Goal: Task Accomplishment & Management: Manage account settings

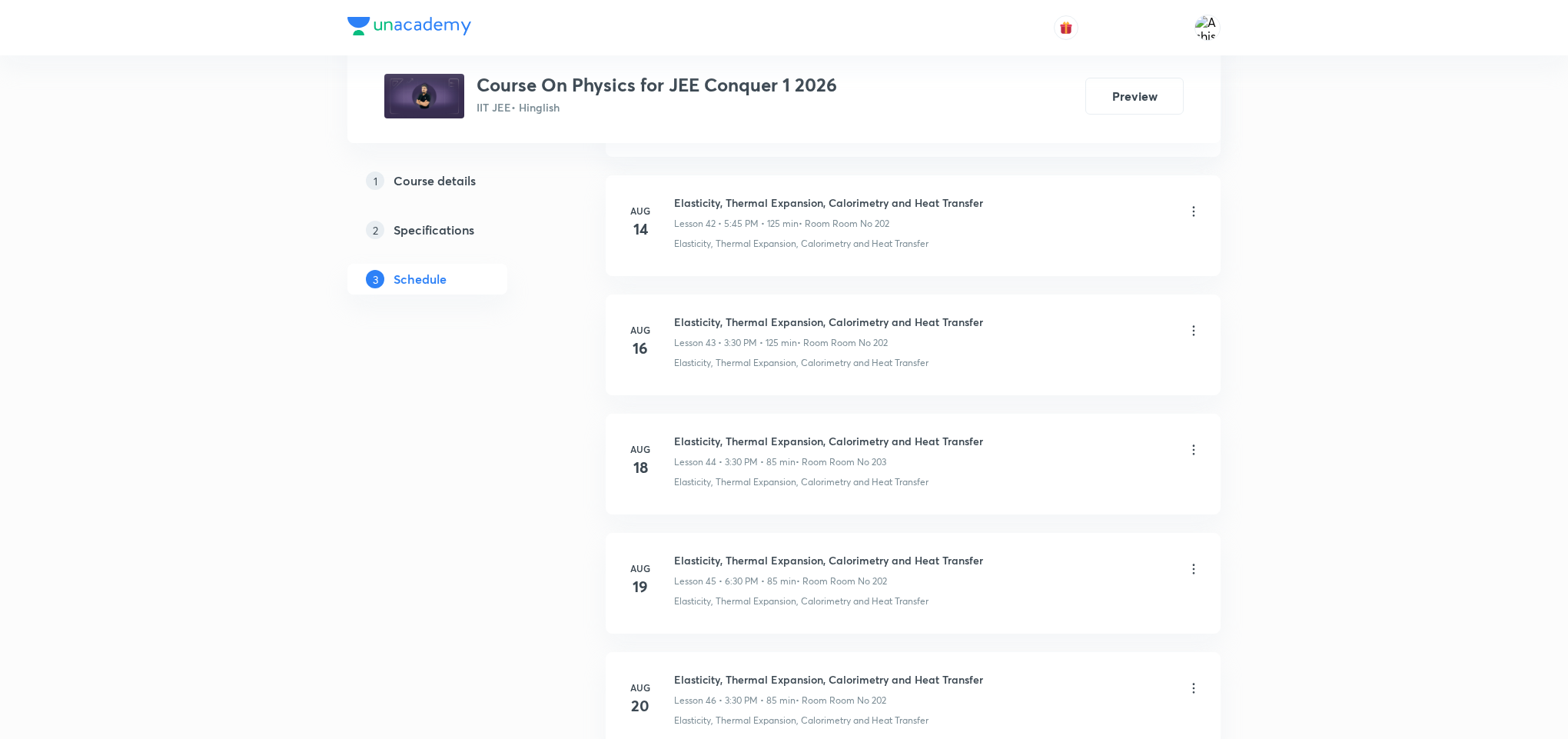
scroll to position [9489, 0]
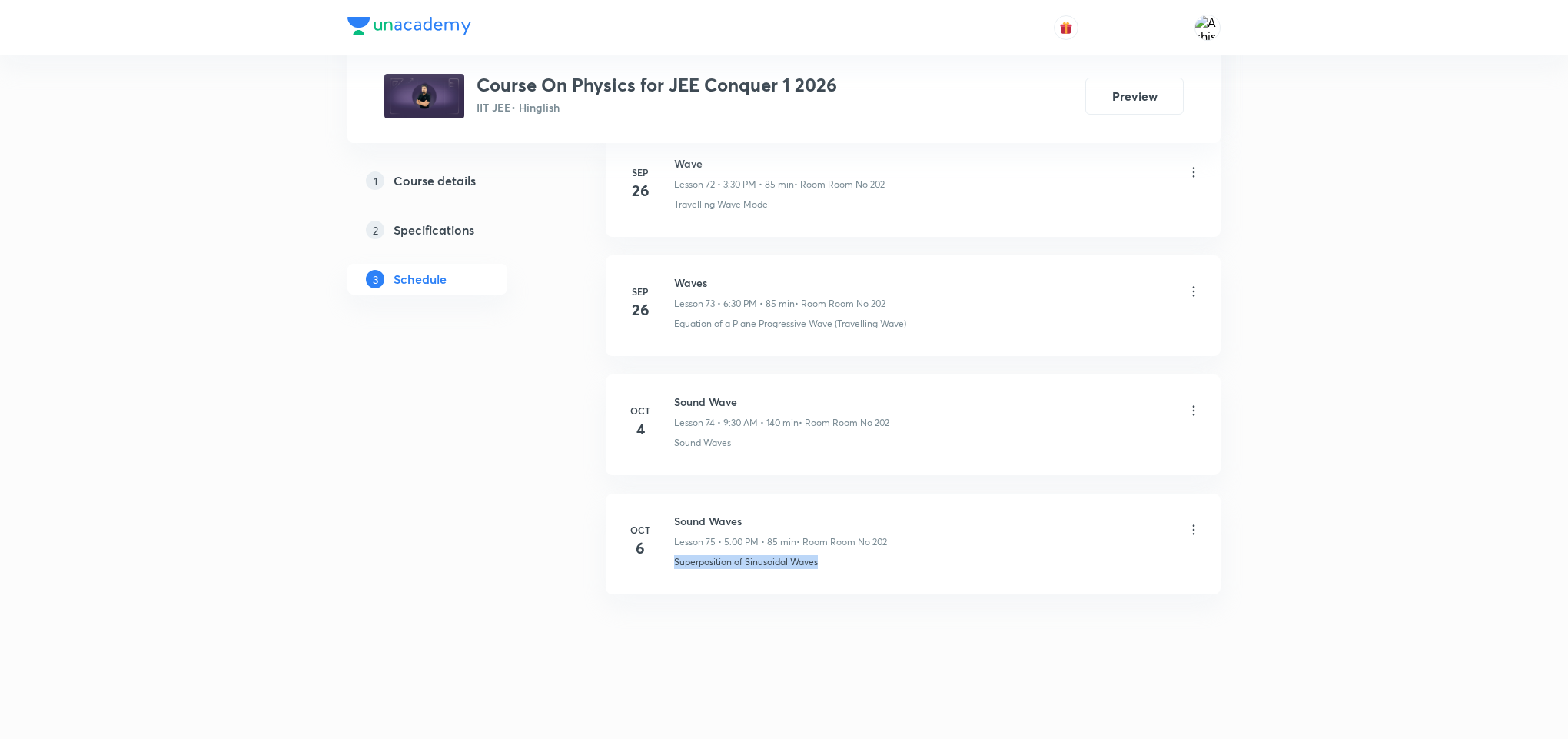
drag, startPoint x: 672, startPoint y: 570, endPoint x: 840, endPoint y: 582, distance: 168.4
click at [840, 582] on li "Oct 6 Sound Waves Lesson 75 • 5:00 PM • 85 min • Room Room No 202 Superposition…" at bounding box center [912, 544] width 615 height 100
copy p "Superposition of Sinusoidal Waves"
drag, startPoint x: 773, startPoint y: 515, endPoint x: 667, endPoint y: 507, distance: 106.3
click at [667, 507] on li "Oct 6 Sound Waves Lesson 75 • 5:00 PM • 85 min • Room Room No 202 Superposition…" at bounding box center [912, 544] width 615 height 100
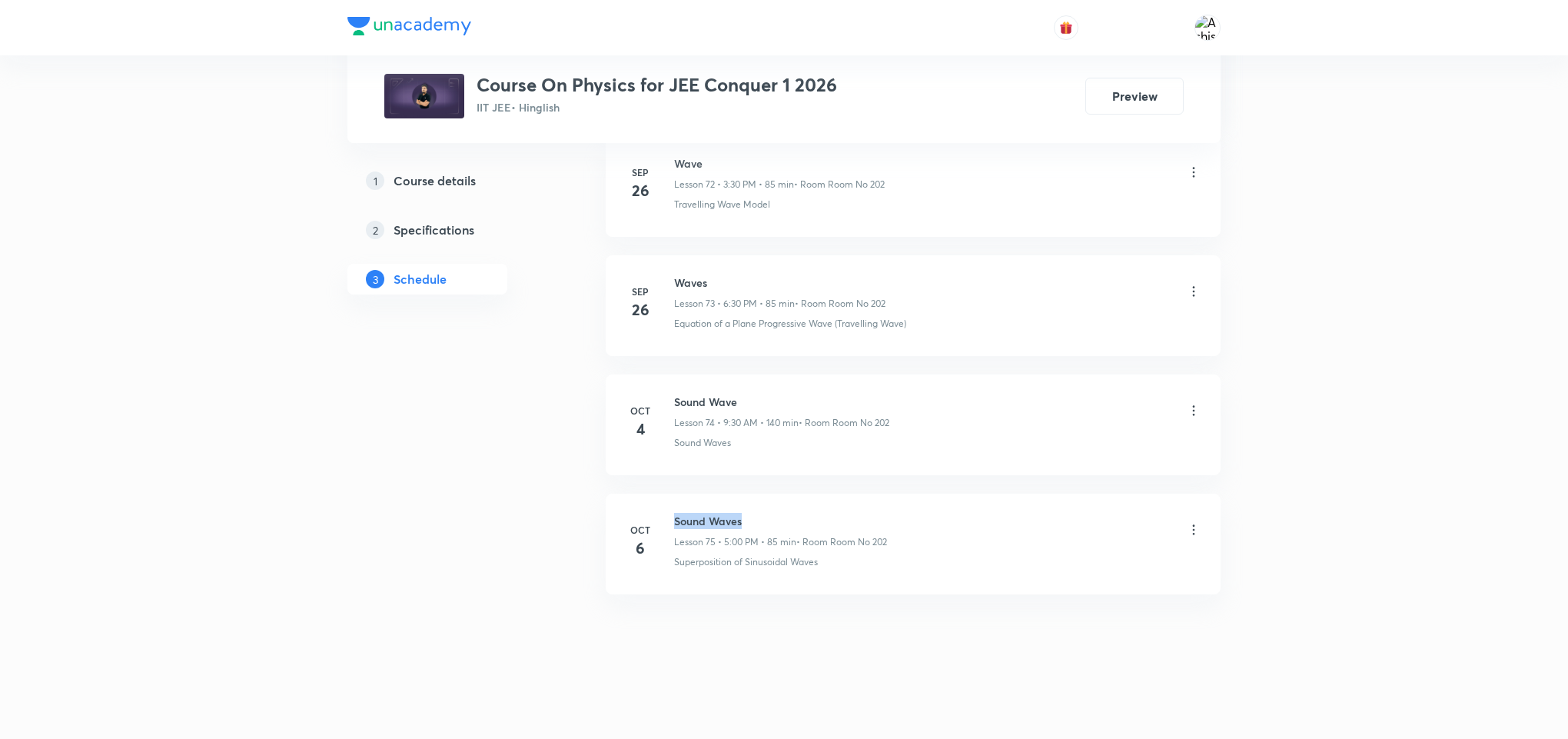
copy h6 "Sound Waves"
drag, startPoint x: 756, startPoint y: 636, endPoint x: 753, endPoint y: 533, distance: 103.0
drag, startPoint x: 758, startPoint y: 666, endPoint x: 767, endPoint y: 472, distance: 194.2
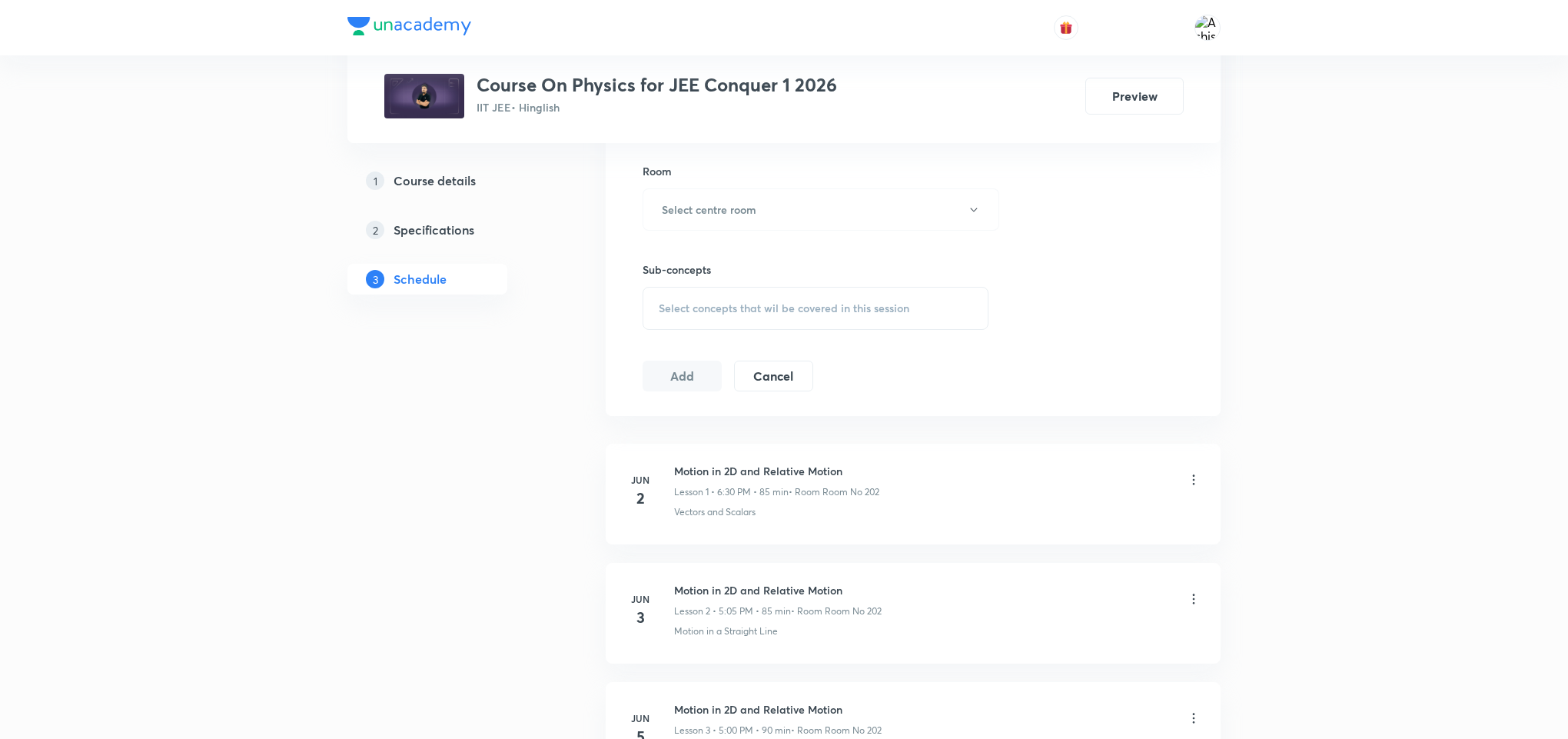
scroll to position [0, 0]
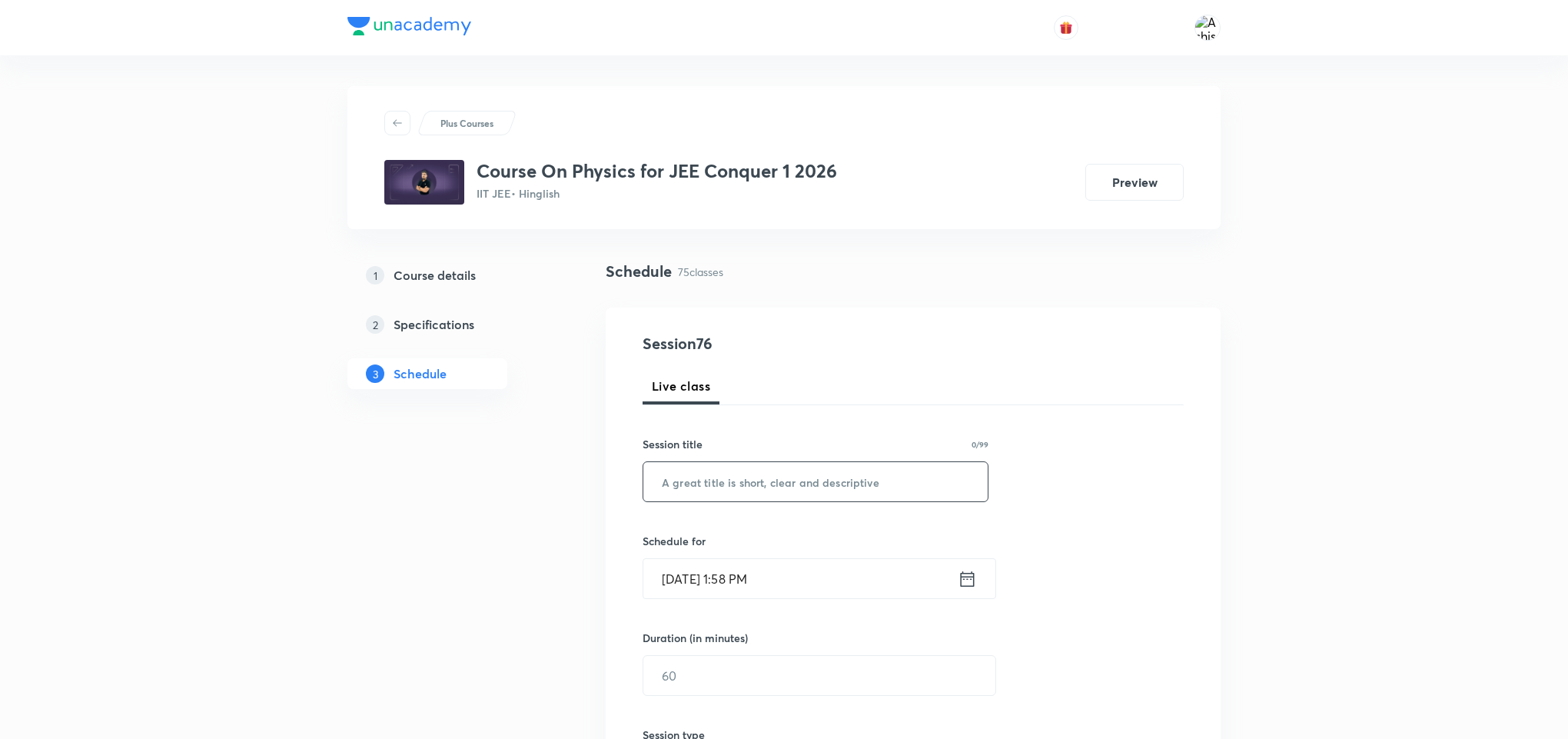
click at [763, 491] on input "text" at bounding box center [815, 481] width 344 height 39
paste input "Sound Waves"
type input "Sound Waves"
click at [701, 575] on input "Oct 7, 2025, 1:58 PM" at bounding box center [801, 579] width 314 height 39
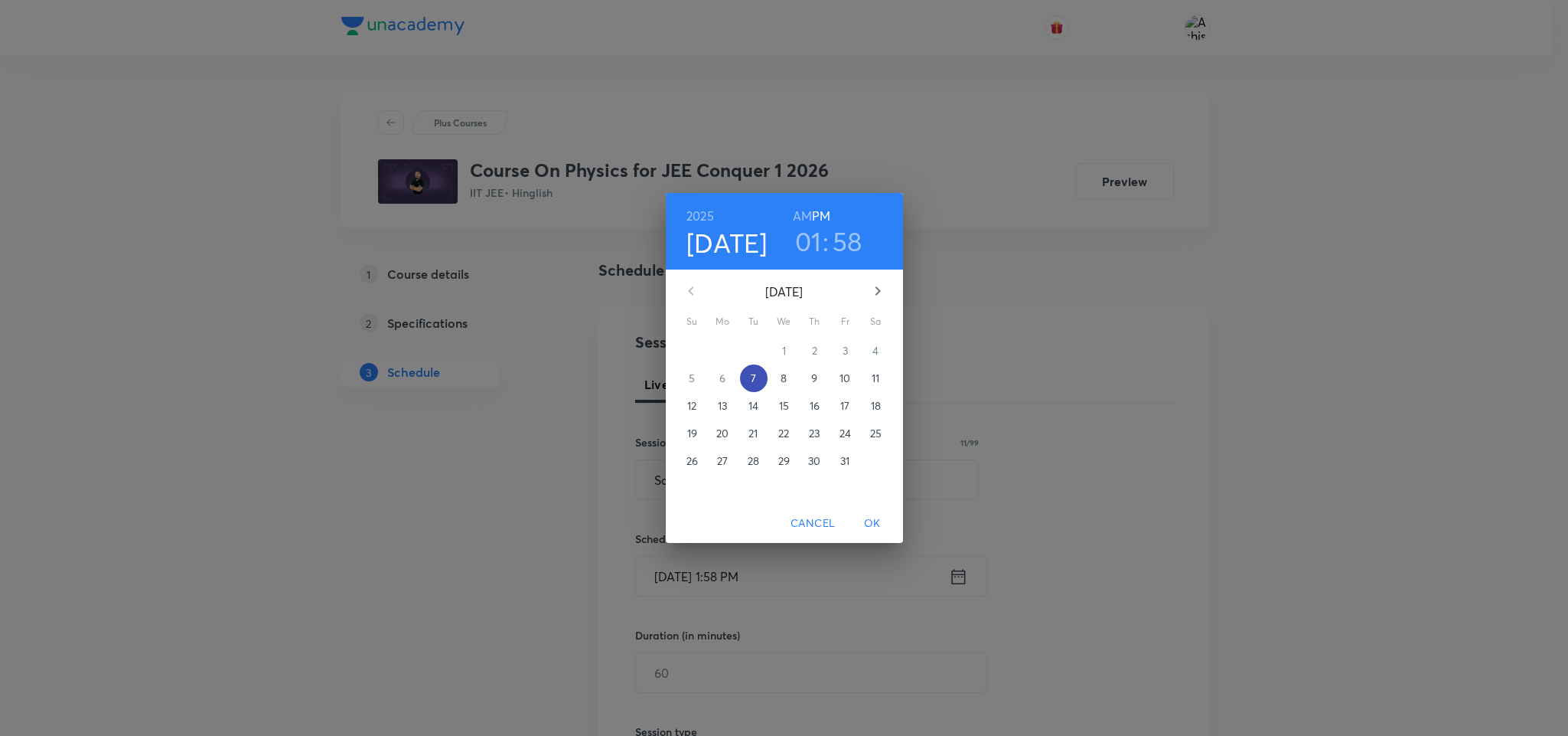
click at [755, 382] on p "7" at bounding box center [753, 378] width 6 height 15
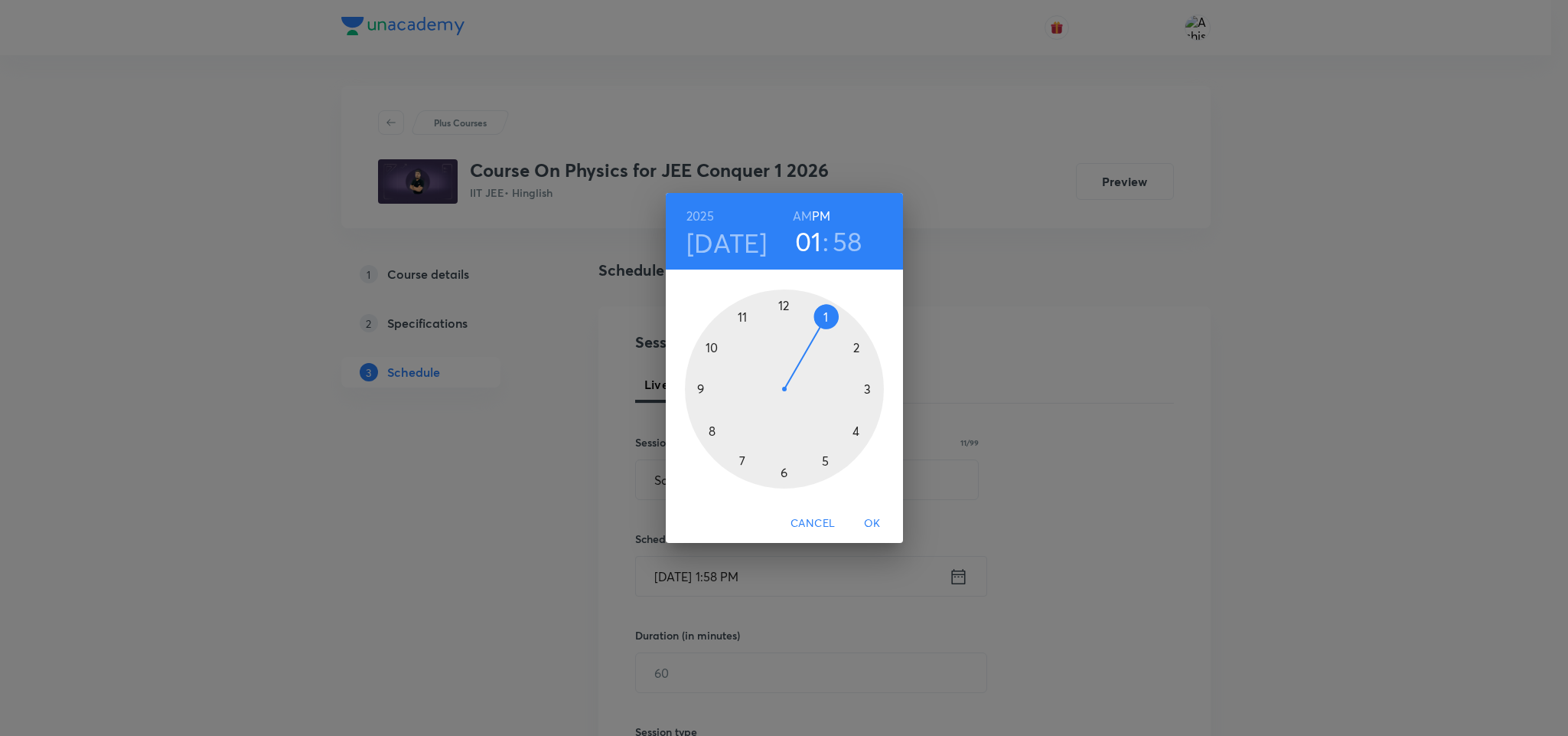
drag, startPoint x: 863, startPoint y: 389, endPoint x: 842, endPoint y: 414, distance: 32.6
click at [864, 391] on div at bounding box center [784, 389] width 199 height 199
click at [787, 471] on div at bounding box center [784, 389] width 199 height 199
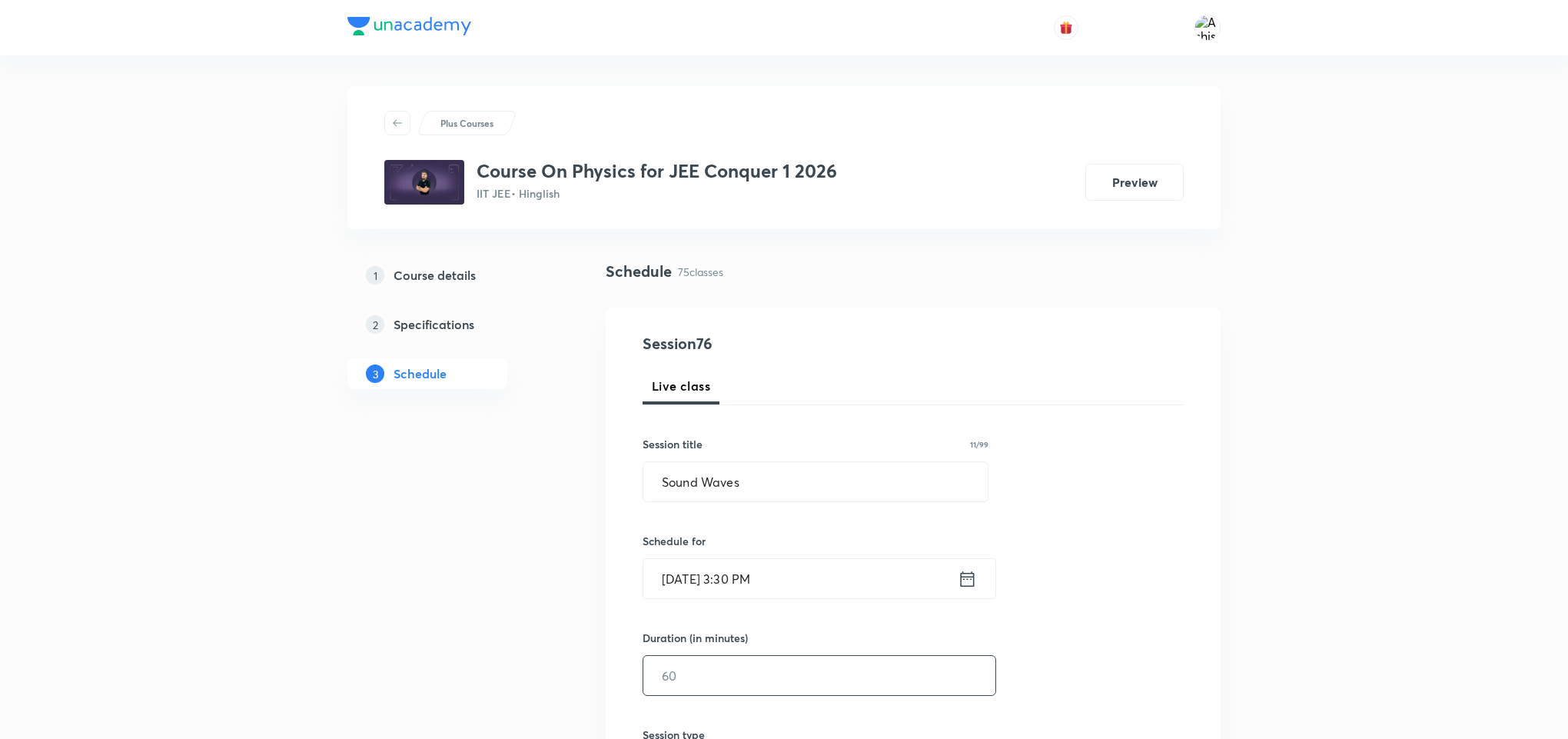
click at [709, 678] on input "text" at bounding box center [819, 675] width 352 height 39
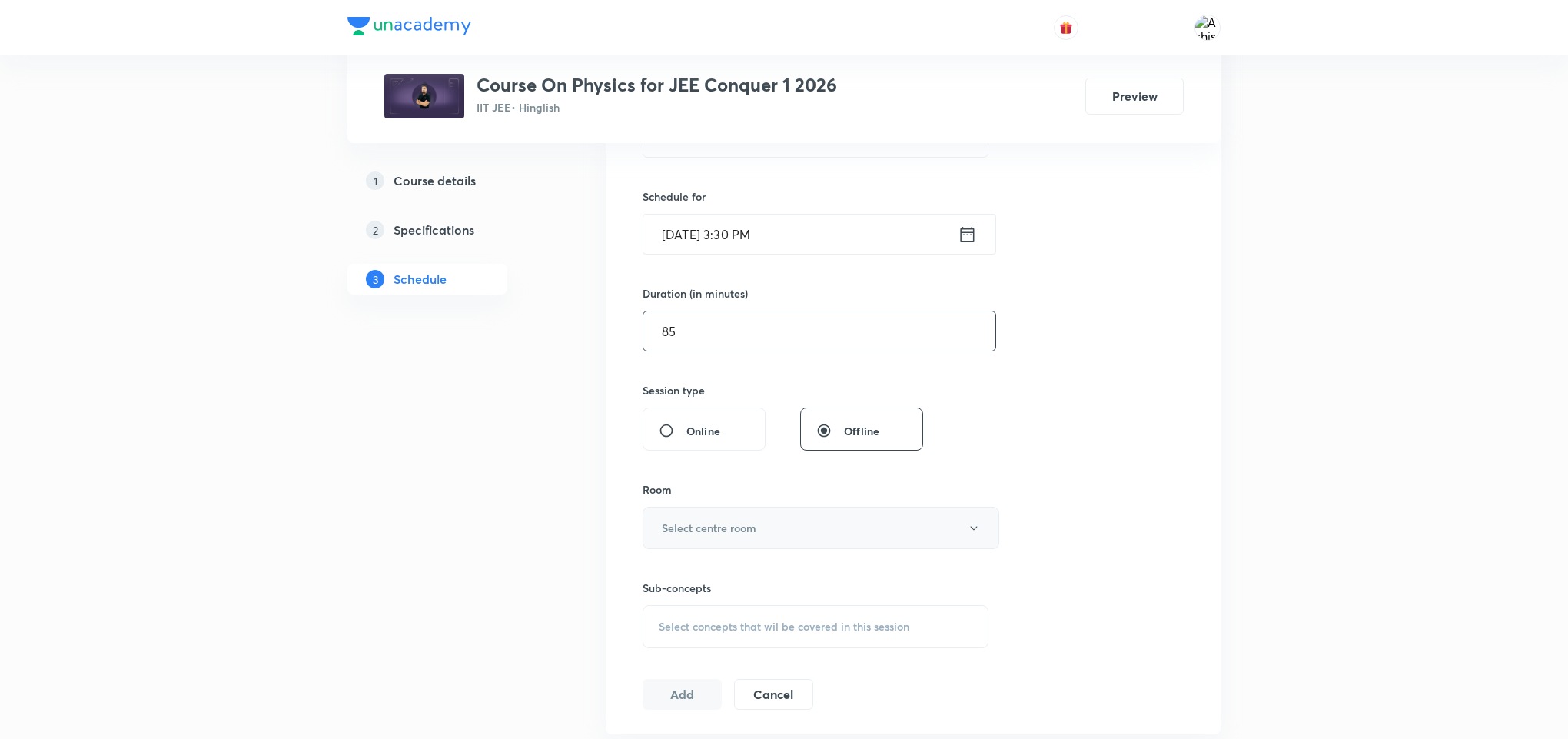
scroll to position [346, 0]
type input "85"
click at [753, 531] on h6 "Select centre room" at bounding box center [709, 526] width 95 height 16
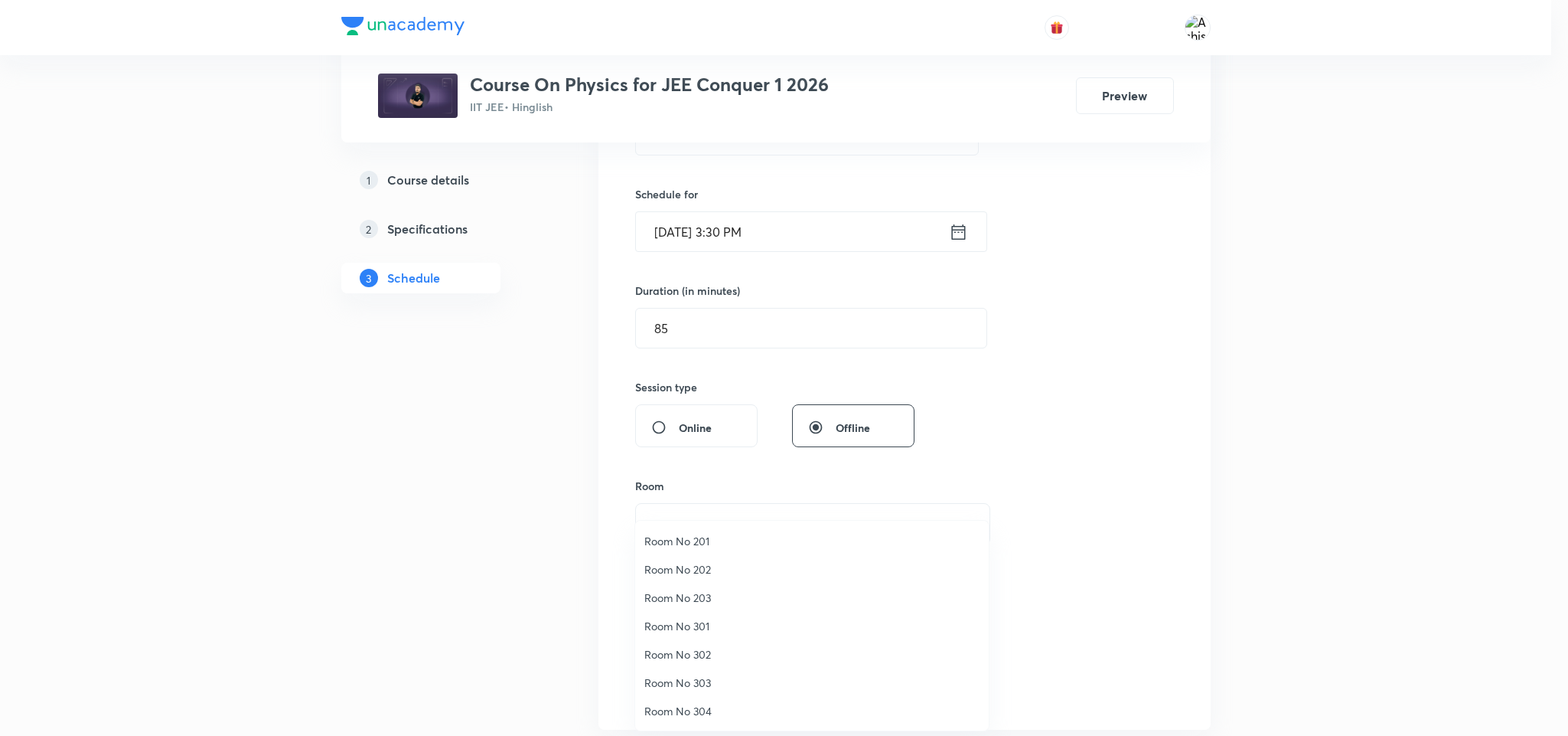
click at [703, 574] on span "Room No 202" at bounding box center [811, 569] width 335 height 16
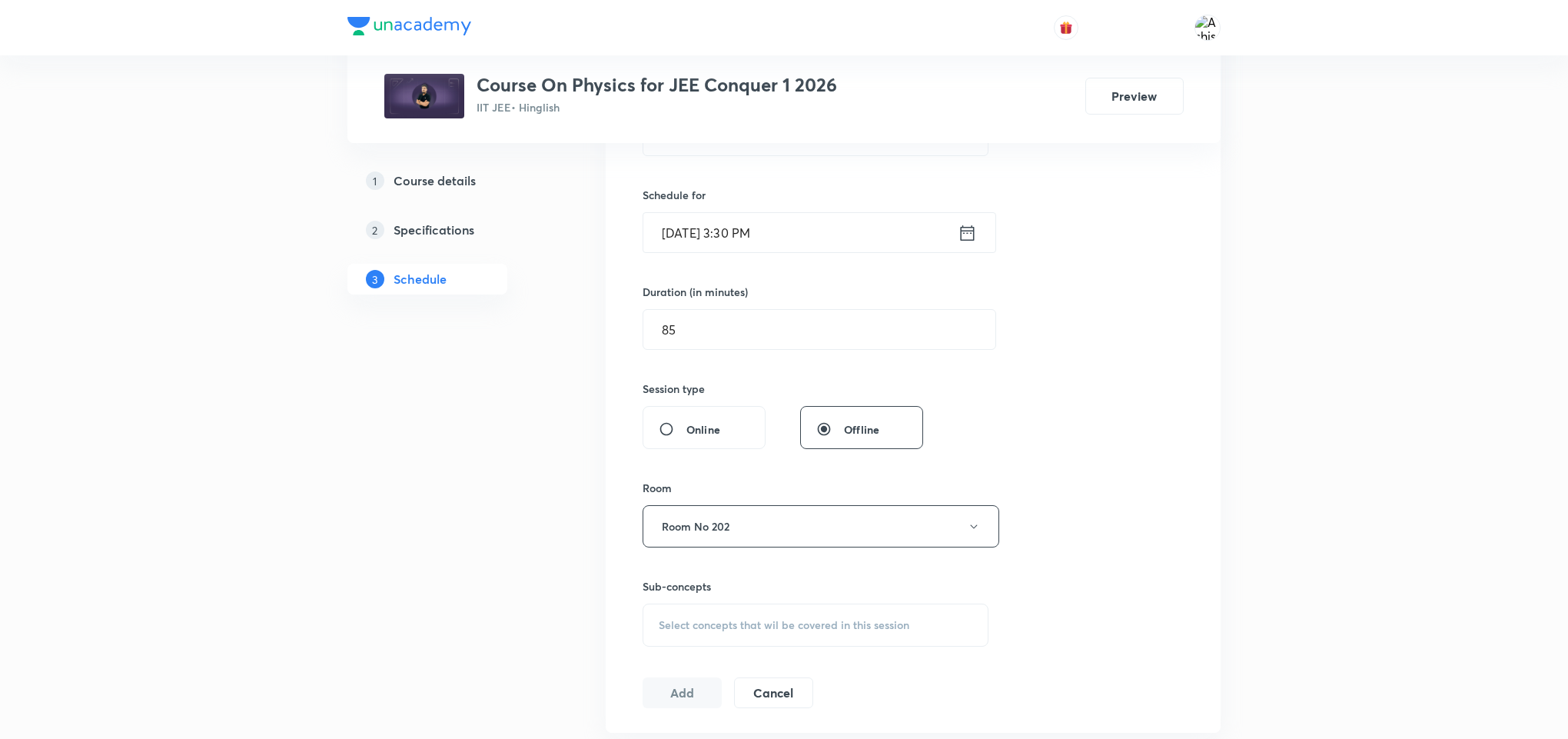
scroll to position [461, 0]
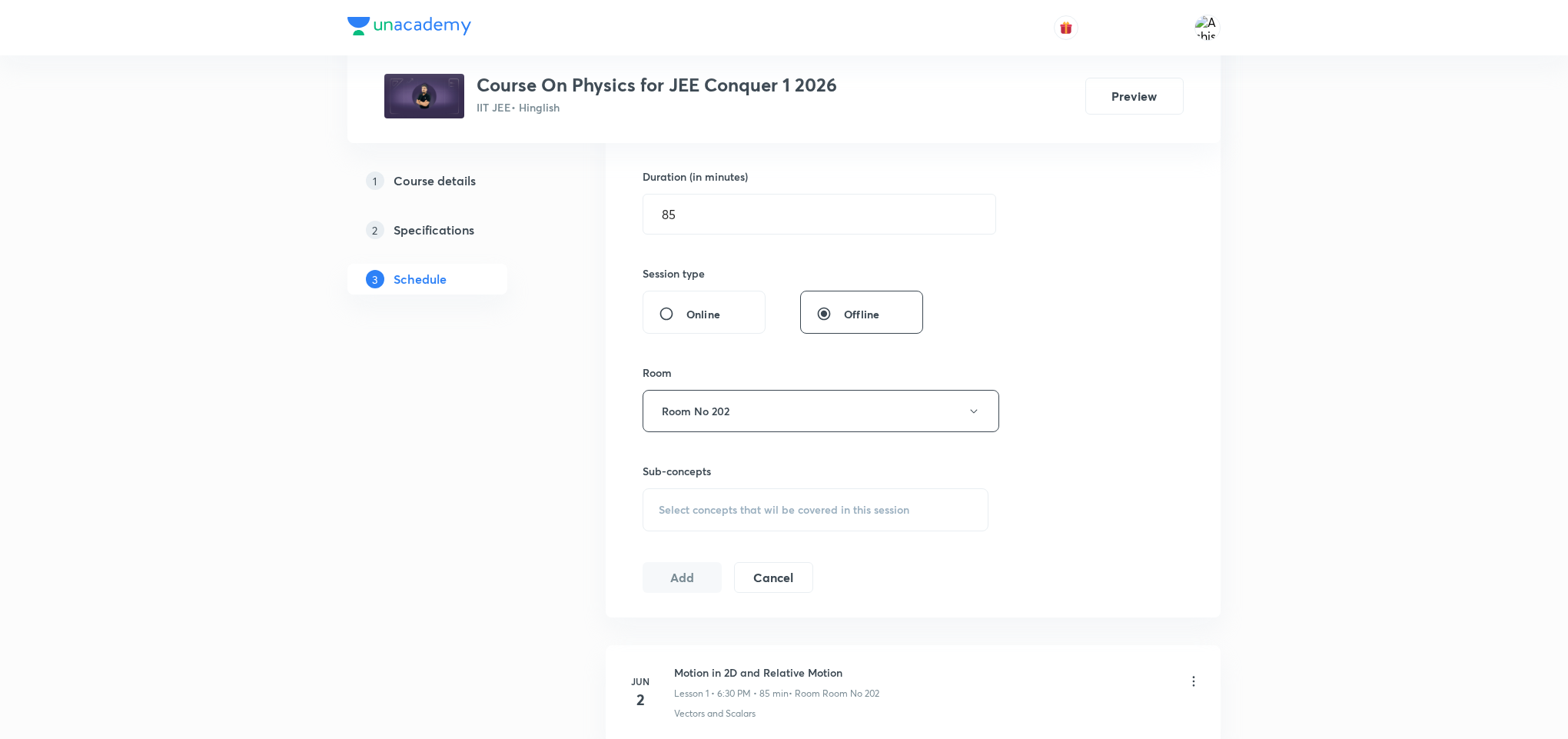
click at [787, 515] on span "Select concepts that wil be covered in this session" at bounding box center [784, 509] width 250 height 12
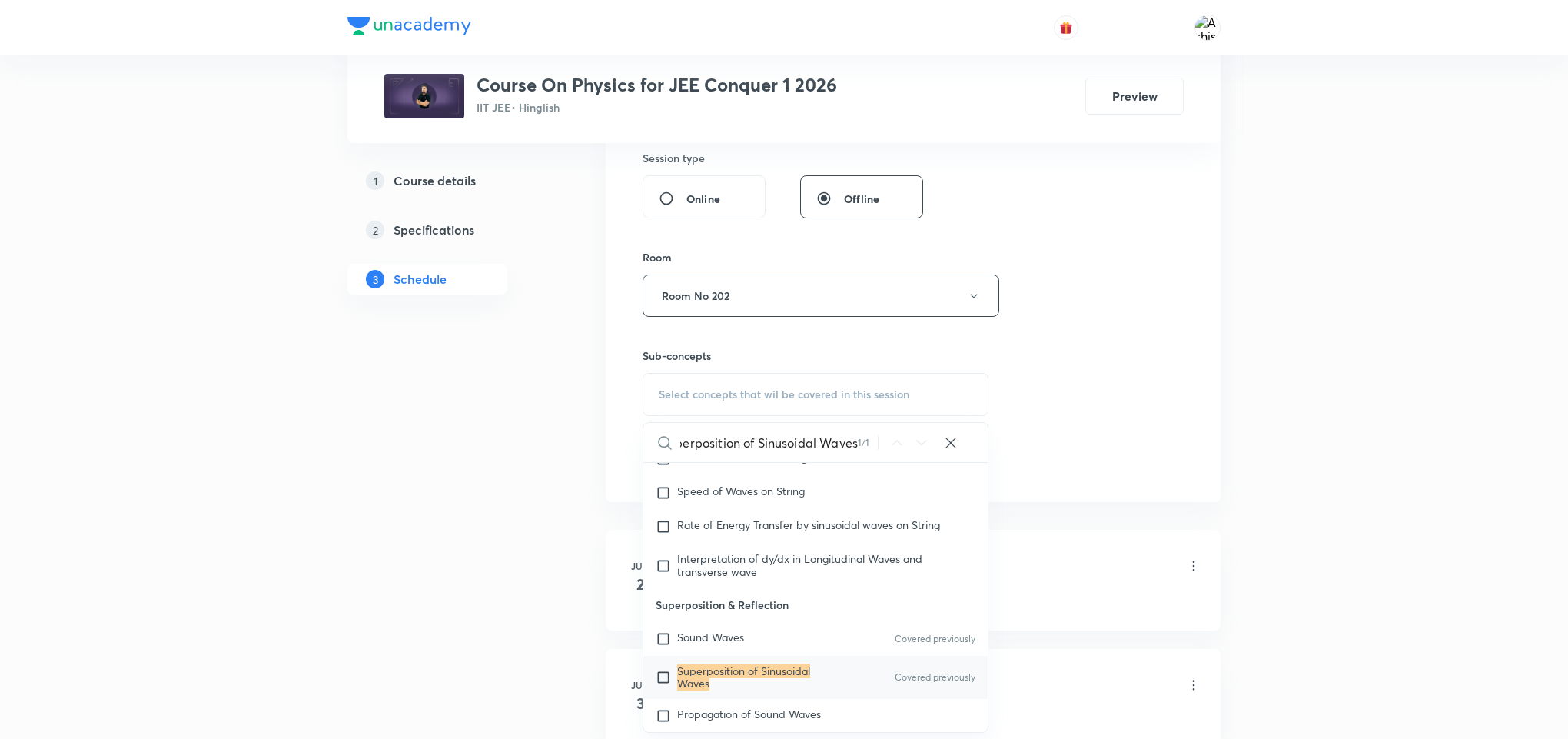
scroll to position [9364, 0]
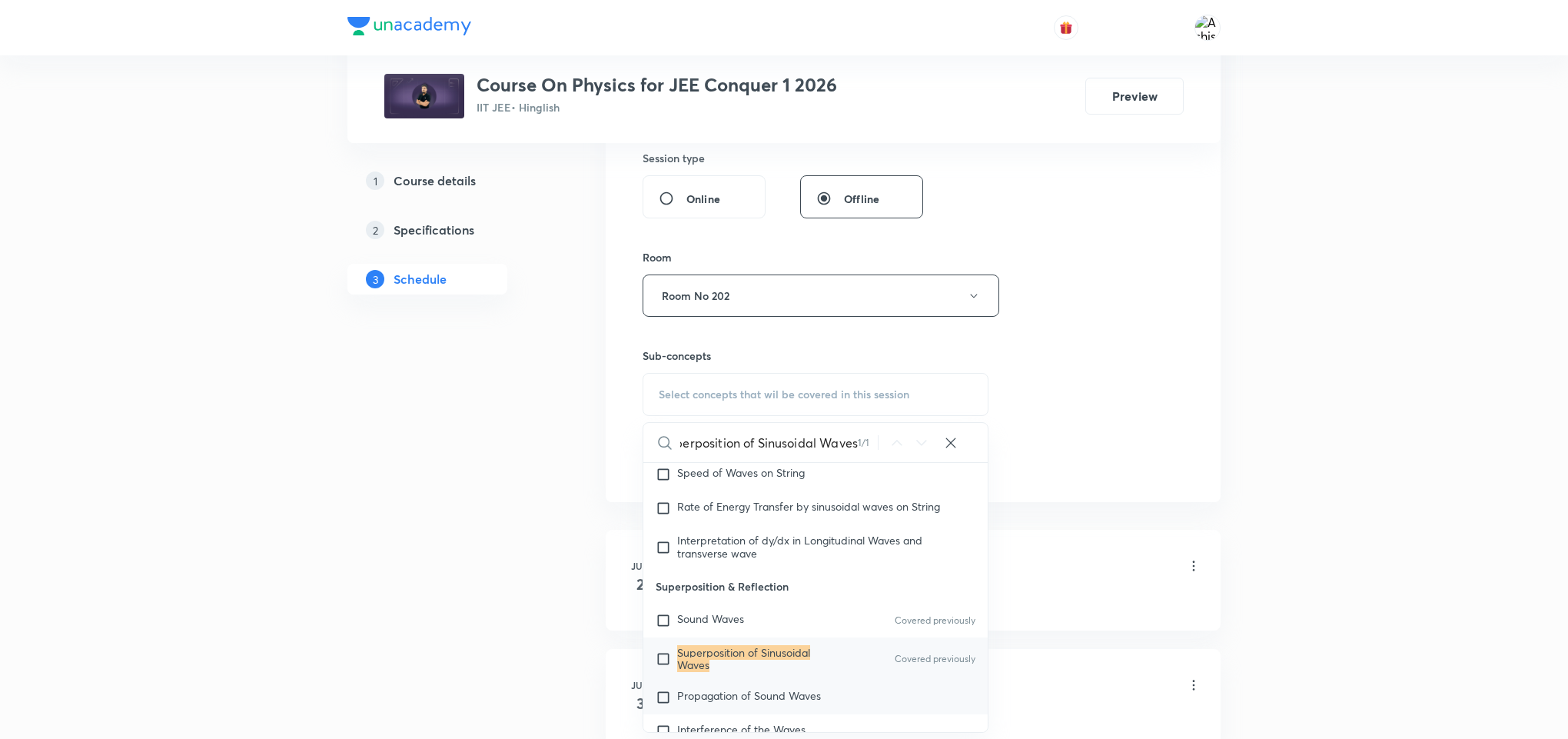
type input "Superposition of Sinusoidal Waves"
drag, startPoint x: 761, startPoint y: 702, endPoint x: 1031, endPoint y: 422, distance: 389.0
click at [761, 703] on span "Propagation of Sound Waves" at bounding box center [749, 695] width 143 height 15
checkbox input "true"
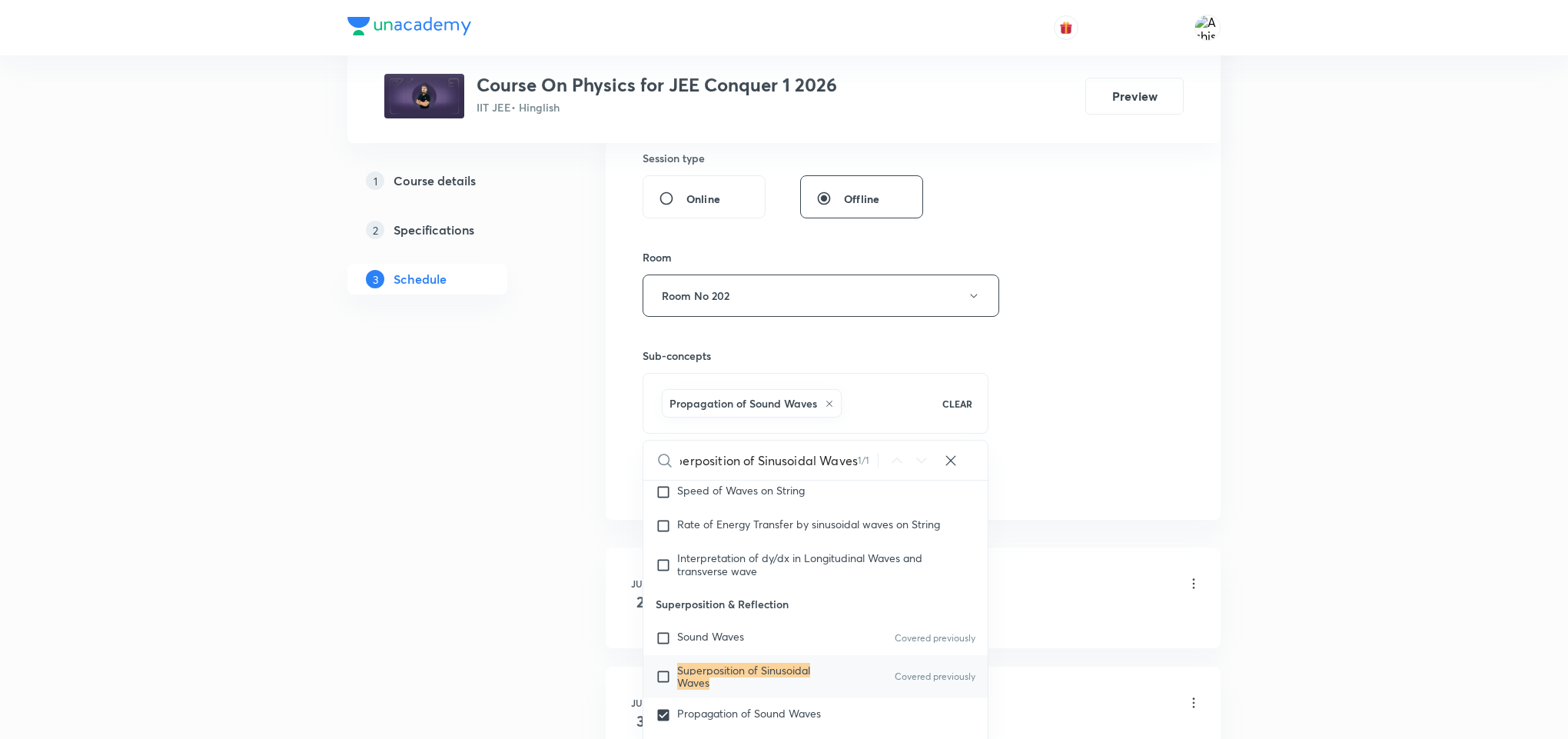
scroll to position [0, 0]
click at [1049, 407] on div "Session 76 Live class Session title 11/99 Sound Waves ​ Schedule for Oct 7, 202…" at bounding box center [913, 125] width 541 height 740
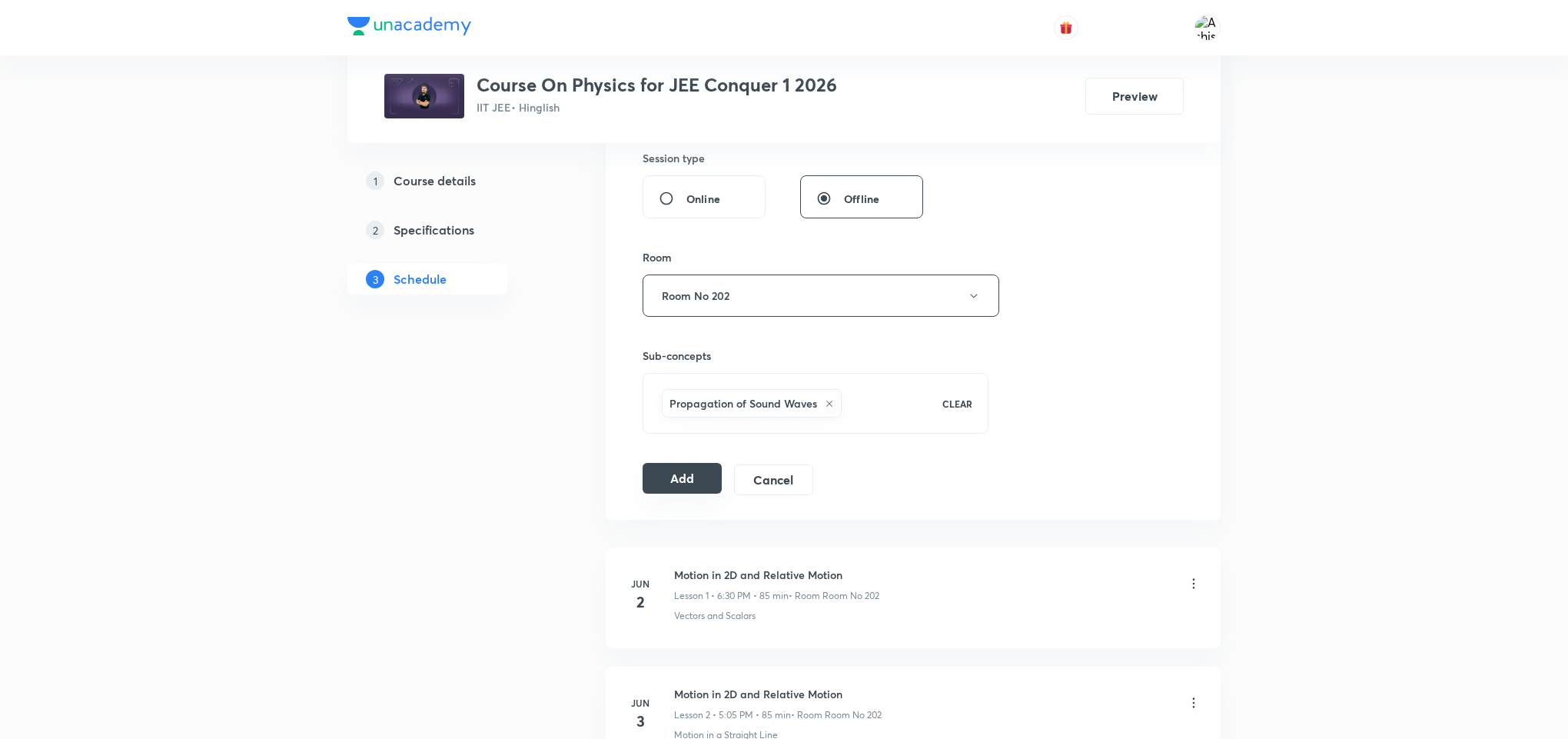
click at [696, 491] on button "Add" at bounding box center [682, 478] width 79 height 31
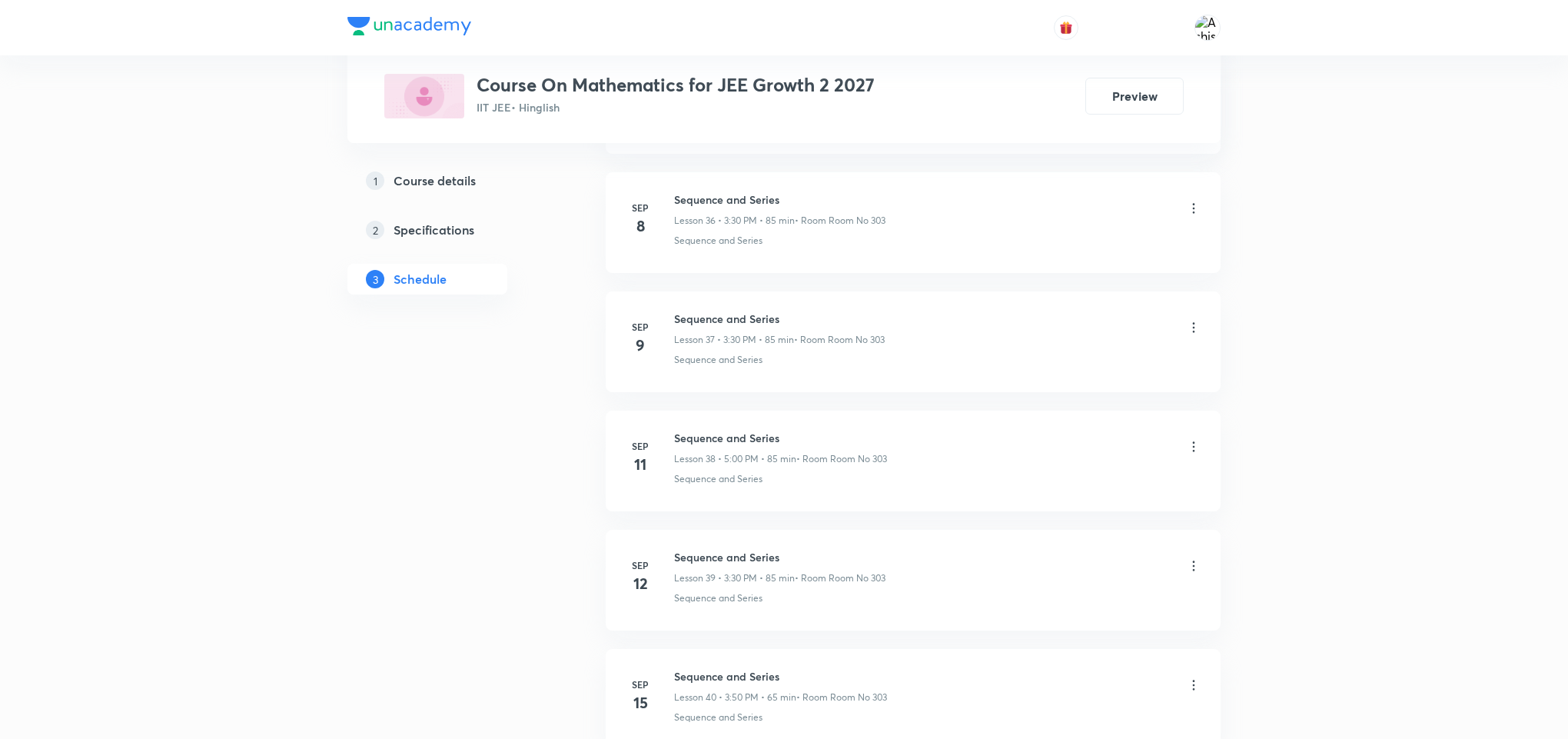
scroll to position [6733, 0]
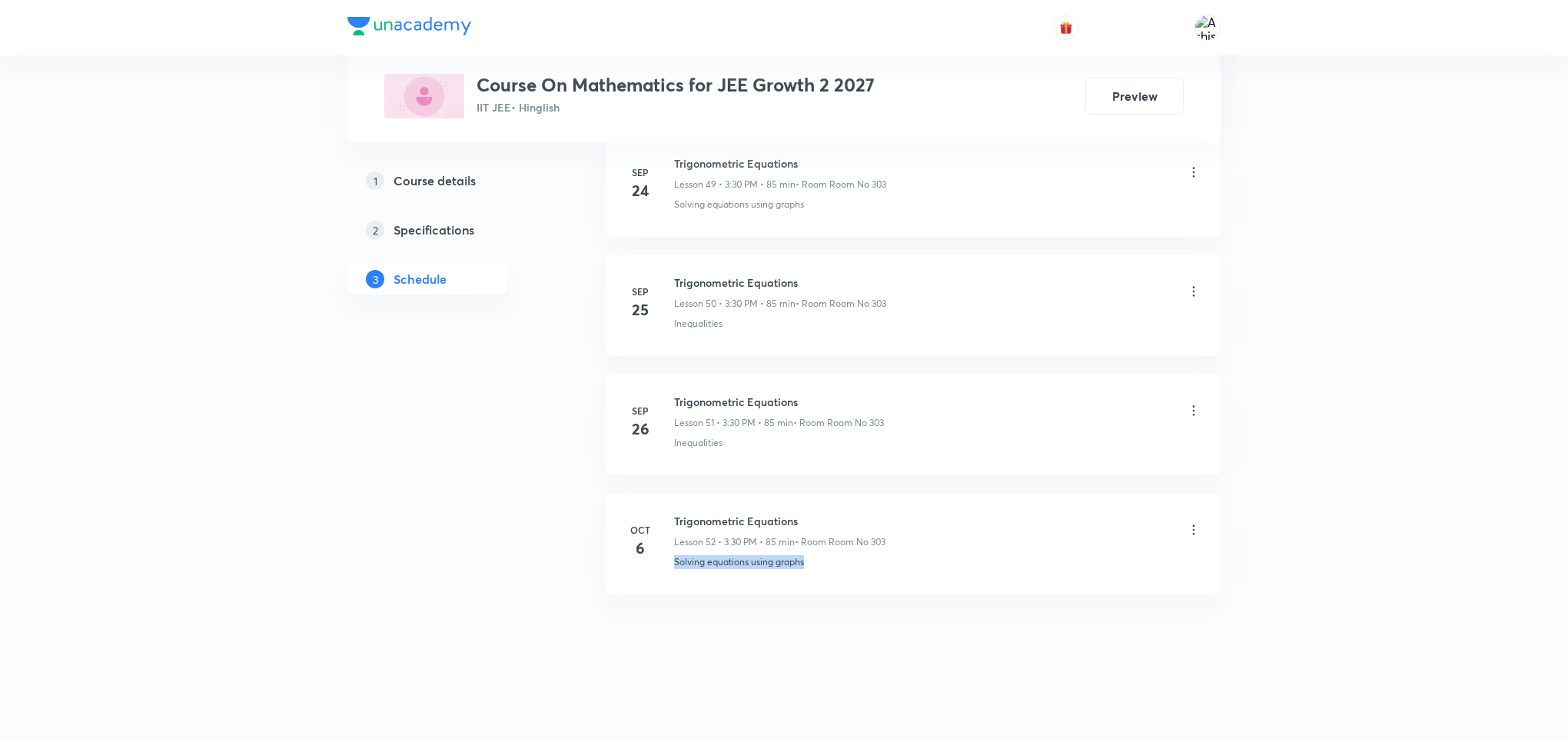
drag, startPoint x: 814, startPoint y: 575, endPoint x: 667, endPoint y: 603, distance: 149.6
copy p "Solving equations using graphs"
drag, startPoint x: 802, startPoint y: 521, endPoint x: 673, endPoint y: 519, distance: 129.0
click at [674, 519] on h6 "Trigonometric Equations" at bounding box center [780, 521] width 211 height 16
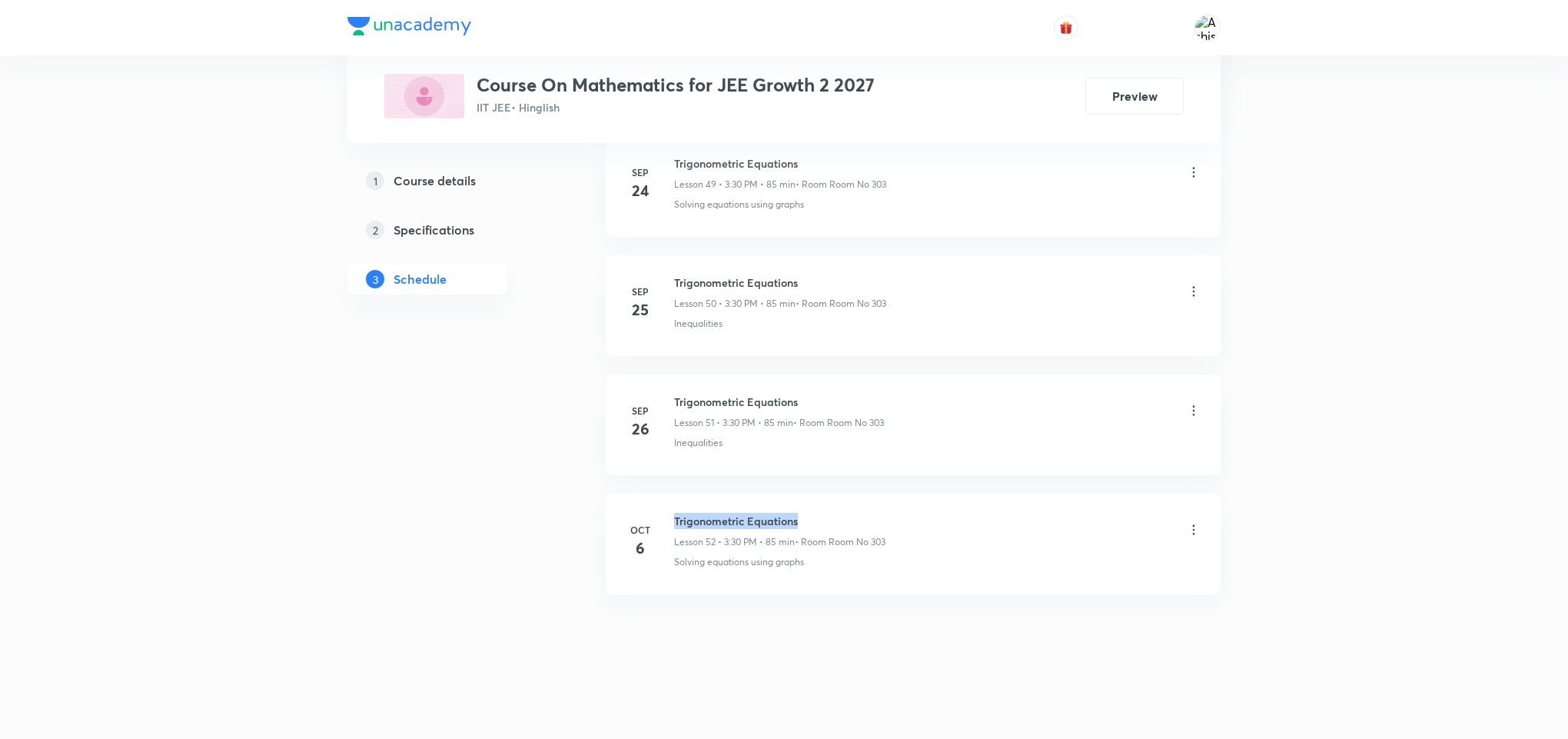
copy h6 "Trigonometric Equations"
drag, startPoint x: 759, startPoint y: 649, endPoint x: 753, endPoint y: 216, distance: 433.0
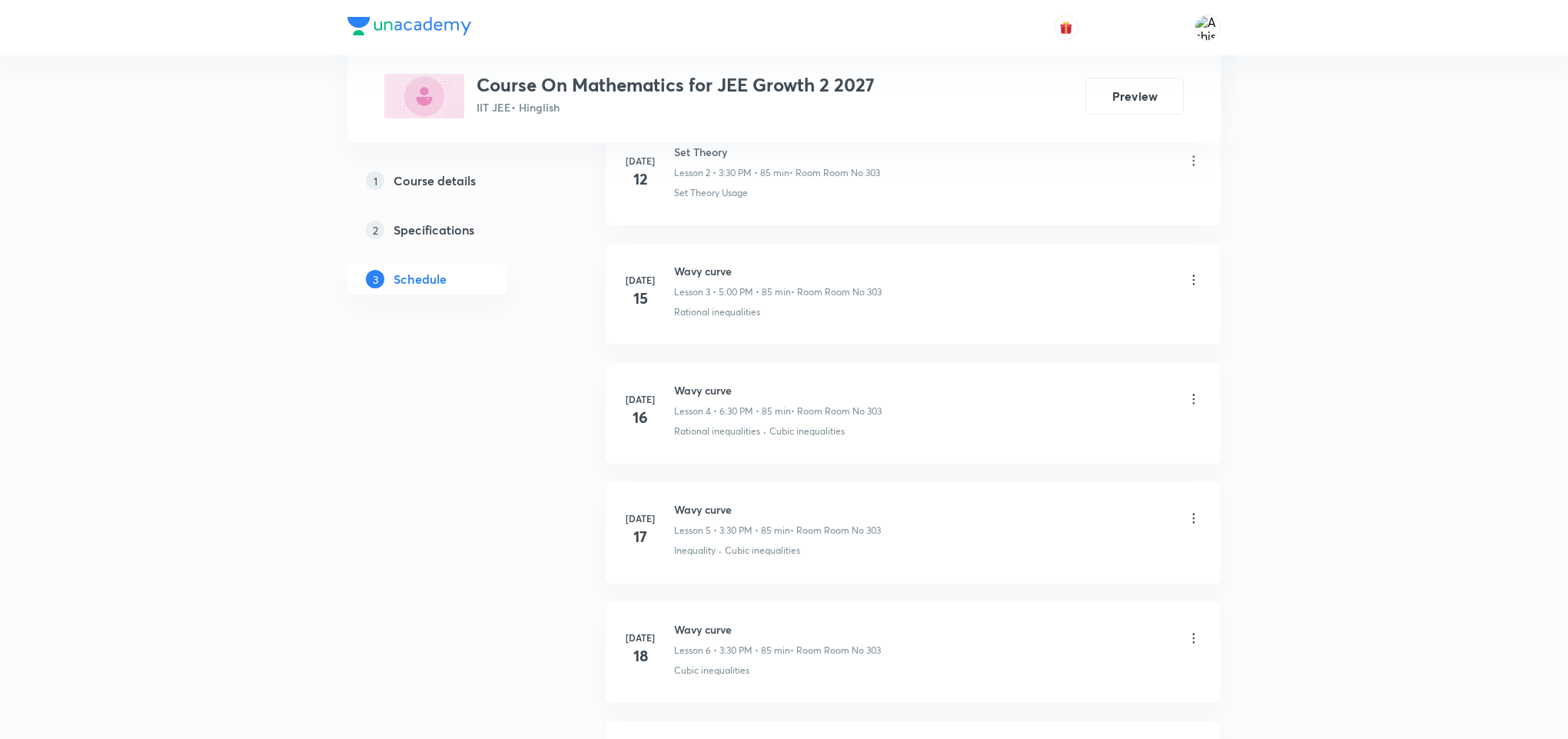
scroll to position [0, 0]
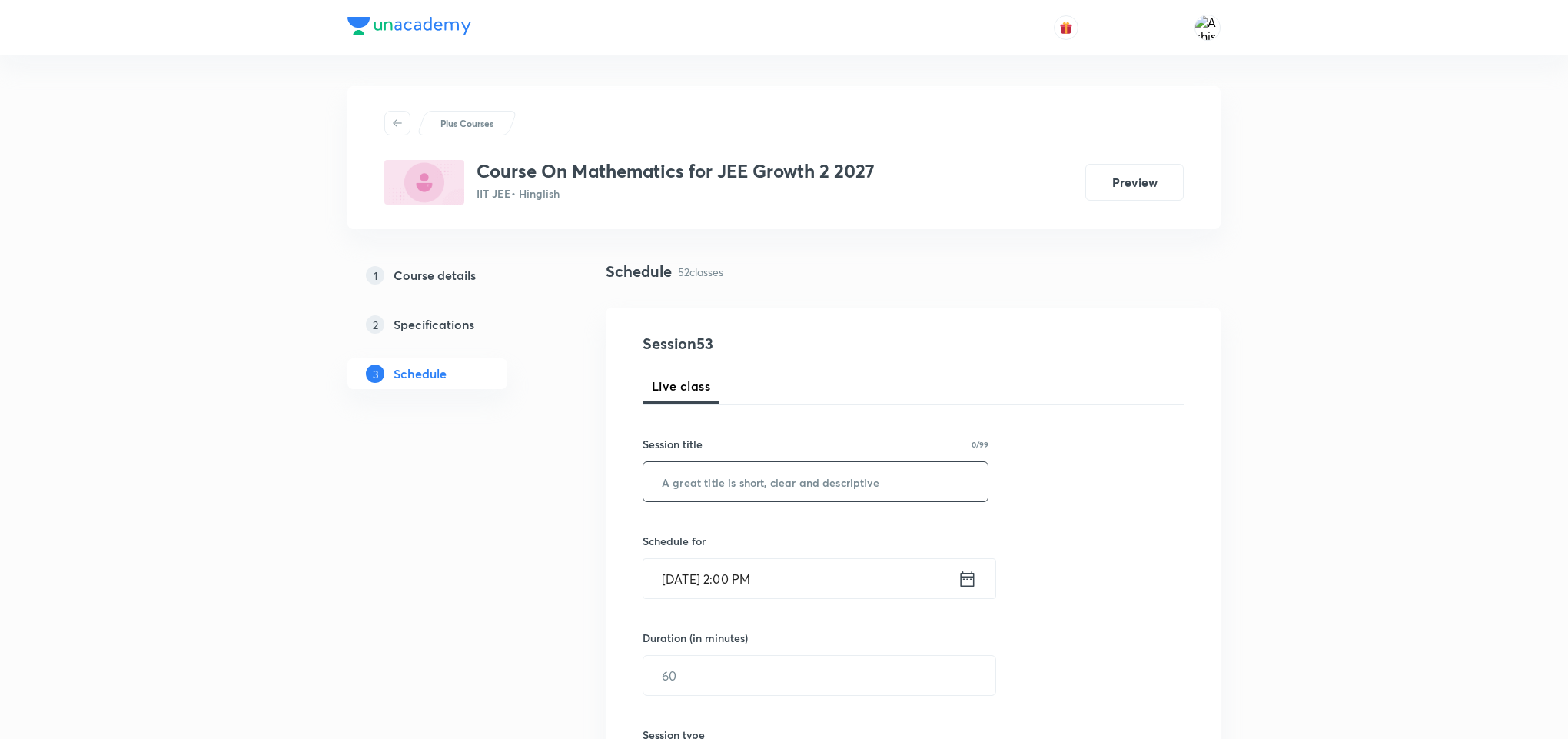
click at [783, 468] on input "text" at bounding box center [815, 481] width 344 height 39
paste input "Trigonometric Equations"
type input "Trigonometric Equations"
click at [685, 584] on input "Oct 7, 2025, 2:00 PM" at bounding box center [801, 579] width 314 height 39
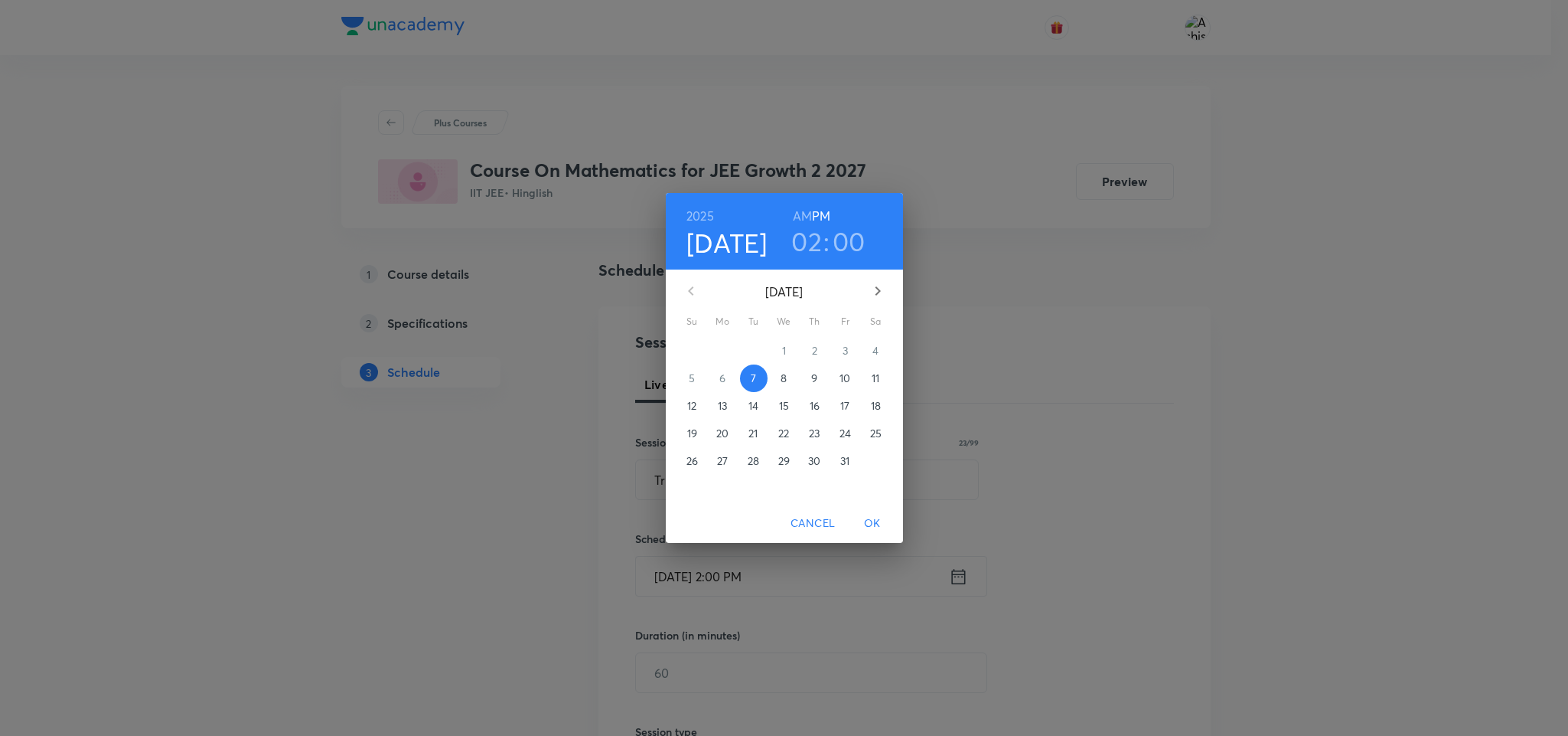
click at [815, 236] on h3 "02" at bounding box center [807, 241] width 31 height 32
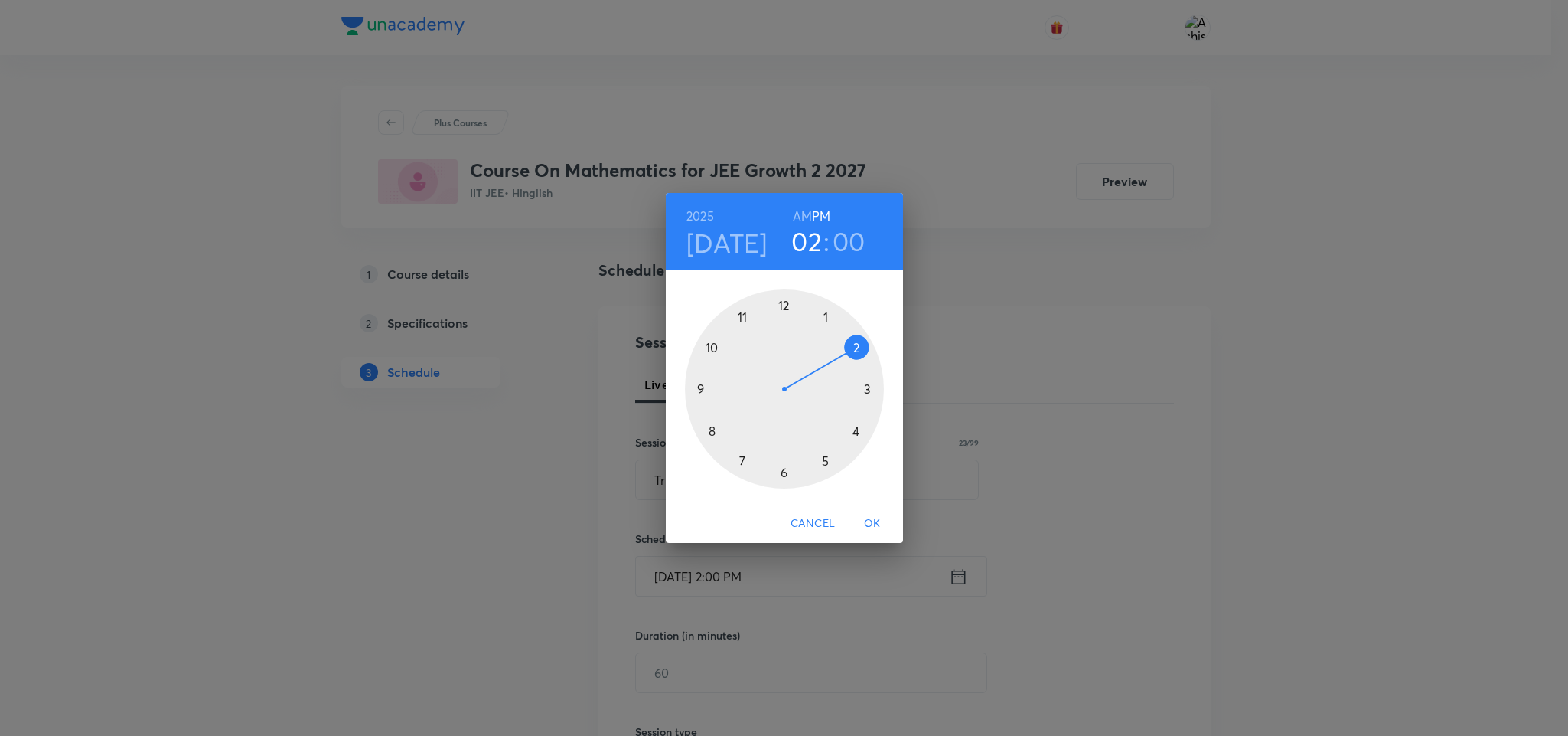
click at [864, 391] on div at bounding box center [784, 389] width 199 height 199
click at [785, 474] on div at bounding box center [784, 389] width 199 height 199
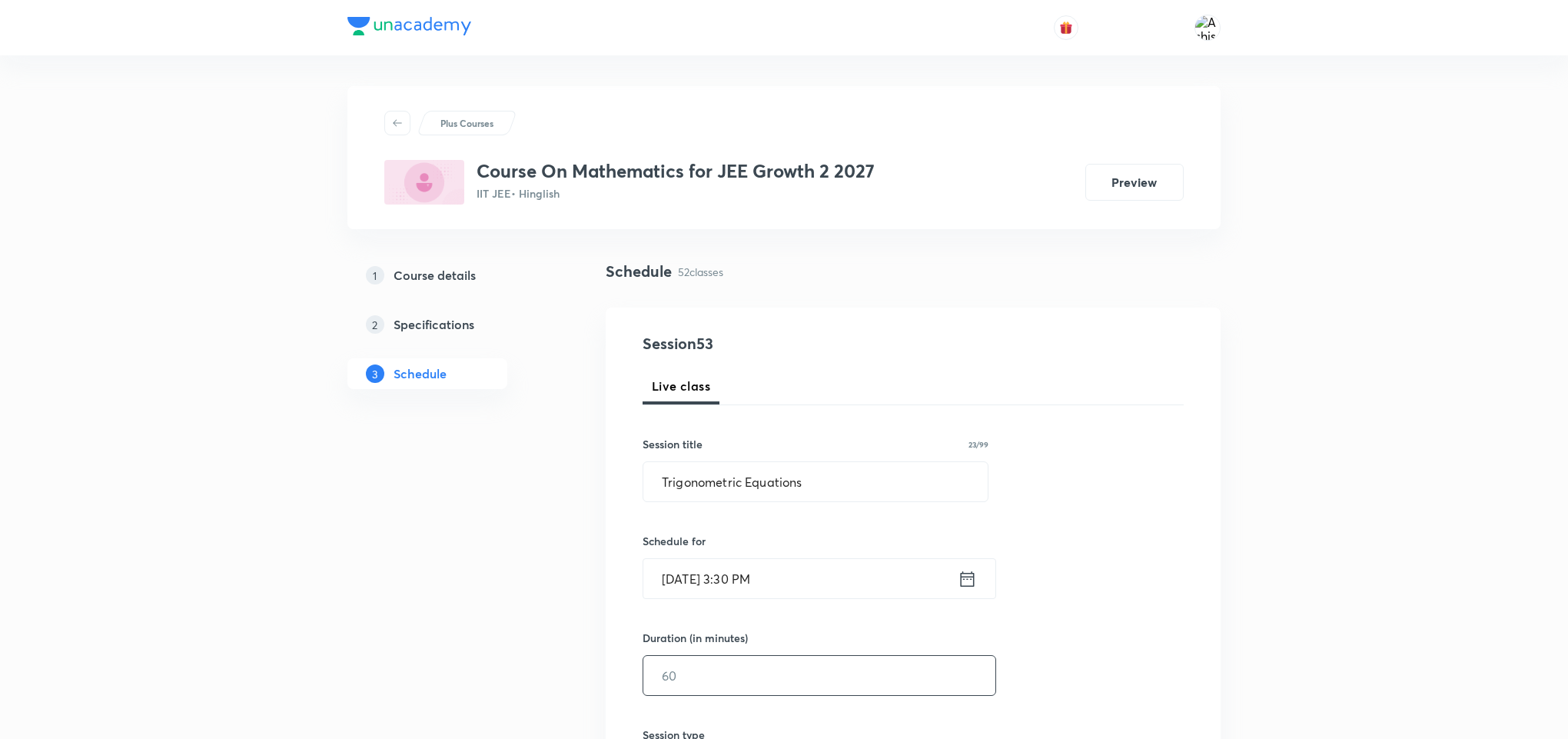
click at [727, 683] on input "text" at bounding box center [819, 675] width 352 height 39
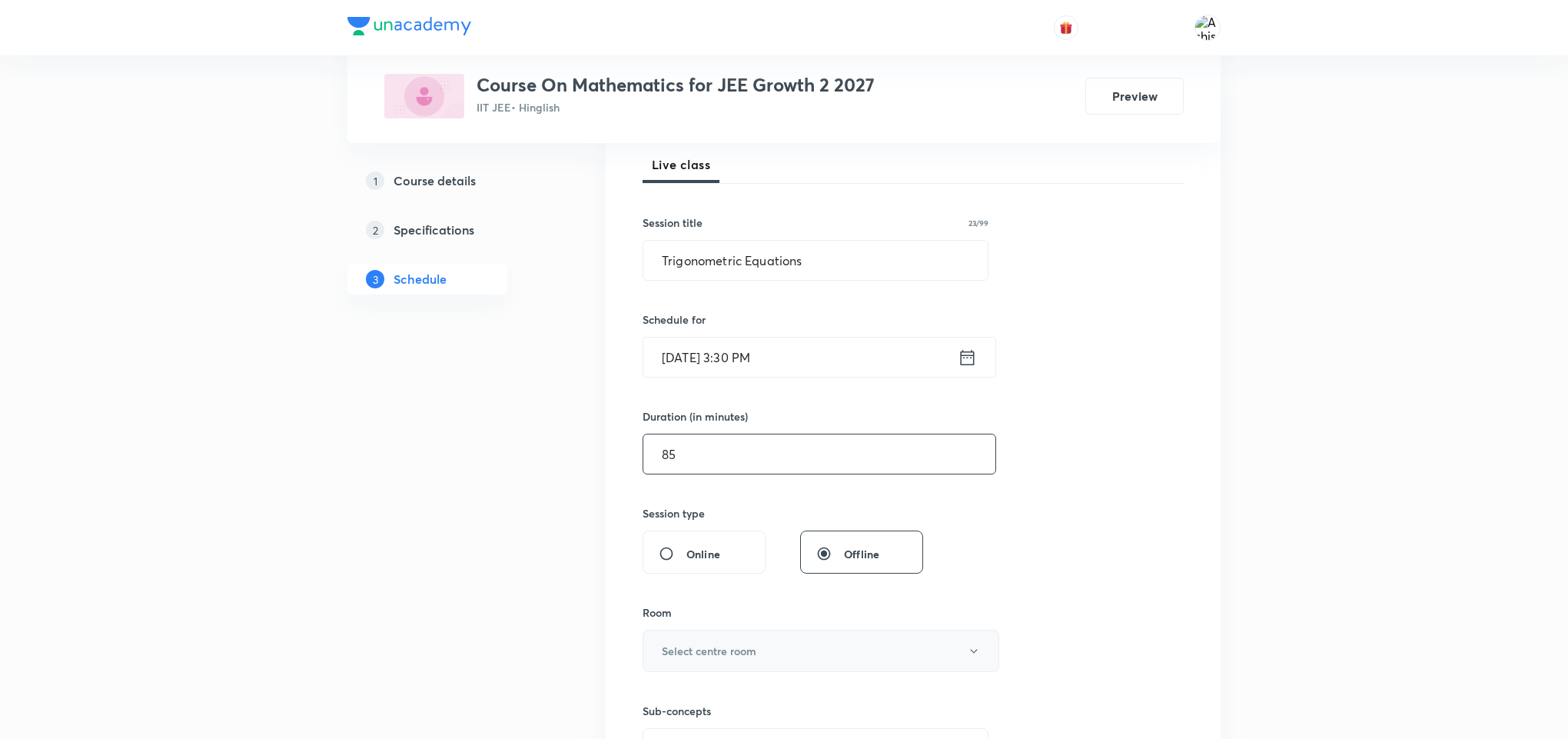
scroll to position [231, 0]
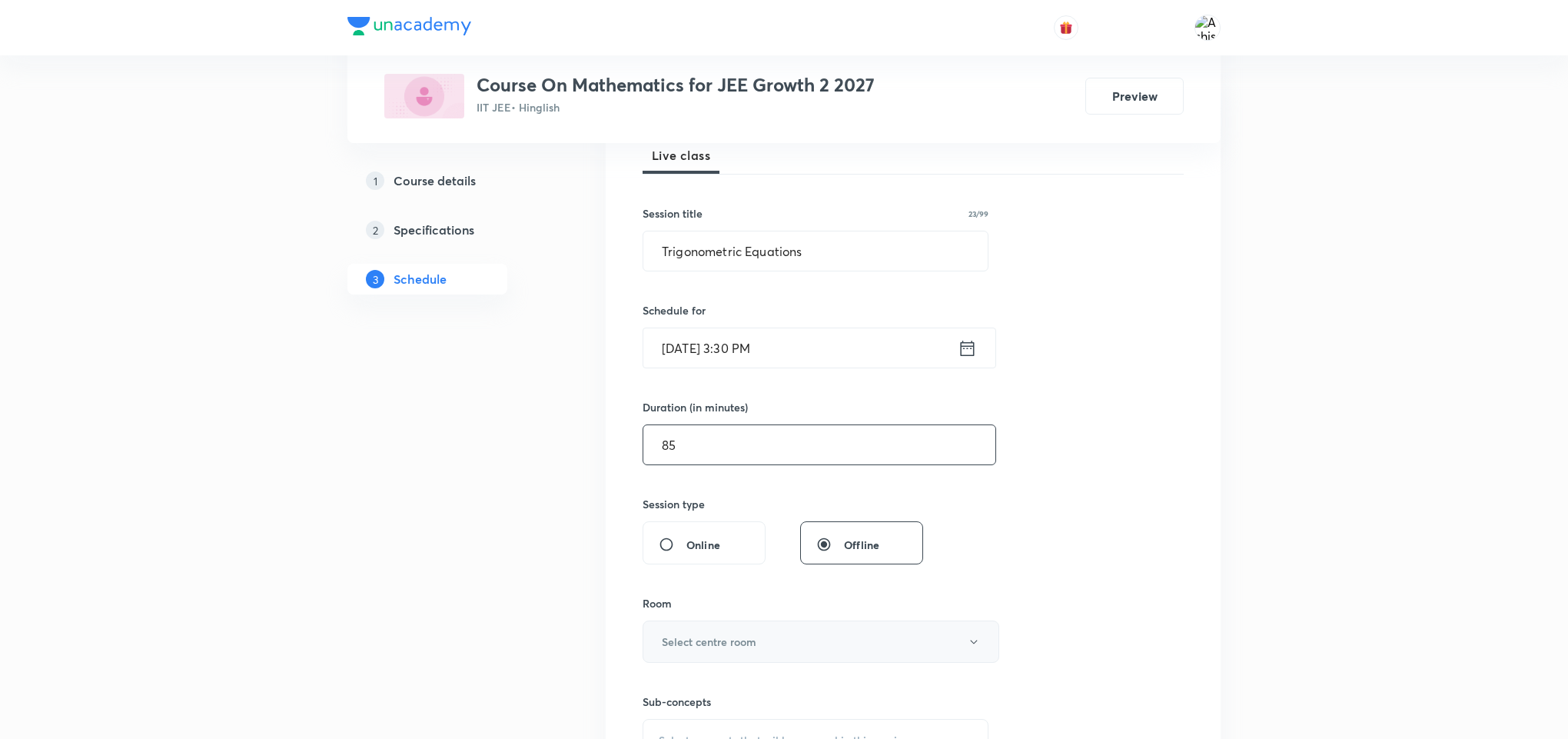
type input "85"
click at [754, 632] on button "Select centre room" at bounding box center [821, 641] width 357 height 42
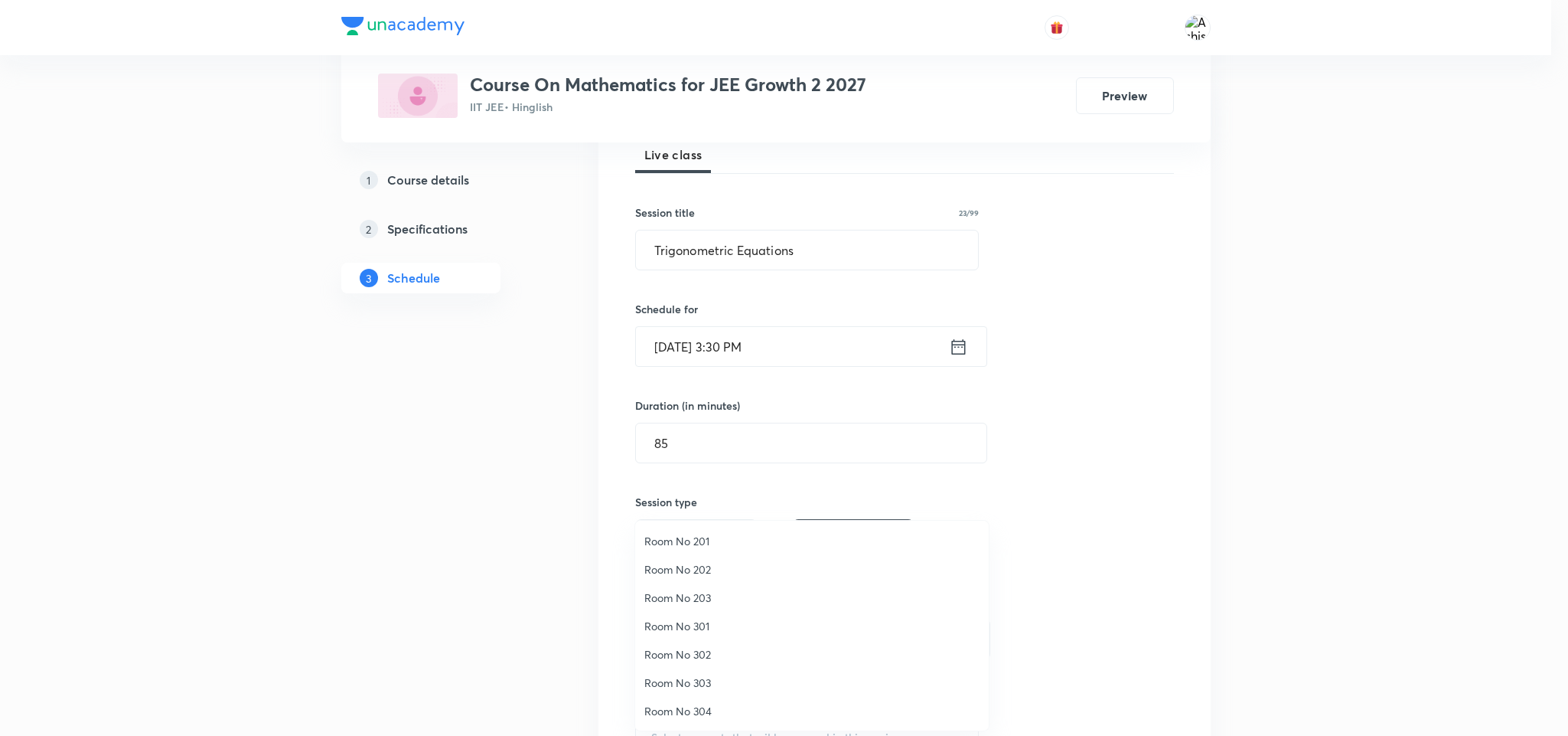
click at [715, 683] on span "Room No 303" at bounding box center [811, 683] width 335 height 16
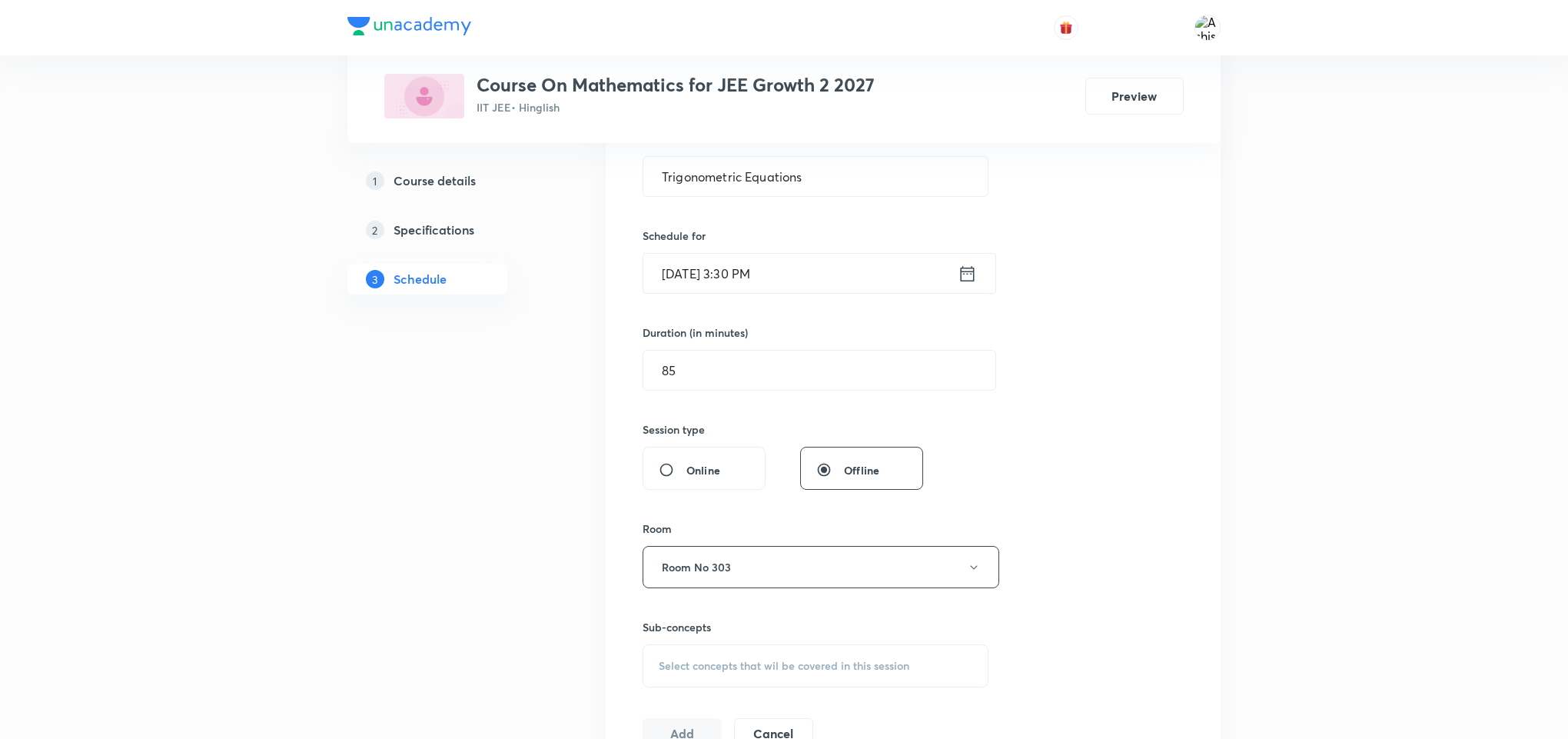
scroll to position [346, 0]
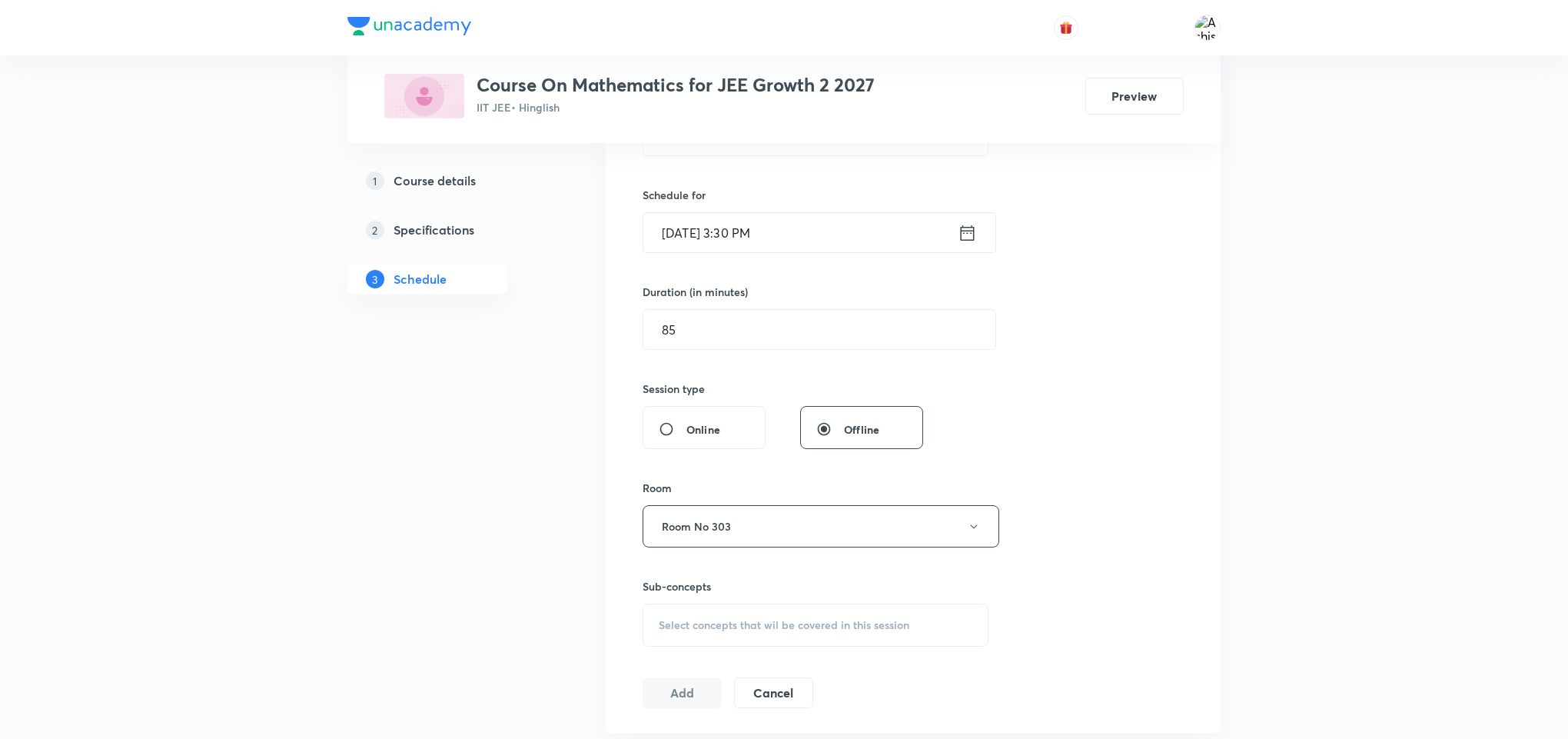
click at [757, 623] on span "Select concepts that wil be covered in this session" at bounding box center [784, 625] width 250 height 12
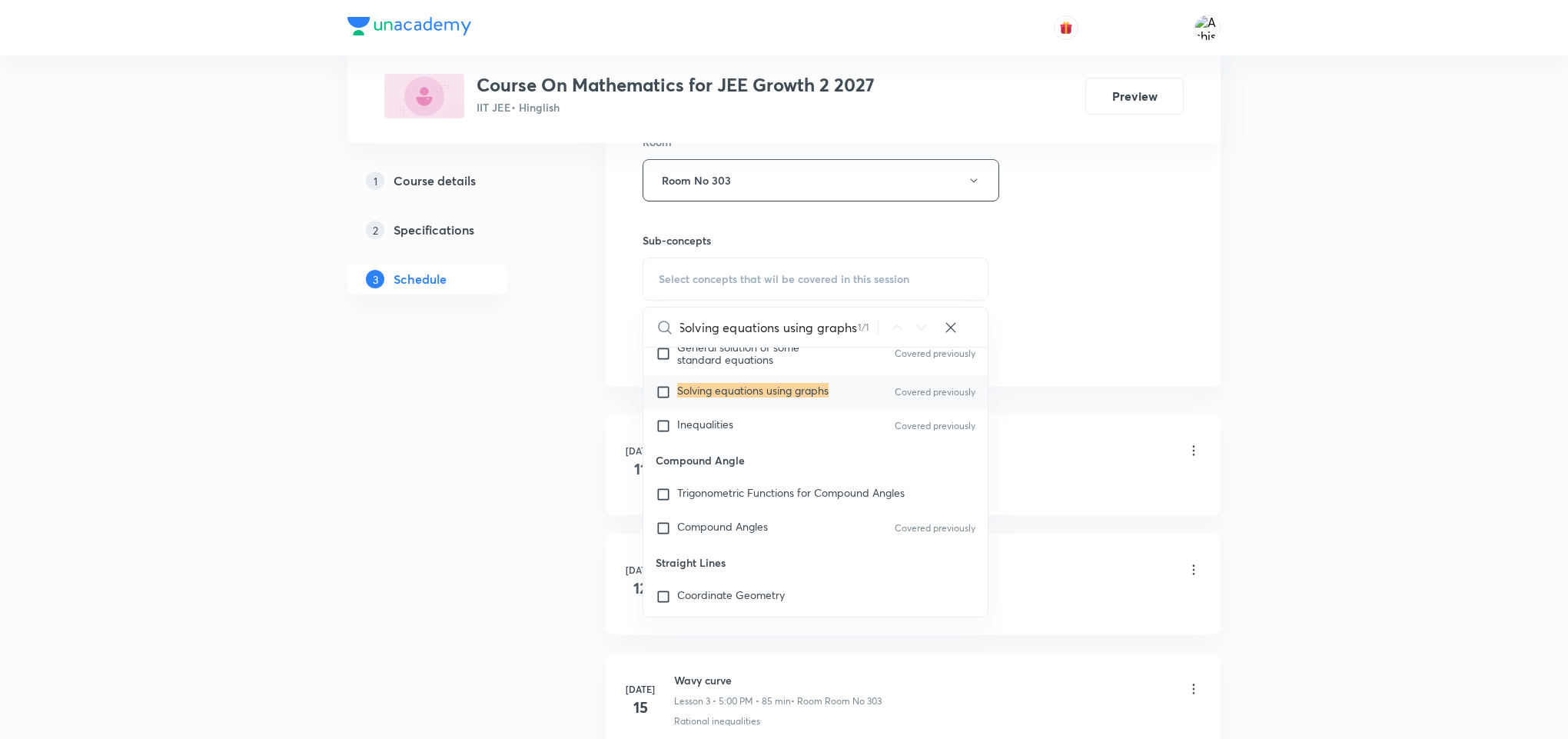
scroll to position [8243, 0]
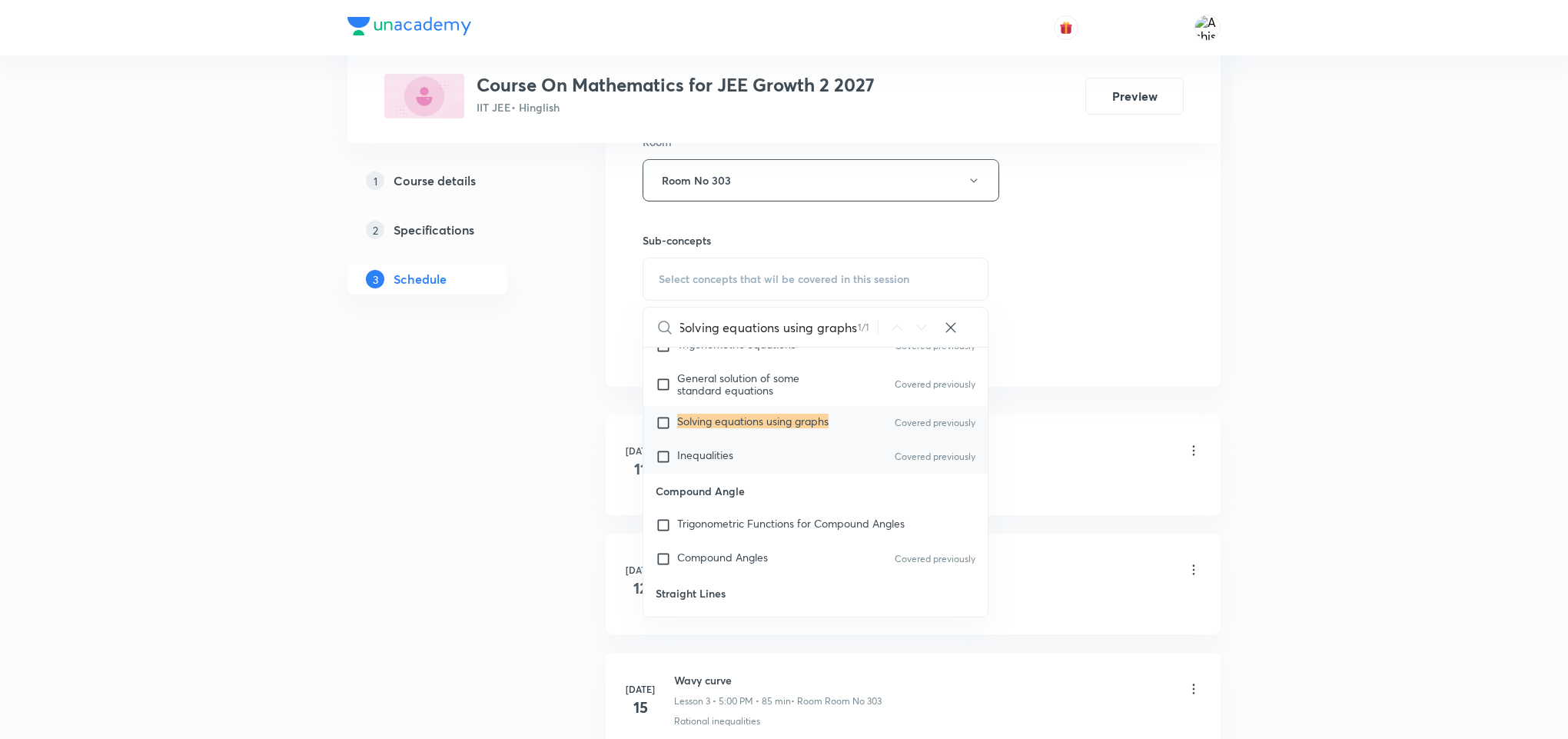
type input "Solving equations using graphs"
click at [810, 473] on div "Inequalities Covered previously" at bounding box center [815, 457] width 344 height 34
checkbox input "true"
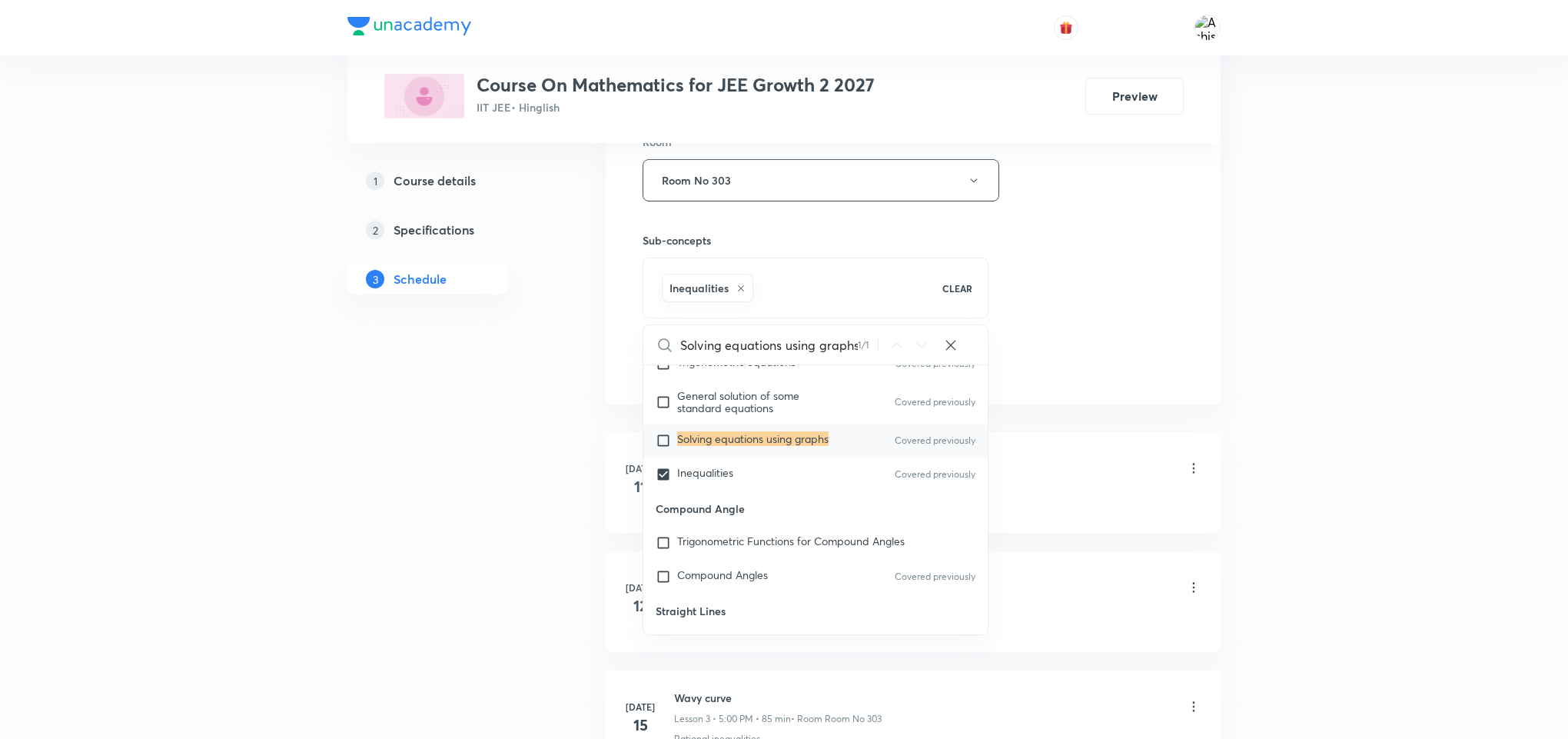
click at [1218, 445] on li "Jul 11 Set Theory Lesson 1 • 3:30 PM • 85 min • Room Room No 303 Introduction" at bounding box center [912, 482] width 615 height 100
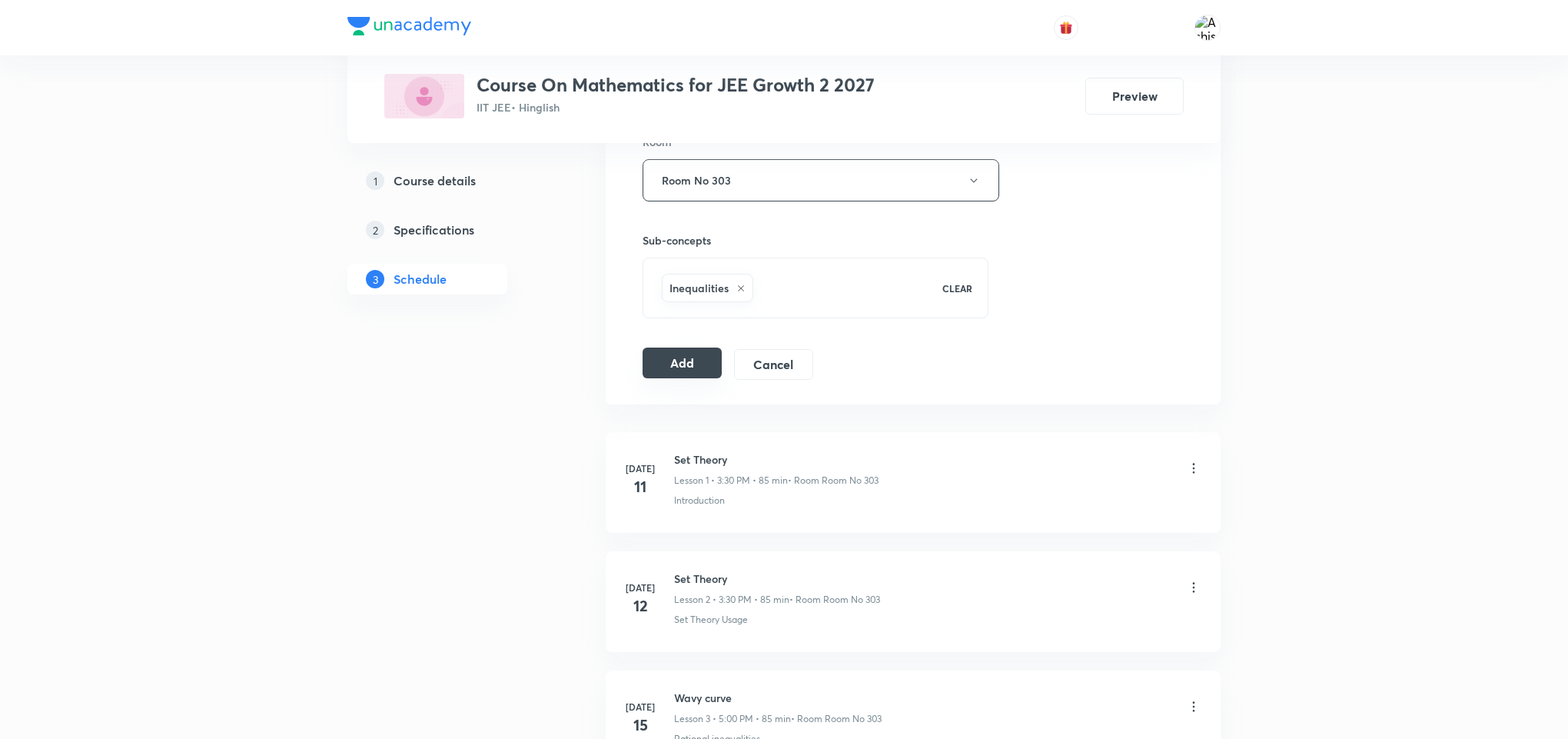
click at [692, 378] on button "Add" at bounding box center [682, 363] width 79 height 31
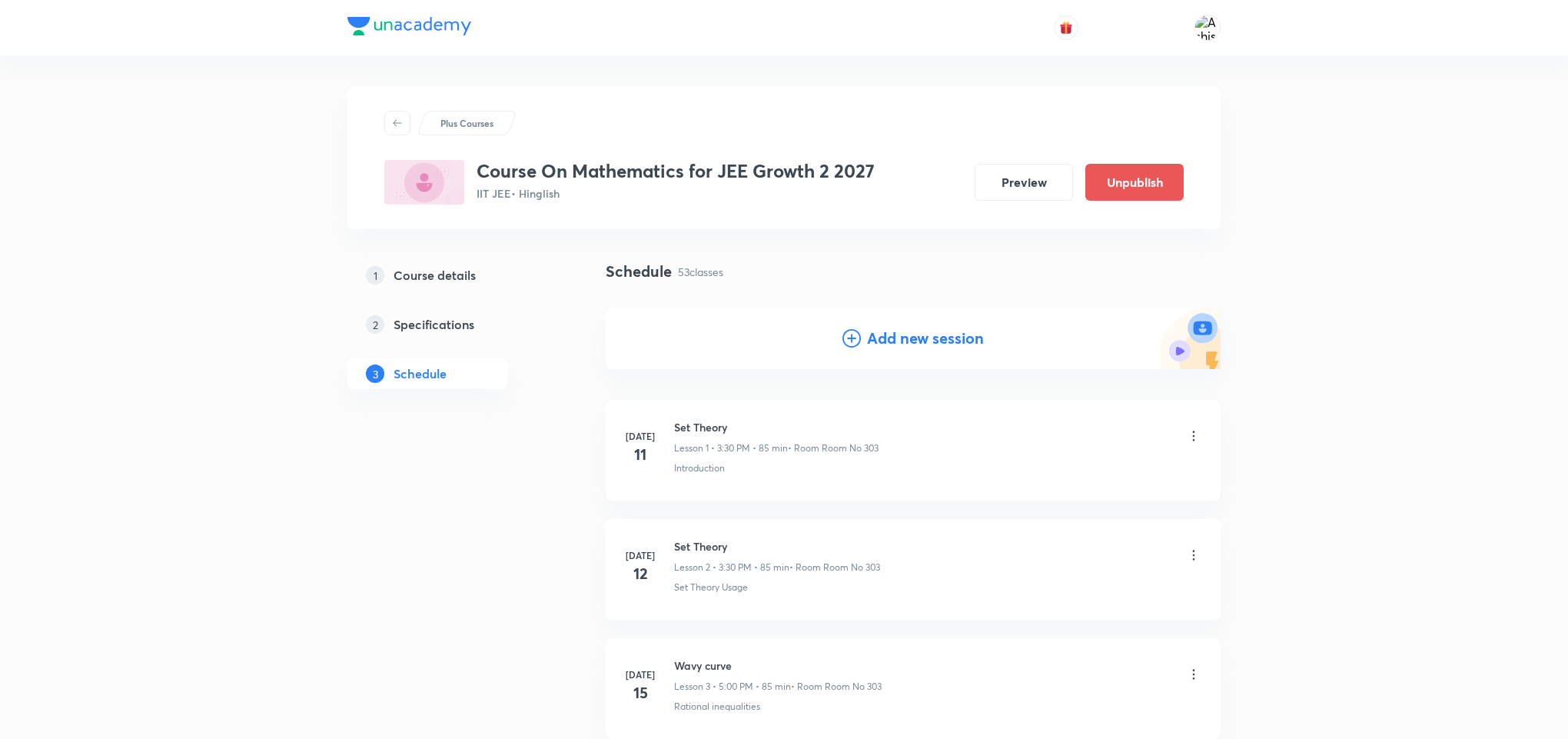
drag, startPoint x: 934, startPoint y: 109, endPoint x: 874, endPoint y: 472, distance: 367.9
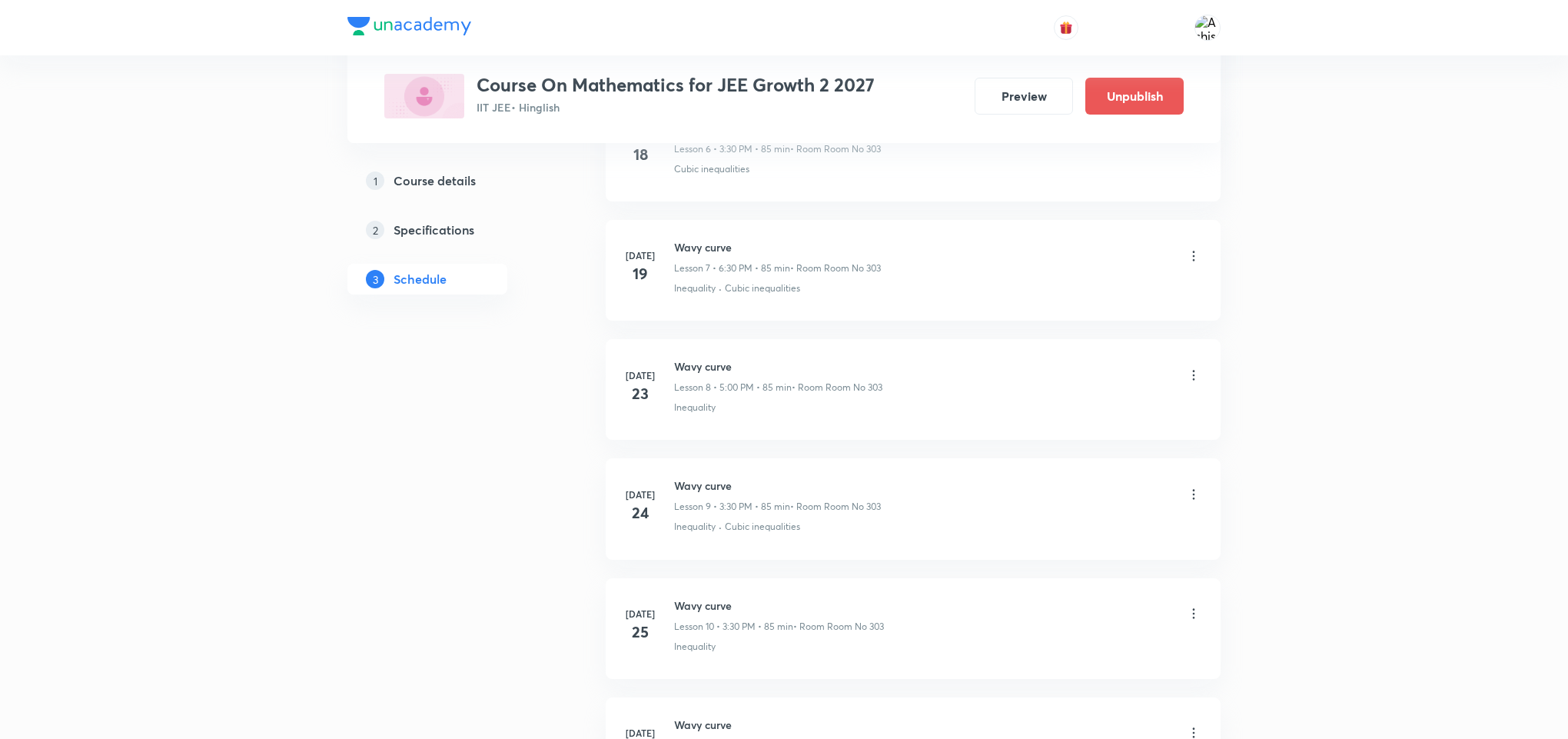
scroll to position [6143, 0]
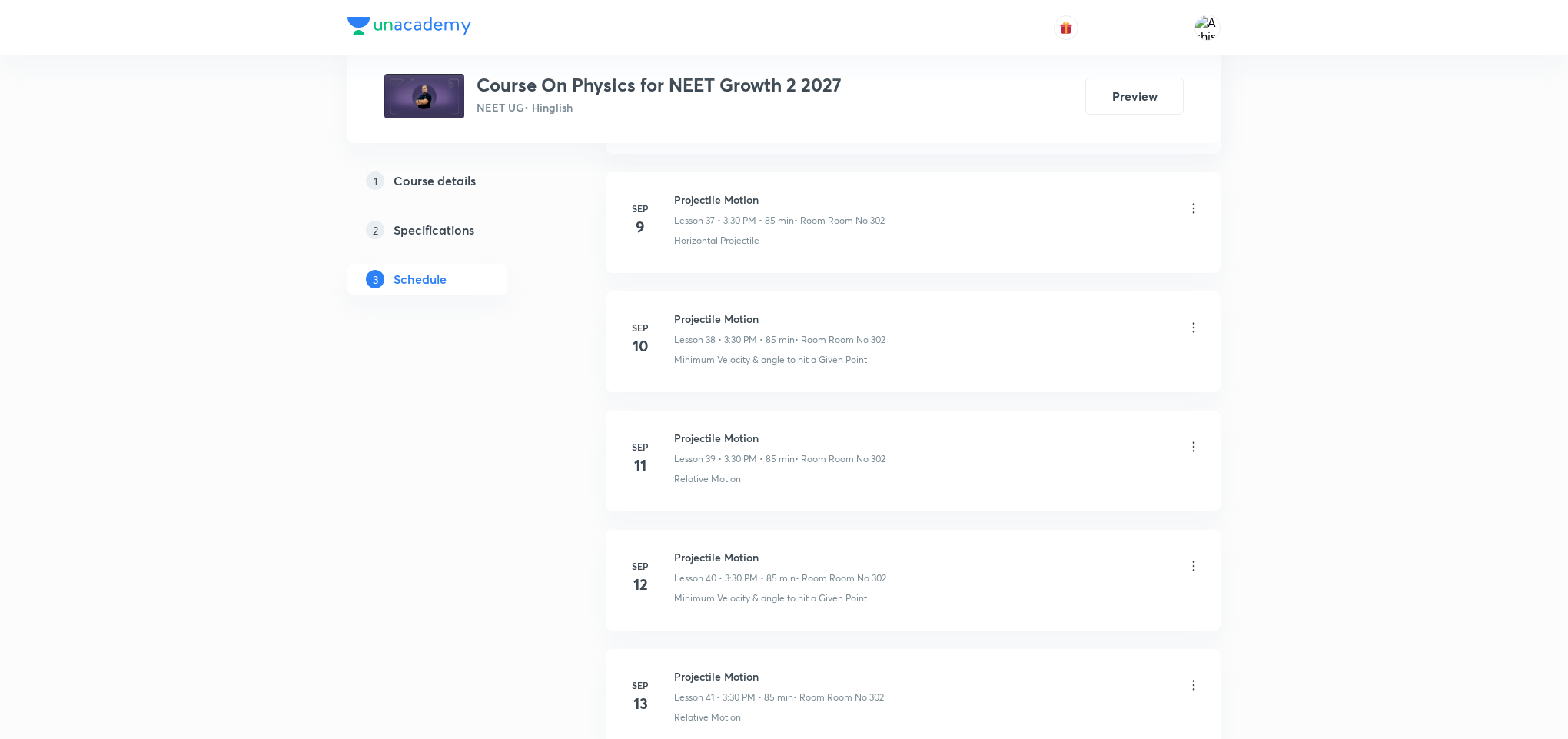
scroll to position [6731, 0]
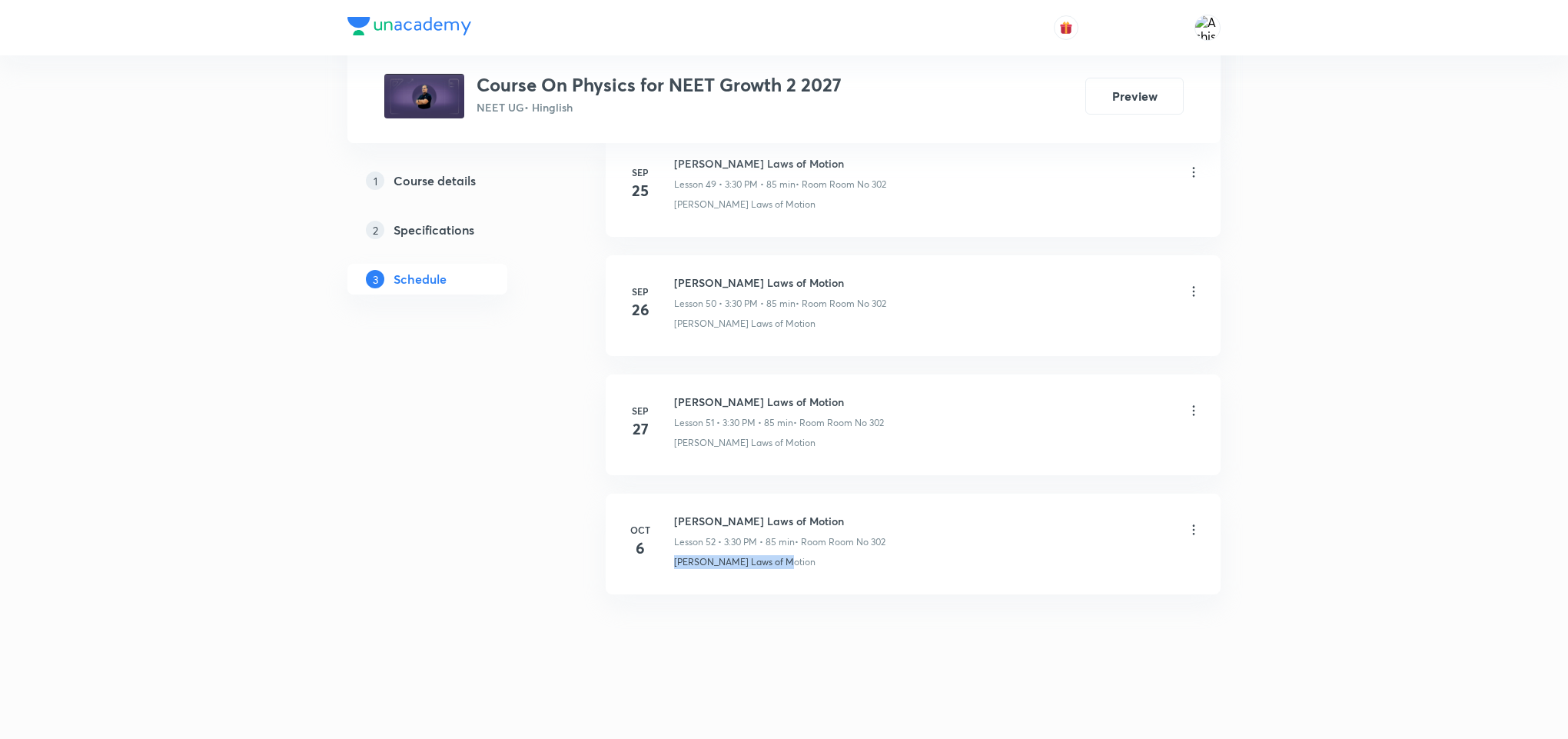
drag, startPoint x: 808, startPoint y: 566, endPoint x: 663, endPoint y: 584, distance: 146.1
click at [663, 584] on li "Oct 6 Newton's Laws of Motion Lesson 52 • 3:30 PM • 85 min • Room Room No 302 N…" at bounding box center [912, 544] width 615 height 100
copy p "[PERSON_NAME] Laws of Motion"
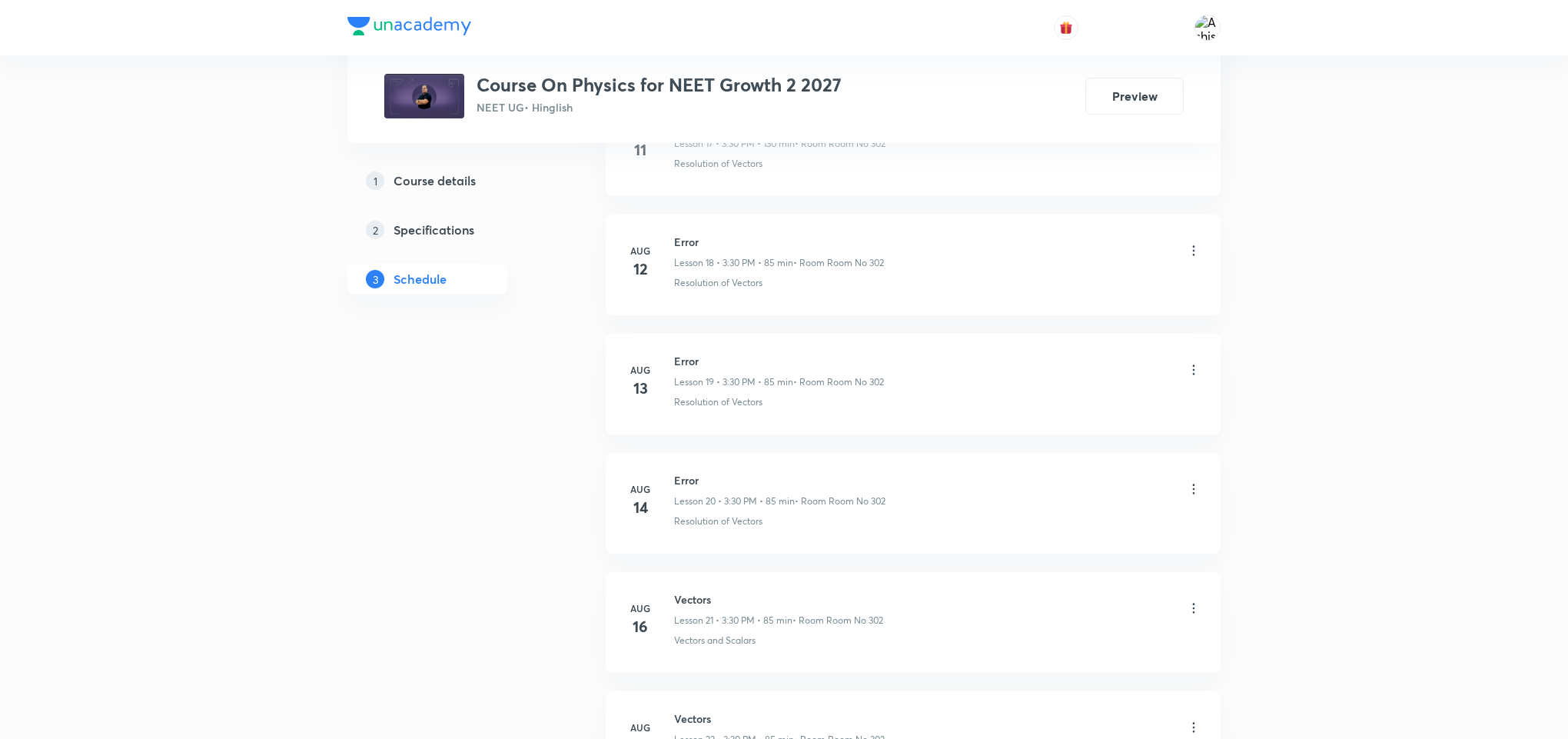
scroll to position [0, 0]
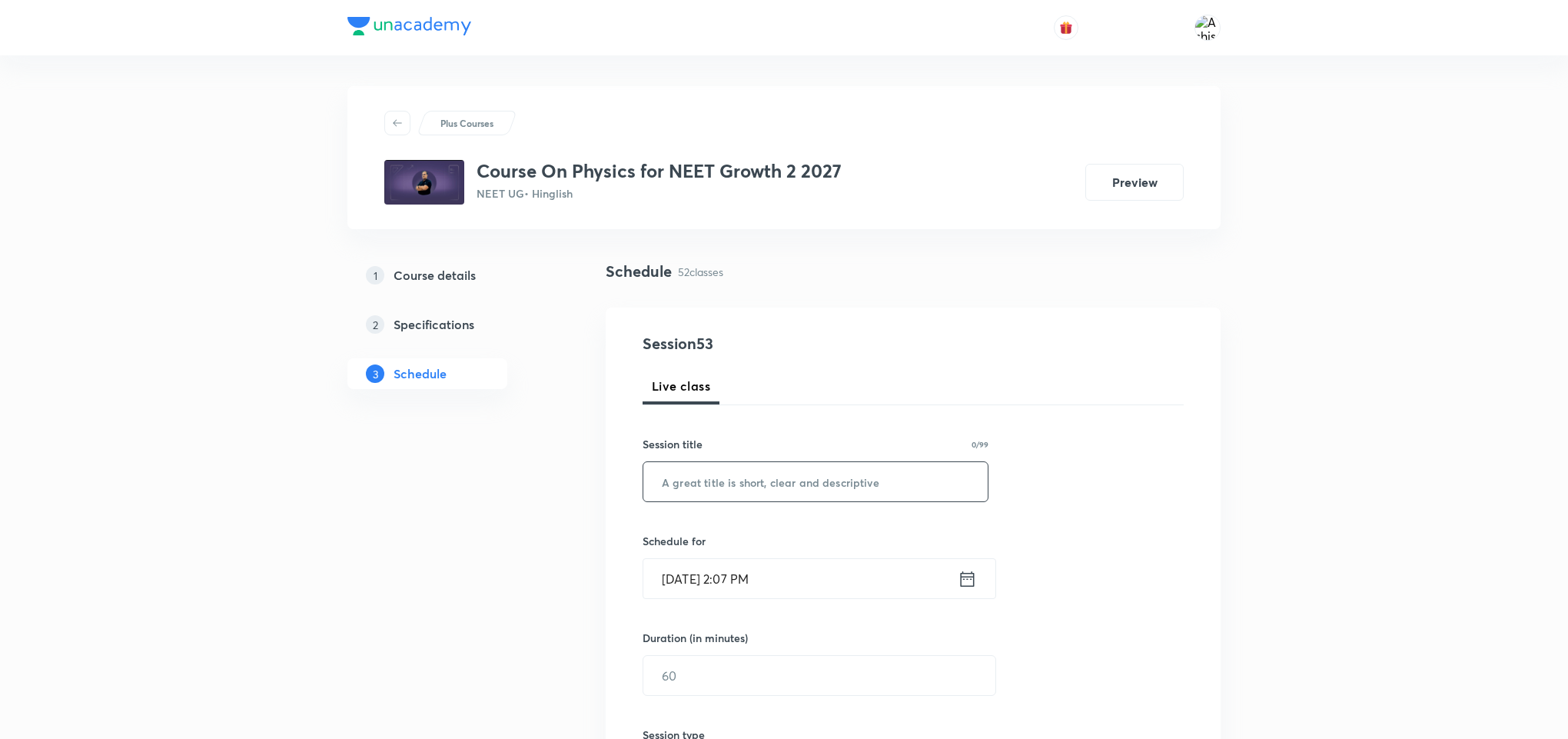
click at [823, 485] on input "text" at bounding box center [815, 481] width 344 height 39
paste input "[PERSON_NAME] Laws of Motion"
type input "[PERSON_NAME] Laws of Motion"
click at [685, 577] on input "Oct 7, 2025, 2:07 PM" at bounding box center [801, 579] width 314 height 39
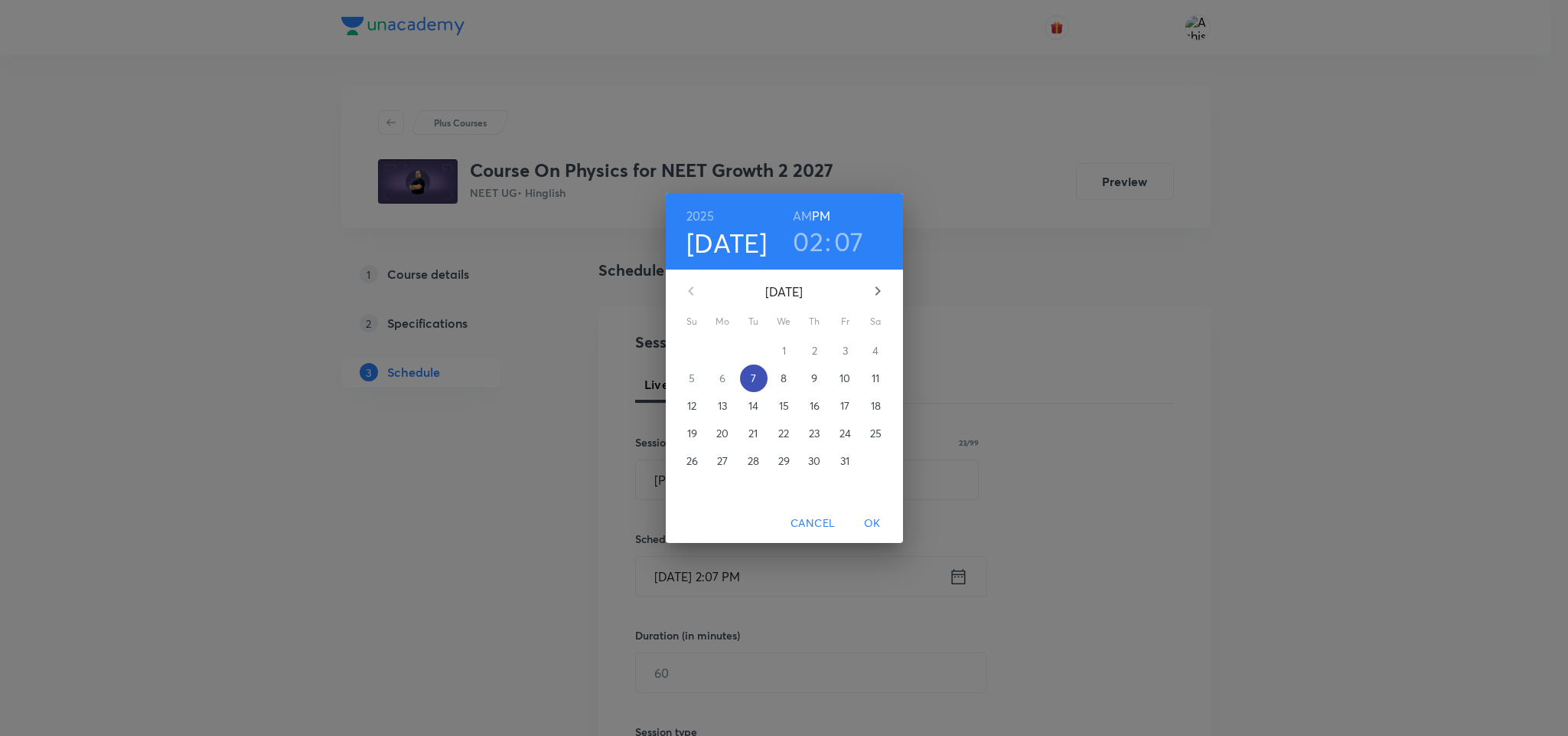
click at [756, 379] on span "7" at bounding box center [753, 378] width 27 height 15
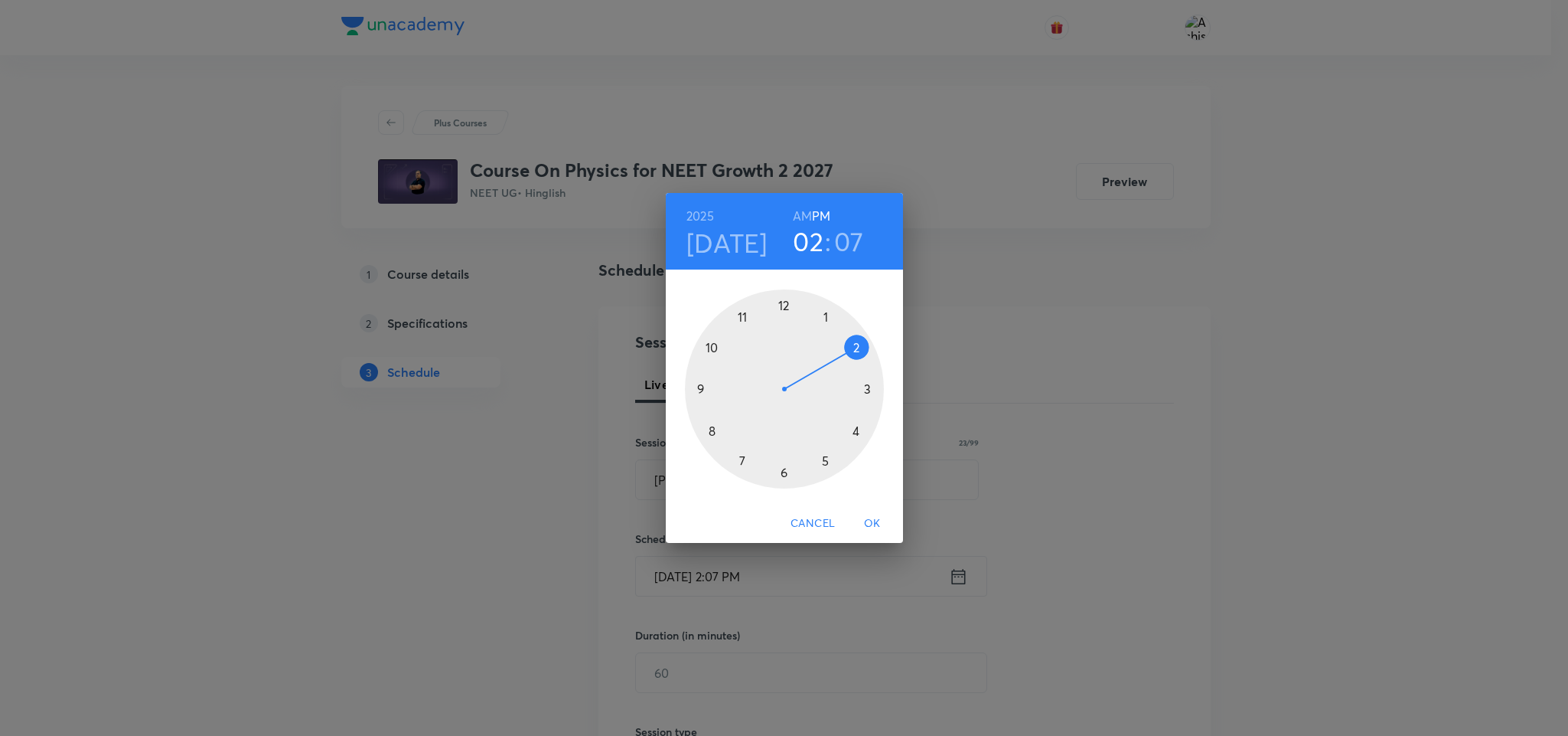
click at [864, 381] on div at bounding box center [784, 389] width 199 height 199
click at [786, 475] on div at bounding box center [784, 389] width 199 height 199
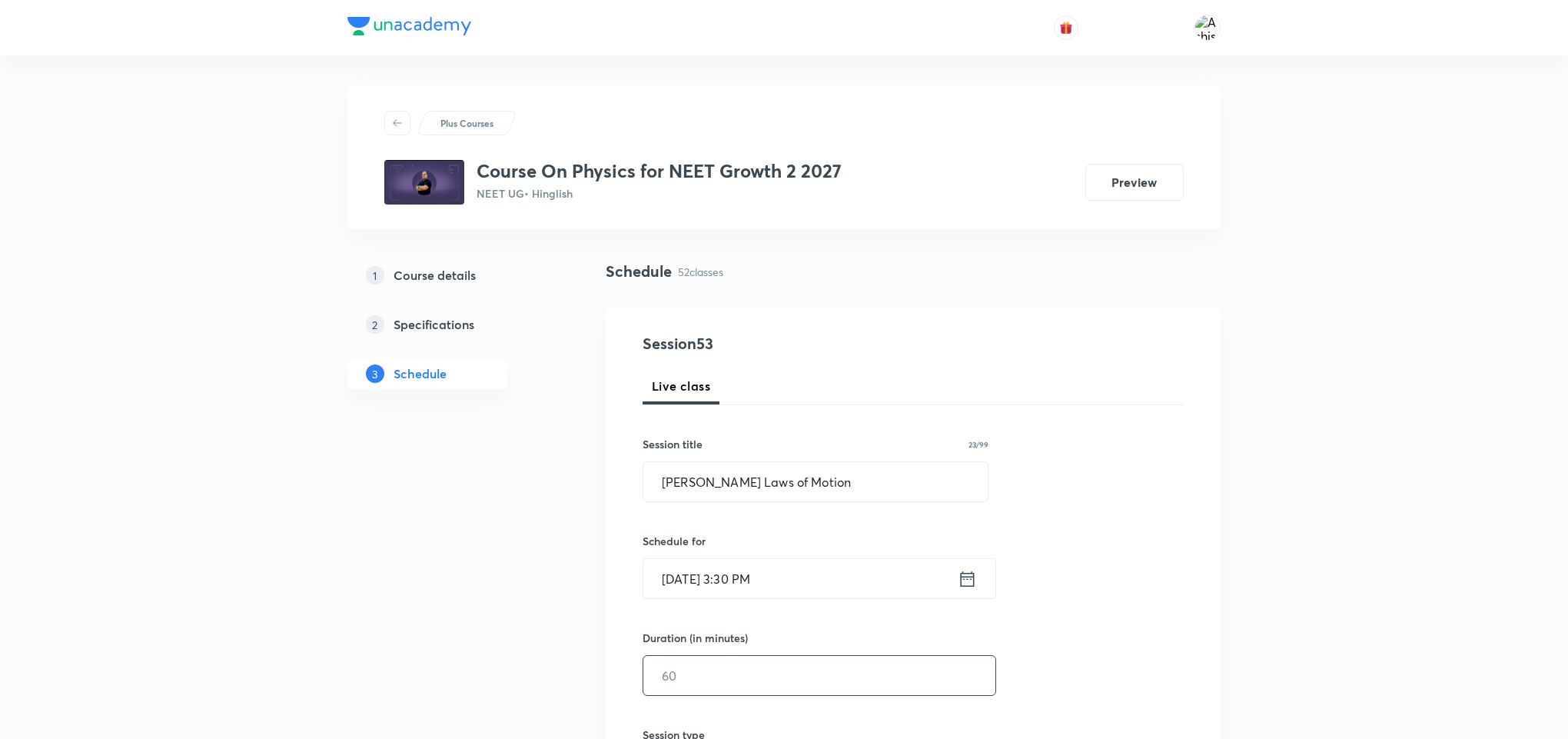
click at [707, 677] on input "text" at bounding box center [819, 675] width 352 height 39
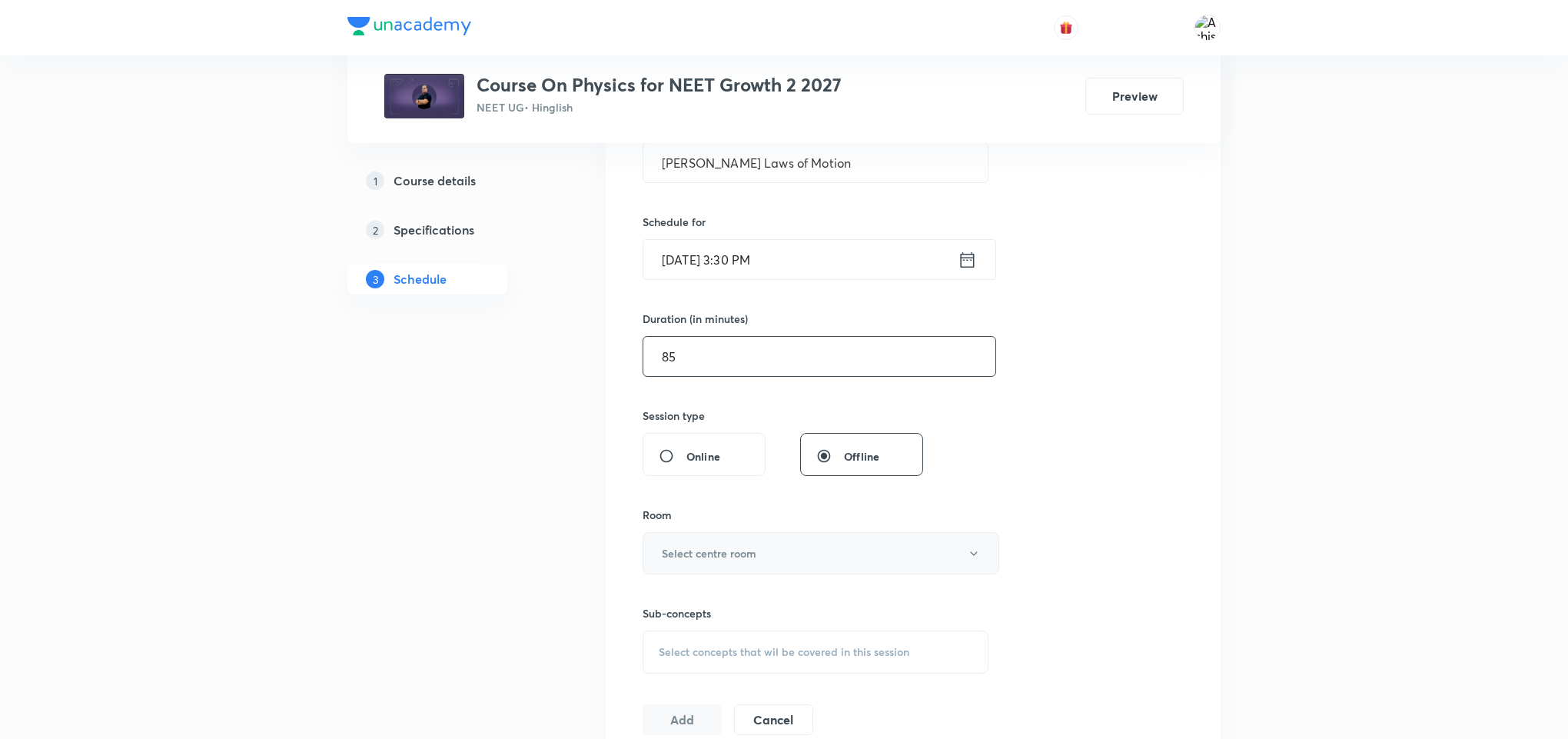
scroll to position [346, 0]
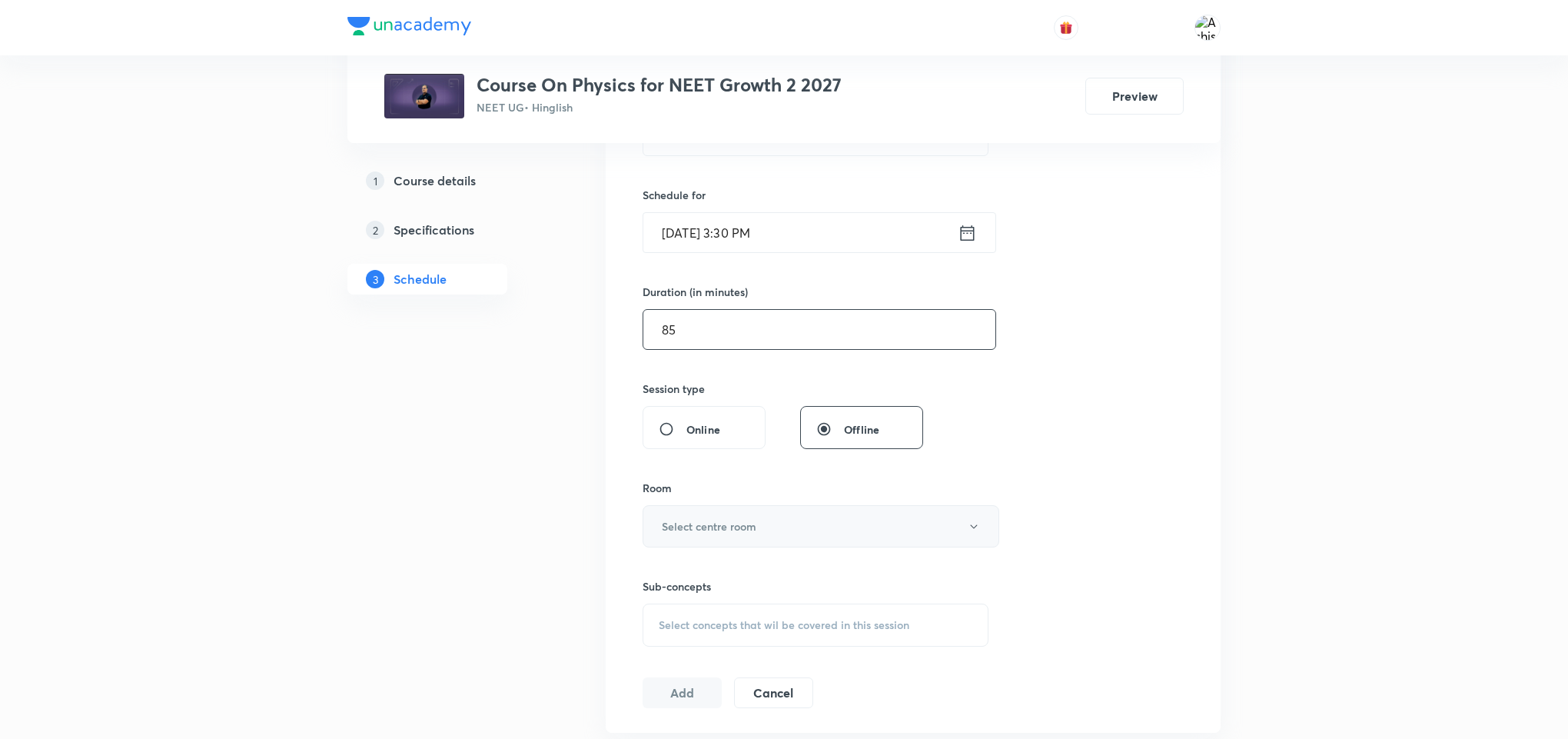
type input "85"
click at [695, 519] on h6 "Select centre room" at bounding box center [709, 526] width 95 height 16
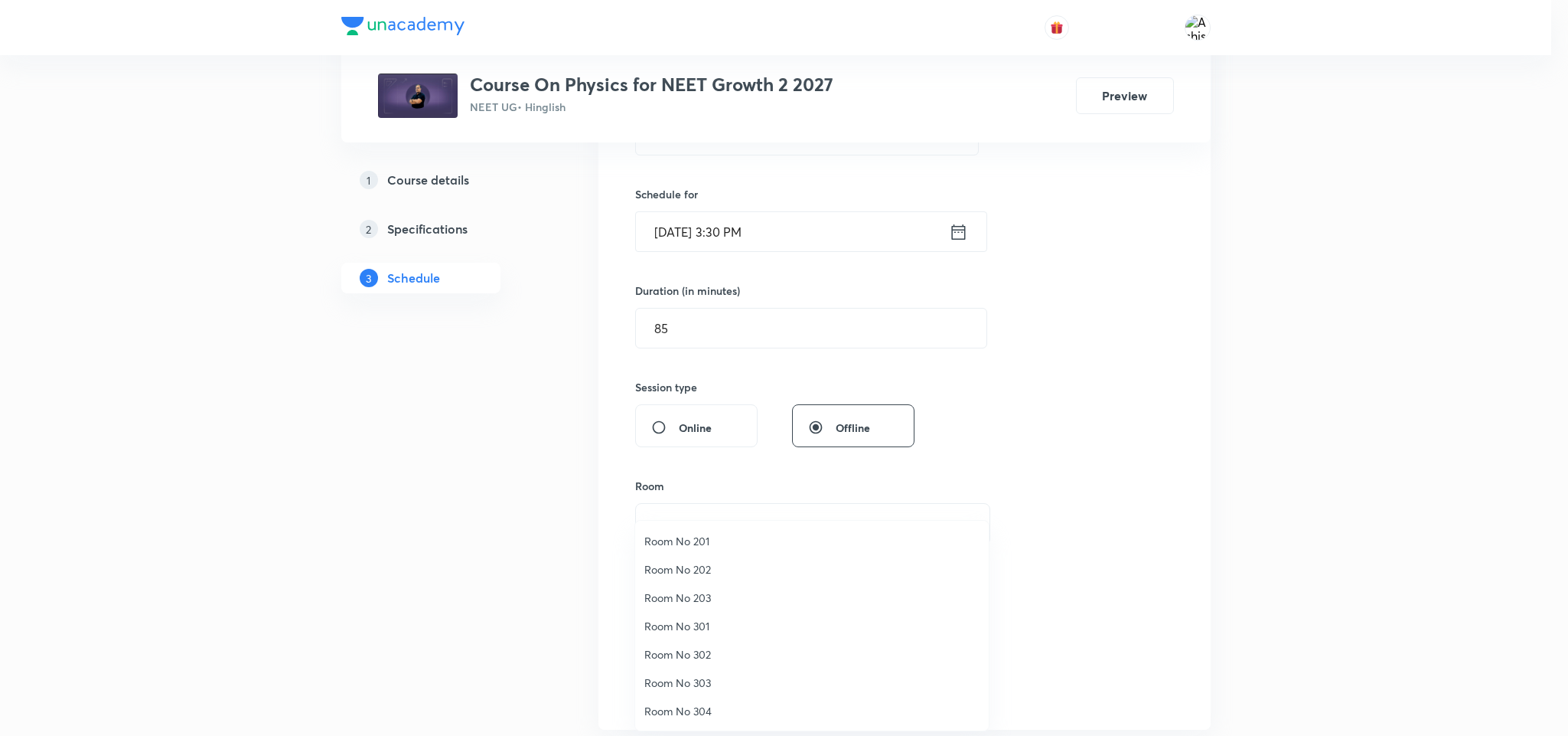
drag, startPoint x: 705, startPoint y: 650, endPoint x: 793, endPoint y: 572, distance: 117.6
click at [706, 650] on span "Room No 302" at bounding box center [811, 654] width 335 height 16
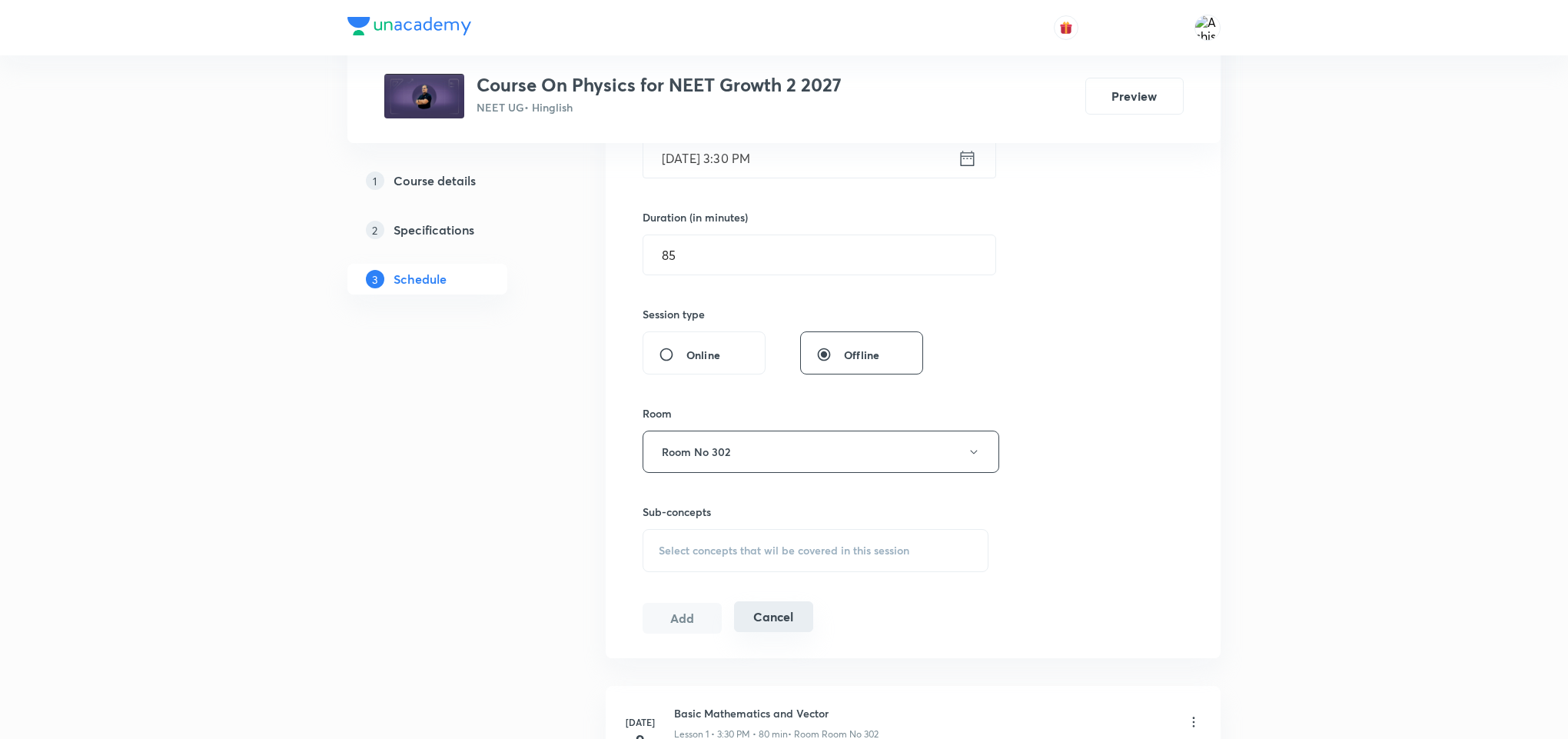
scroll to position [461, 0]
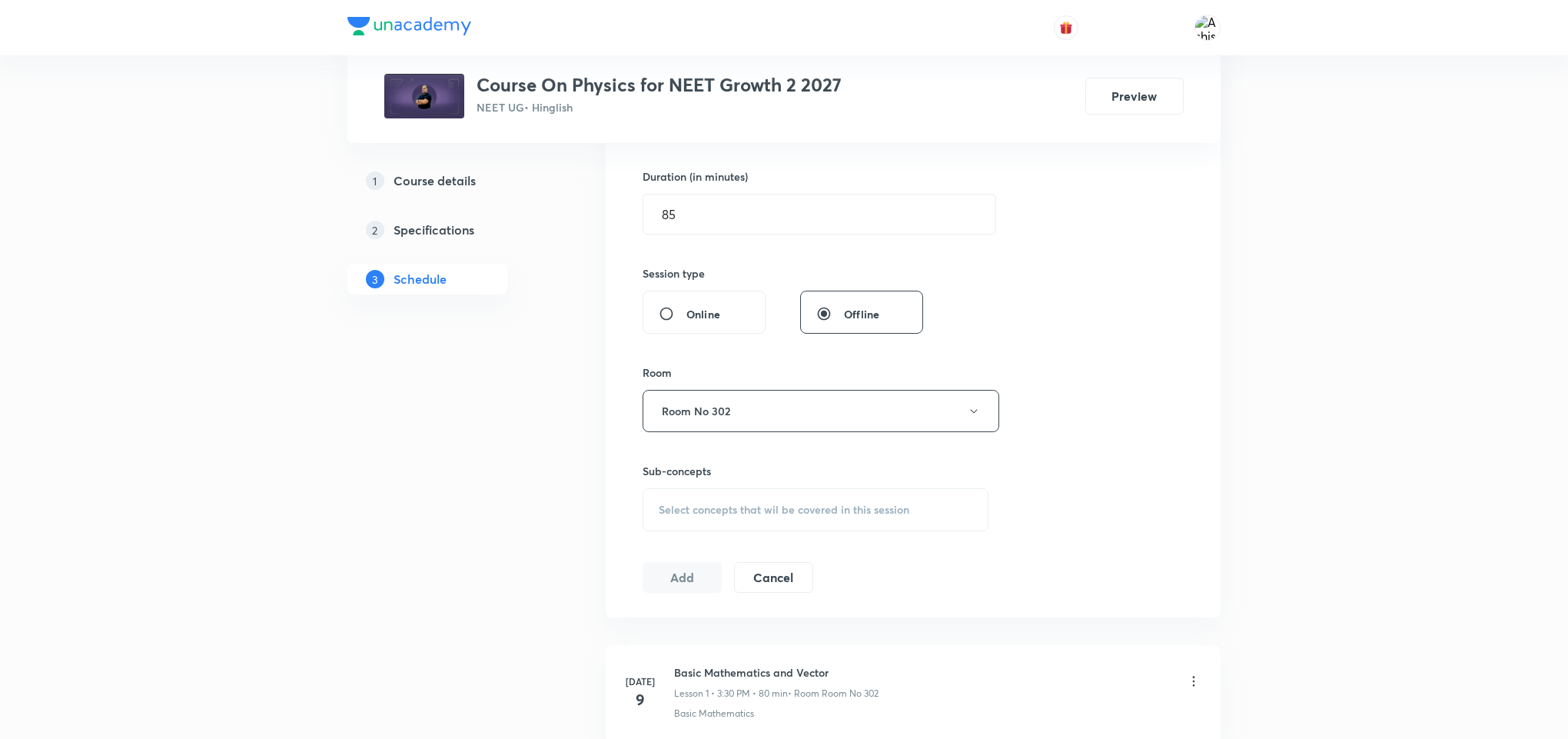
click at [780, 515] on span "Select concepts that wil be covered in this session" at bounding box center [784, 509] width 250 height 12
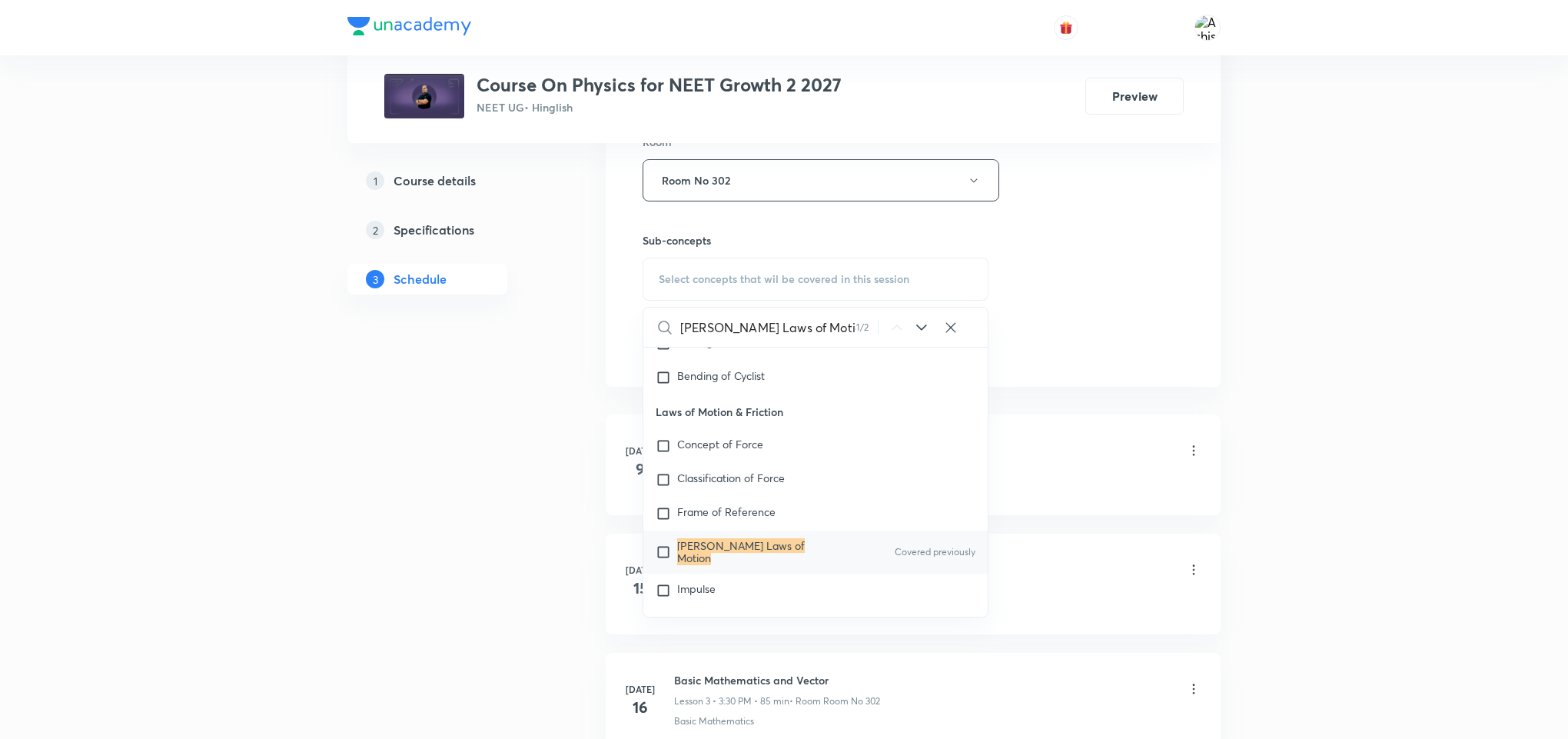
scroll to position [3010, 0]
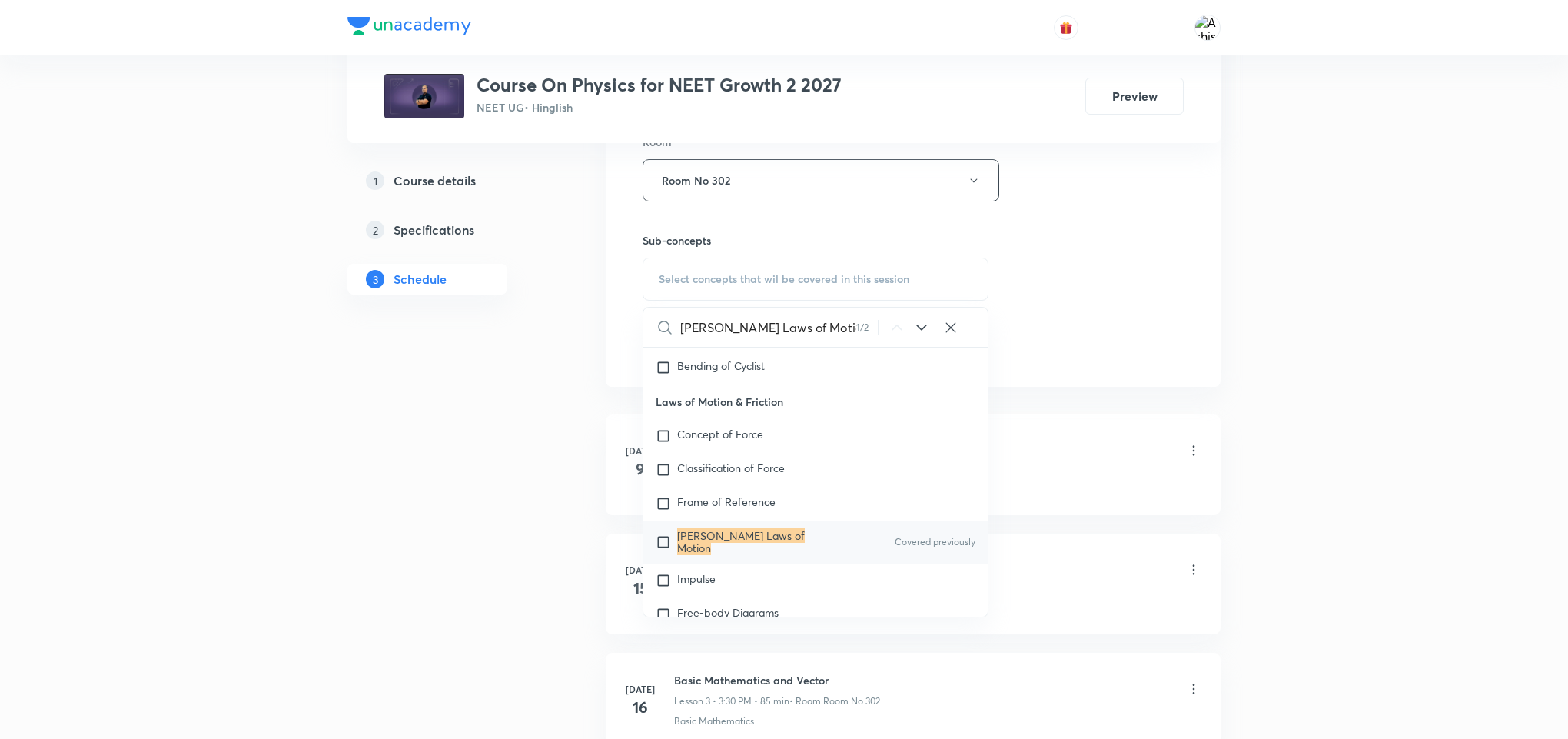
type input "[PERSON_NAME] Laws of Motion"
click at [759, 545] on mark "Newton's Laws of Motion" at bounding box center [741, 541] width 127 height 27
checkbox input "true"
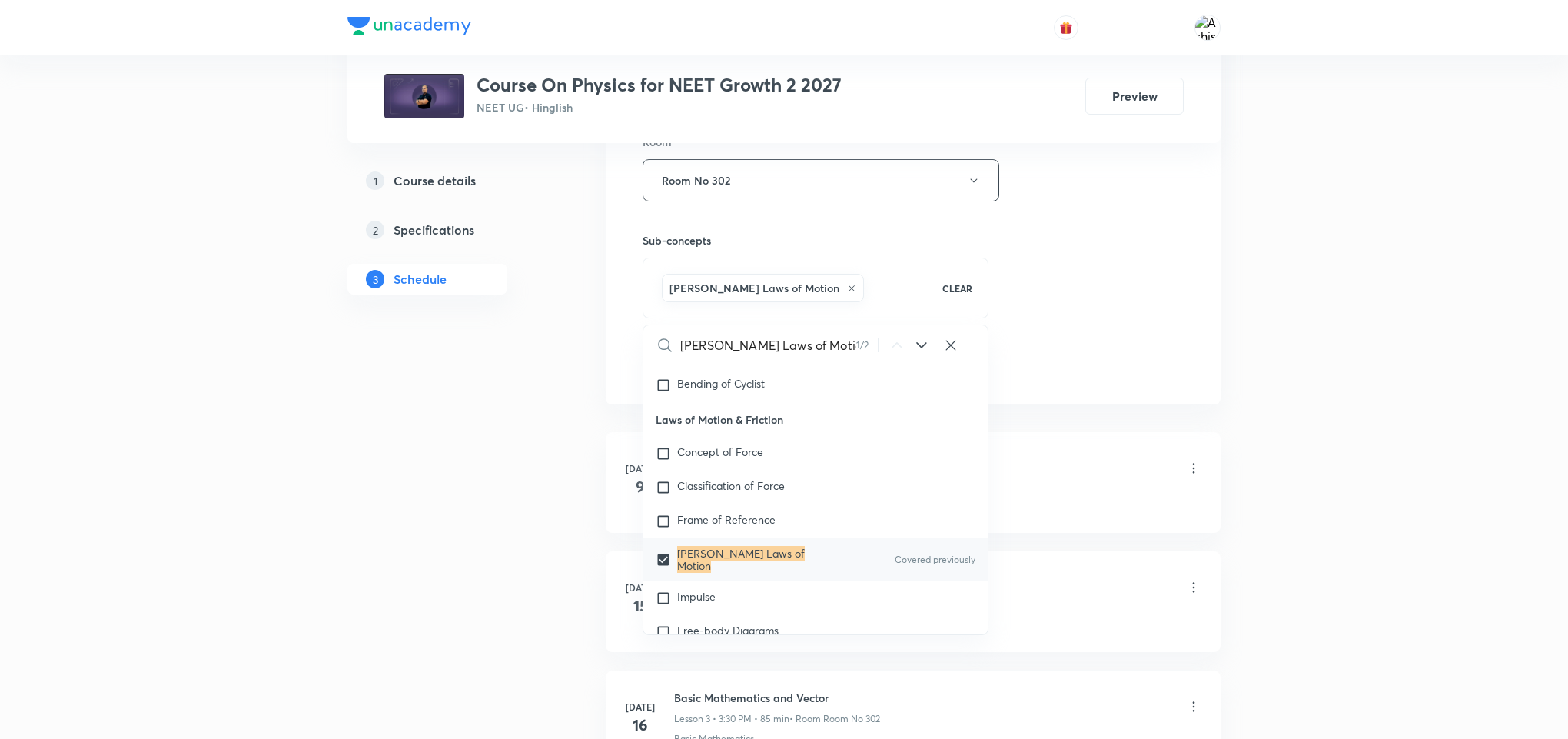
click at [1052, 352] on div "Session 53 Live class Session title 23/99 Newton's Laws of Motion ​ Schedule fo…" at bounding box center [913, 10] width 541 height 740
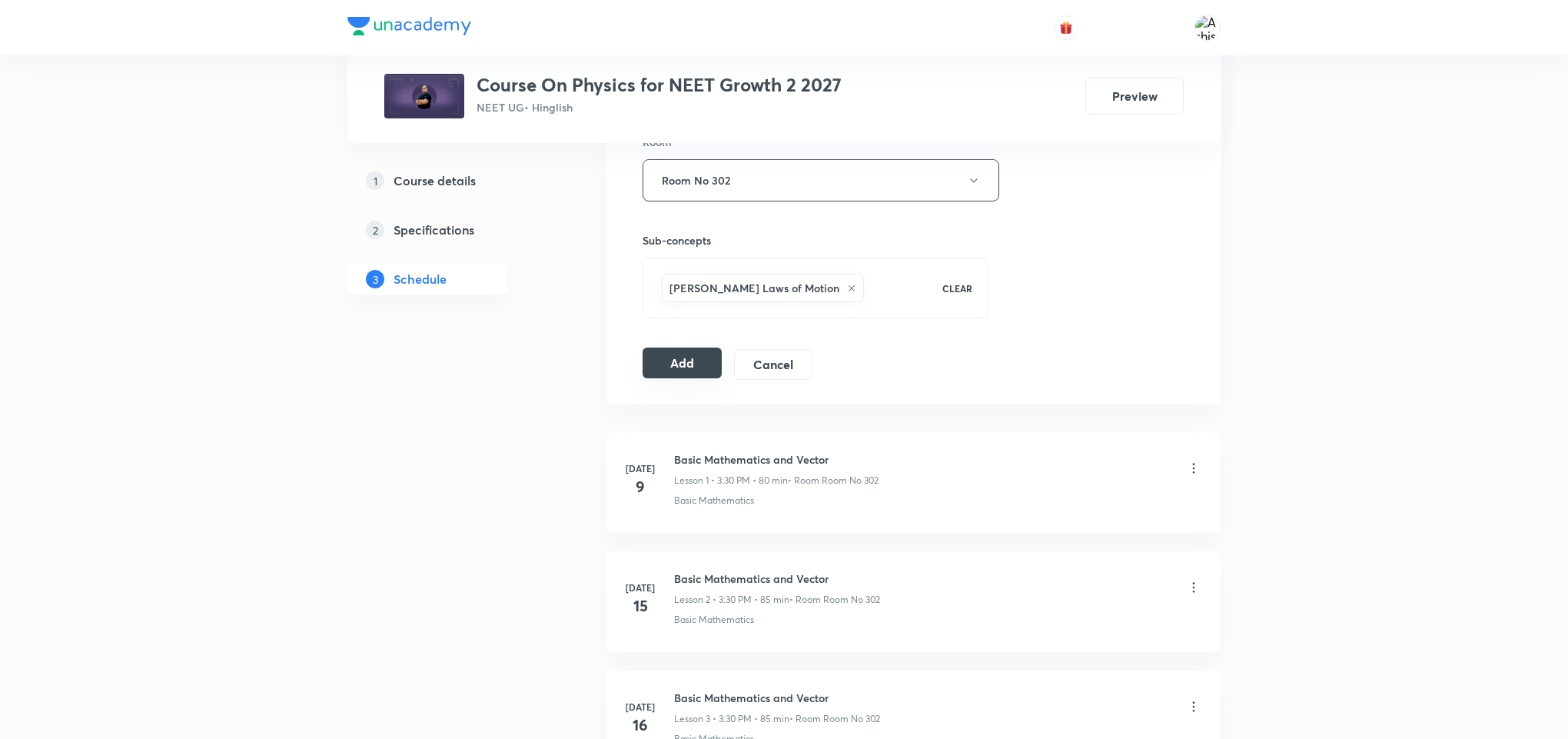
click at [686, 367] on button "Add" at bounding box center [682, 363] width 79 height 31
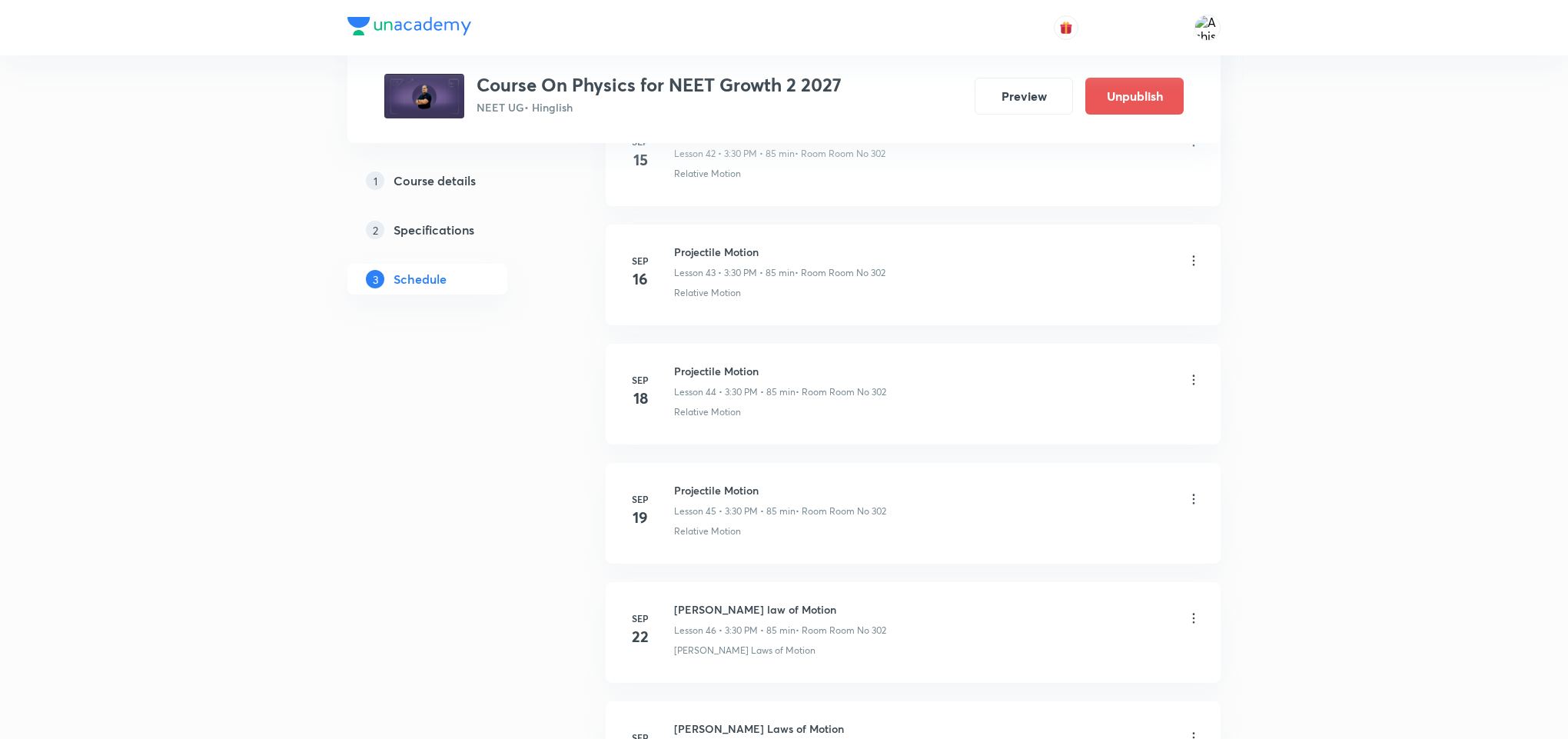
scroll to position [6141, 0]
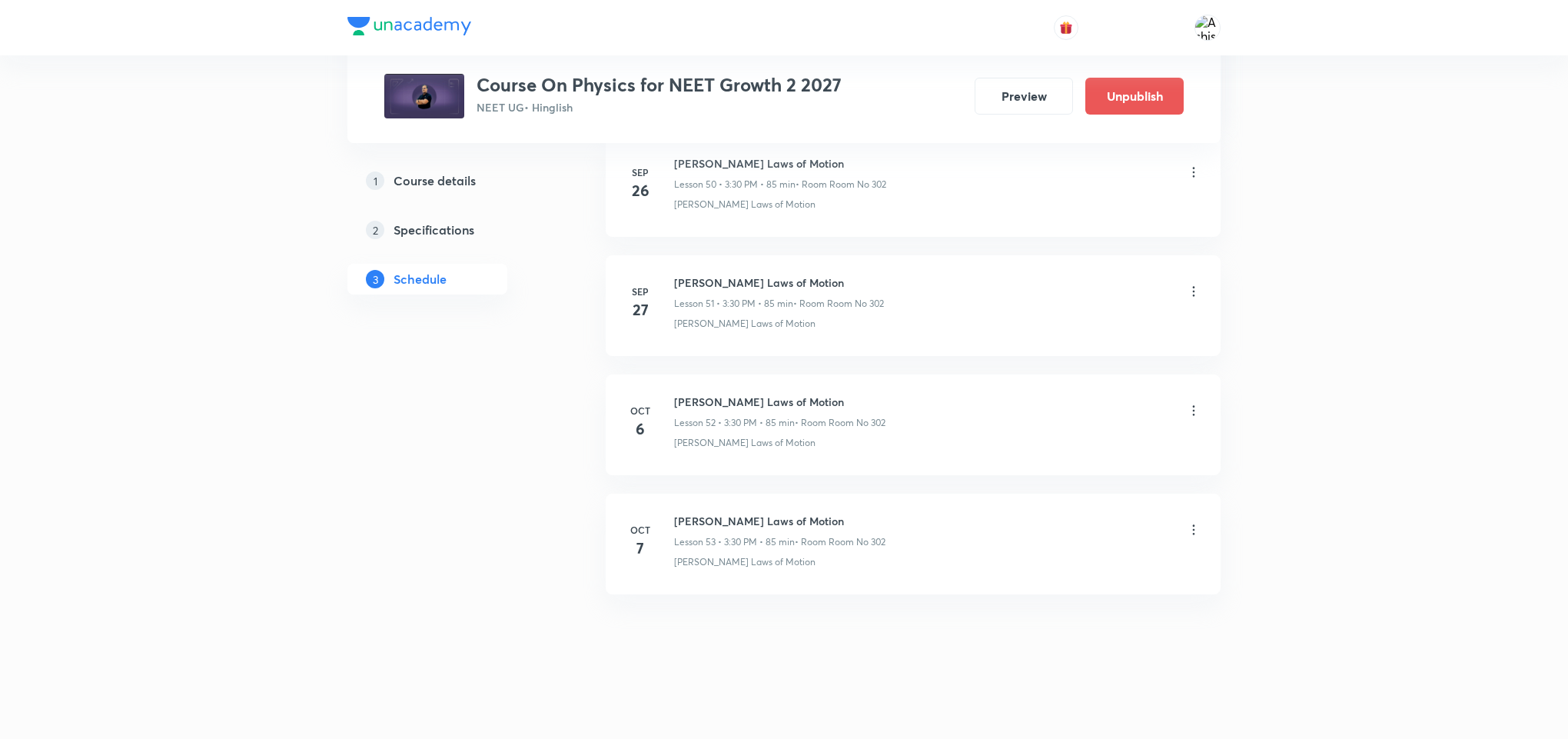
click at [1190, 532] on icon at bounding box center [1194, 529] width 15 height 15
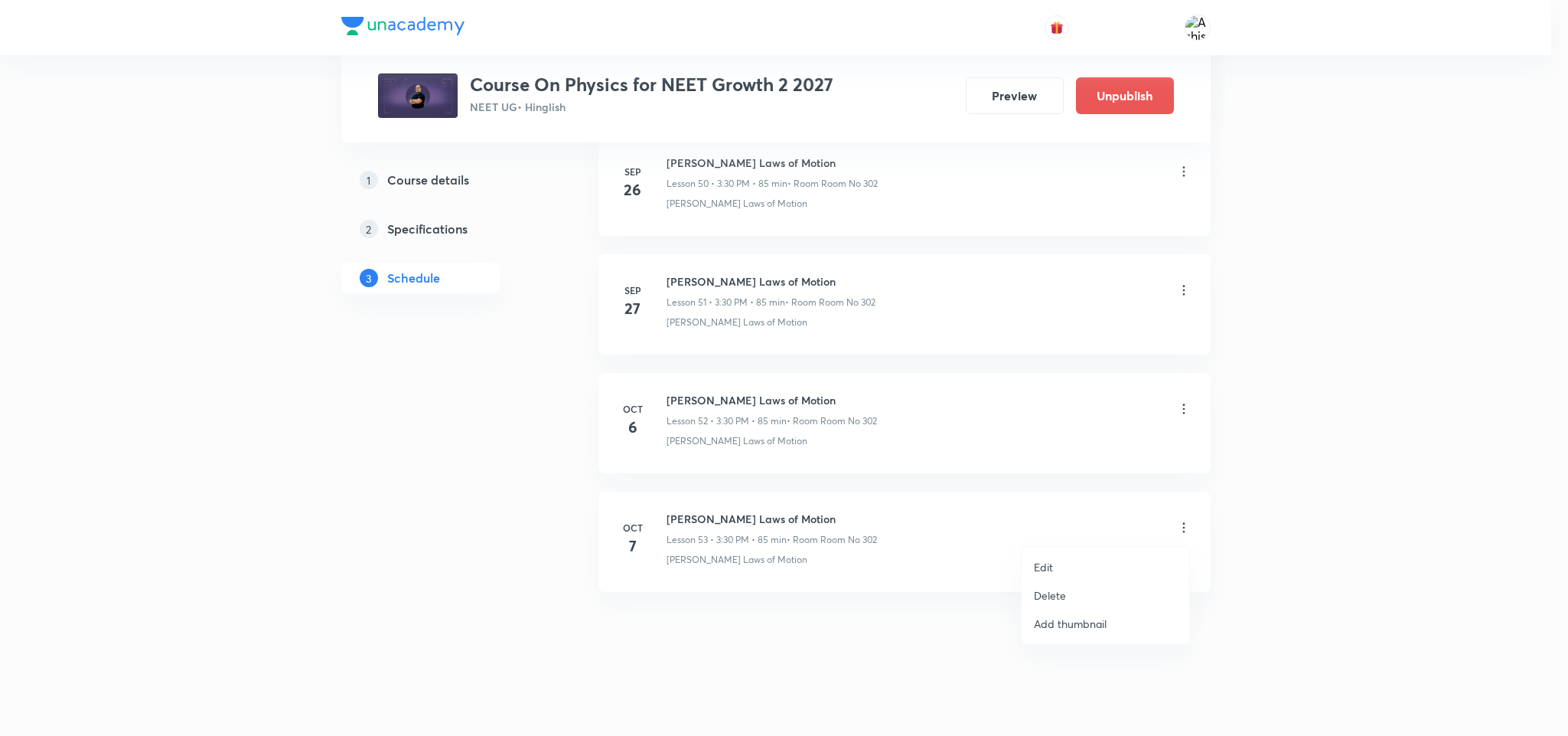
click at [1070, 560] on li "Edit" at bounding box center [1105, 567] width 168 height 28
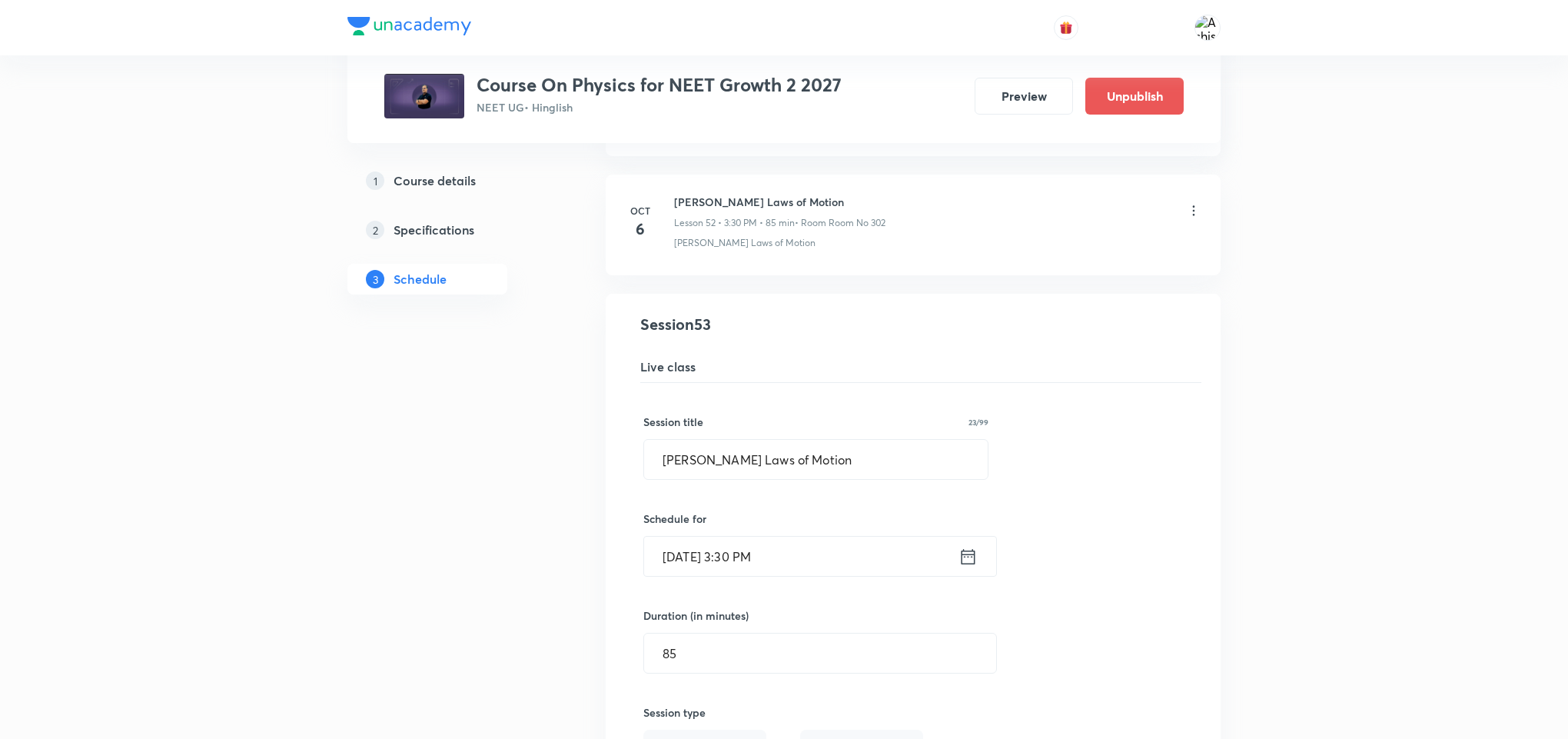
scroll to position [6256, 0]
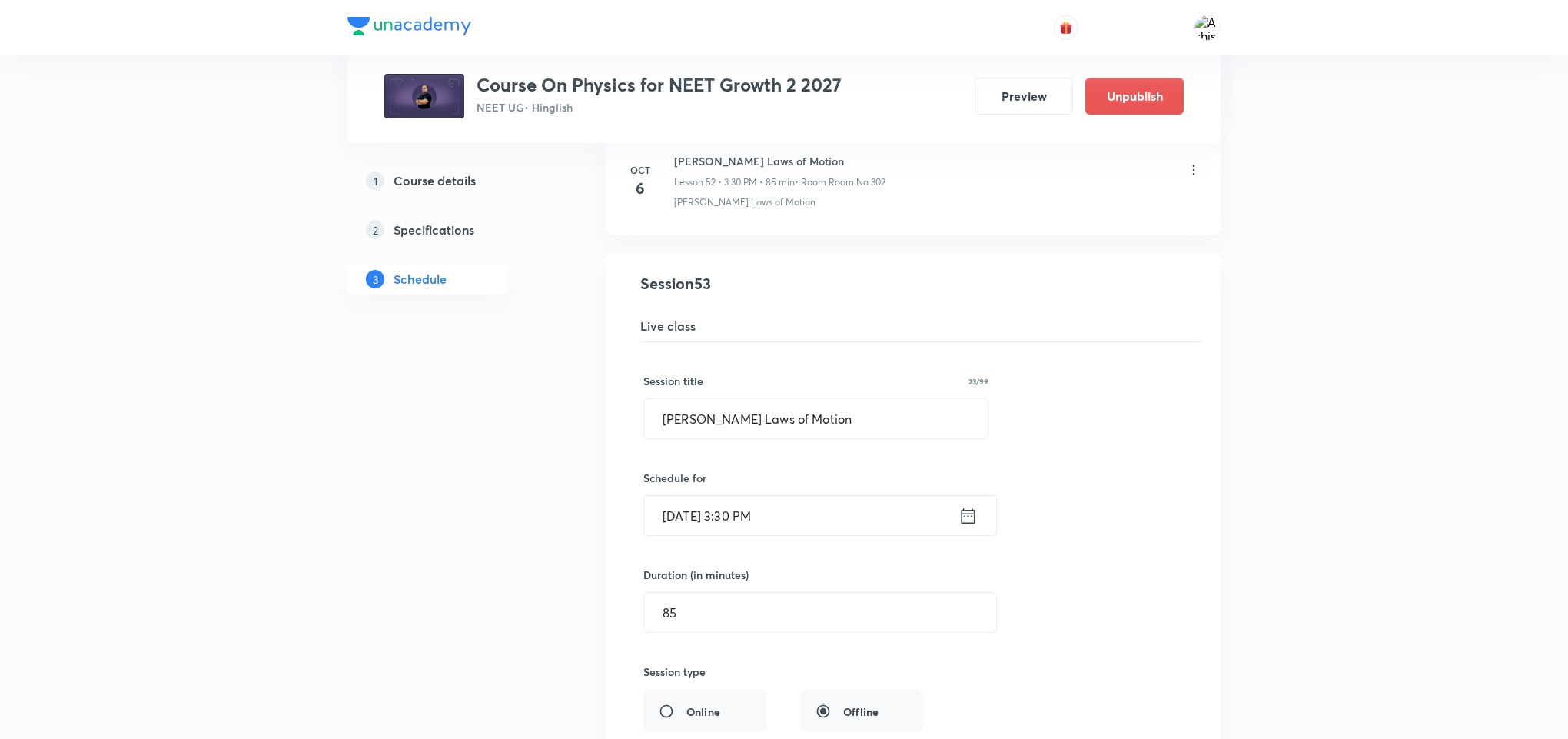
click at [739, 535] on input "Oct 7, 2025, 3:30 PM" at bounding box center [801, 515] width 314 height 39
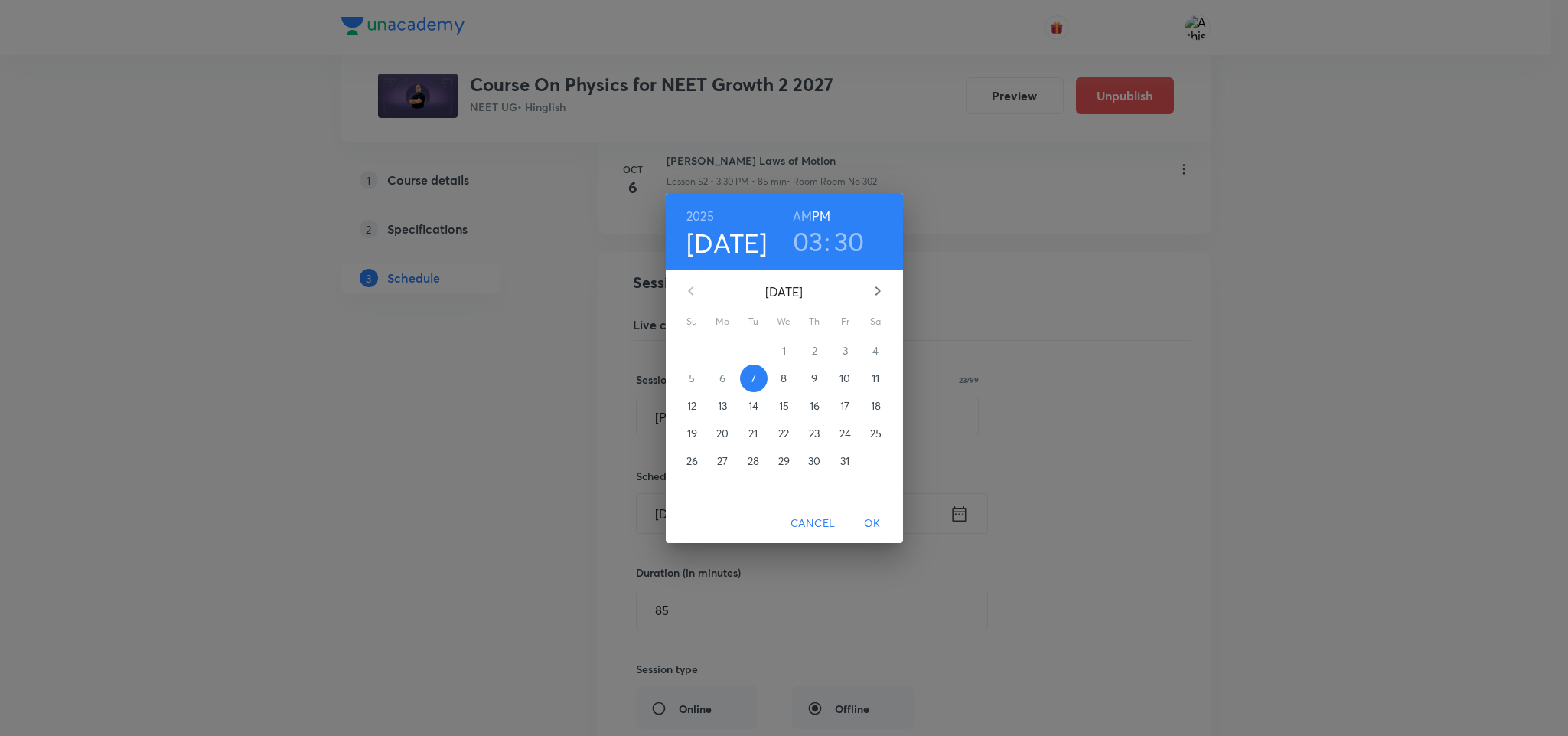
click at [815, 232] on h3 "03" at bounding box center [808, 241] width 31 height 32
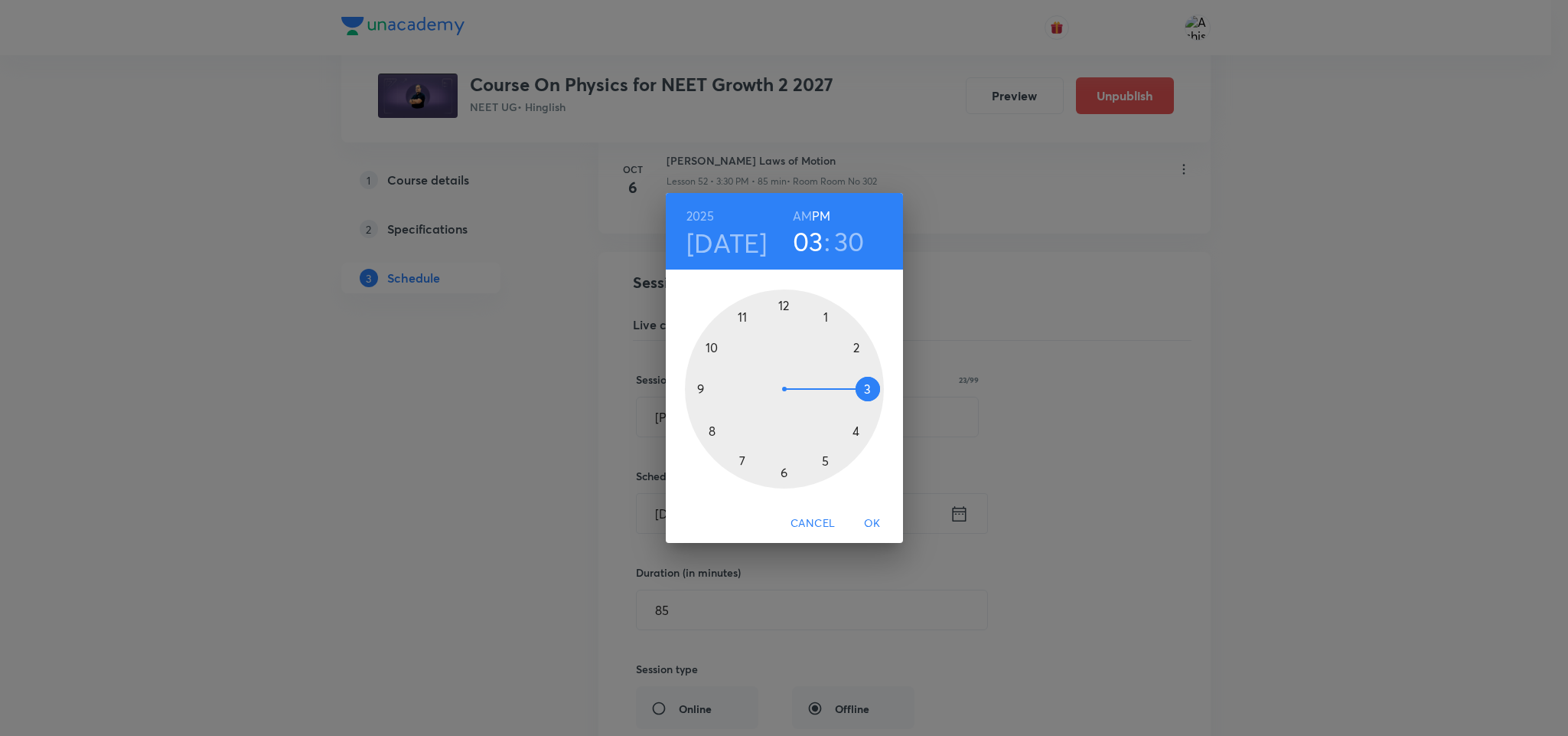
click at [826, 462] on div at bounding box center [784, 389] width 199 height 199
click at [787, 303] on div at bounding box center [784, 389] width 199 height 199
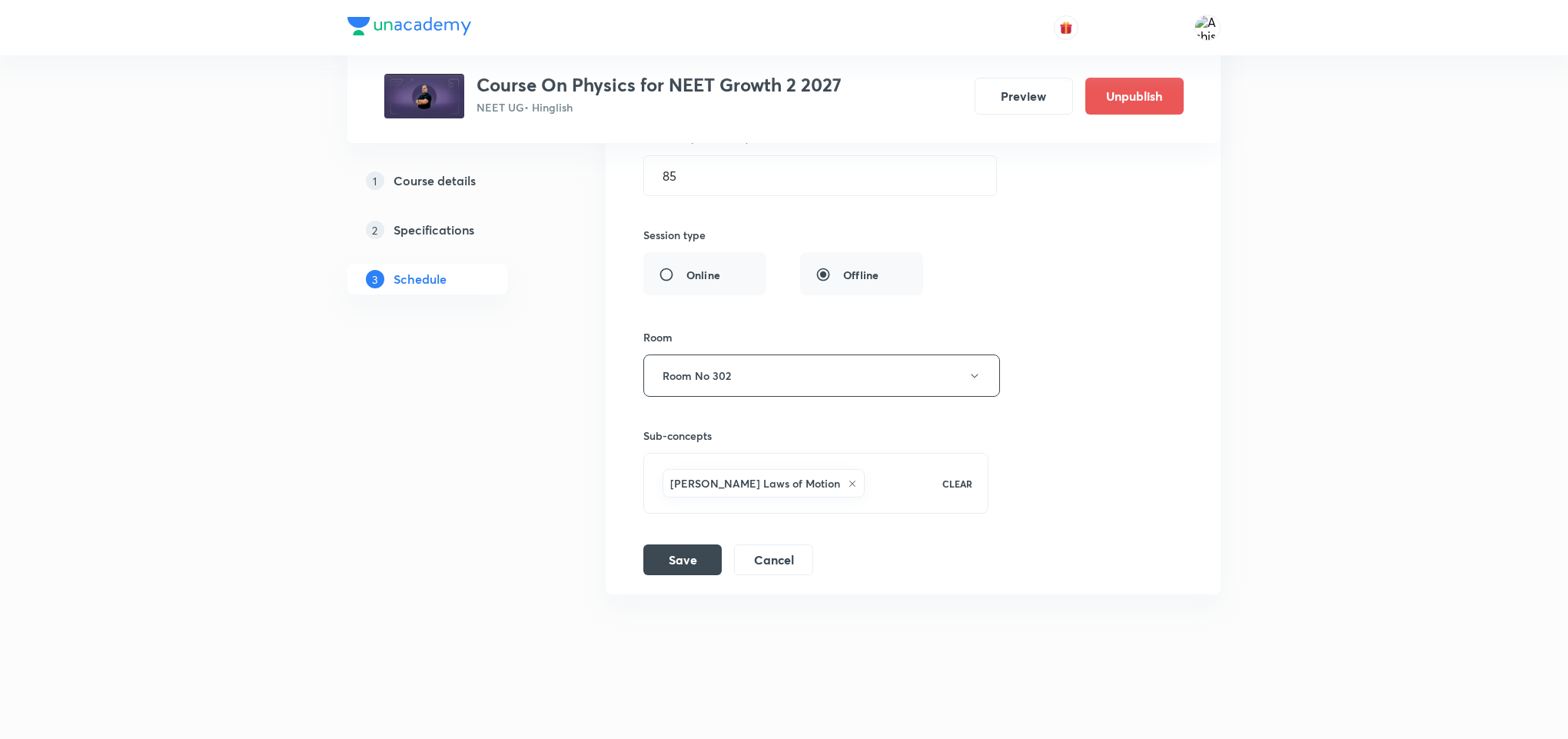
scroll to position [6736, 0]
click at [694, 557] on button "Save" at bounding box center [682, 558] width 79 height 31
click at [791, 558] on button "Cancel" at bounding box center [774, 558] width 79 height 31
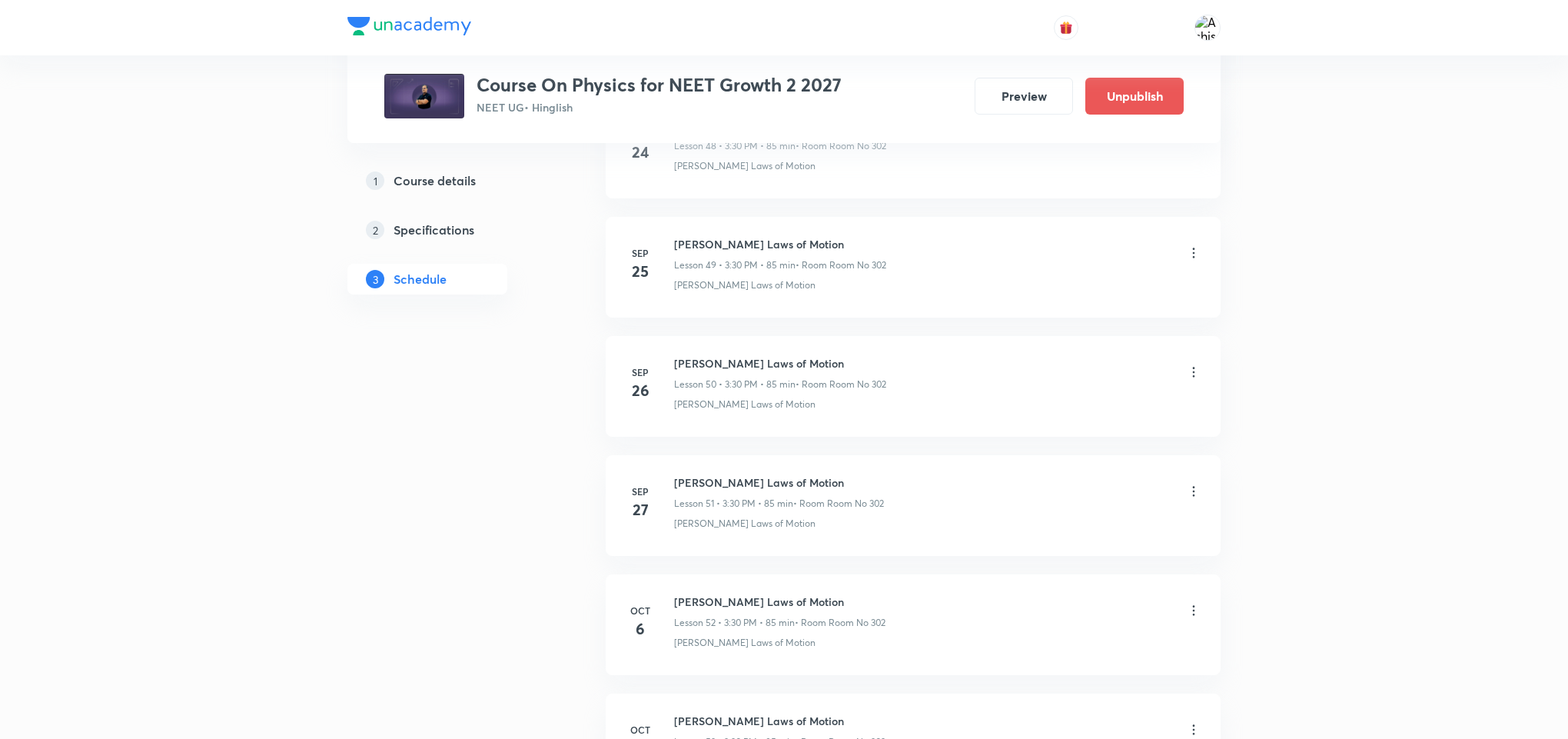
scroll to position [6141, 0]
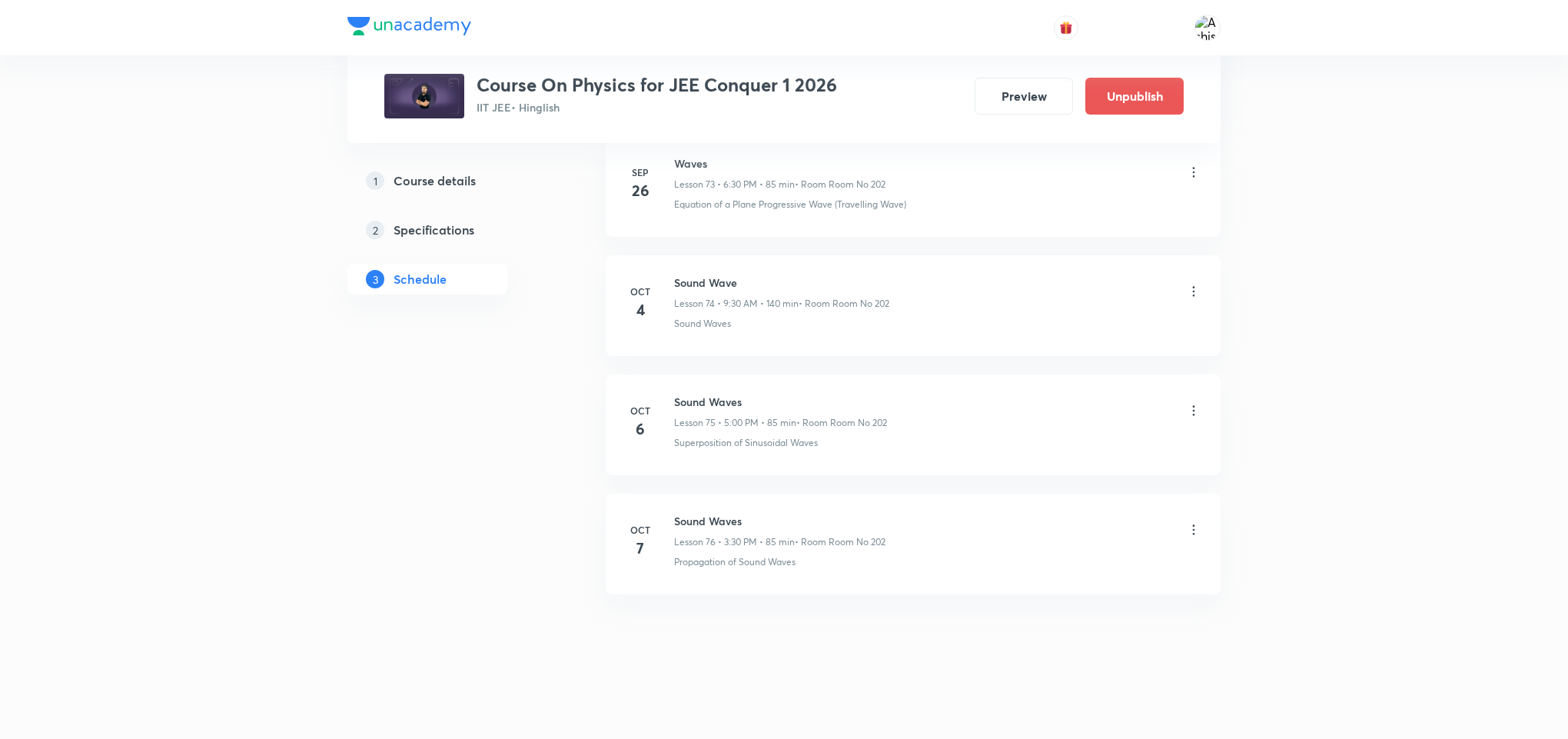
click at [1188, 528] on icon at bounding box center [1194, 529] width 15 height 15
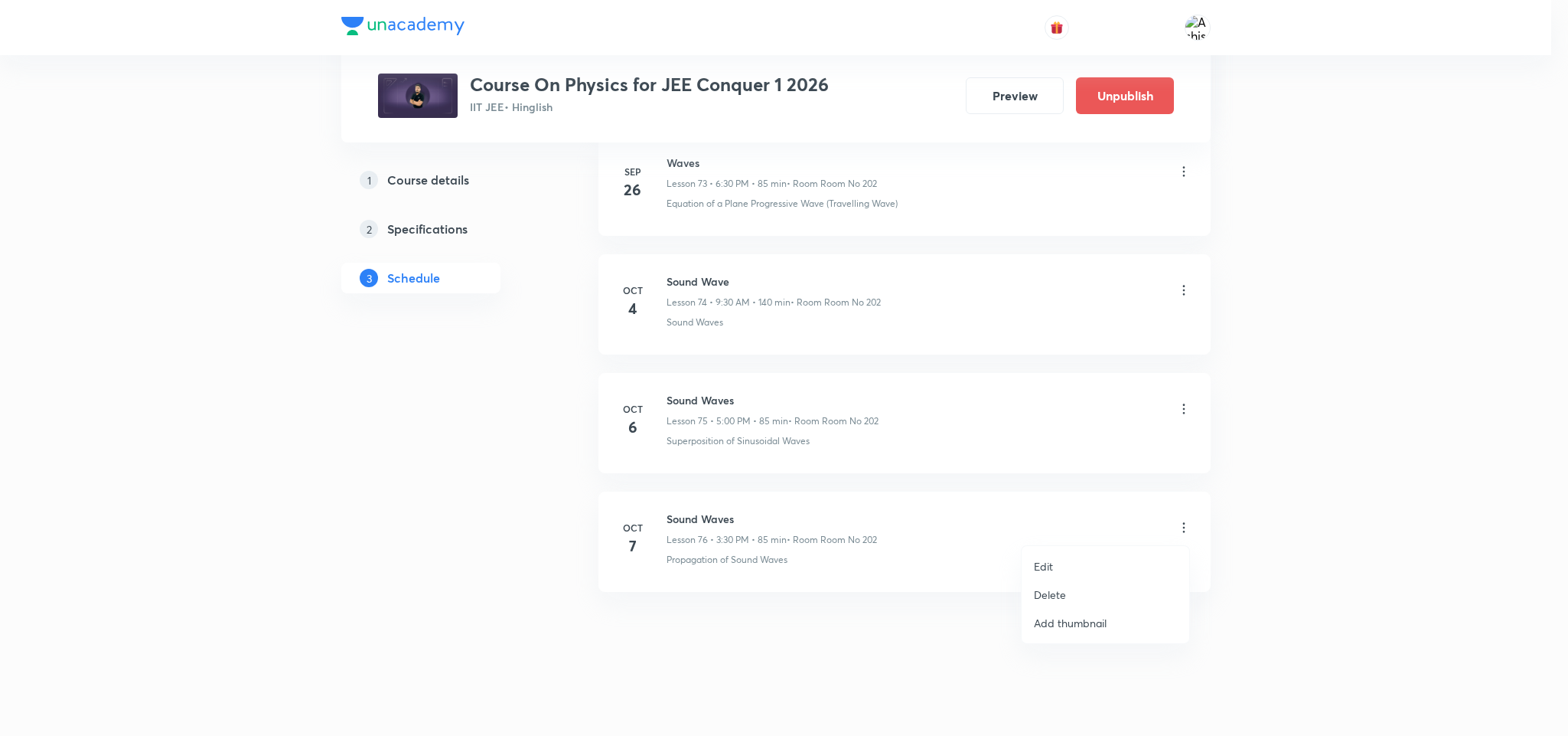
click at [1042, 560] on p "Edit" at bounding box center [1044, 567] width 19 height 16
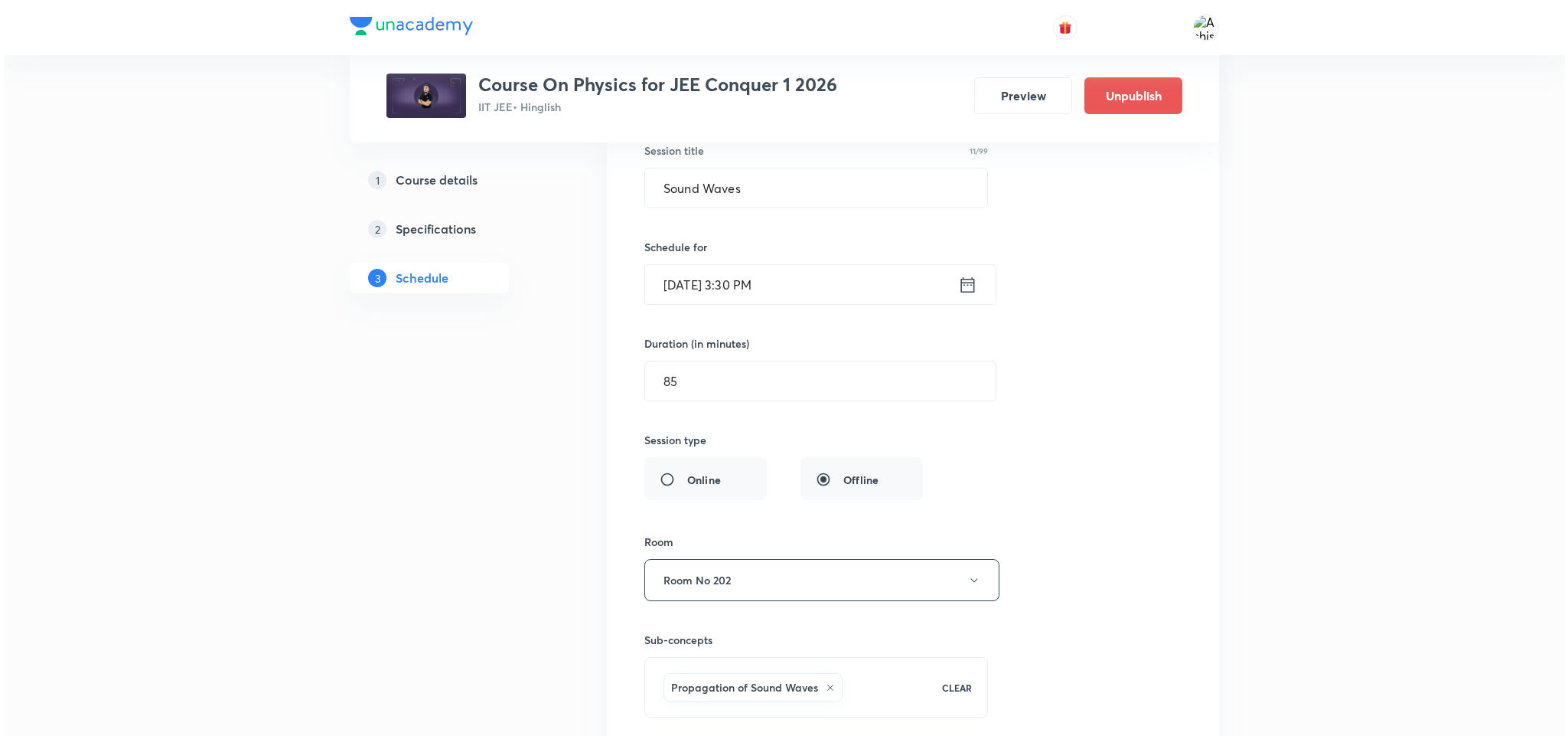
scroll to position [9111, 0]
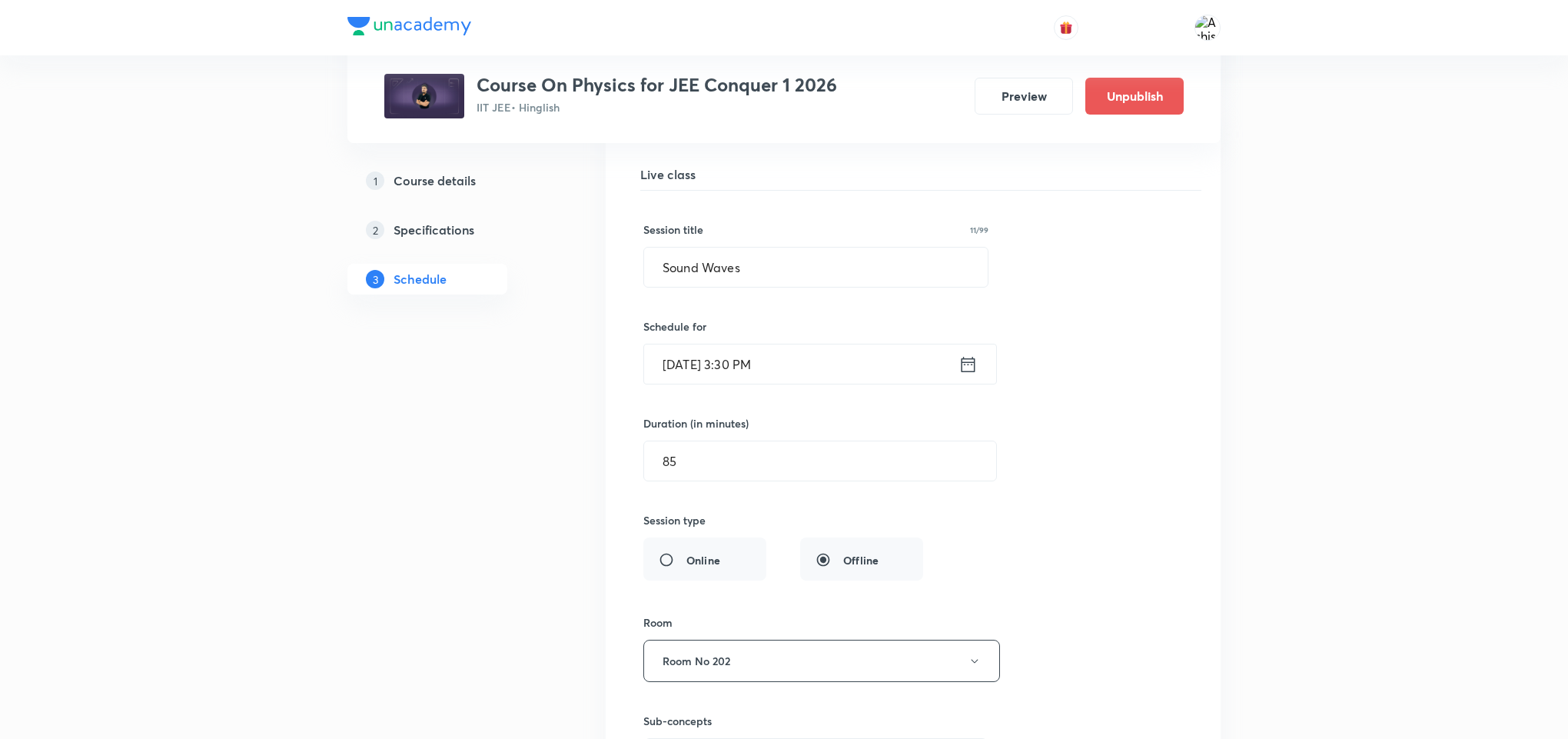
click at [741, 383] on input "[DATE] 3:30 PM" at bounding box center [801, 364] width 314 height 39
click at [747, 383] on input "[DATE] 3:30 PM" at bounding box center [801, 364] width 314 height 39
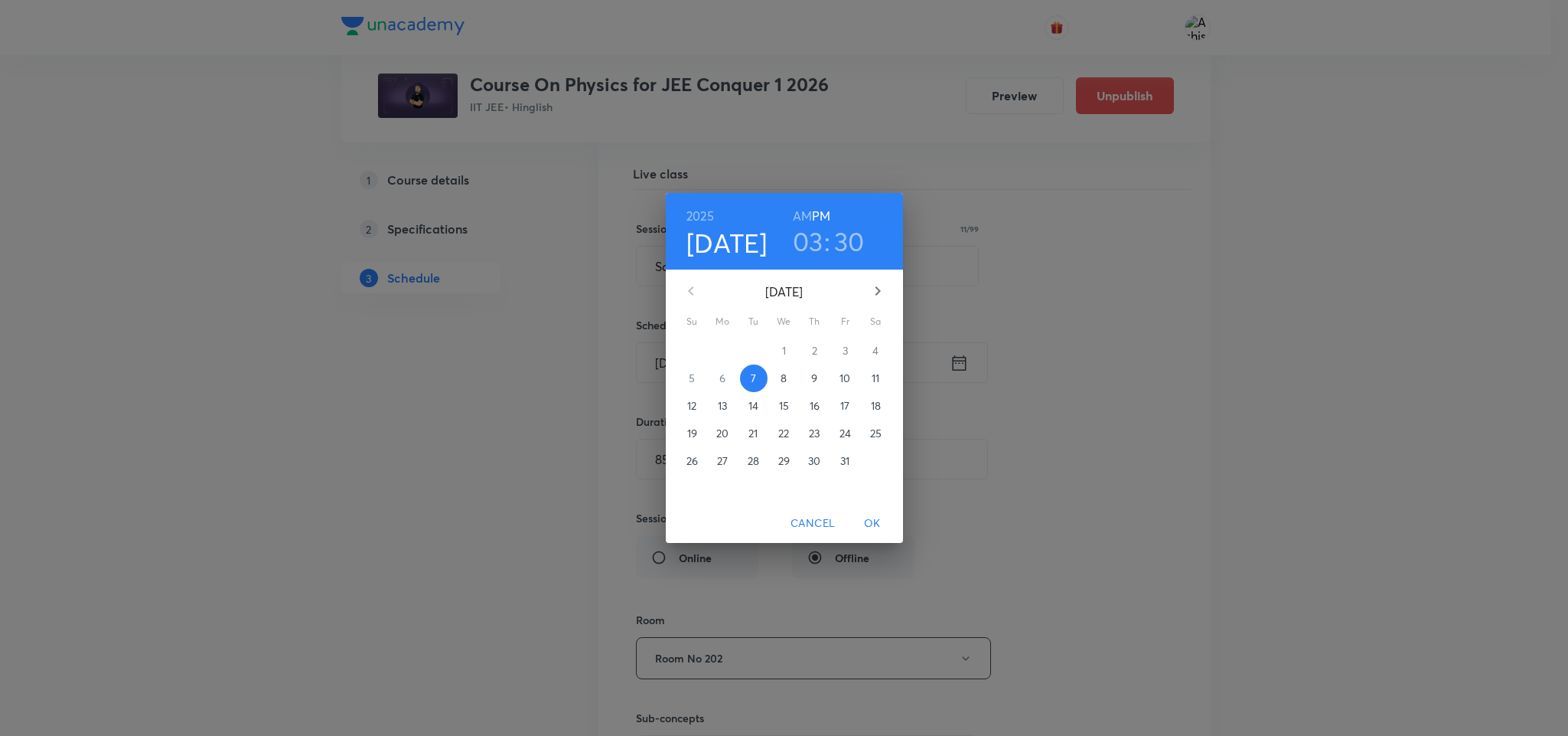
click at [813, 244] on h3 "03" at bounding box center [808, 241] width 31 height 32
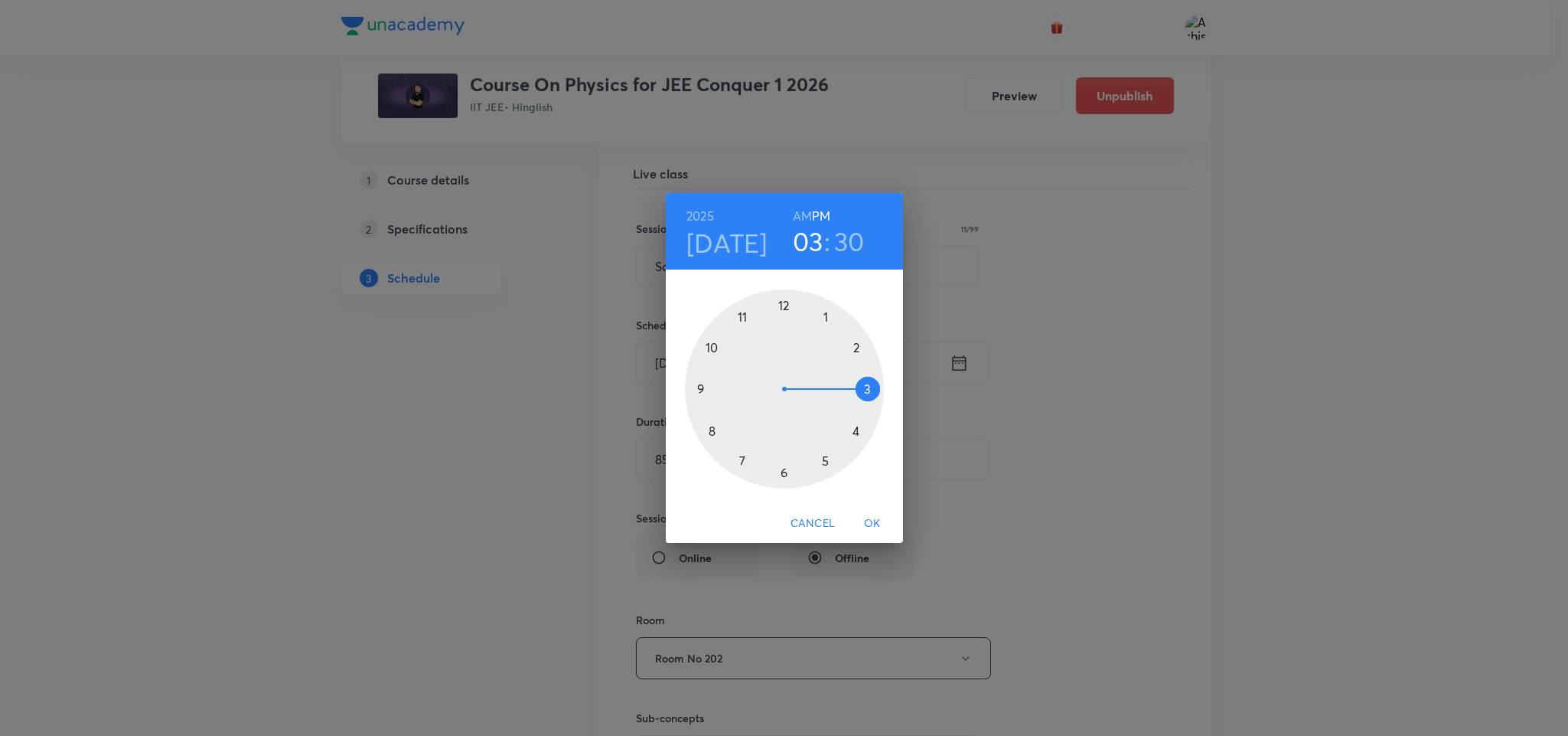
click at [782, 469] on div at bounding box center [784, 389] width 199 height 199
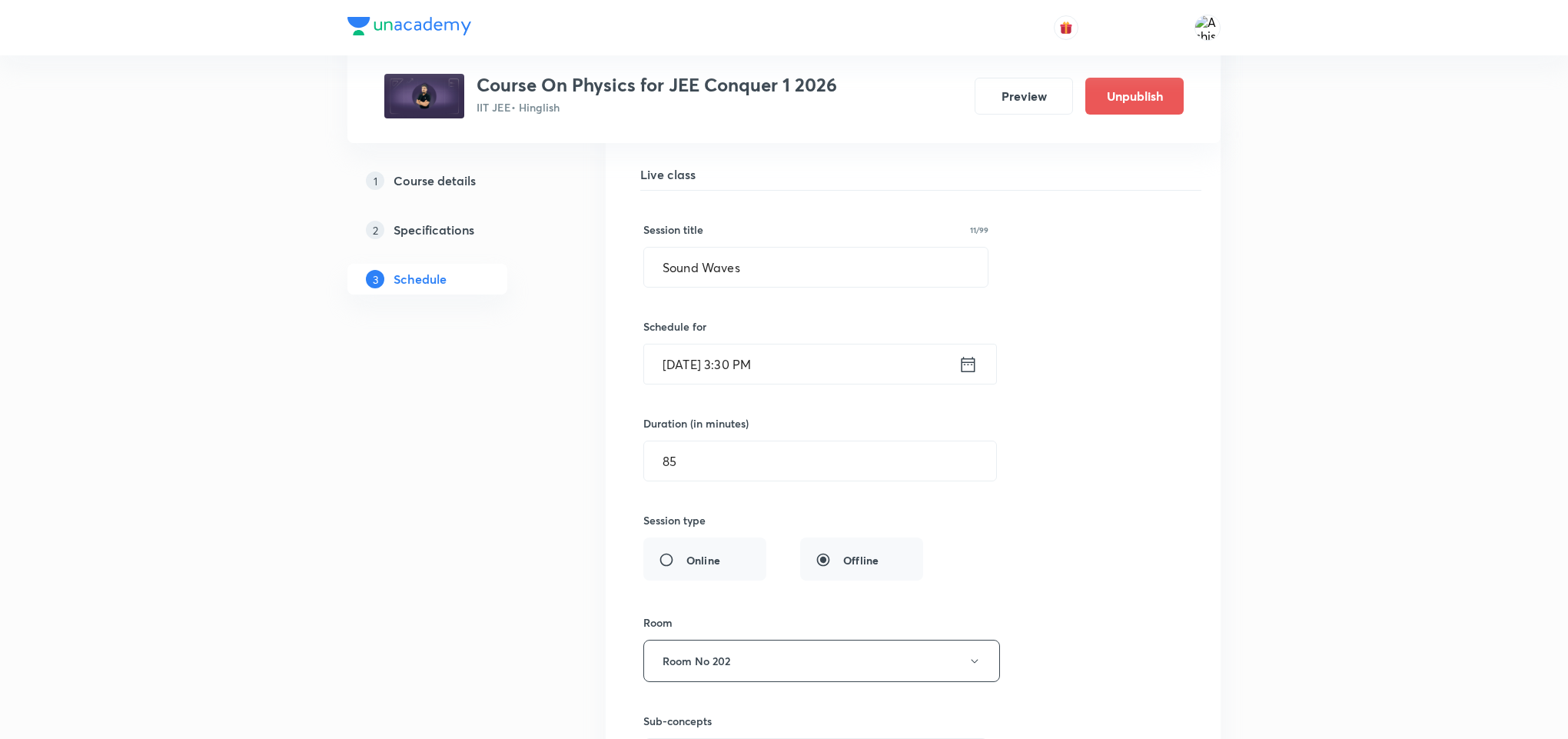
click at [739, 383] on input "[DATE] 3:30 PM" at bounding box center [801, 364] width 314 height 39
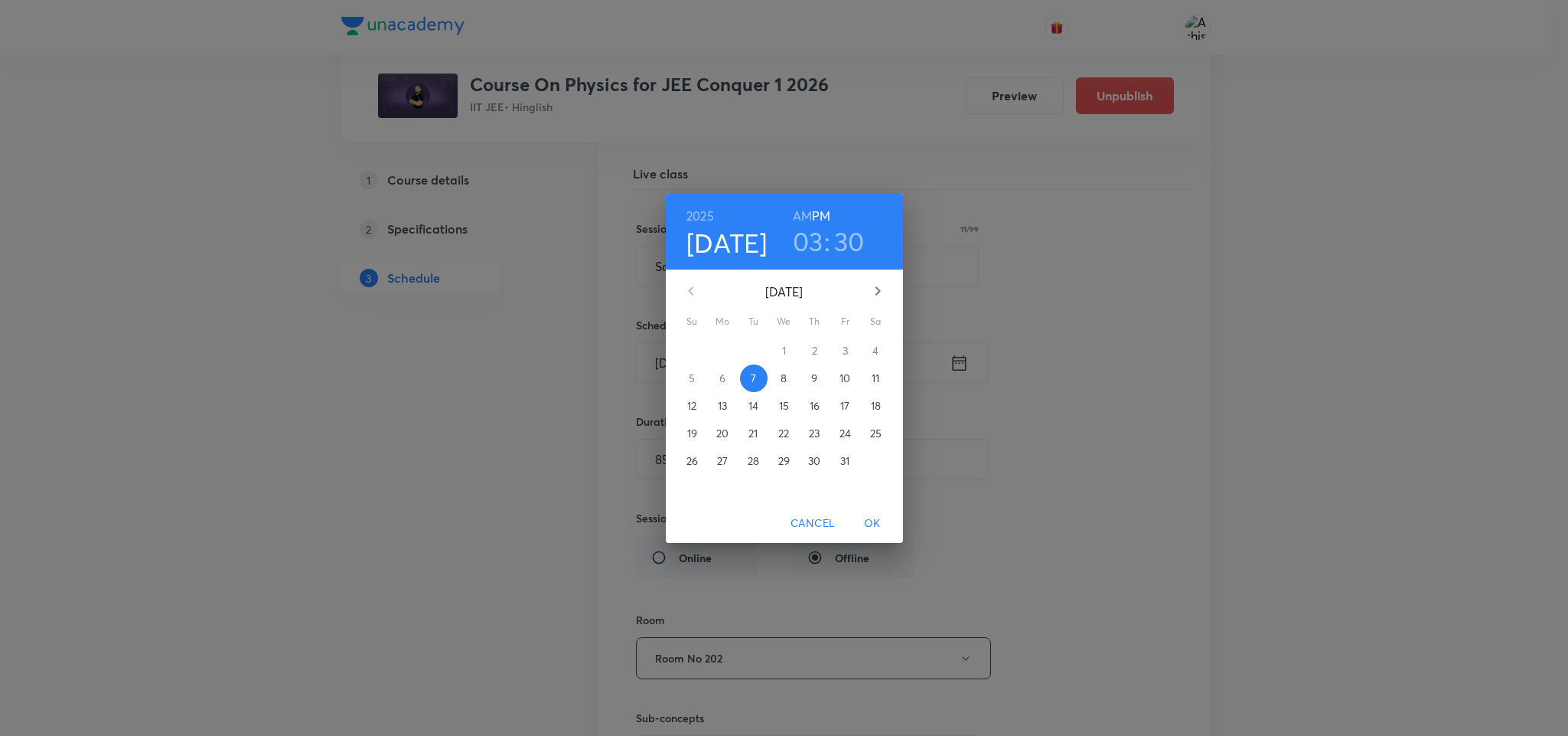
click at [819, 249] on h3 "03" at bounding box center [808, 241] width 31 height 32
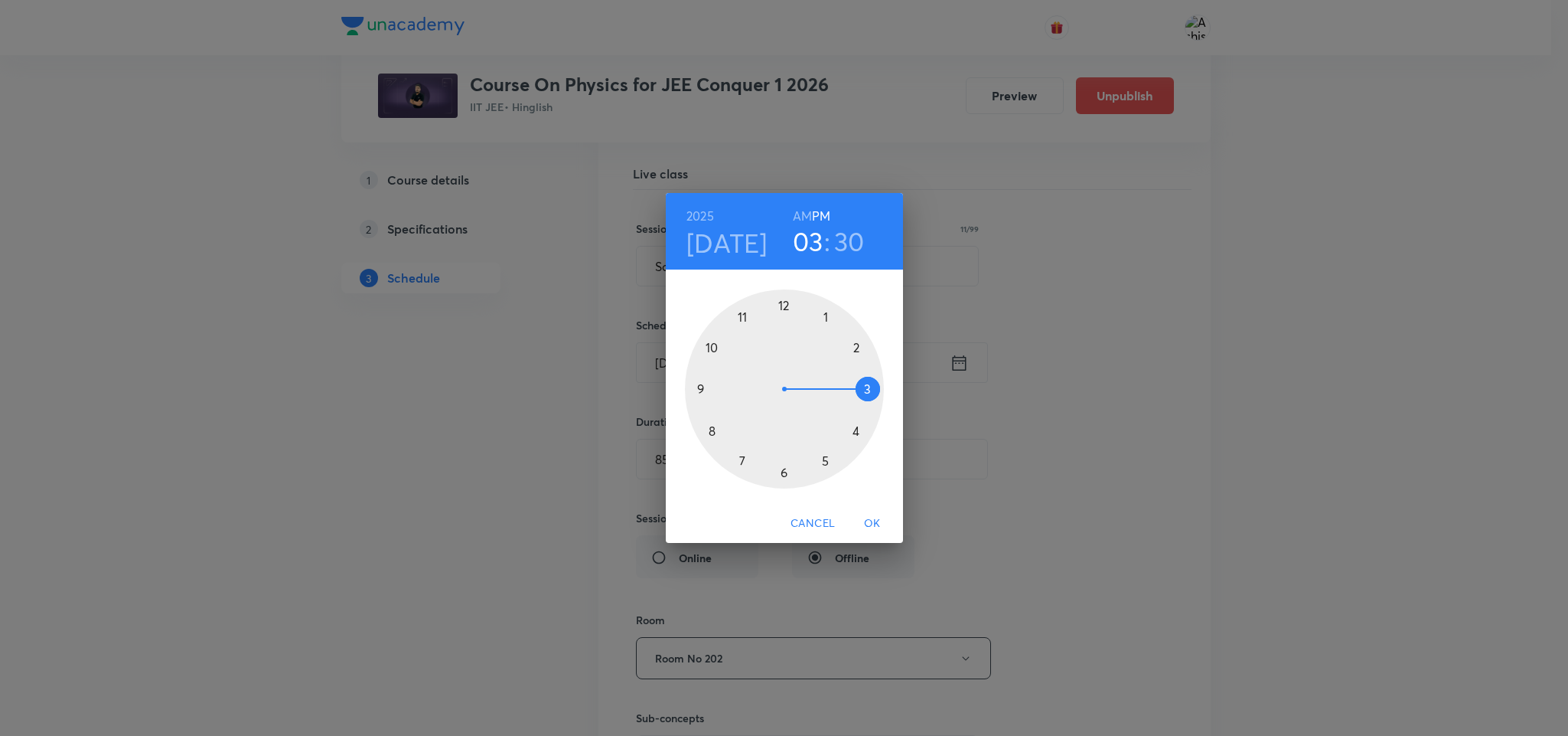
click at [783, 474] on div at bounding box center [784, 389] width 199 height 199
click at [870, 520] on span "OK" at bounding box center [873, 523] width 37 height 19
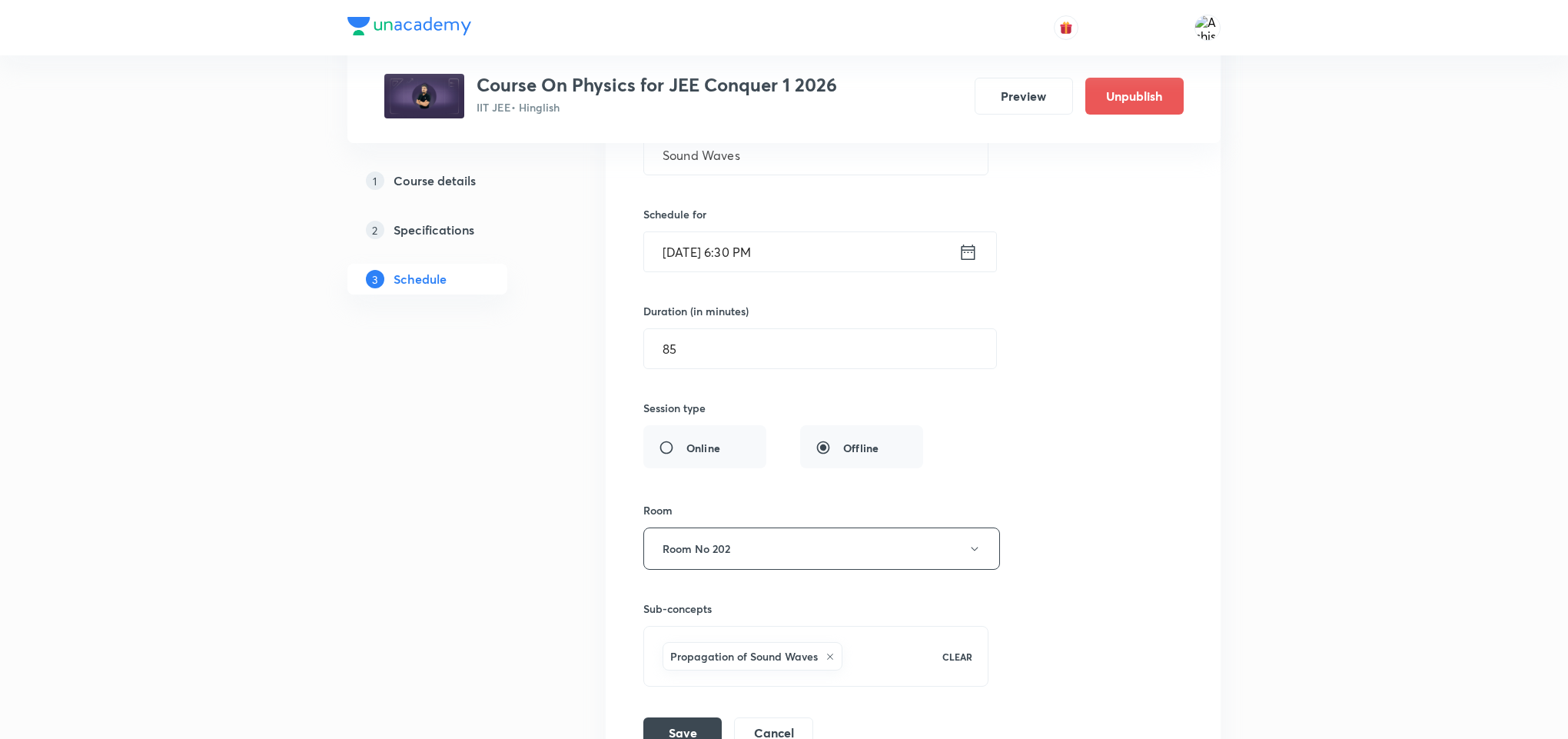
scroll to position [9494, 0]
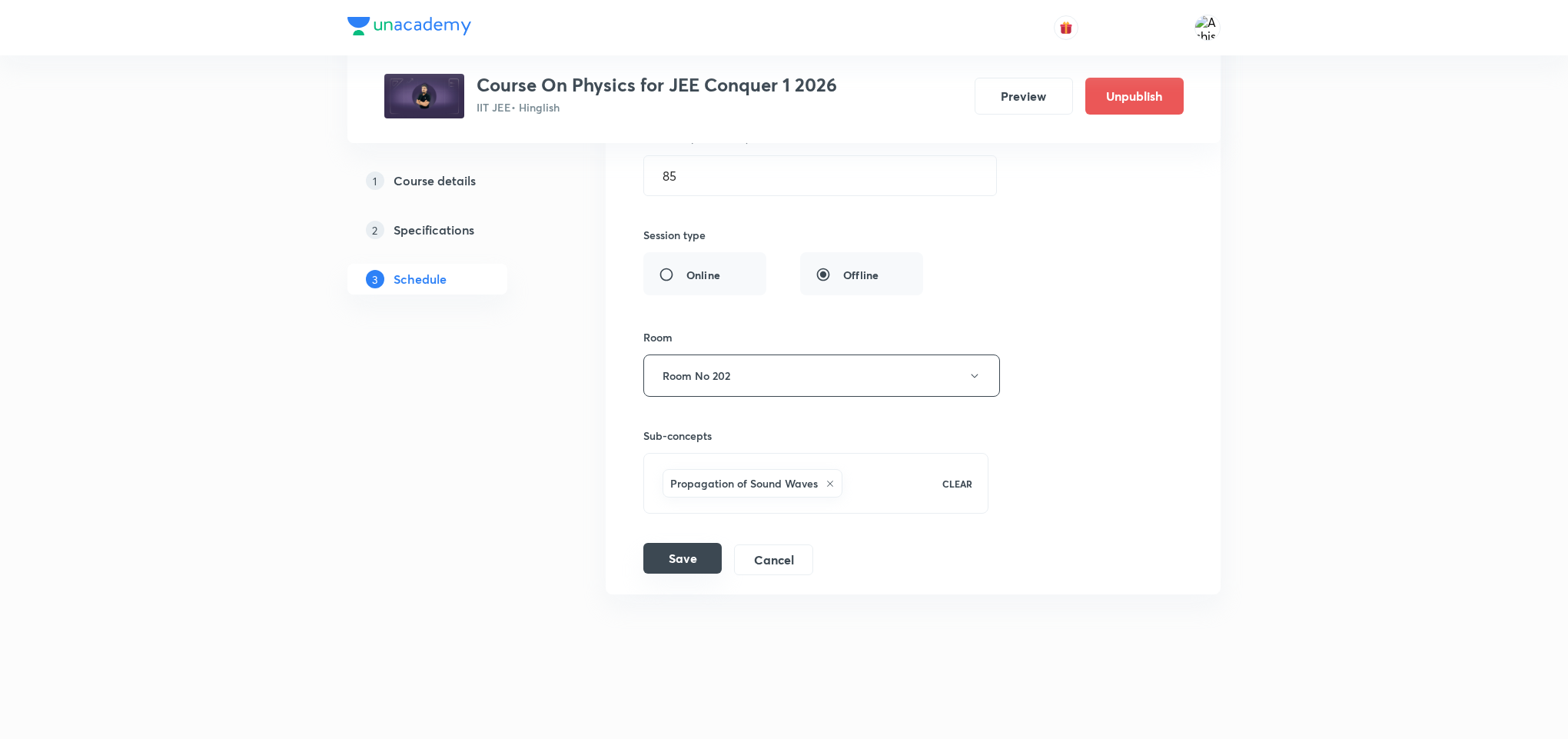
click at [697, 562] on button "Save" at bounding box center [682, 558] width 79 height 31
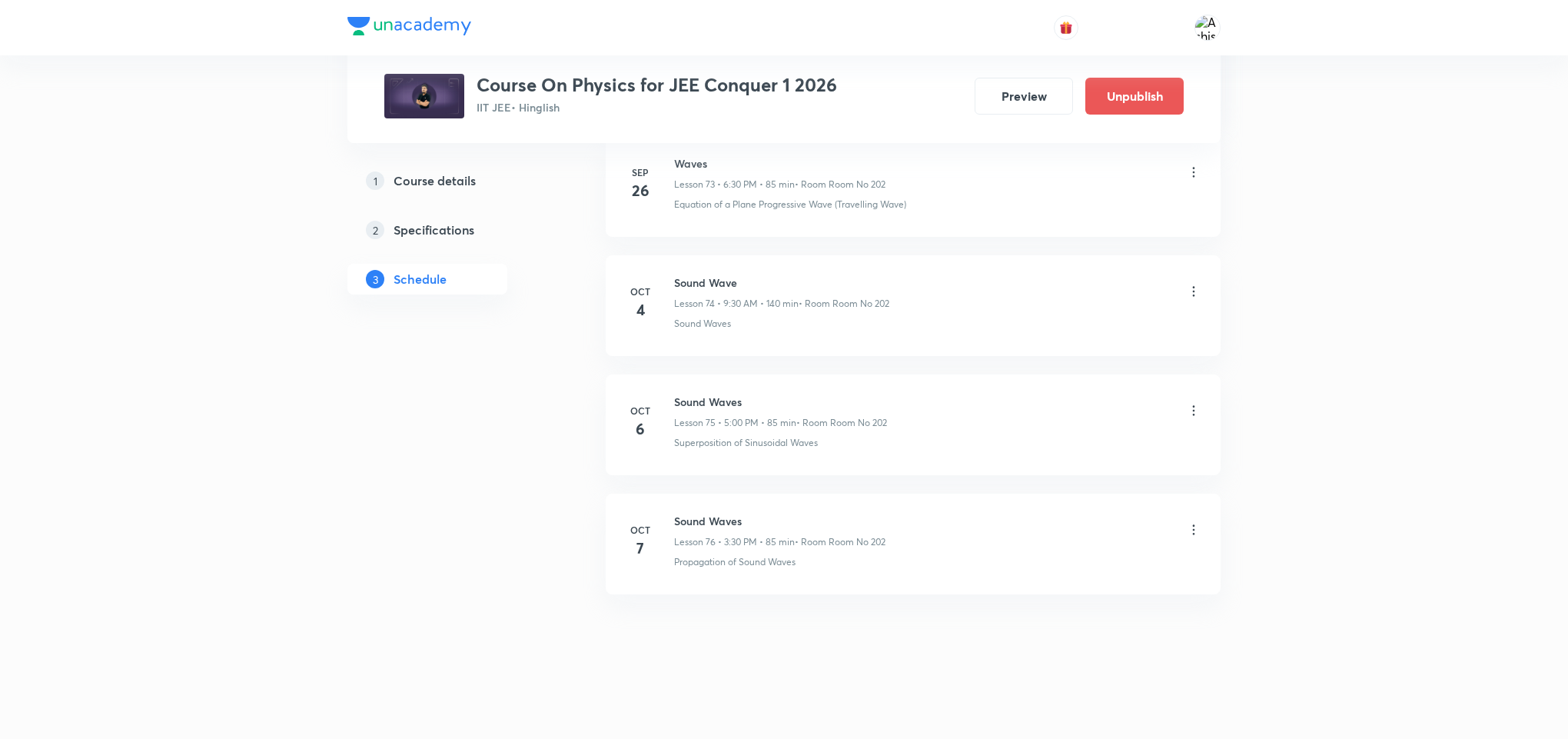
scroll to position [8900, 0]
click at [1193, 532] on icon at bounding box center [1194, 529] width 2 height 10
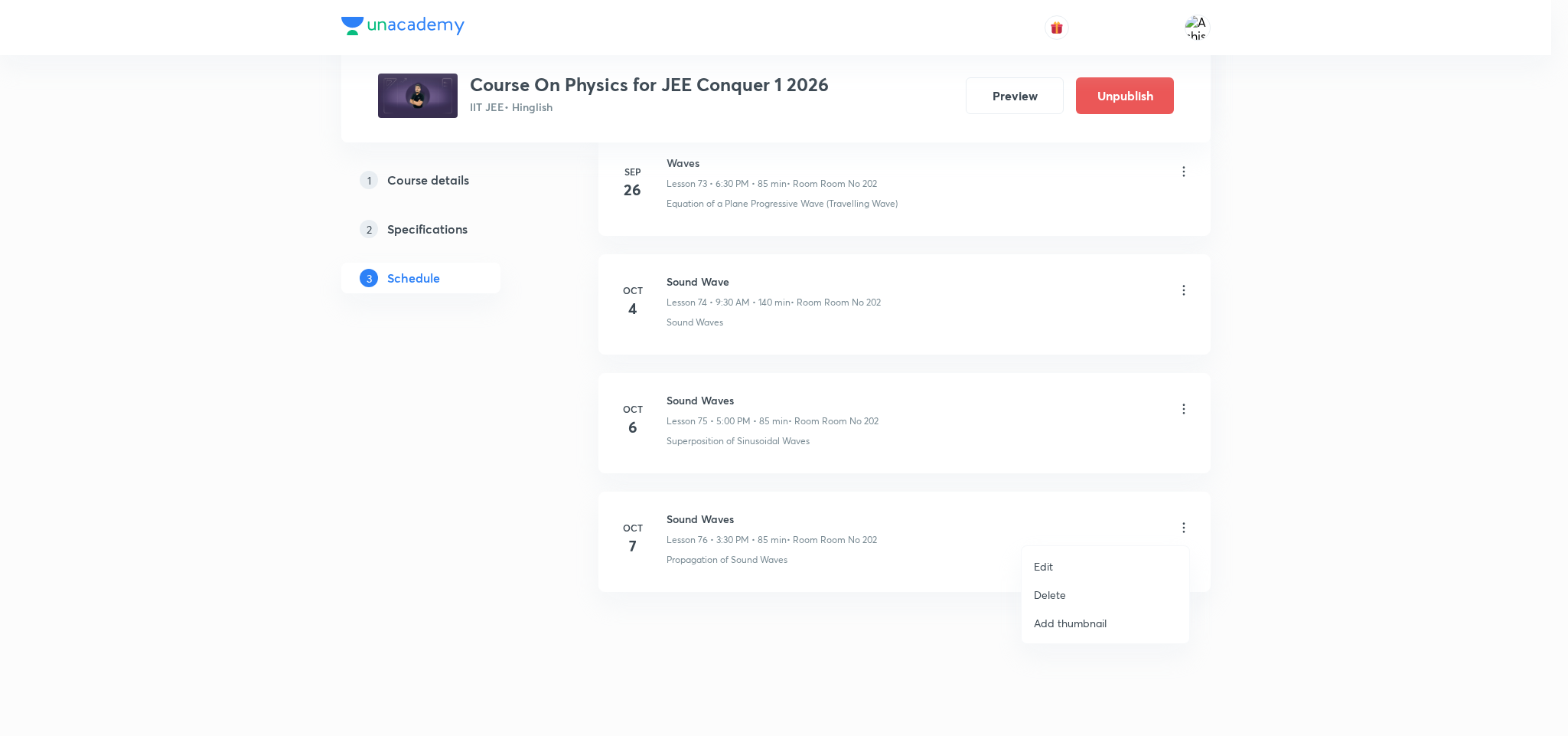
click at [1081, 558] on li "Edit" at bounding box center [1105, 566] width 168 height 28
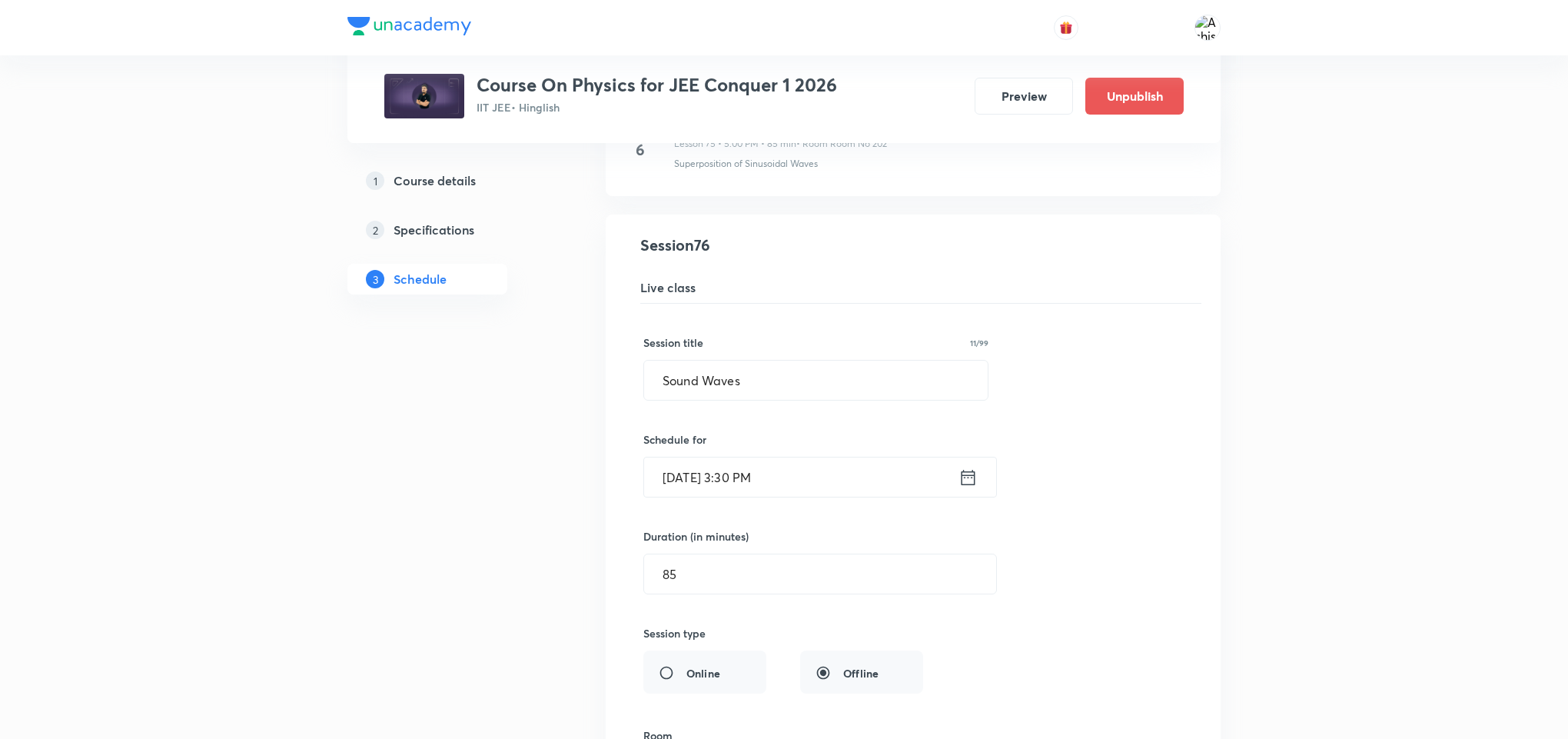
scroll to position [9245, 0]
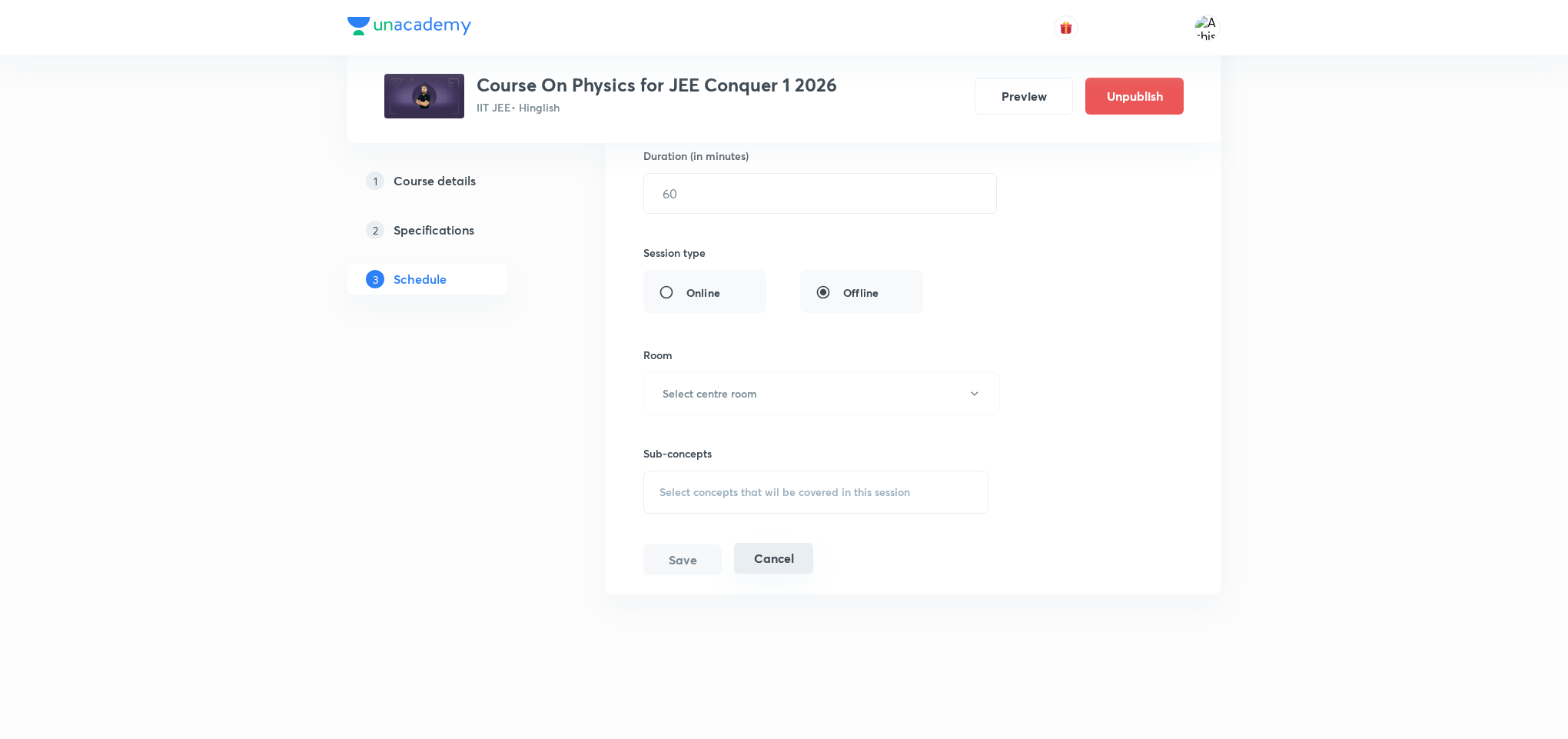
click at [778, 557] on button "Cancel" at bounding box center [774, 558] width 79 height 31
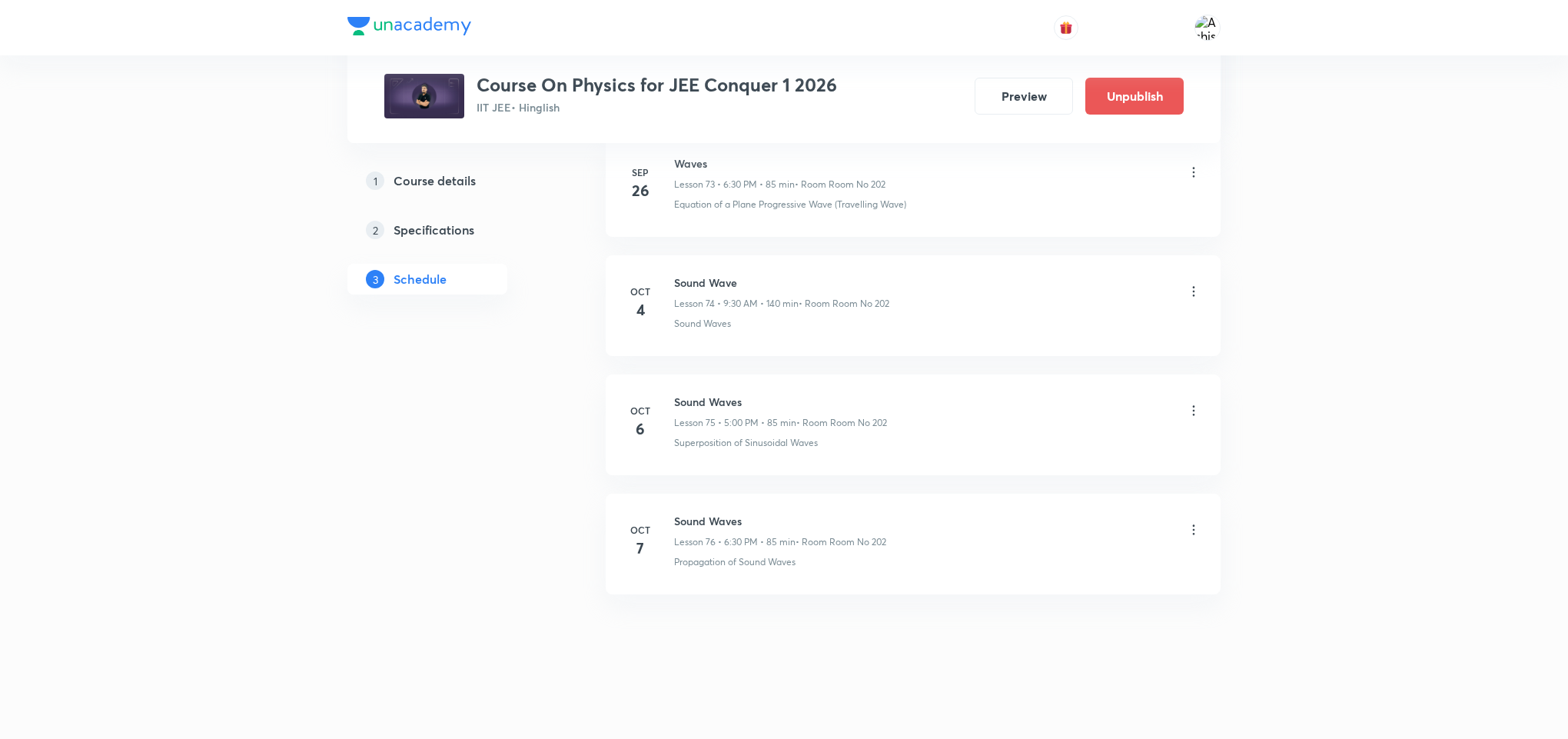
scroll to position [8900, 0]
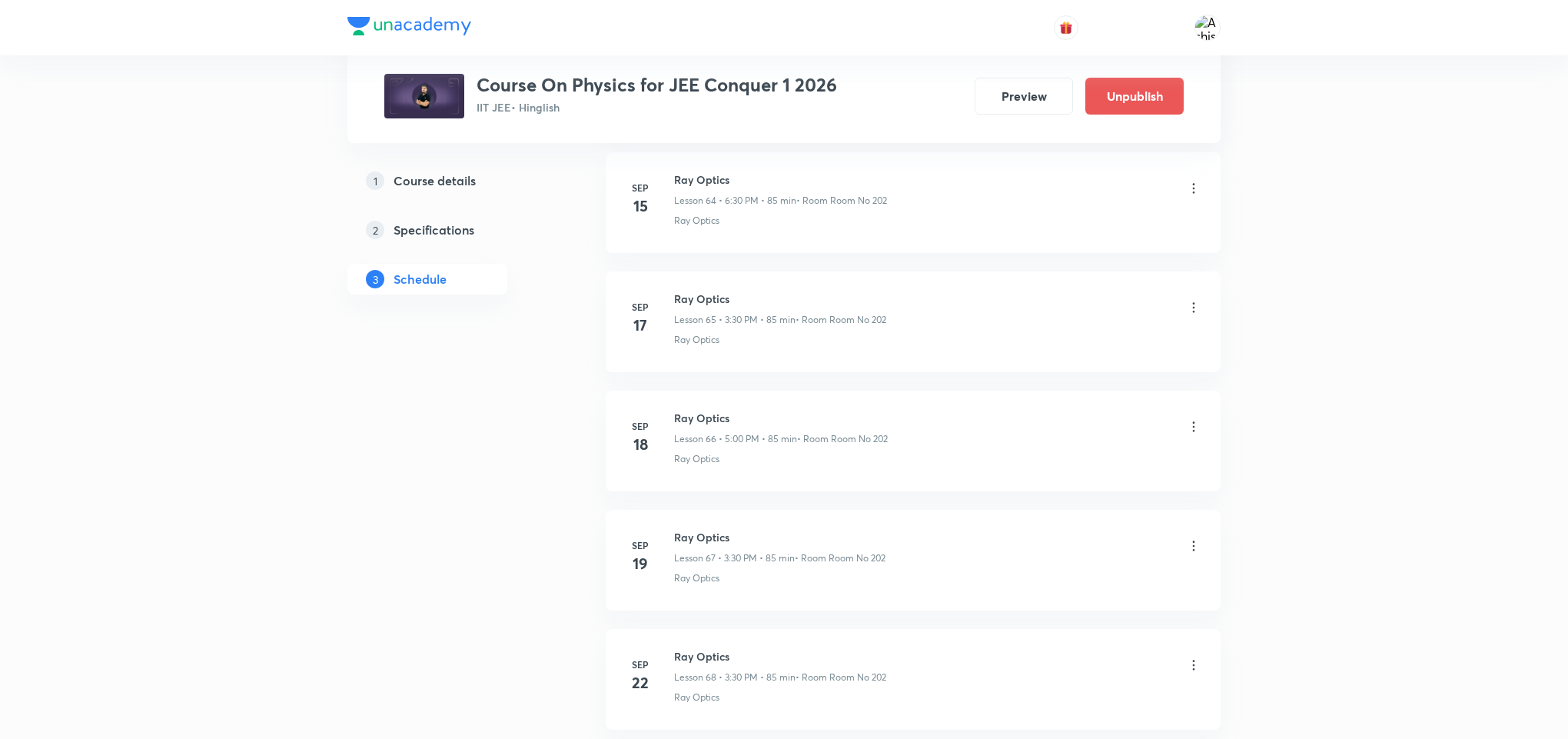
scroll to position [9609, 0]
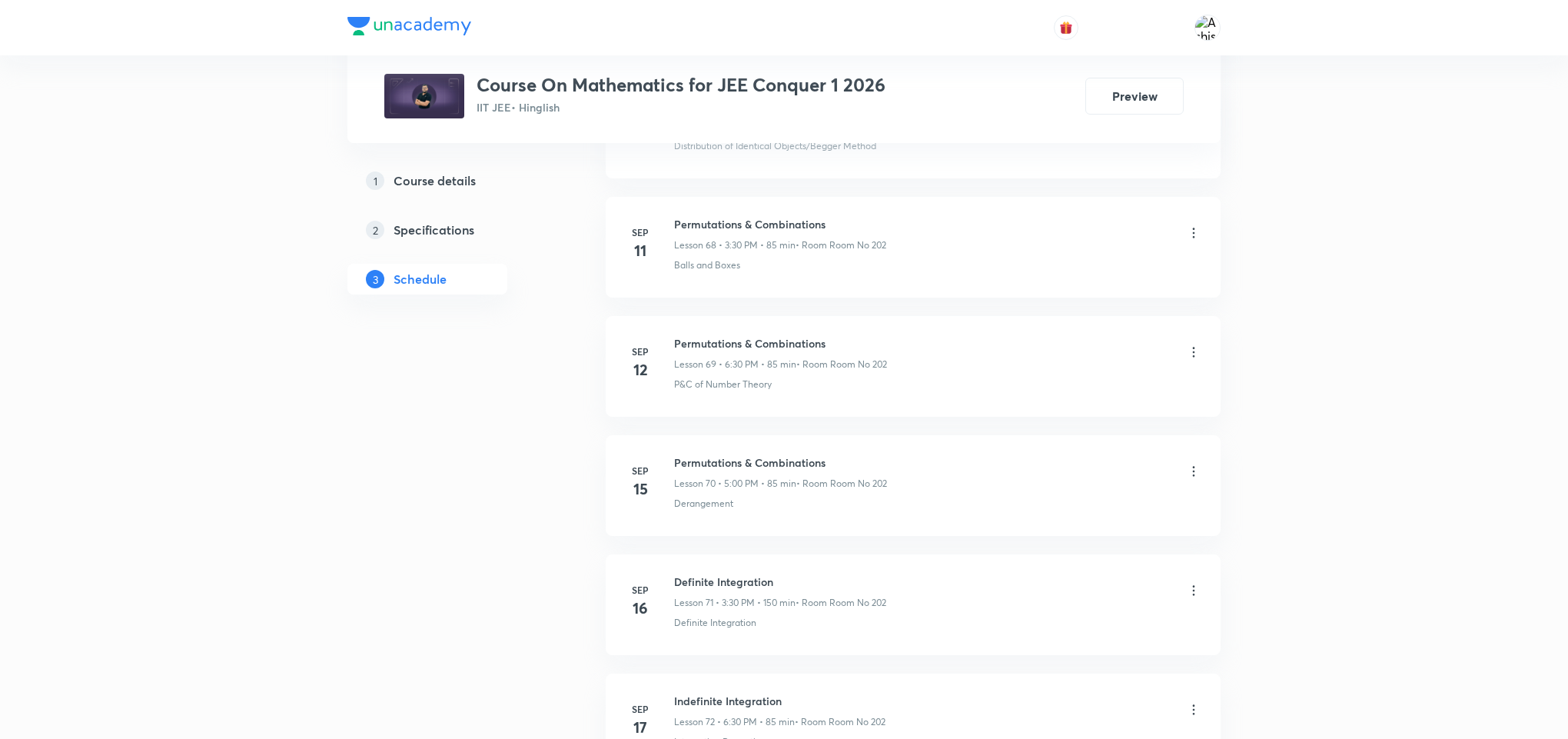
scroll to position [10089, 0]
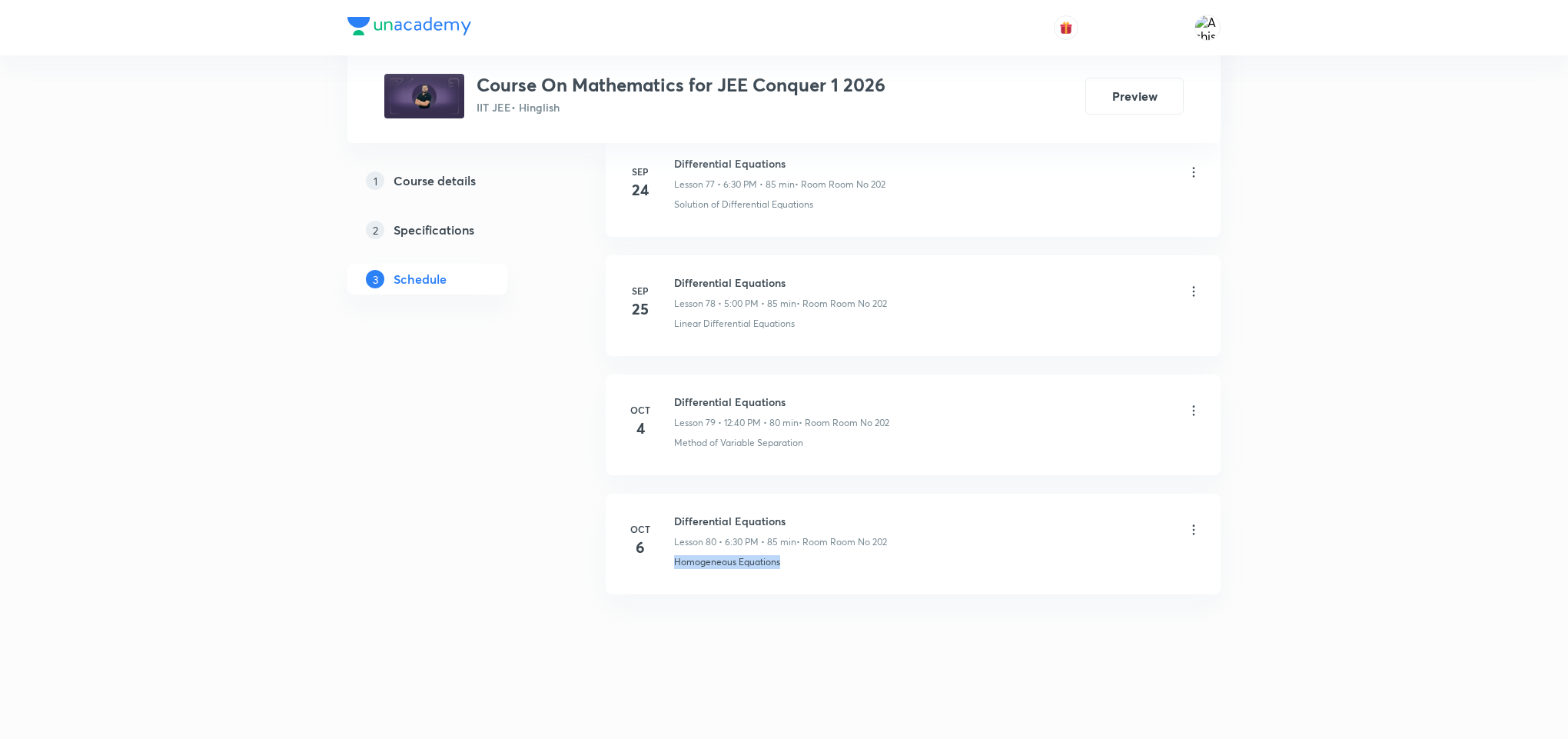
drag, startPoint x: 784, startPoint y: 559, endPoint x: 665, endPoint y: 588, distance: 122.5
click at [665, 588] on li "Oct 6 Differential Equations Lesson 80 • 6:30 PM • 85 min • Room Room No 202 Ho…" at bounding box center [912, 544] width 615 height 100
copy p "Homogeneous Equations"
drag, startPoint x: 807, startPoint y: 515, endPoint x: 672, endPoint y: 498, distance: 136.1
click at [672, 498] on li "Oct 6 Differential Equations Lesson 80 • 6:30 PM • 85 min • Room Room No 202 Ho…" at bounding box center [912, 544] width 615 height 100
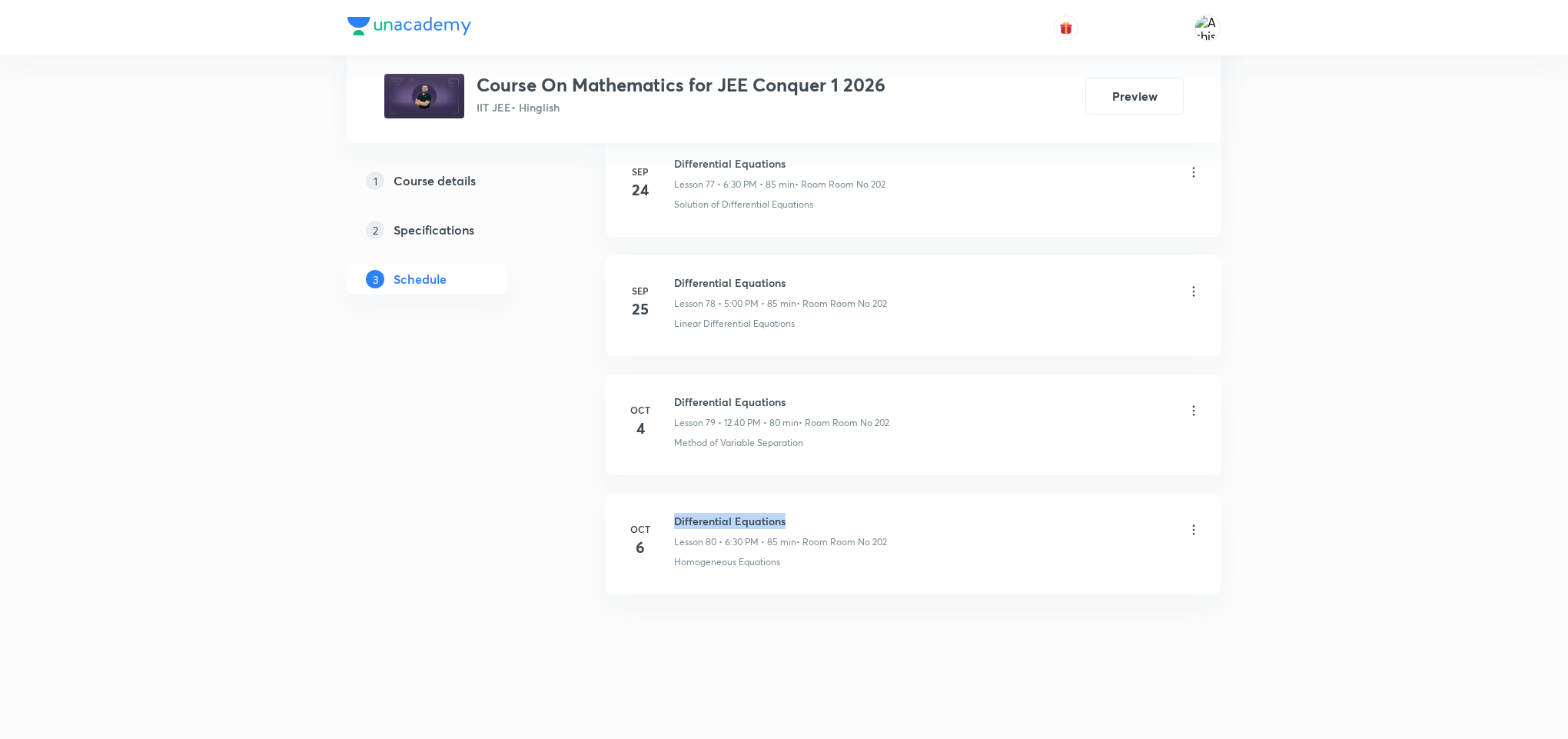
copy h6 "Differential Equations"
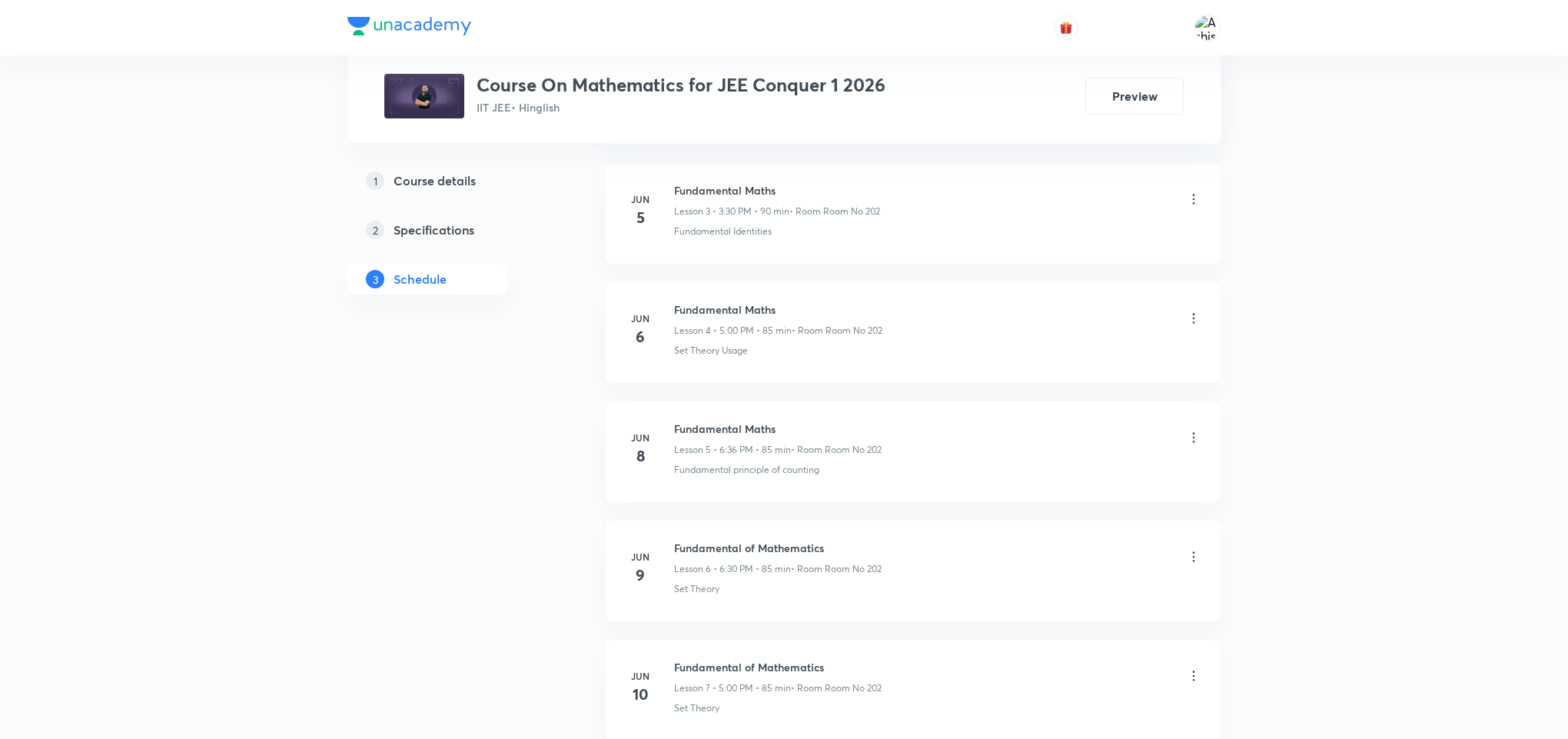
scroll to position [0, 0]
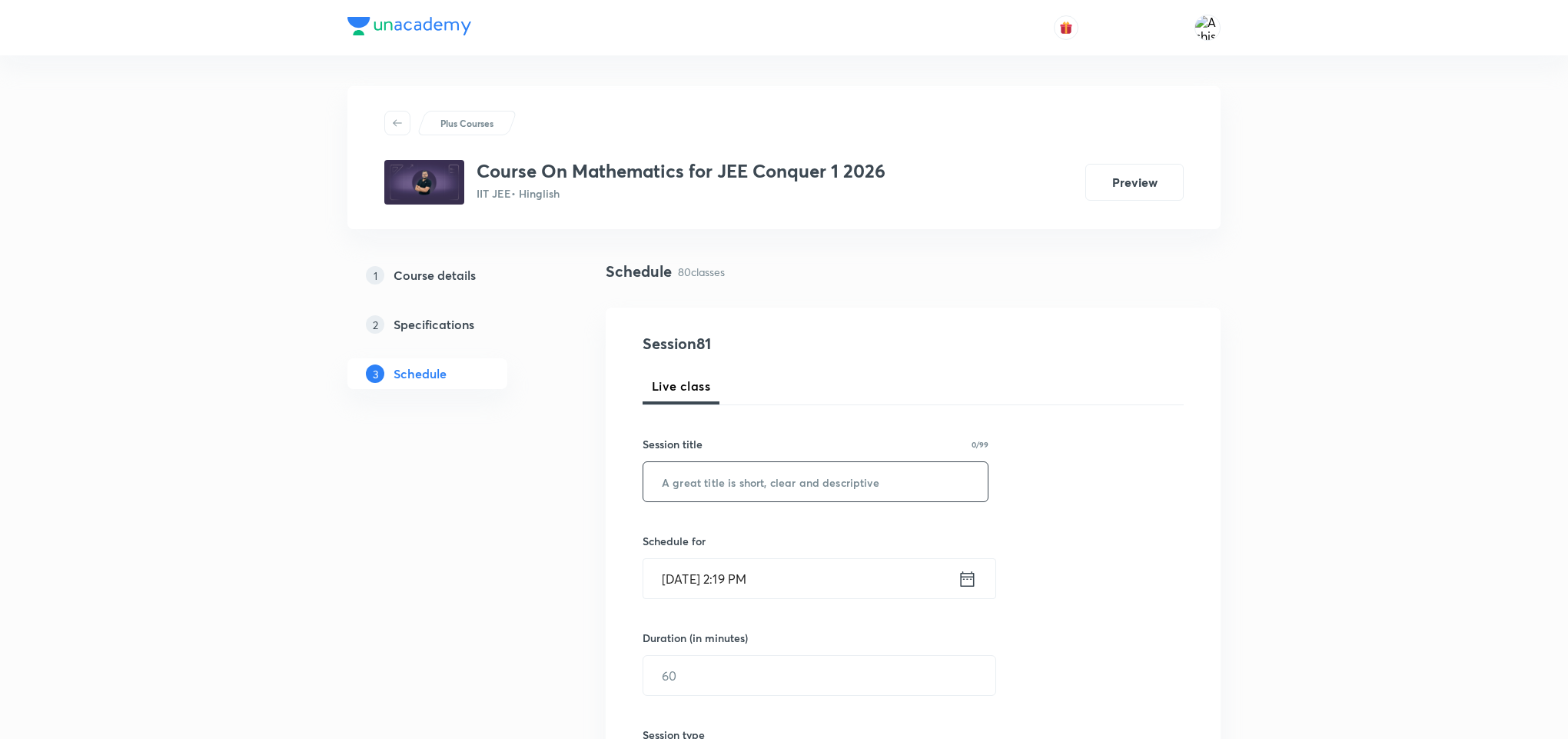
click at [772, 482] on input "text" at bounding box center [815, 481] width 344 height 39
paste input "Differential Equations"
type input "Differential Equations"
click at [696, 579] on input "Oct 7, 2025, 2:19 PM" at bounding box center [801, 579] width 314 height 39
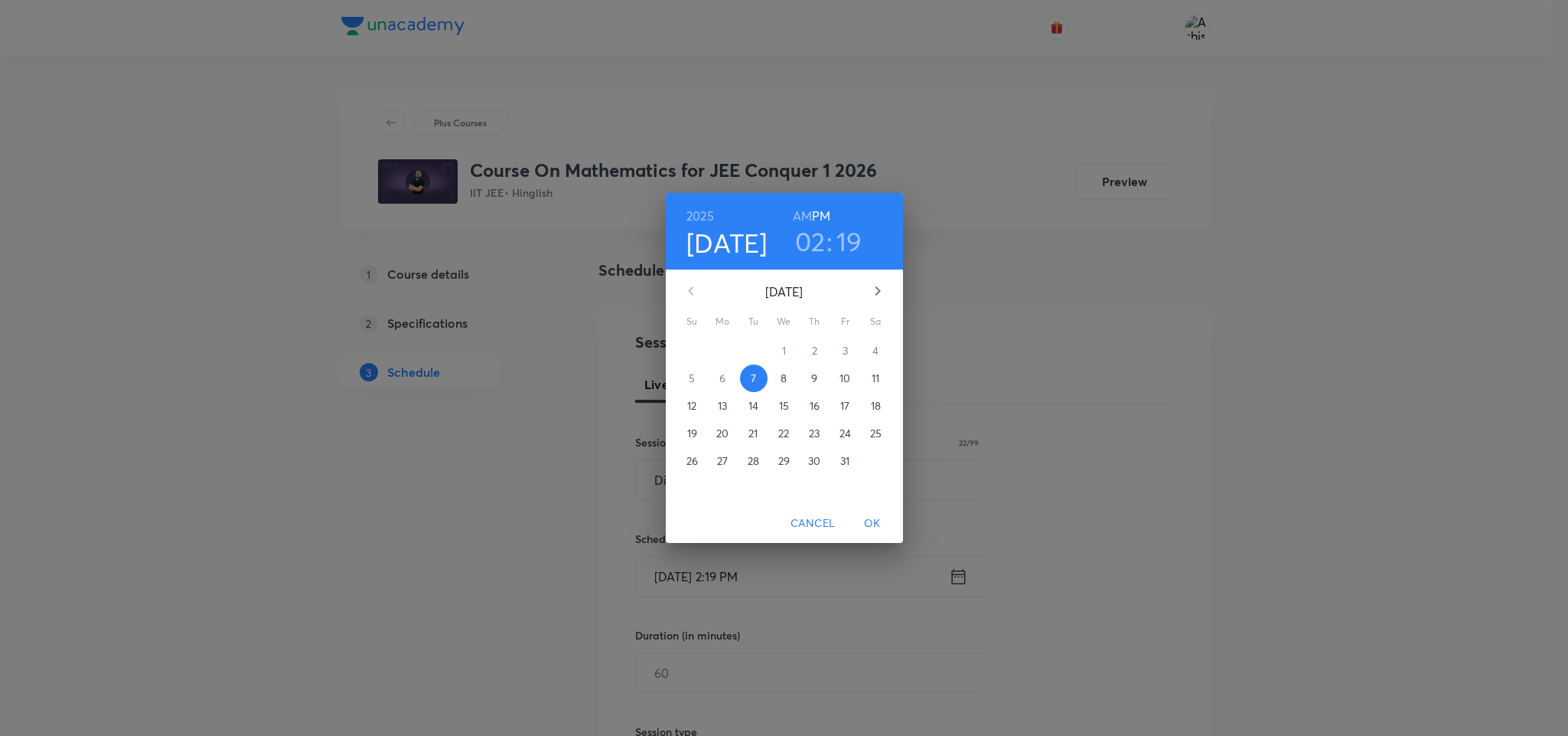
click at [811, 241] on h3 "02" at bounding box center [811, 241] width 31 height 32
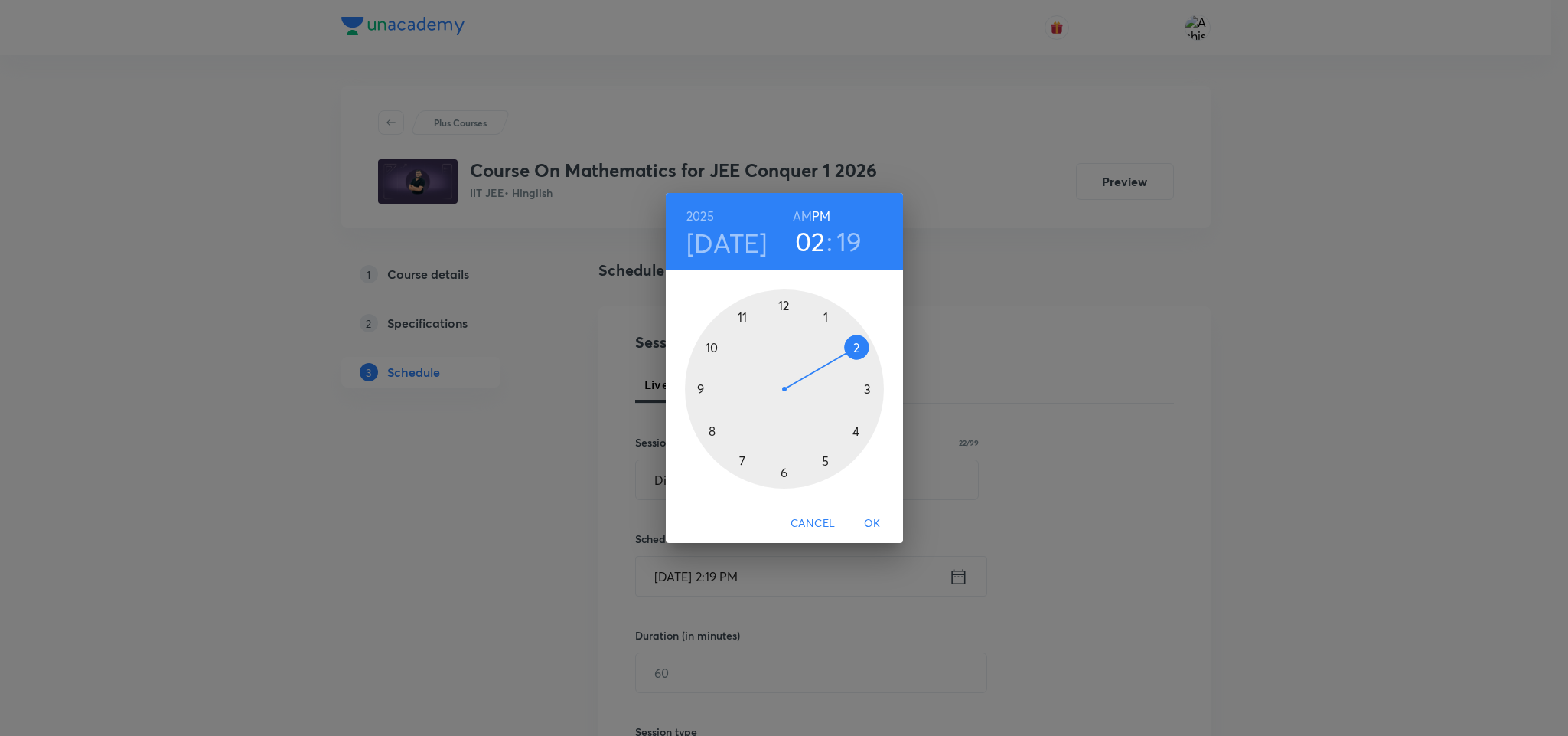
click at [869, 387] on div at bounding box center [784, 389] width 199 height 199
click at [785, 469] on div at bounding box center [784, 389] width 199 height 199
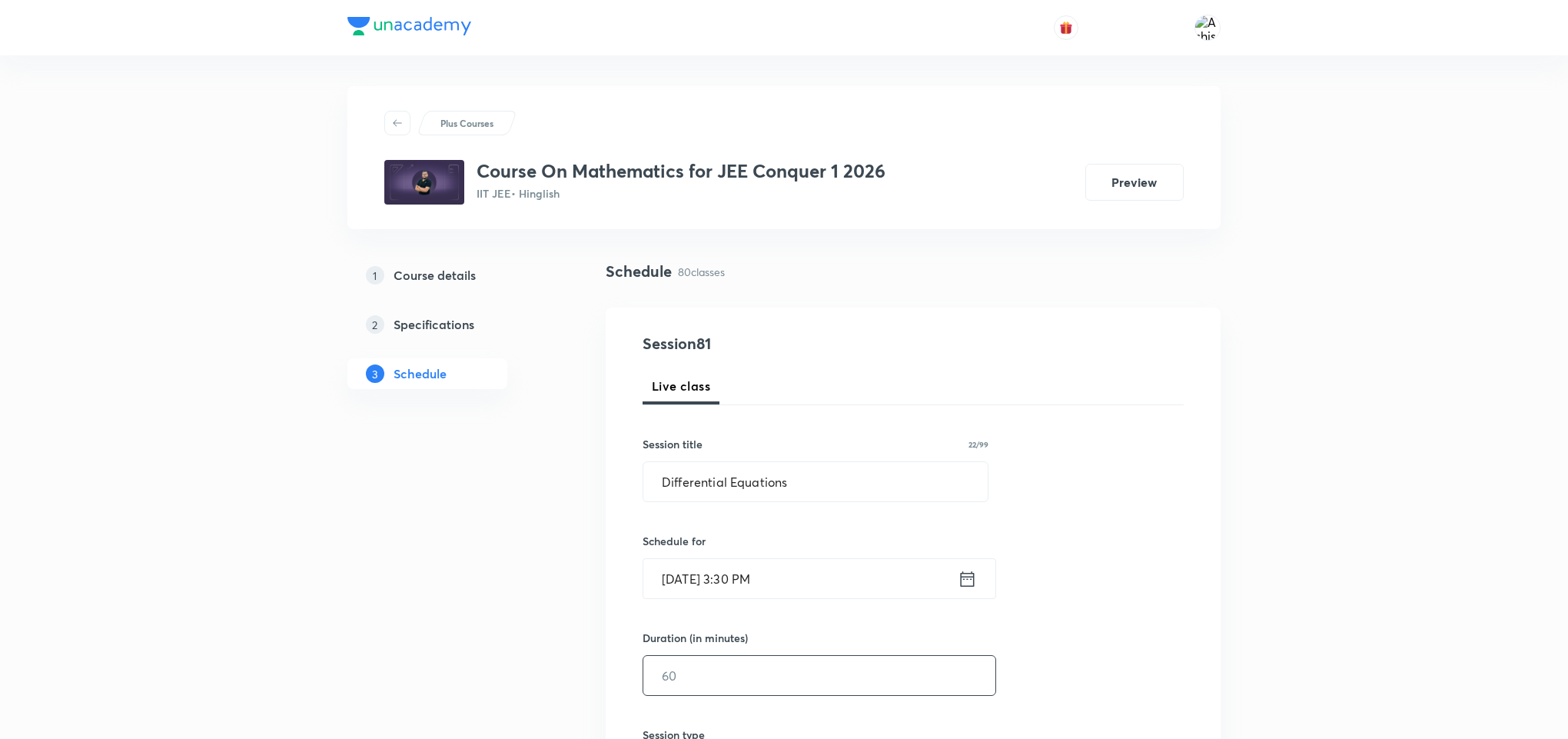
click at [750, 671] on input "text" at bounding box center [819, 675] width 352 height 39
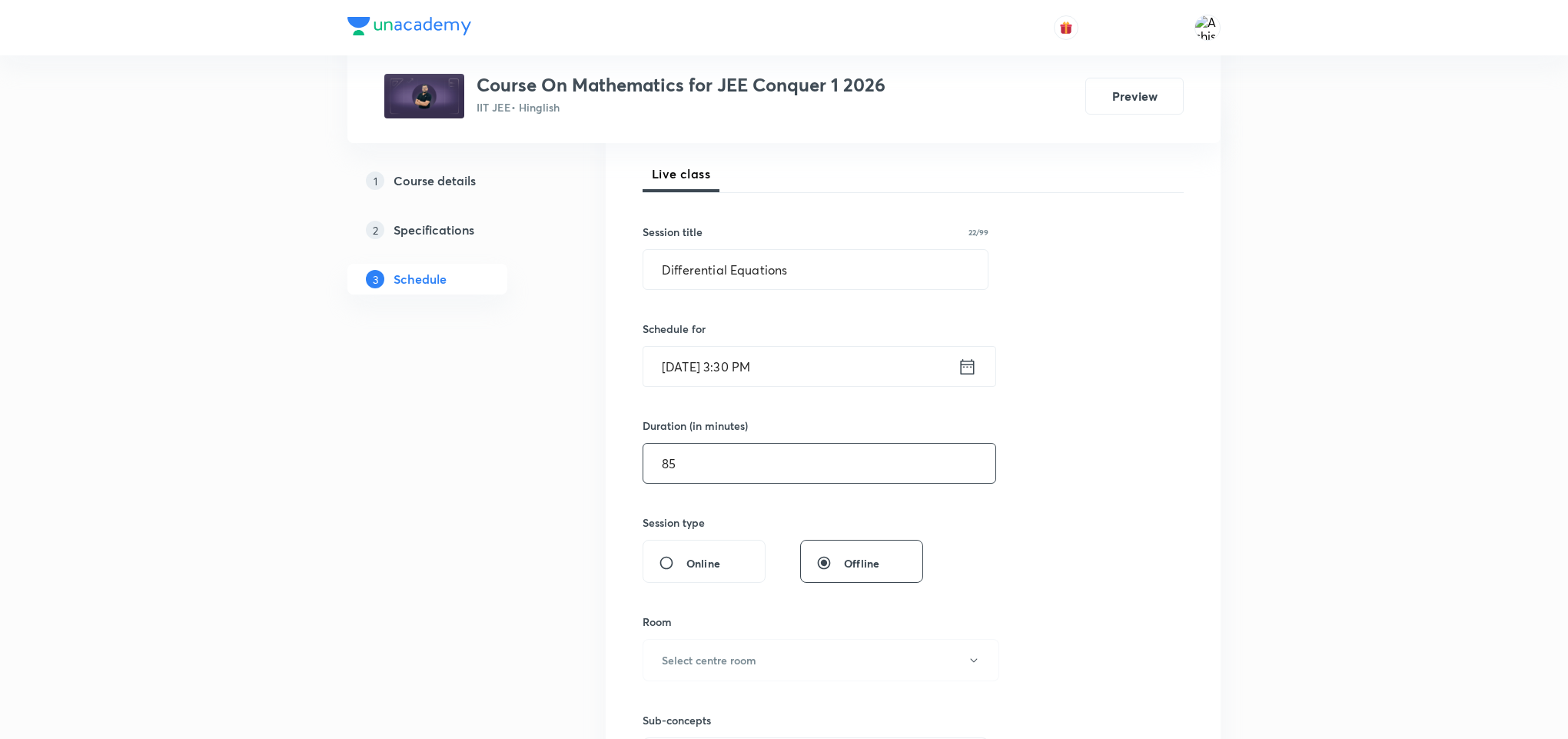
scroll to position [231, 0]
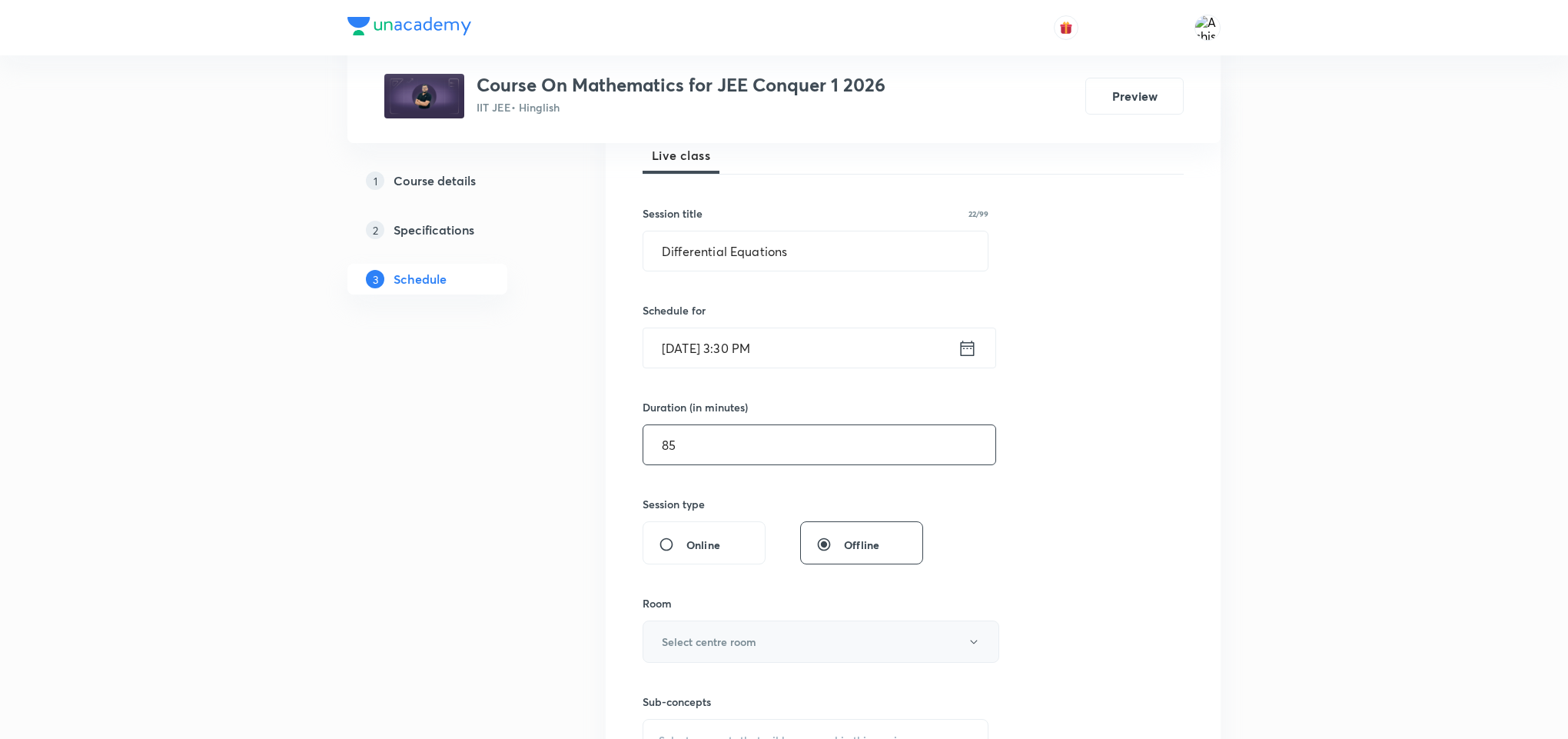
type input "85"
click at [746, 649] on h6 "Select centre room" at bounding box center [709, 642] width 95 height 16
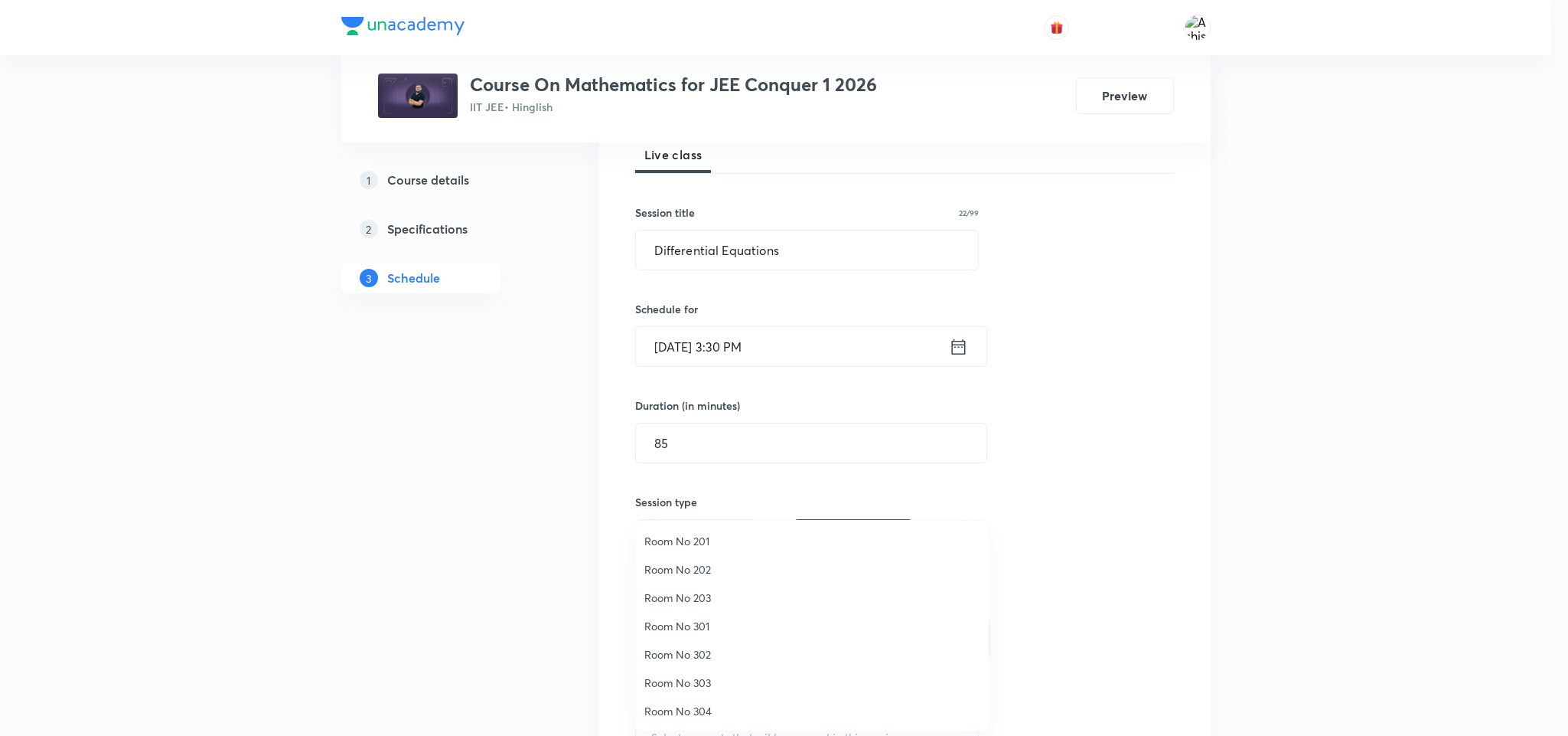
click at [709, 566] on span "Room No 202" at bounding box center [811, 569] width 335 height 16
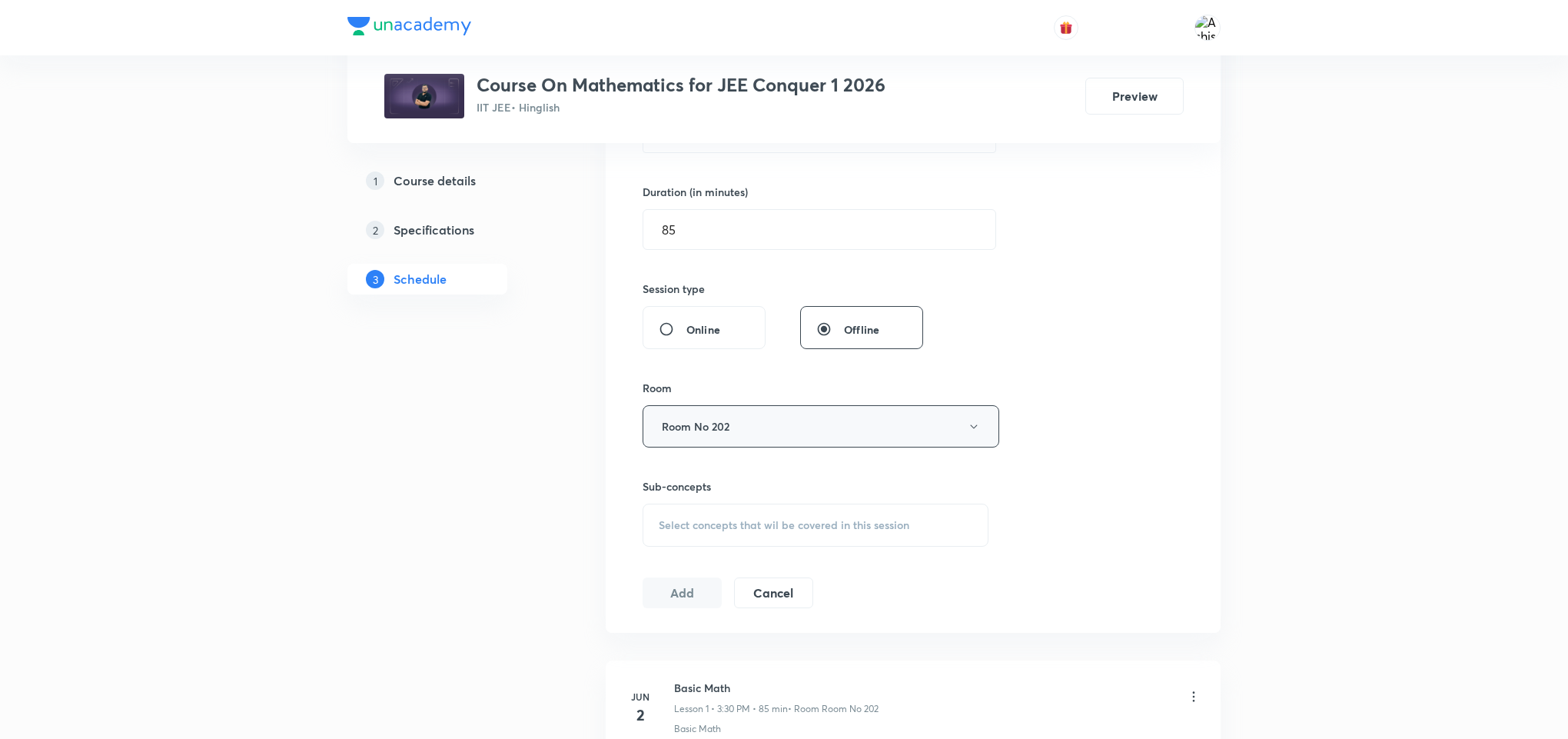
scroll to position [461, 0]
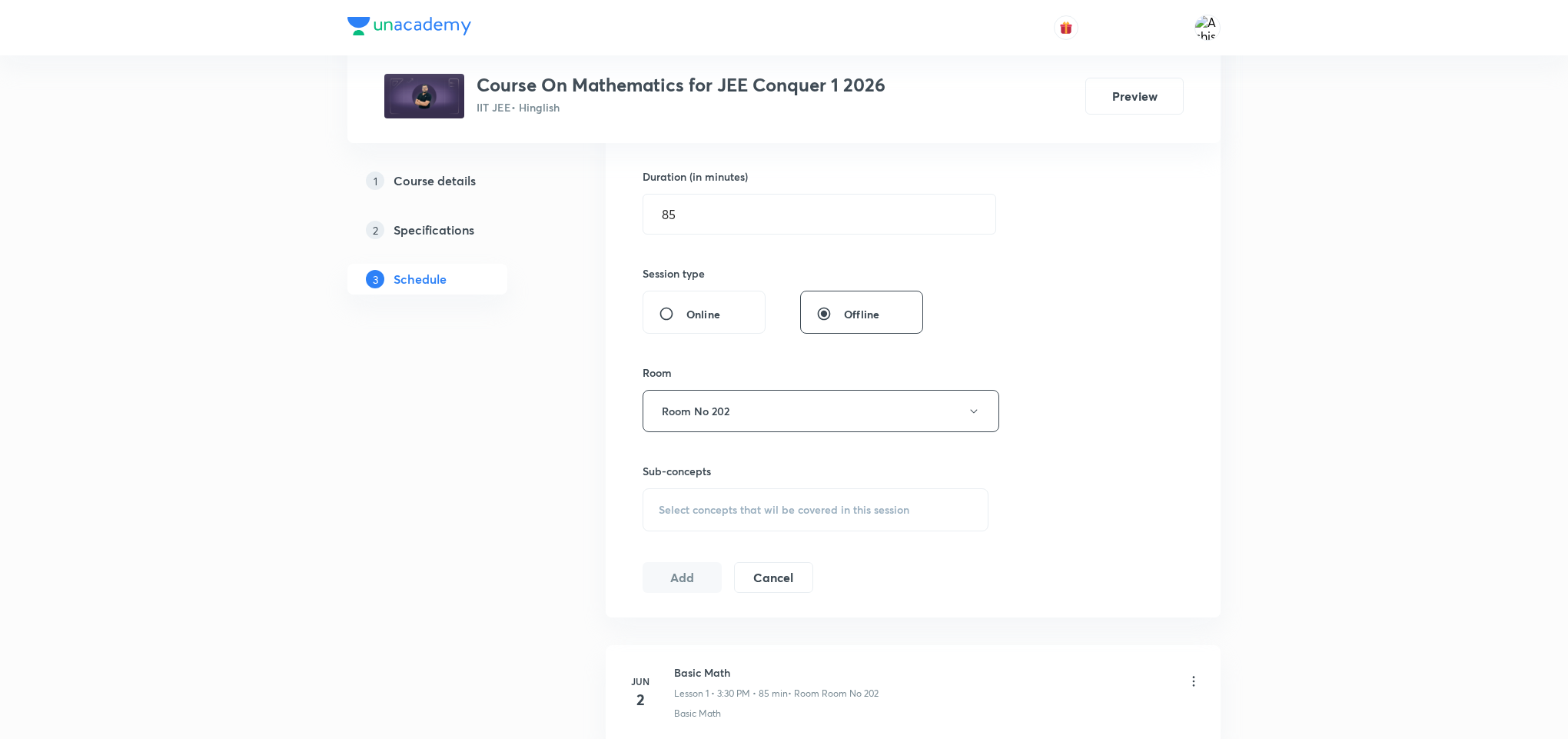
click at [727, 515] on span "Select concepts that wil be covered in this session" at bounding box center [784, 509] width 250 height 12
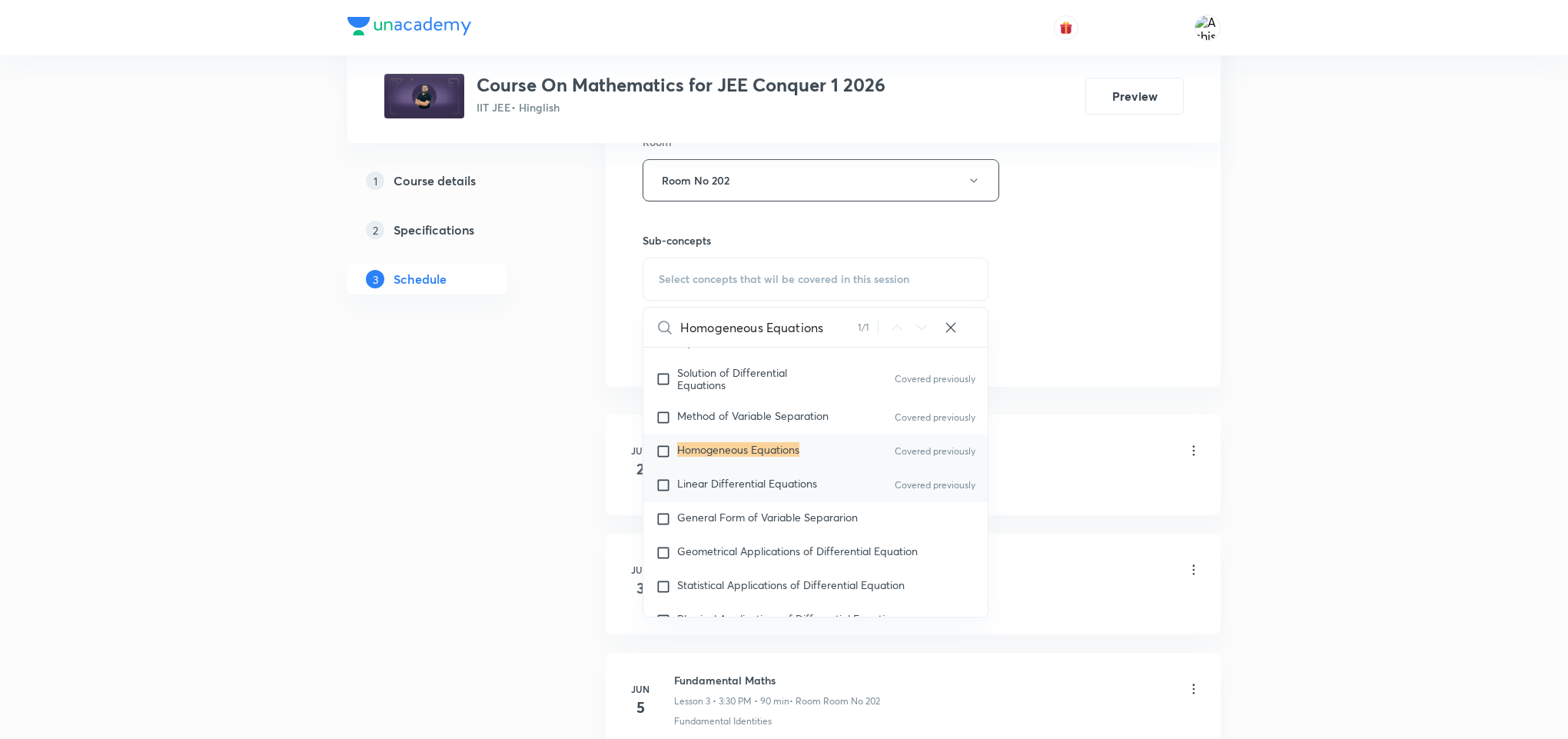
scroll to position [13765, 0]
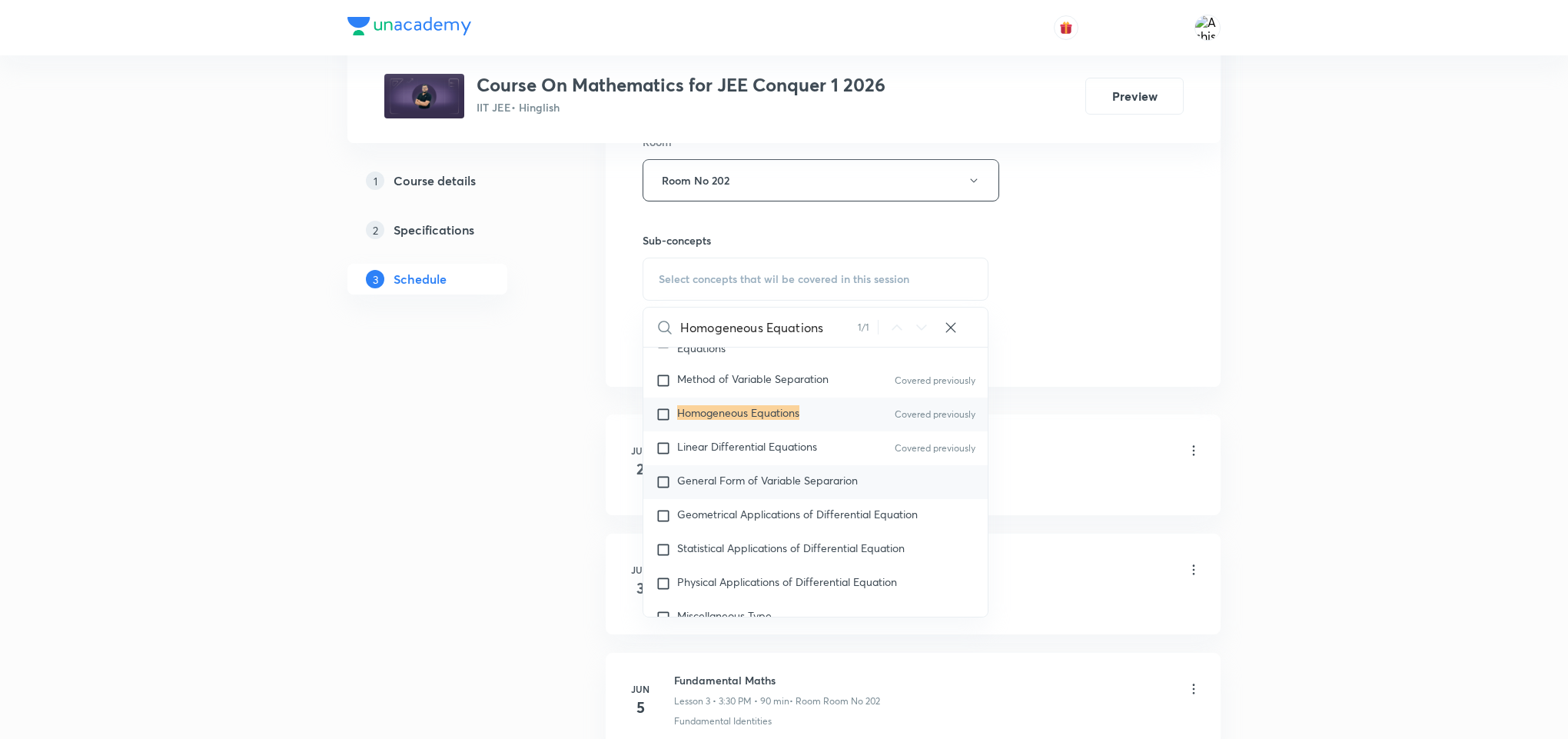
type input "Homogeneous Equations"
click at [784, 487] on span "General Form of Variable Separarion" at bounding box center [767, 480] width 181 height 15
checkbox input "true"
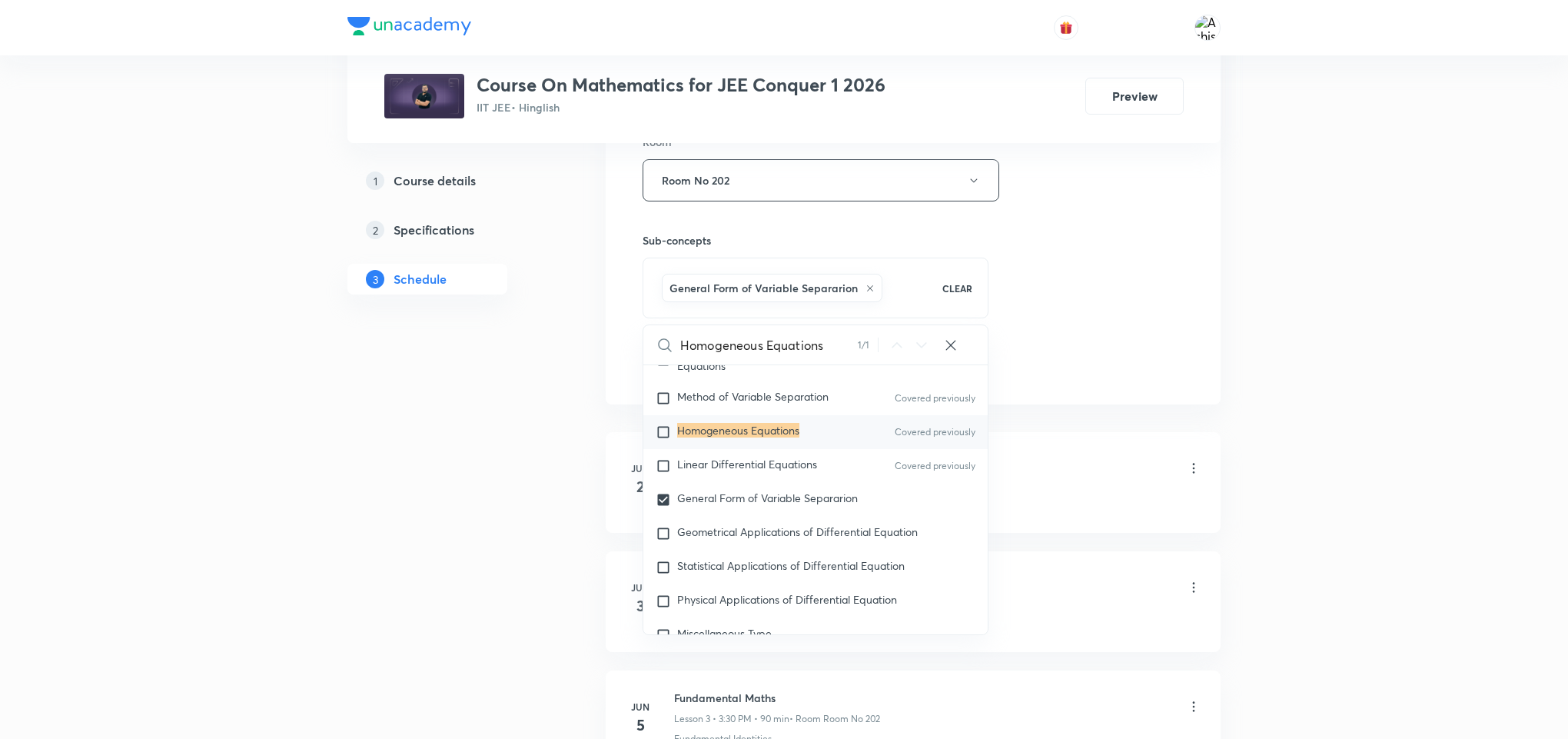
drag, startPoint x: 1096, startPoint y: 371, endPoint x: 1012, endPoint y: 385, distance: 85.2
click at [1083, 374] on div "Session 81 Live class Session title 22/99 Differential Equations ​ Schedule for…" at bounding box center [913, 10] width 541 height 740
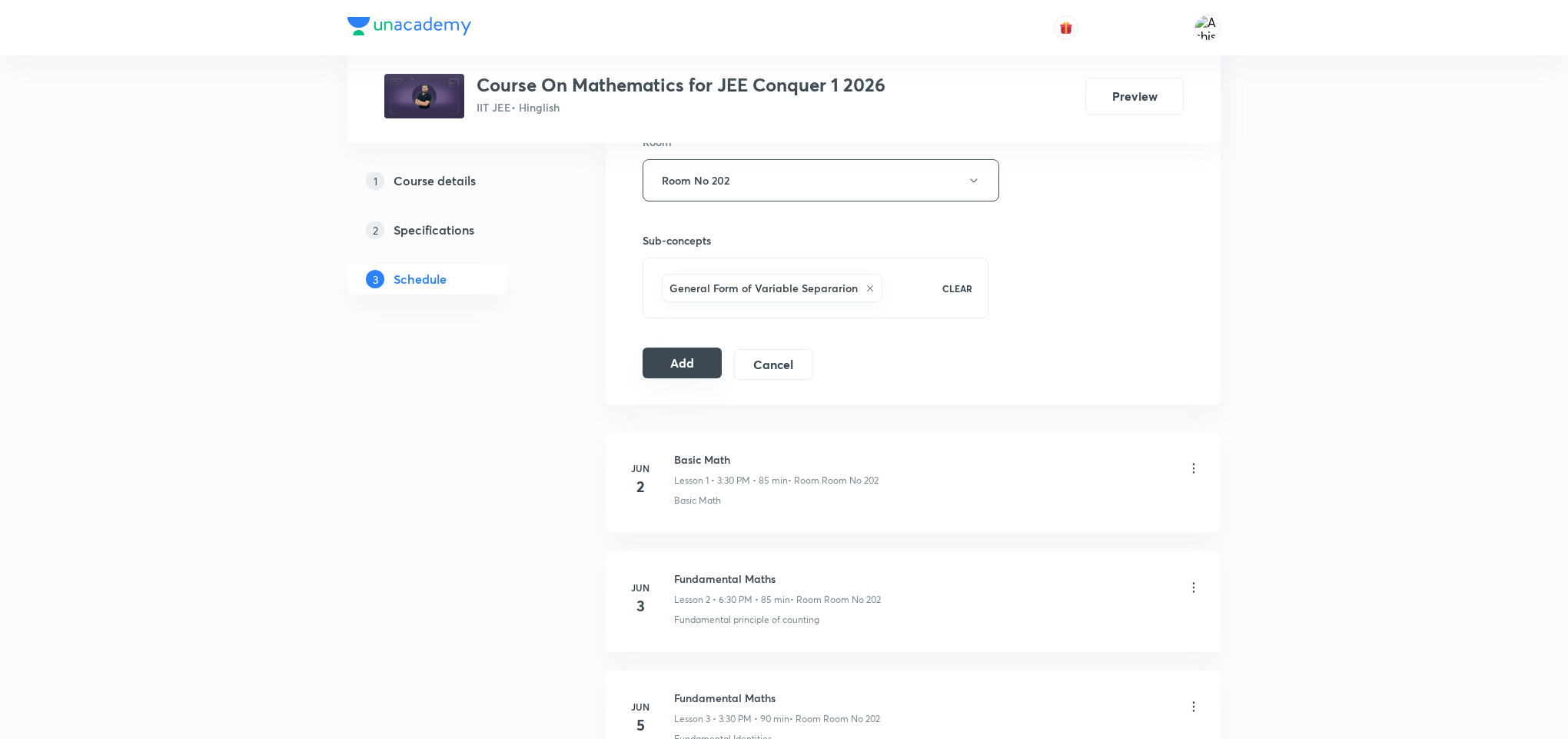
click at [686, 362] on button "Add" at bounding box center [682, 363] width 79 height 31
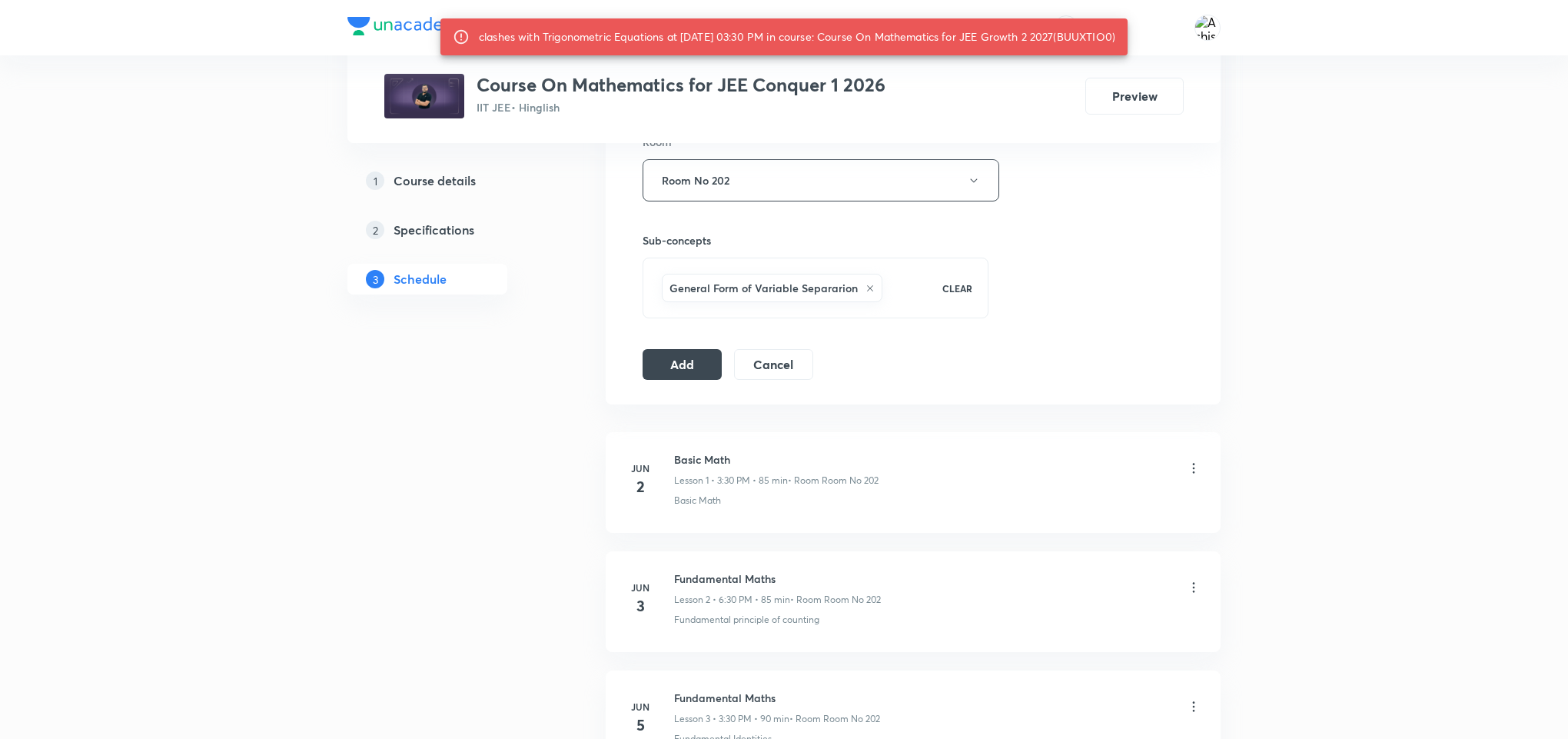
click at [1075, 40] on div "clashes with Trigonometric Equations at 07 Oct 2025 03:30 PM in course: Course …" at bounding box center [797, 36] width 636 height 28
copy div "BUUXTIO0"
click at [683, 371] on button "Add" at bounding box center [682, 363] width 79 height 31
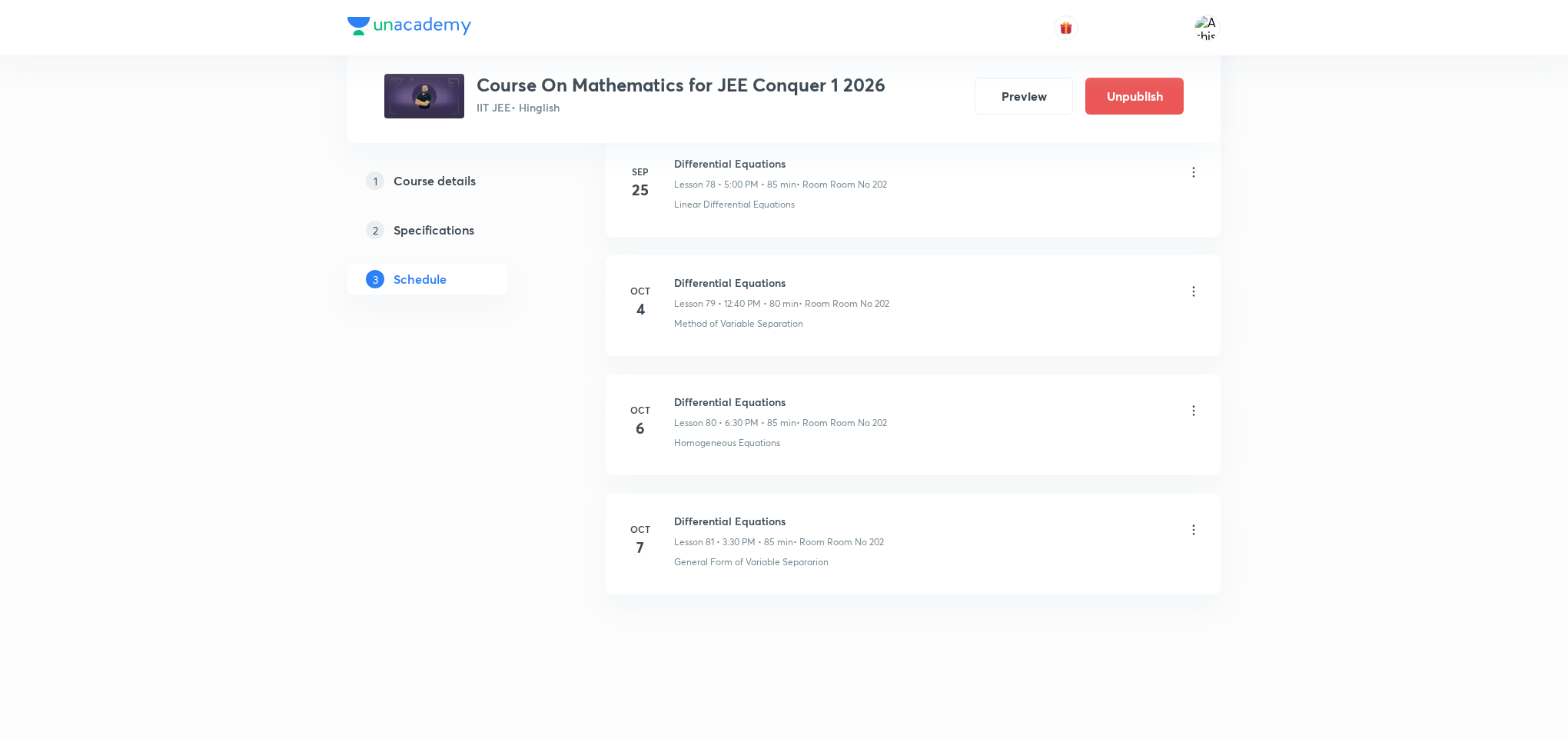
scroll to position [9500, 0]
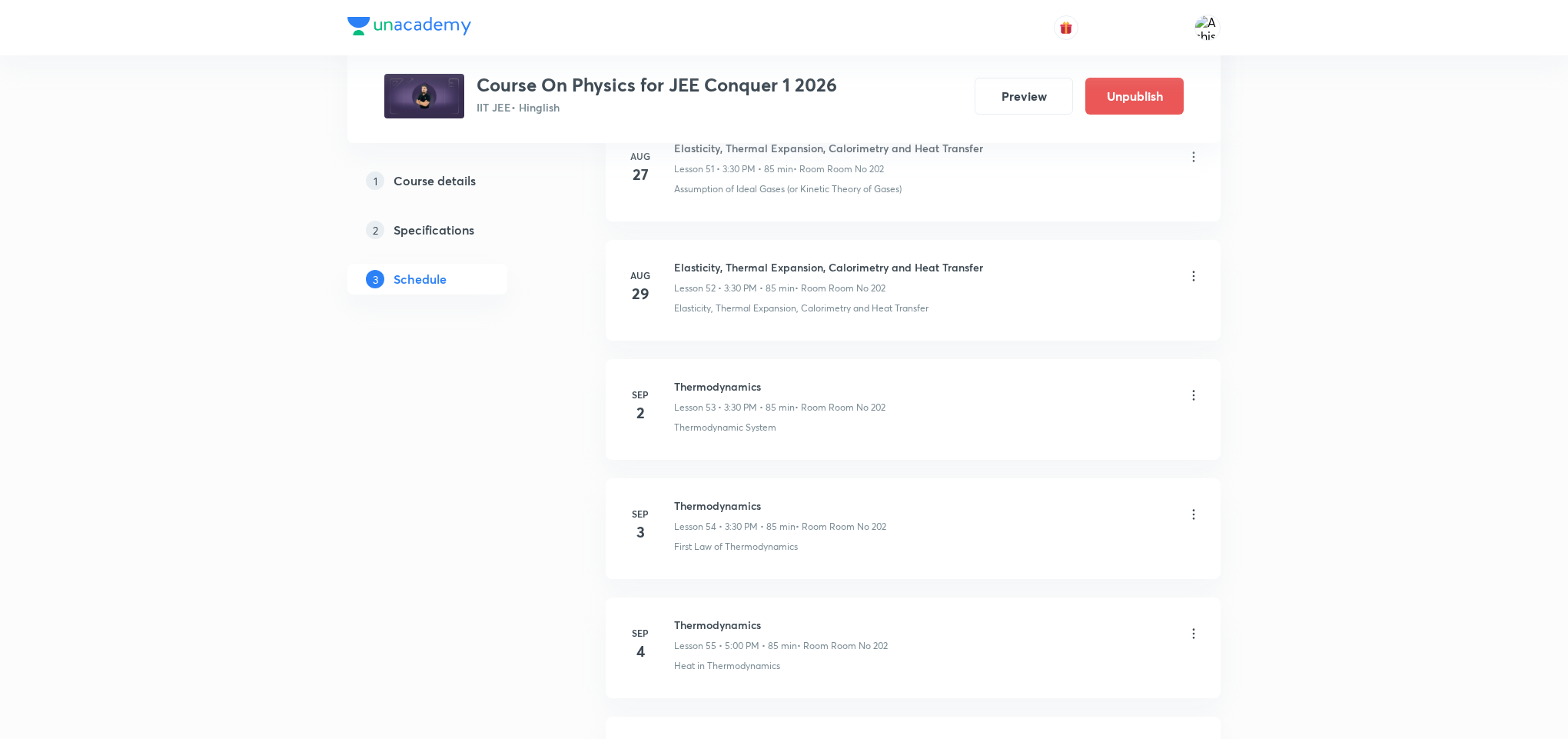
scroll to position [9609, 0]
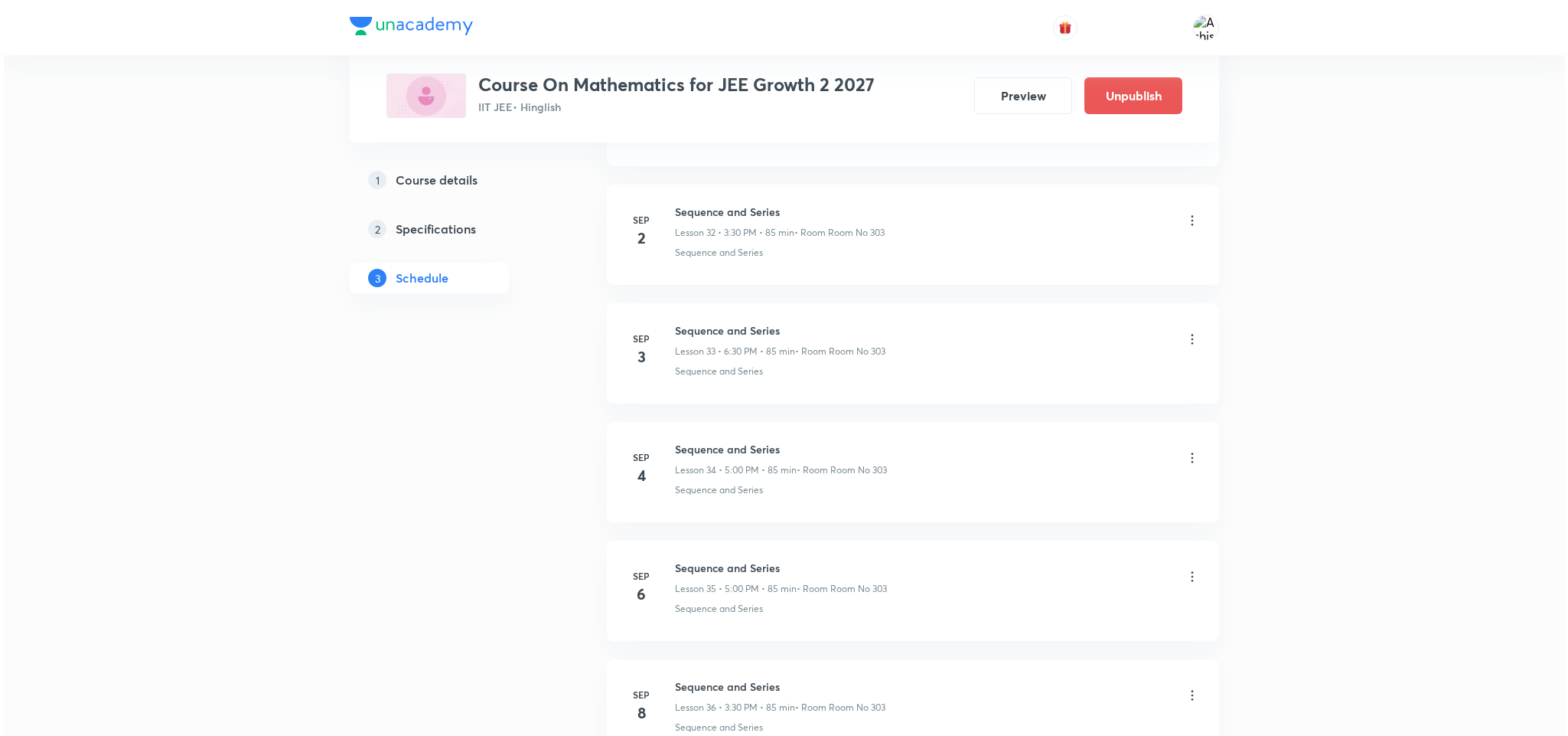
scroll to position [6825, 0]
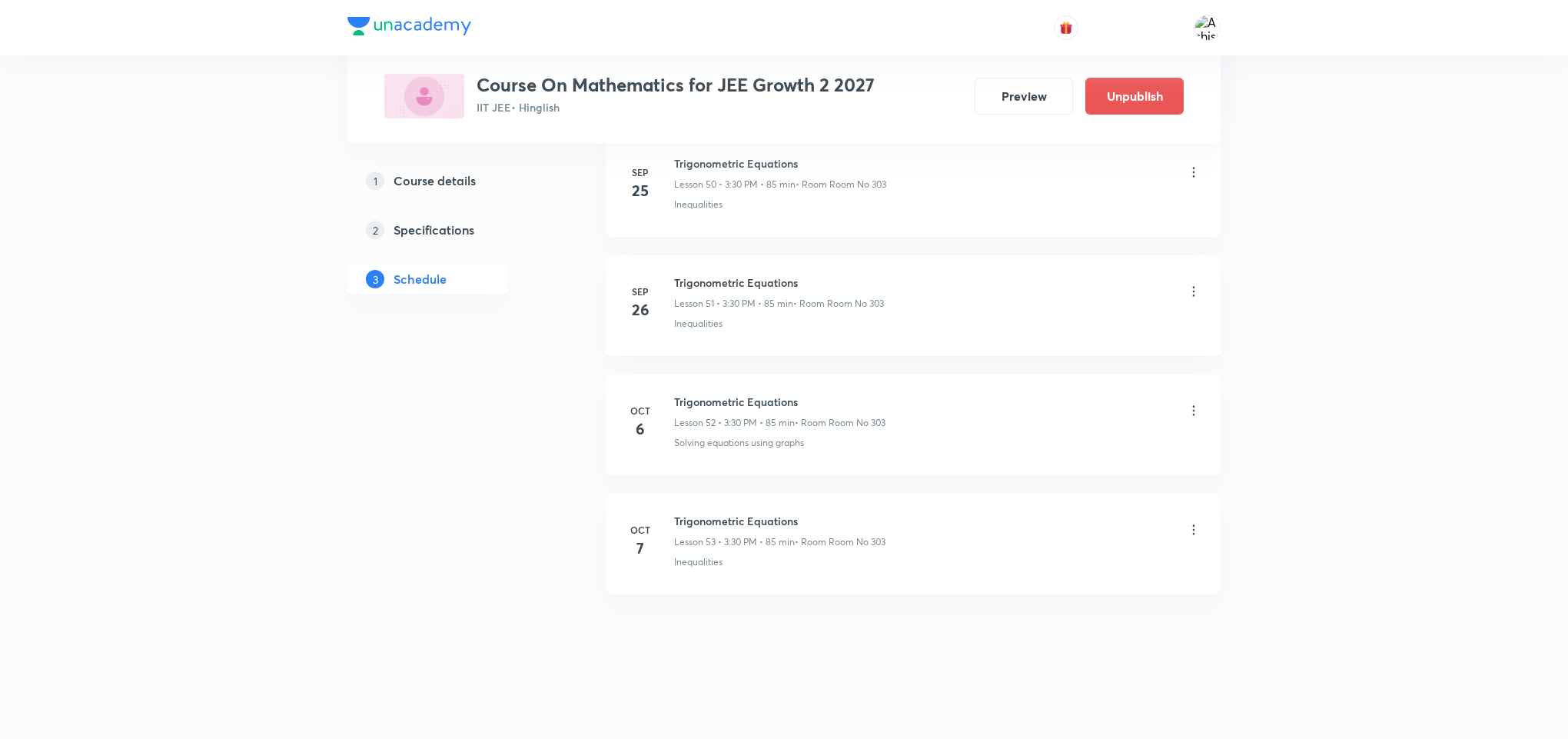
click at [1188, 524] on icon at bounding box center [1194, 529] width 15 height 15
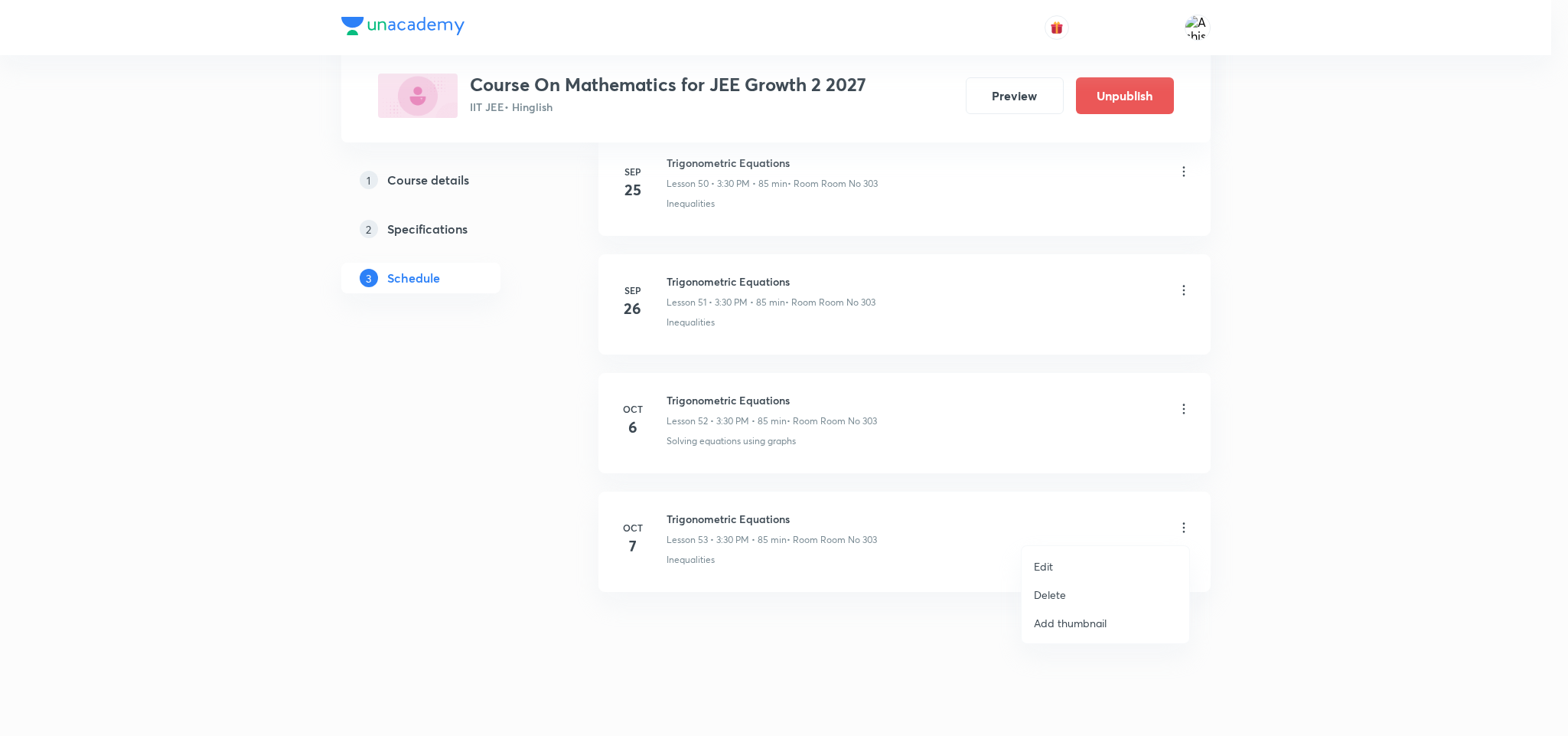
click at [1065, 557] on li "Edit" at bounding box center [1105, 566] width 168 height 28
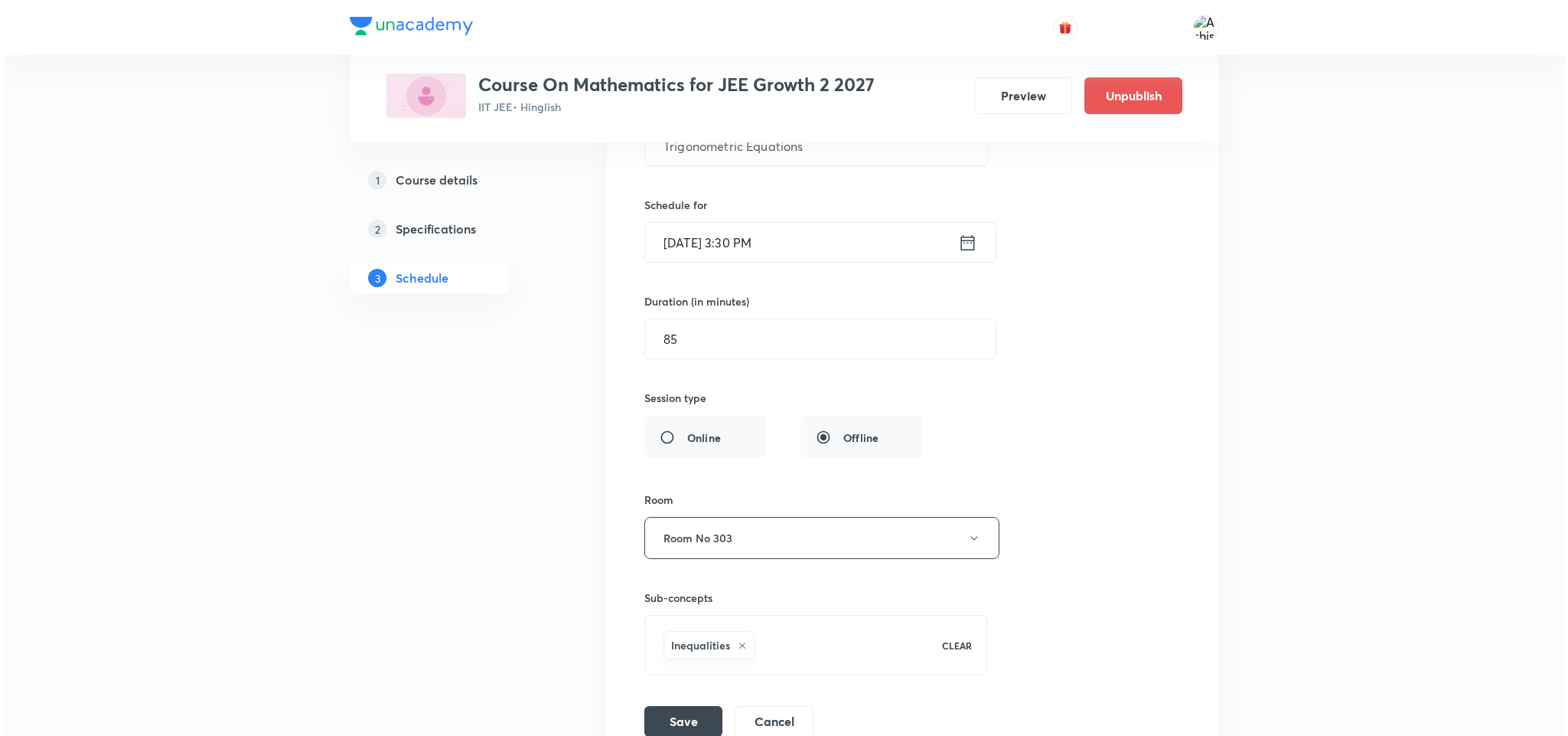
scroll to position [6482, 0]
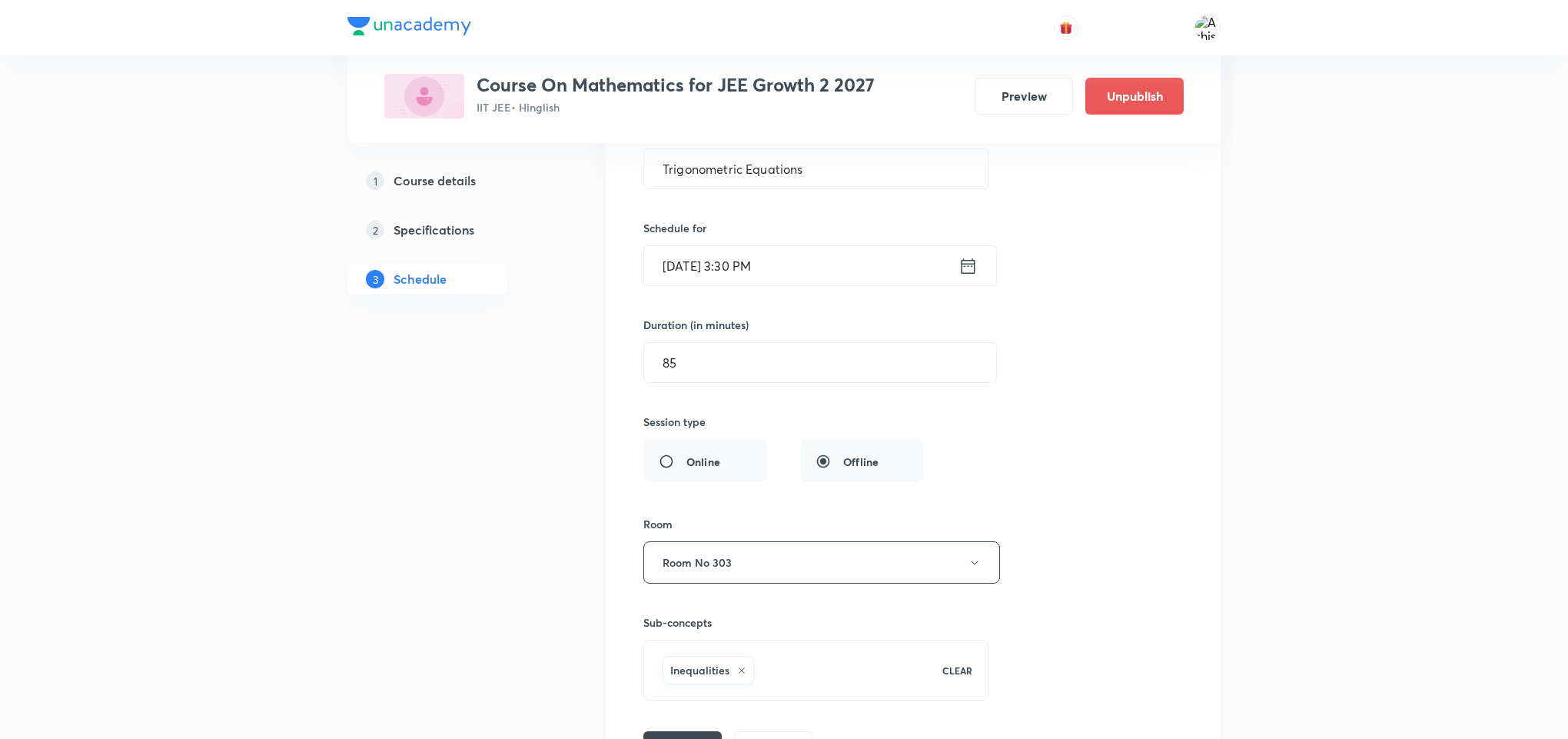
click at [741, 285] on input "Oct 7, 2025, 3:30 PM" at bounding box center [801, 266] width 314 height 39
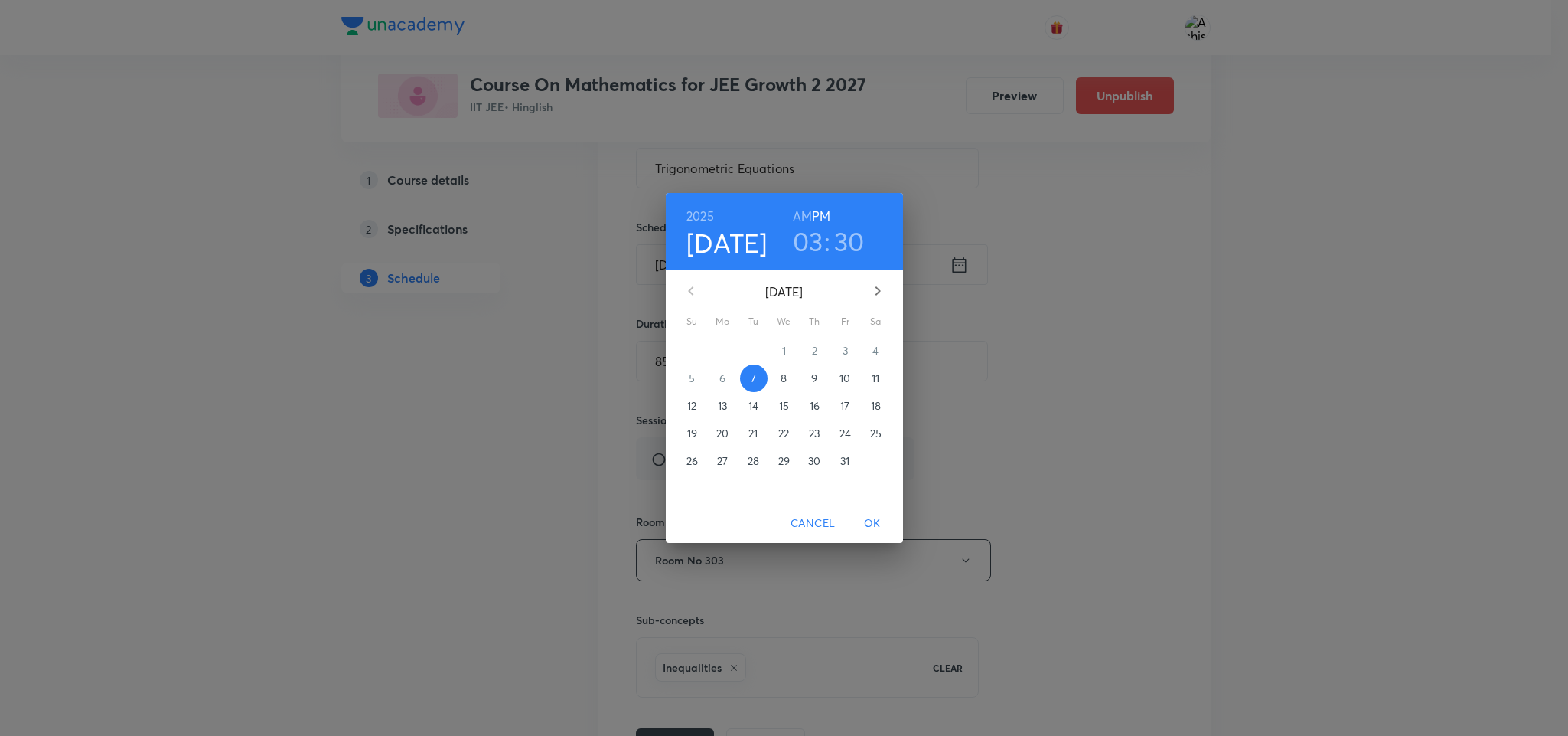
click at [811, 239] on h3 "03" at bounding box center [808, 241] width 31 height 32
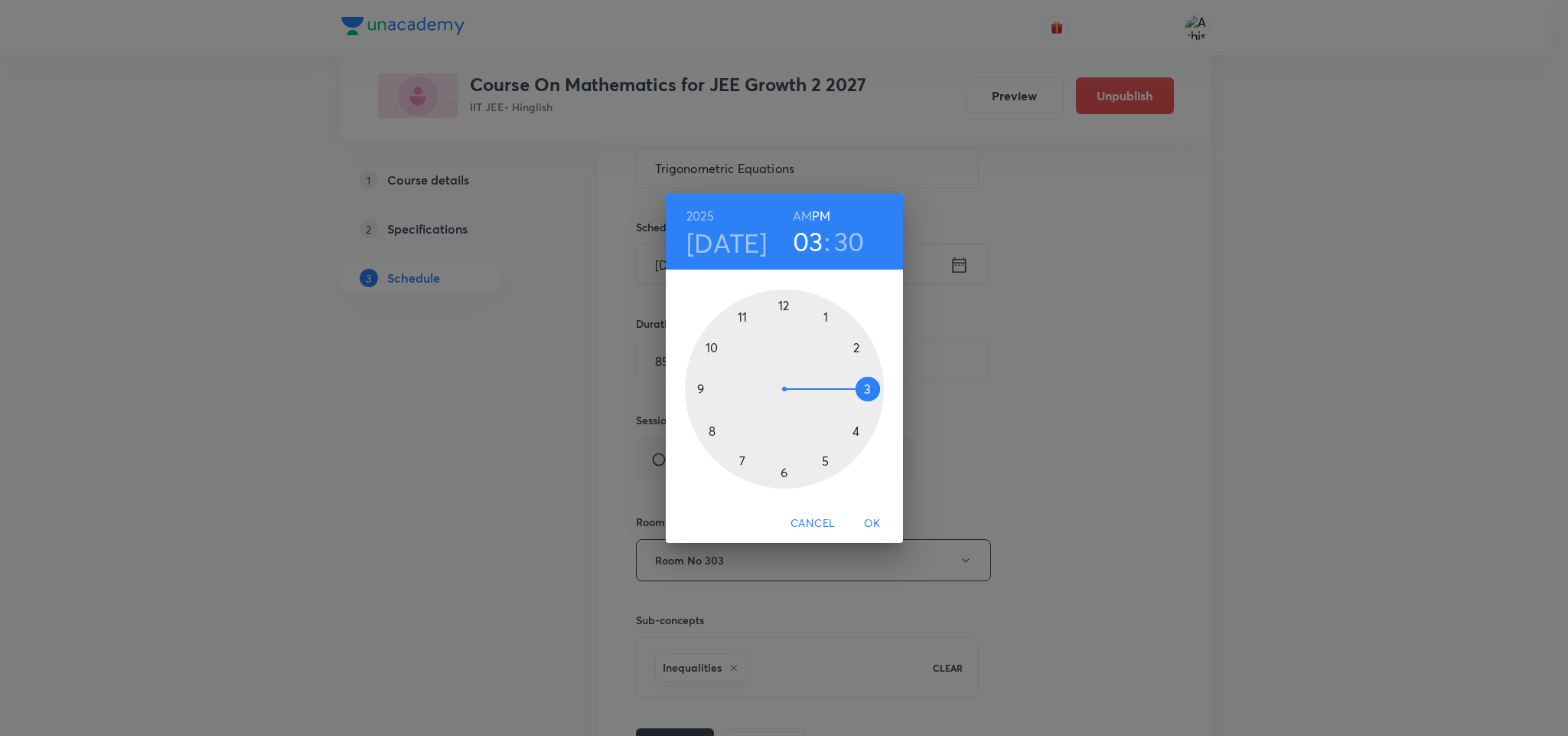
click at [783, 475] on div at bounding box center [784, 389] width 199 height 199
click at [868, 519] on span "OK" at bounding box center [873, 523] width 37 height 19
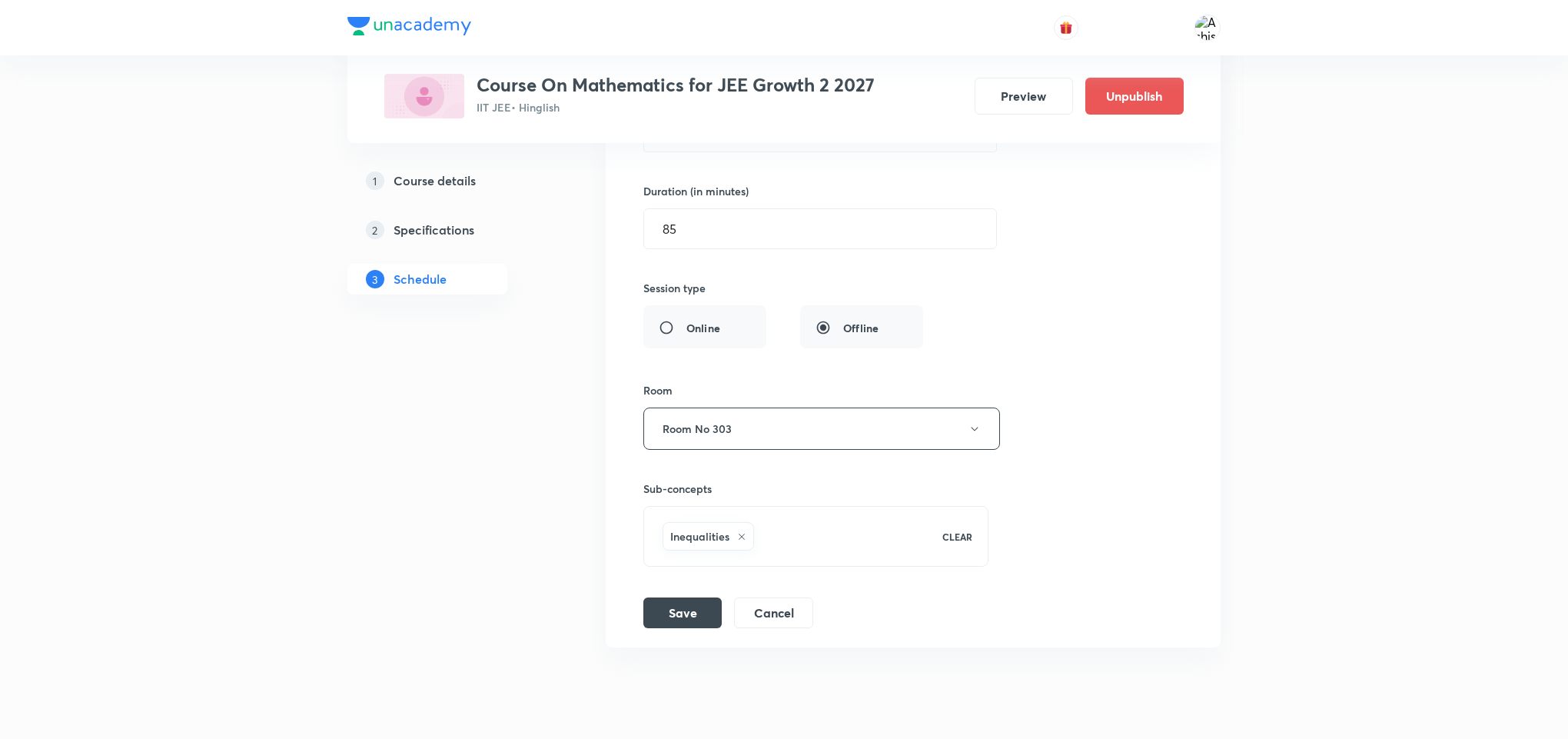
scroll to position [6739, 0]
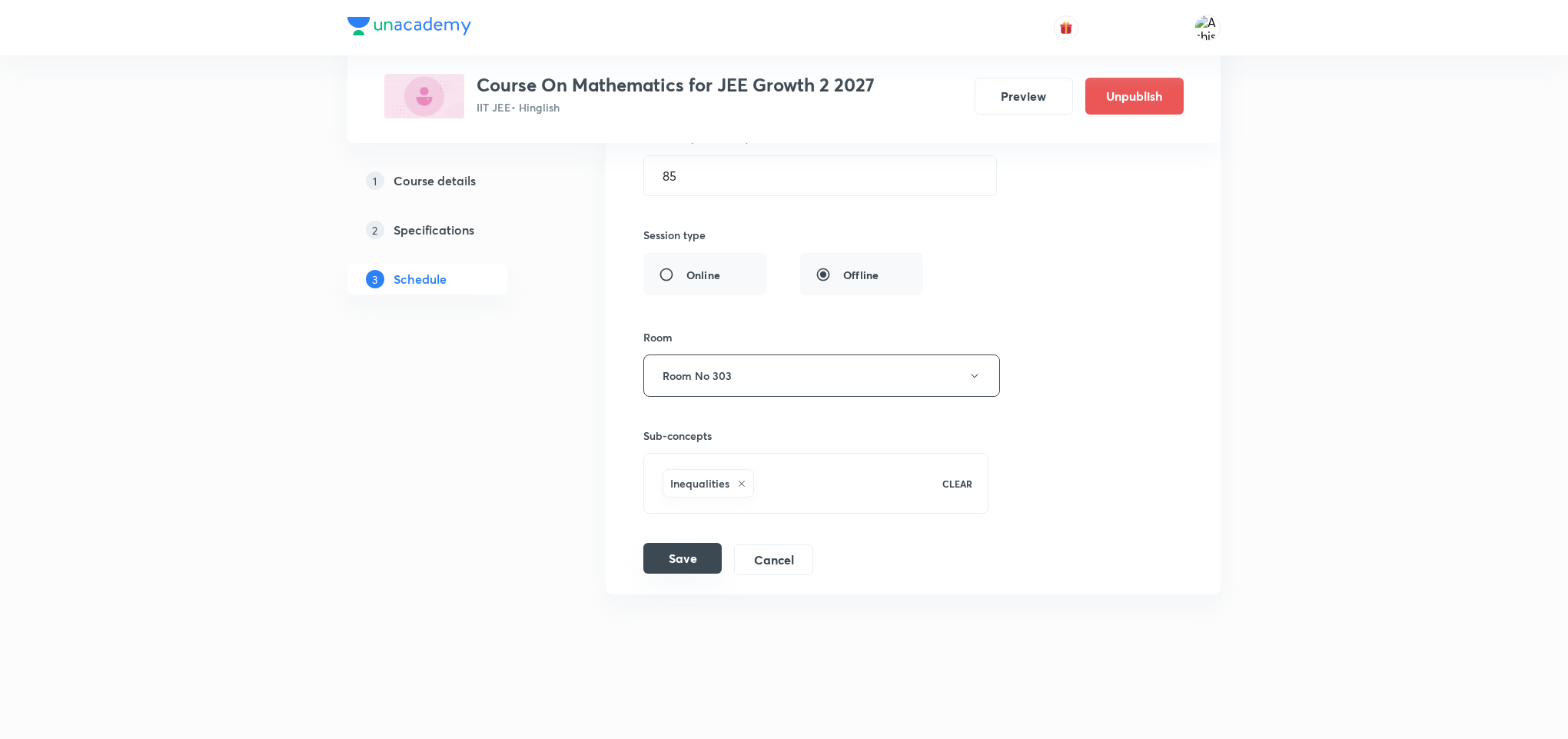
click at [678, 561] on button "Save" at bounding box center [682, 558] width 79 height 31
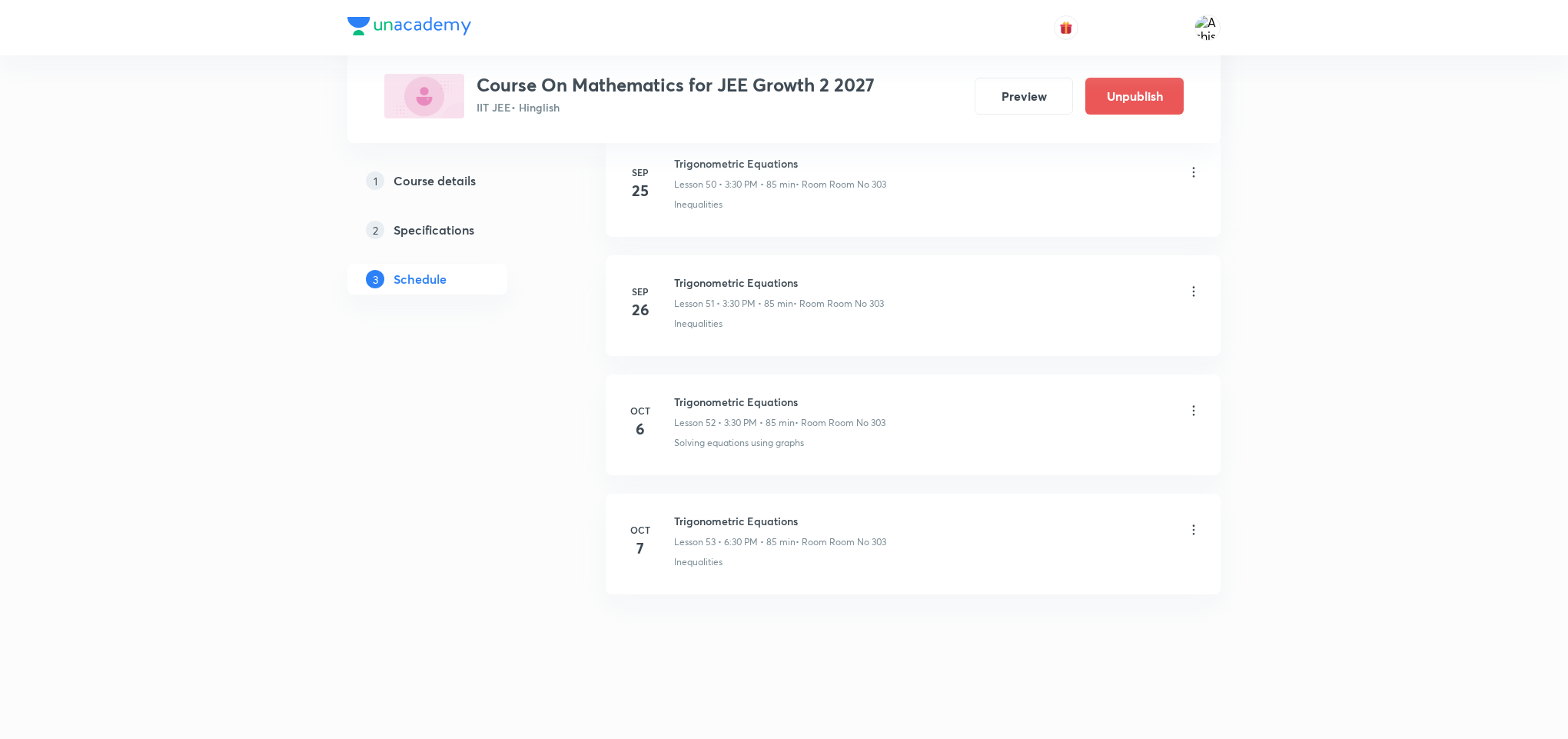
scroll to position [6143, 0]
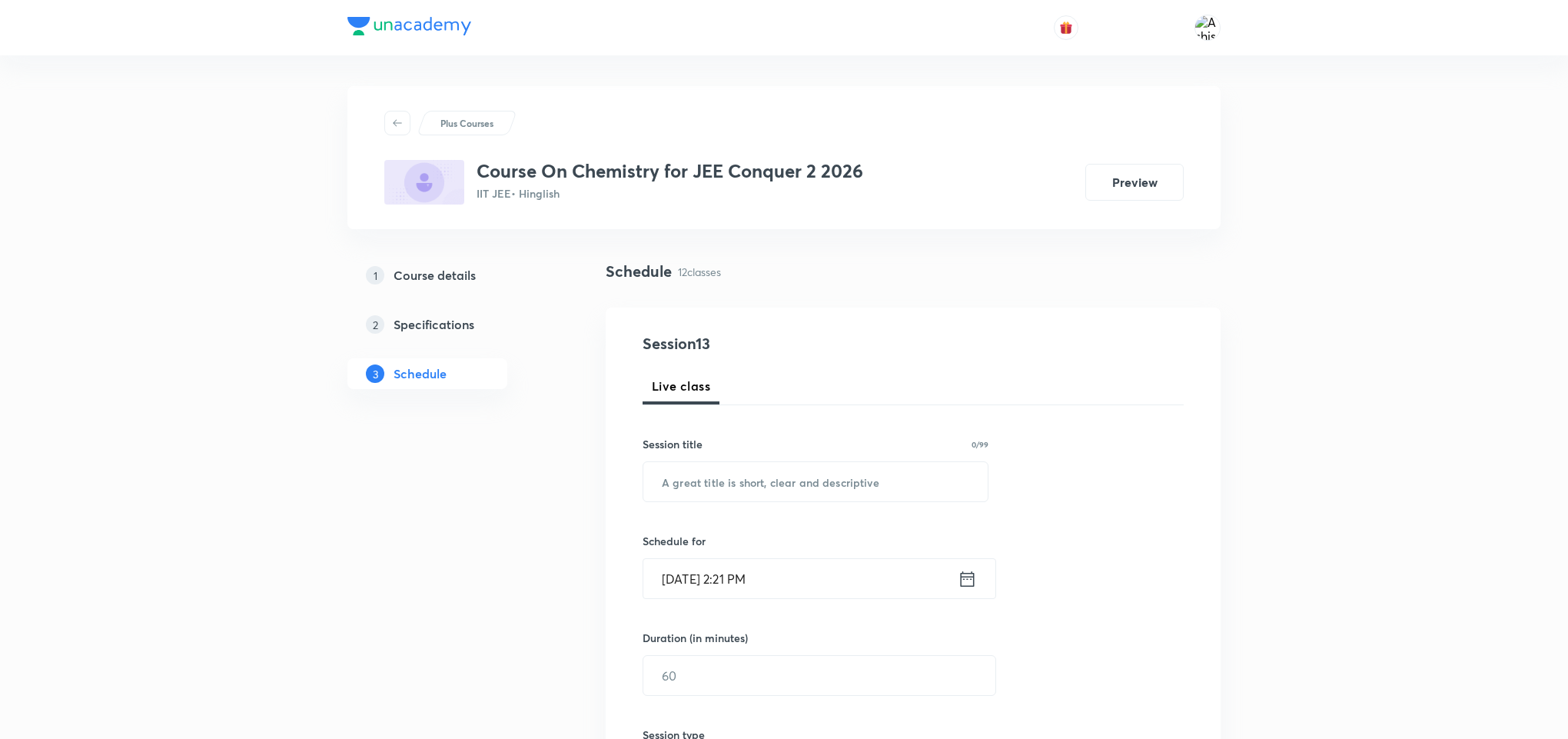
drag, startPoint x: 707, startPoint y: 91, endPoint x: 699, endPoint y: 150, distance: 59.5
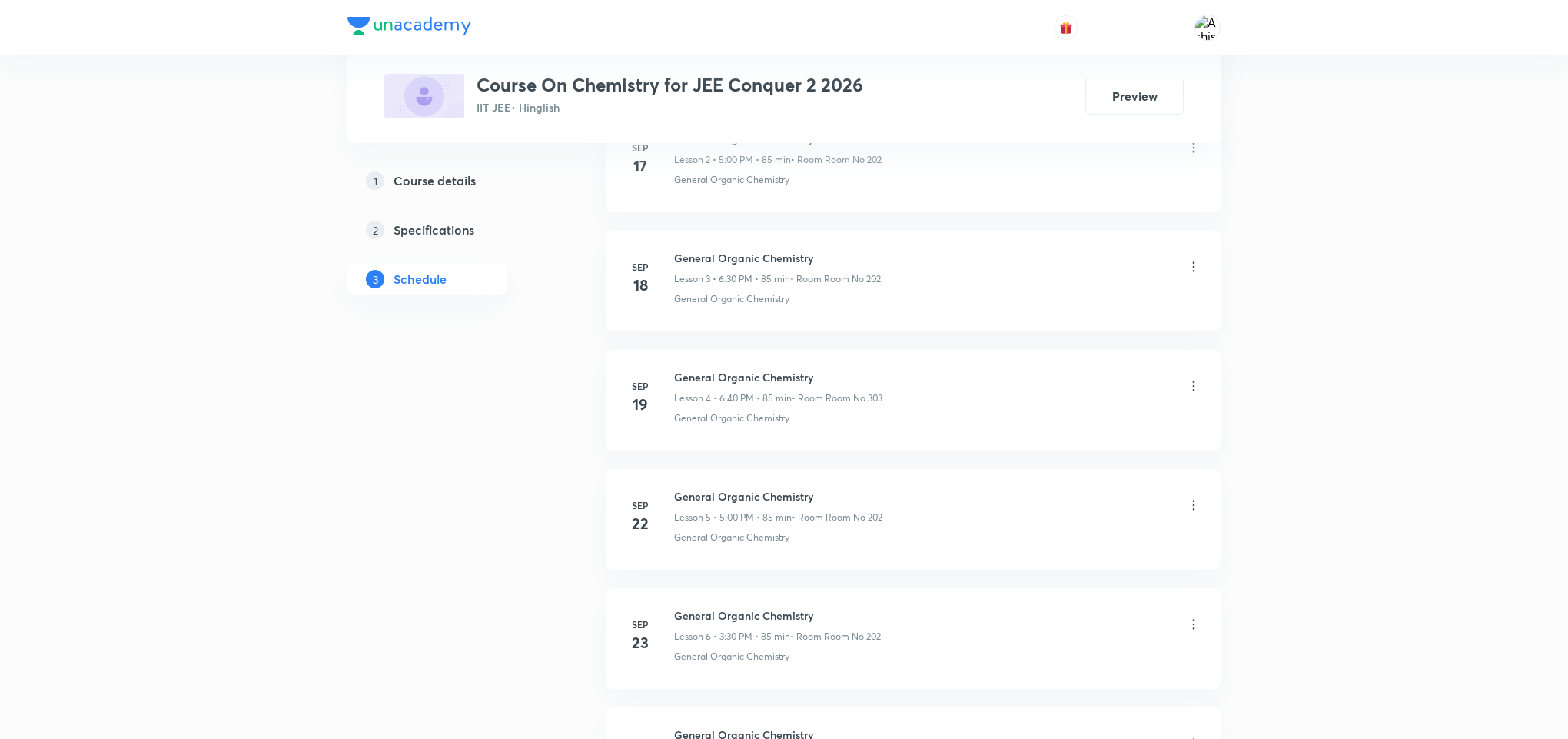
scroll to position [1935, 0]
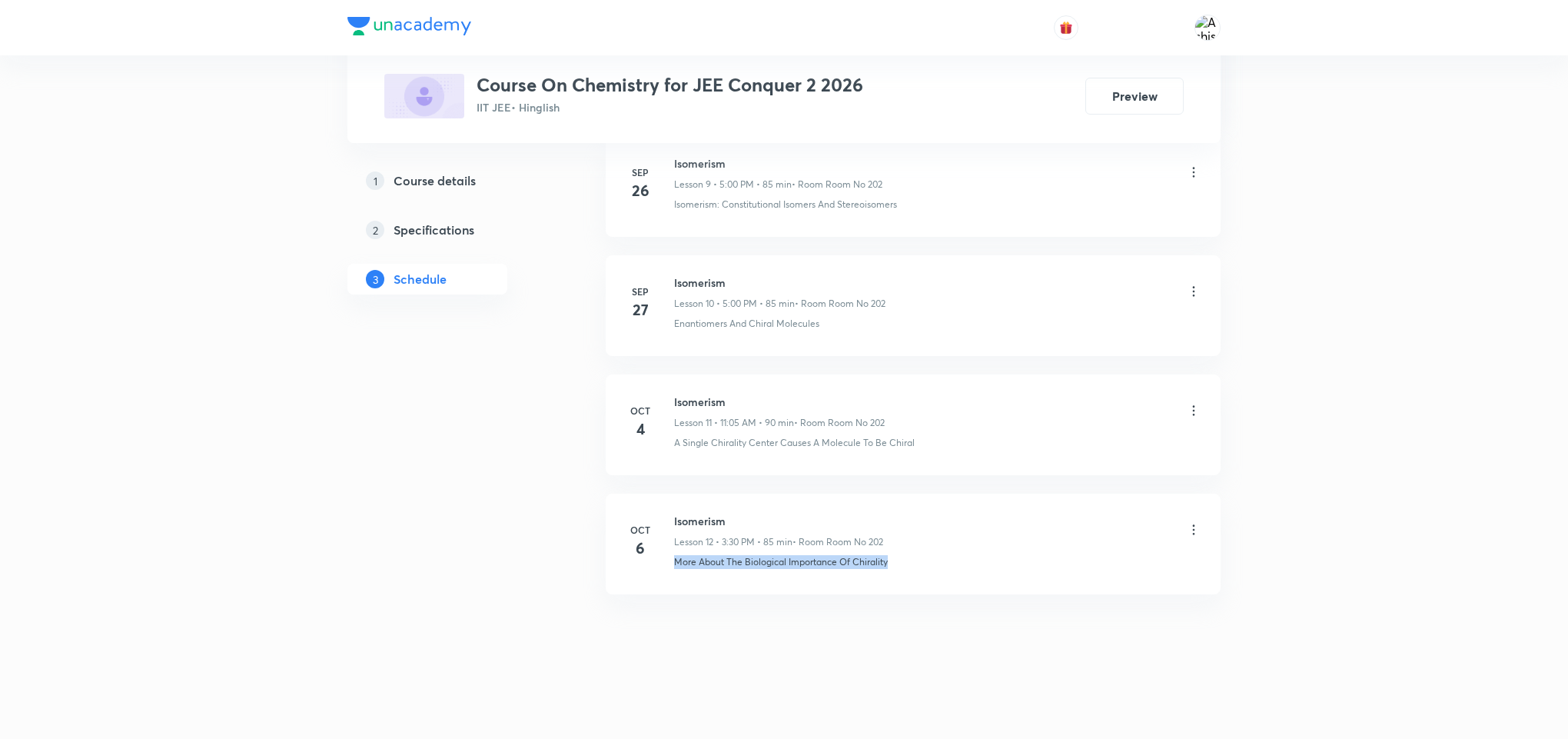
drag, startPoint x: 671, startPoint y: 568, endPoint x: 908, endPoint y: 589, distance: 237.9
click at [908, 589] on li "[DATE] Isomerism Lesson 12 • 3:30 PM • 85 min • Room Room No 202 More About The…" at bounding box center [912, 544] width 615 height 100
copy p "More About The Biological Importance Of Chirality"
drag, startPoint x: 729, startPoint y: 513, endPoint x: 672, endPoint y: 501, distance: 58.2
click at [672, 501] on li "[DATE] Isomerism Lesson 12 • 3:30 PM • 85 min • Room Room No 202 More About The…" at bounding box center [912, 544] width 615 height 100
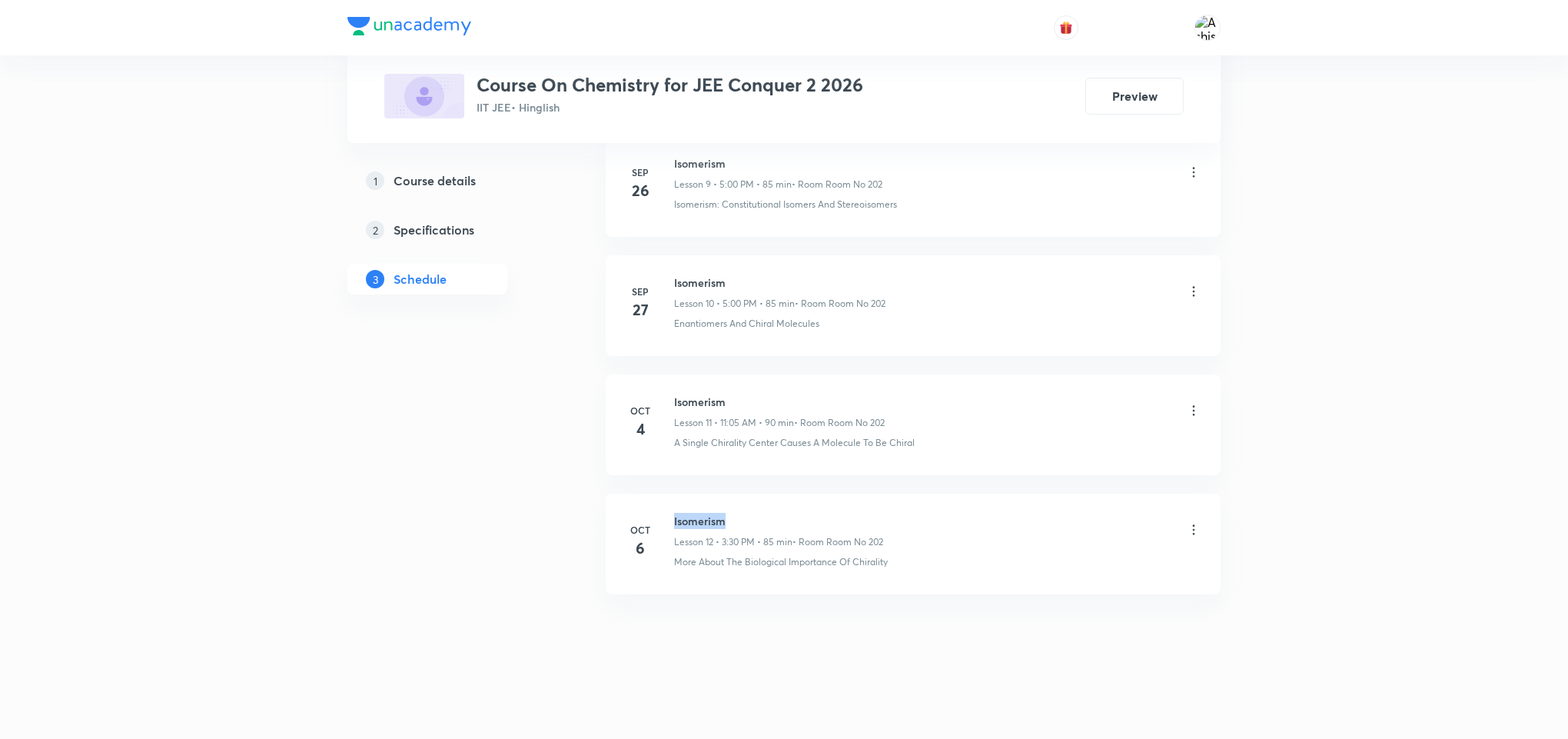
copy h6 "Isomerism"
drag, startPoint x: 800, startPoint y: 636, endPoint x: 771, endPoint y: 540, distance: 100.3
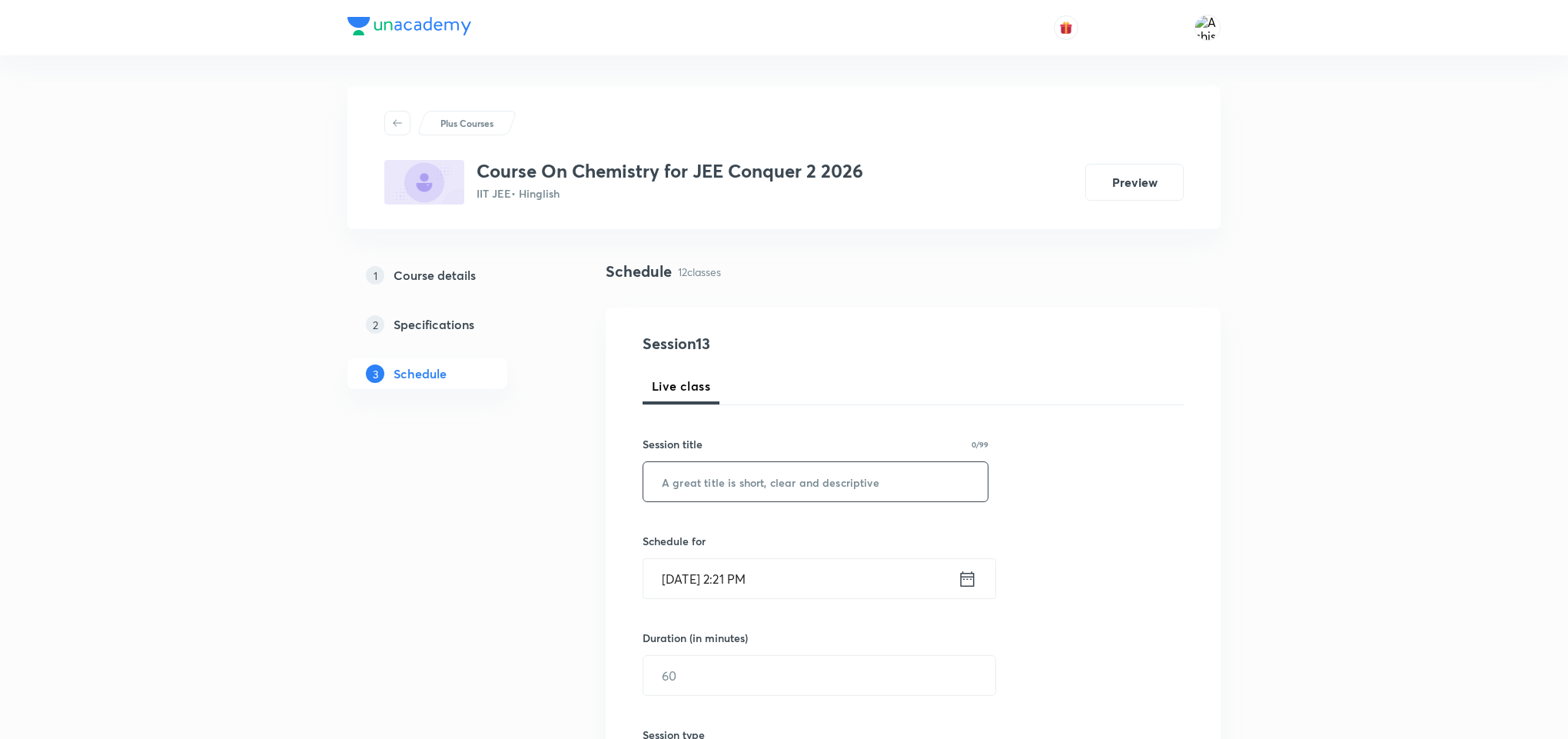
click at [769, 489] on input "text" at bounding box center [815, 481] width 344 height 39
paste input "Isomerism"
type input "Isomerism"
click at [690, 573] on input "Oct 7, 2025, 2:21 PM" at bounding box center [801, 579] width 314 height 39
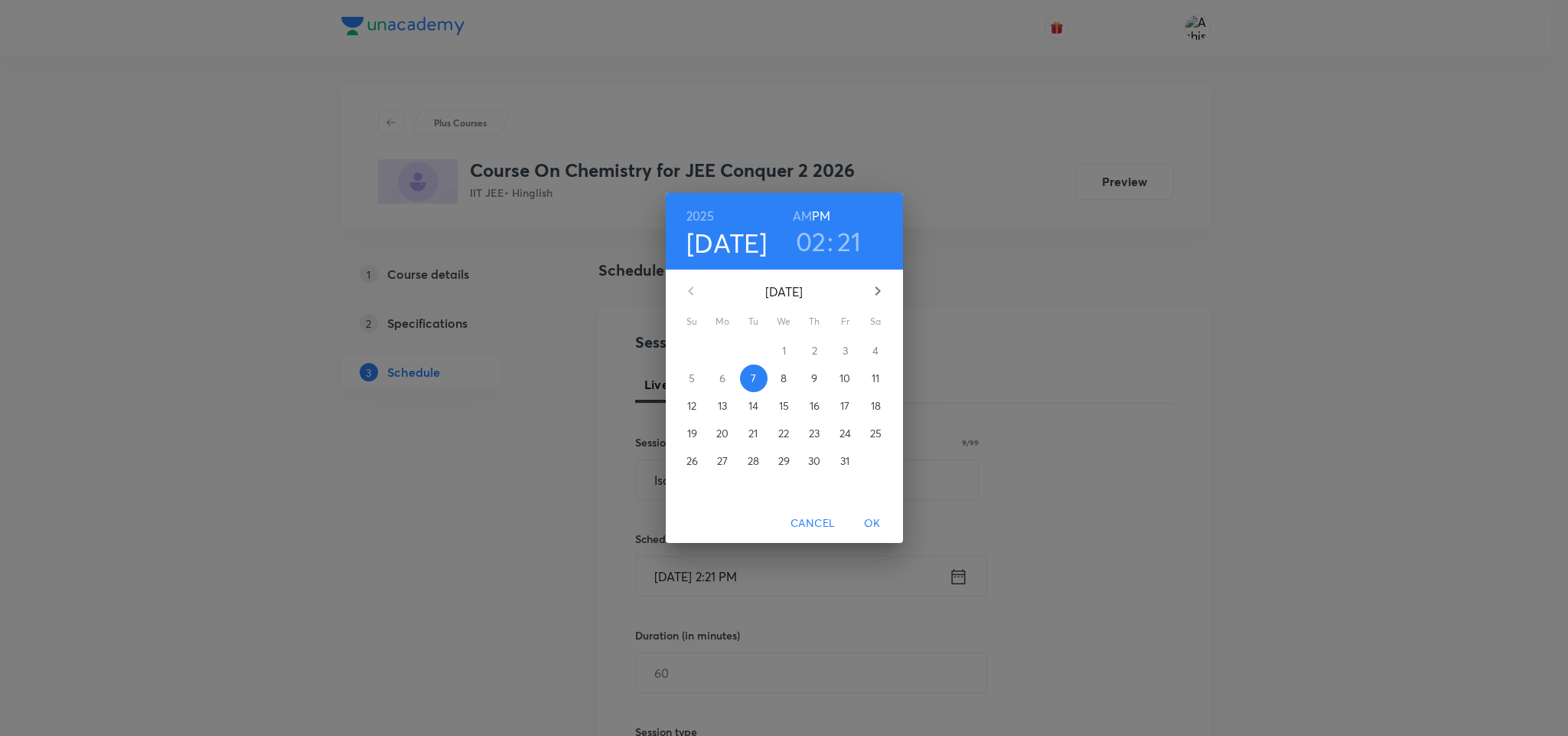
click at [820, 242] on h3 "02" at bounding box center [811, 241] width 31 height 32
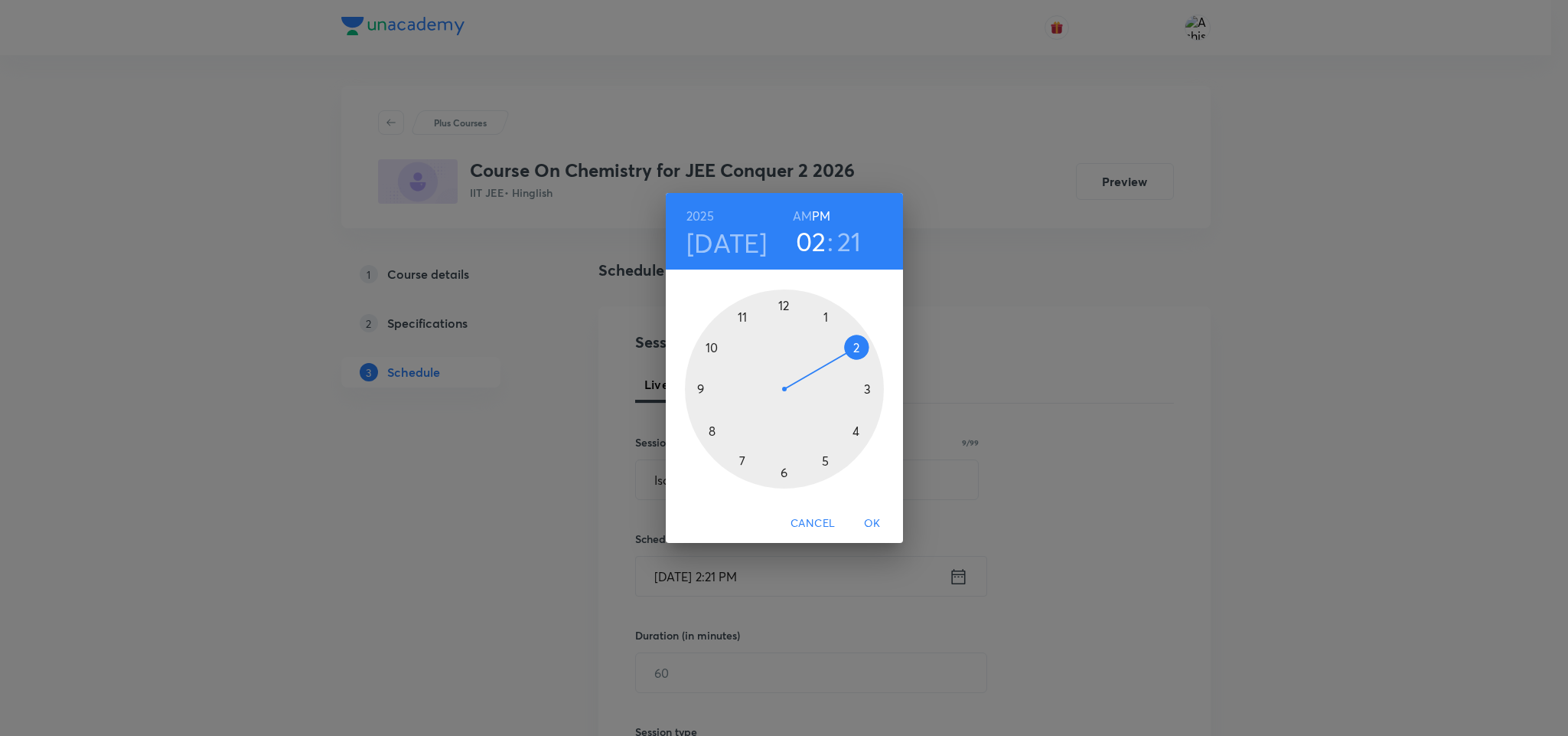
click at [824, 458] on div at bounding box center [784, 389] width 199 height 199
click at [782, 299] on div at bounding box center [784, 389] width 199 height 199
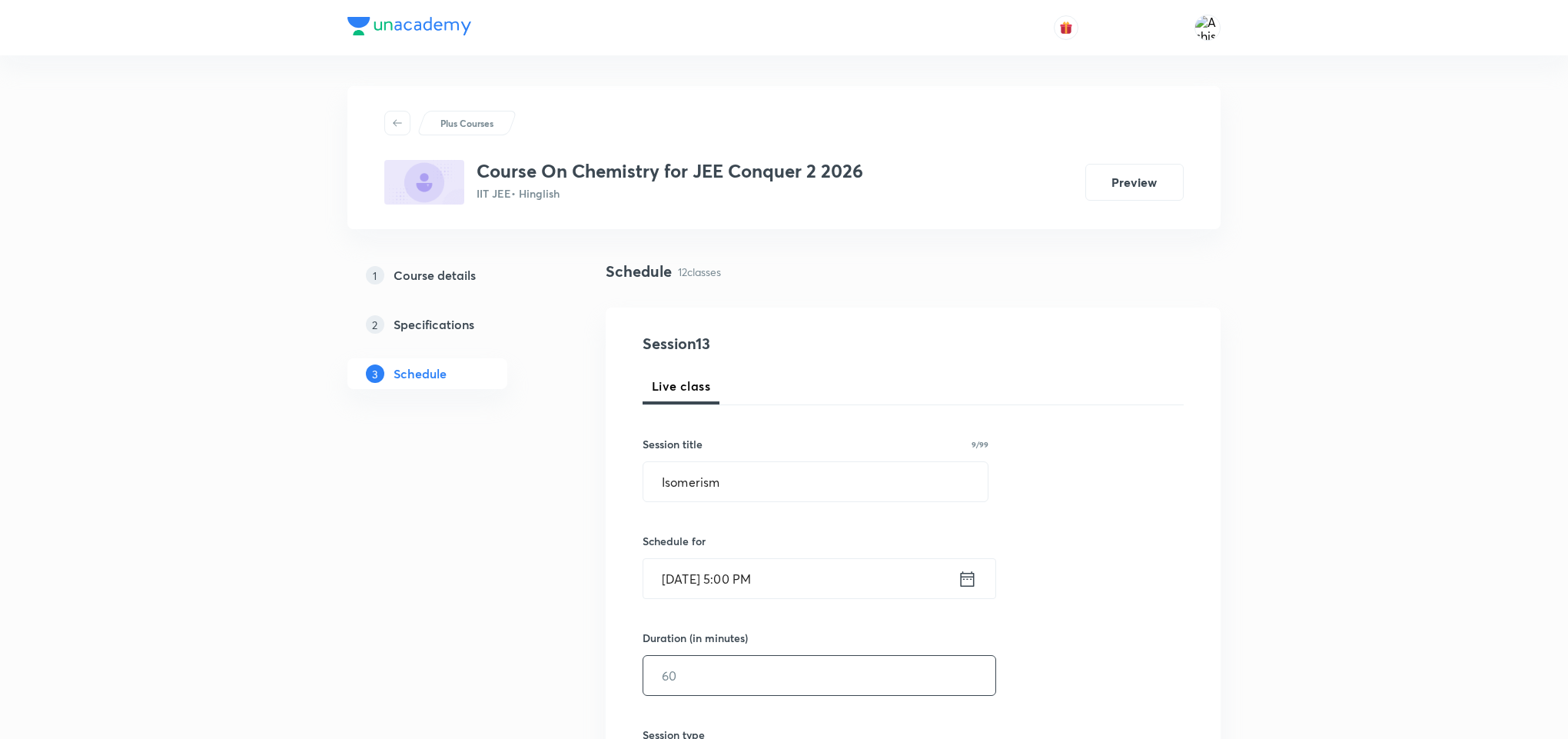
click at [729, 687] on input "text" at bounding box center [819, 675] width 352 height 39
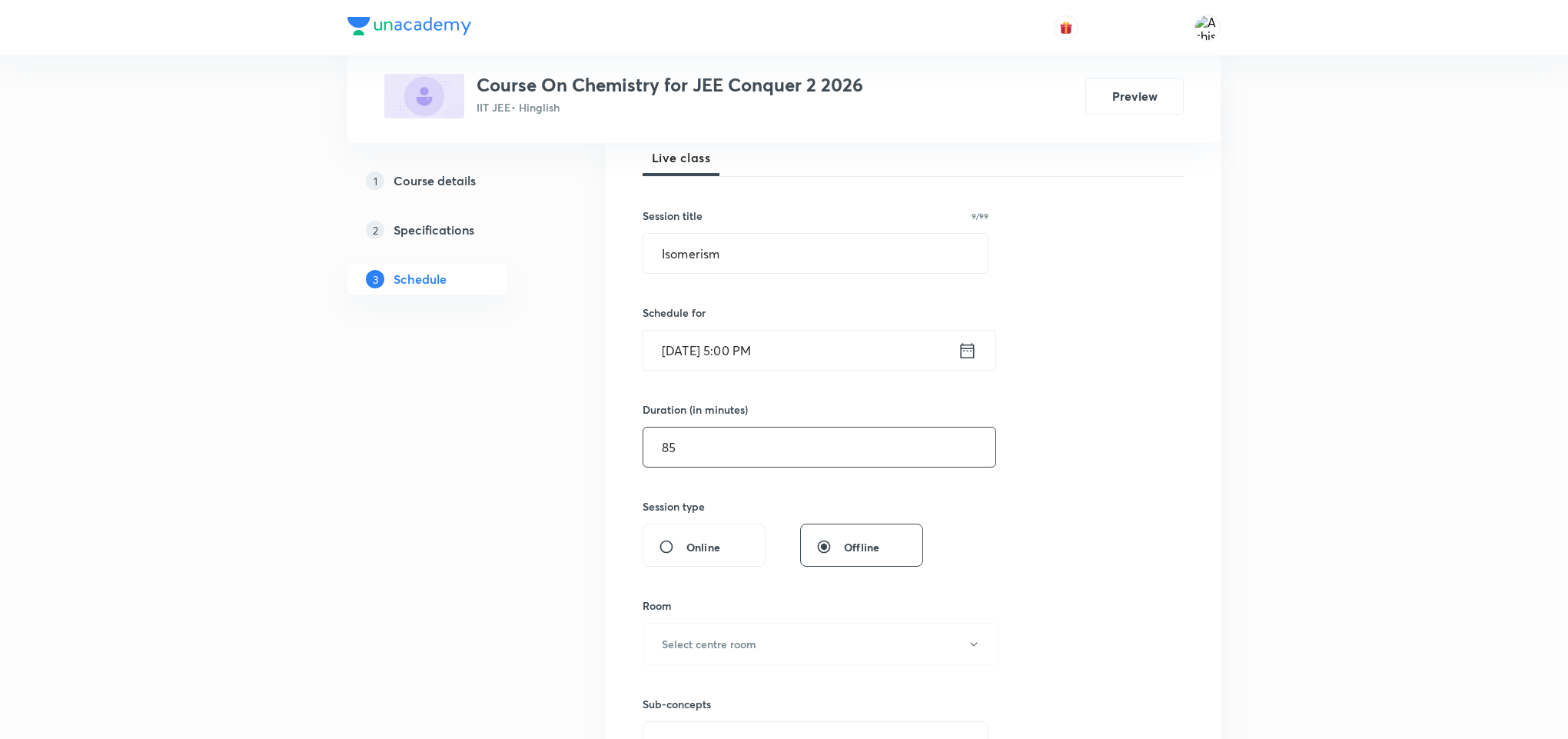
scroll to position [231, 0]
type input "85"
click at [732, 646] on h6 "Select centre room" at bounding box center [709, 642] width 95 height 16
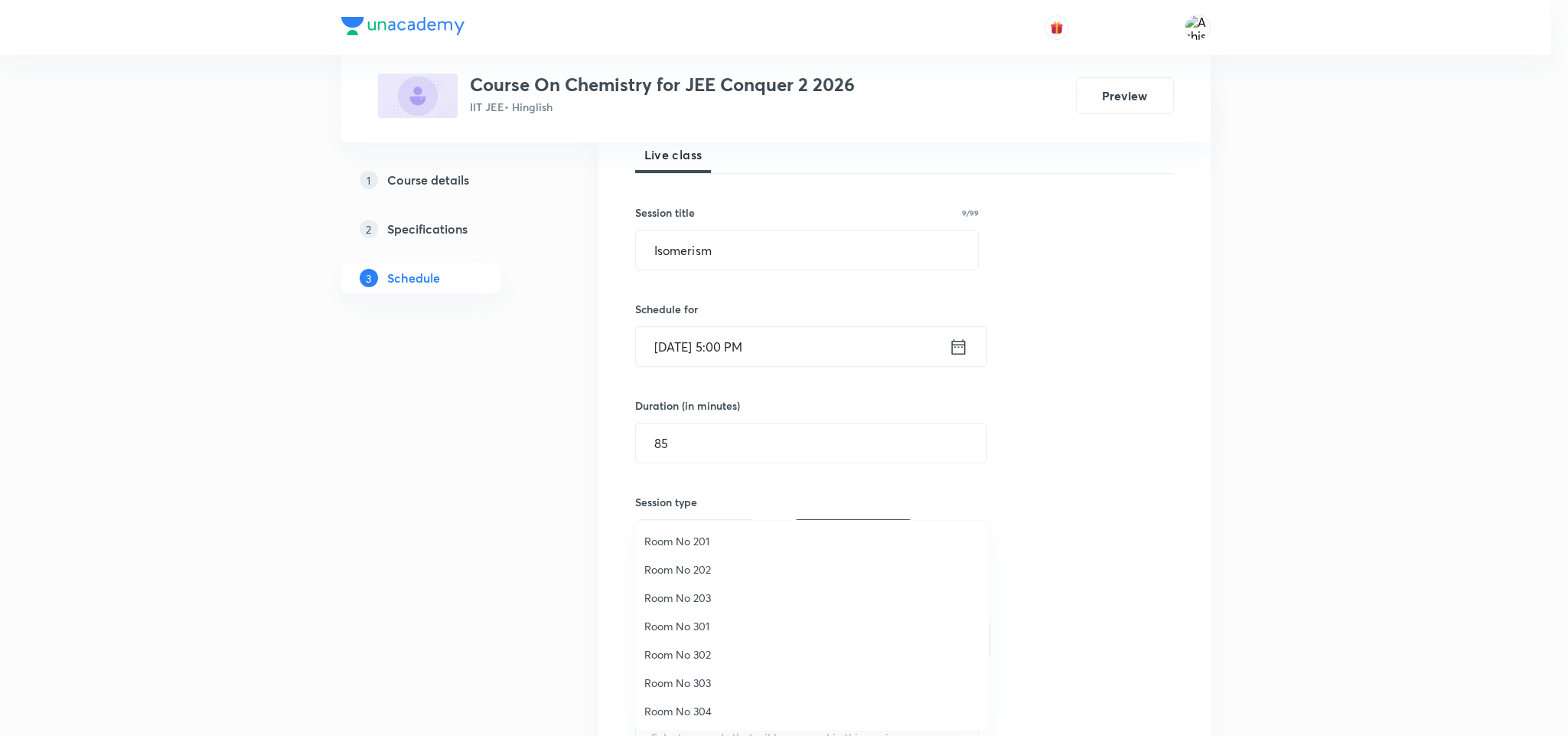
click at [707, 562] on span "Room No 202" at bounding box center [811, 569] width 335 height 16
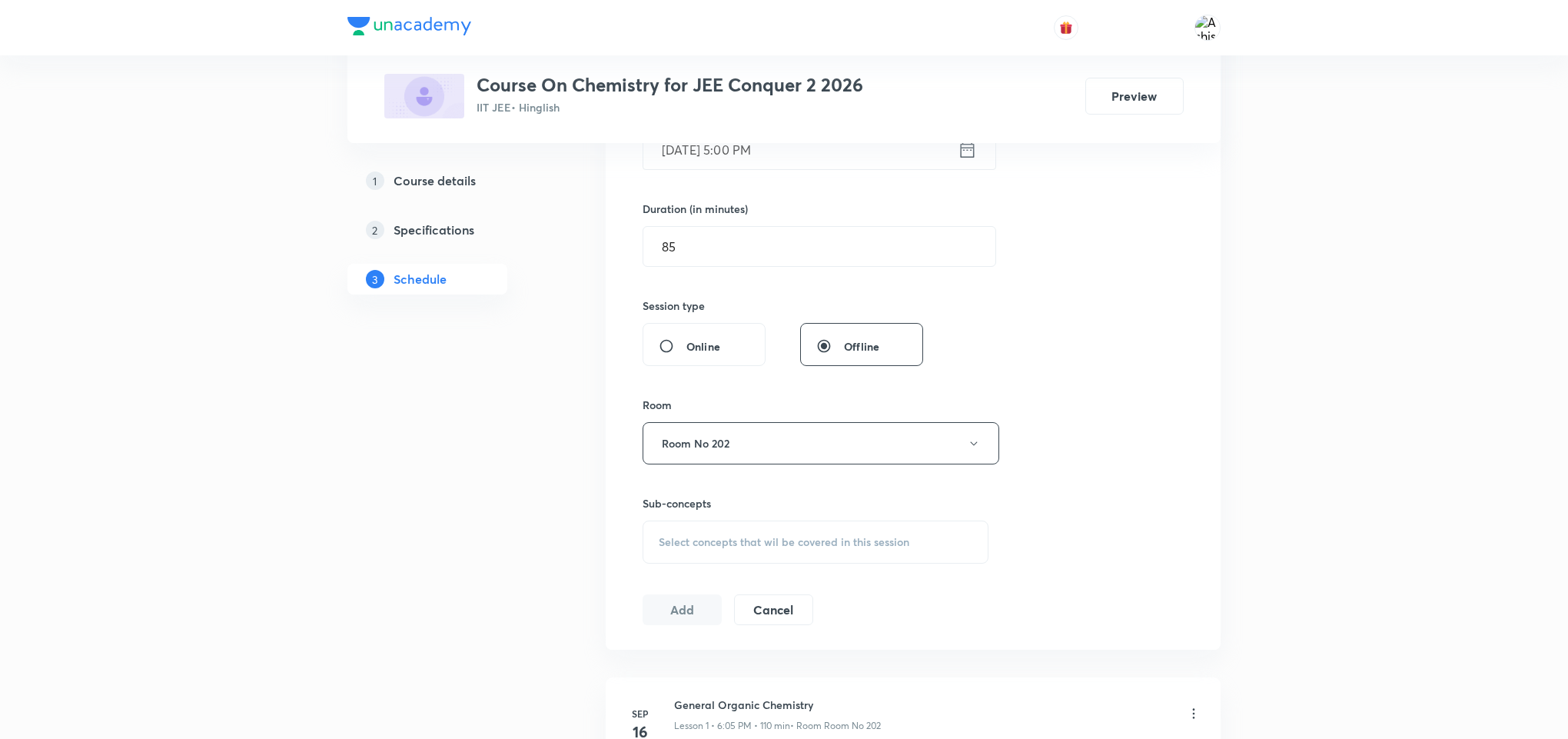
scroll to position [461, 0]
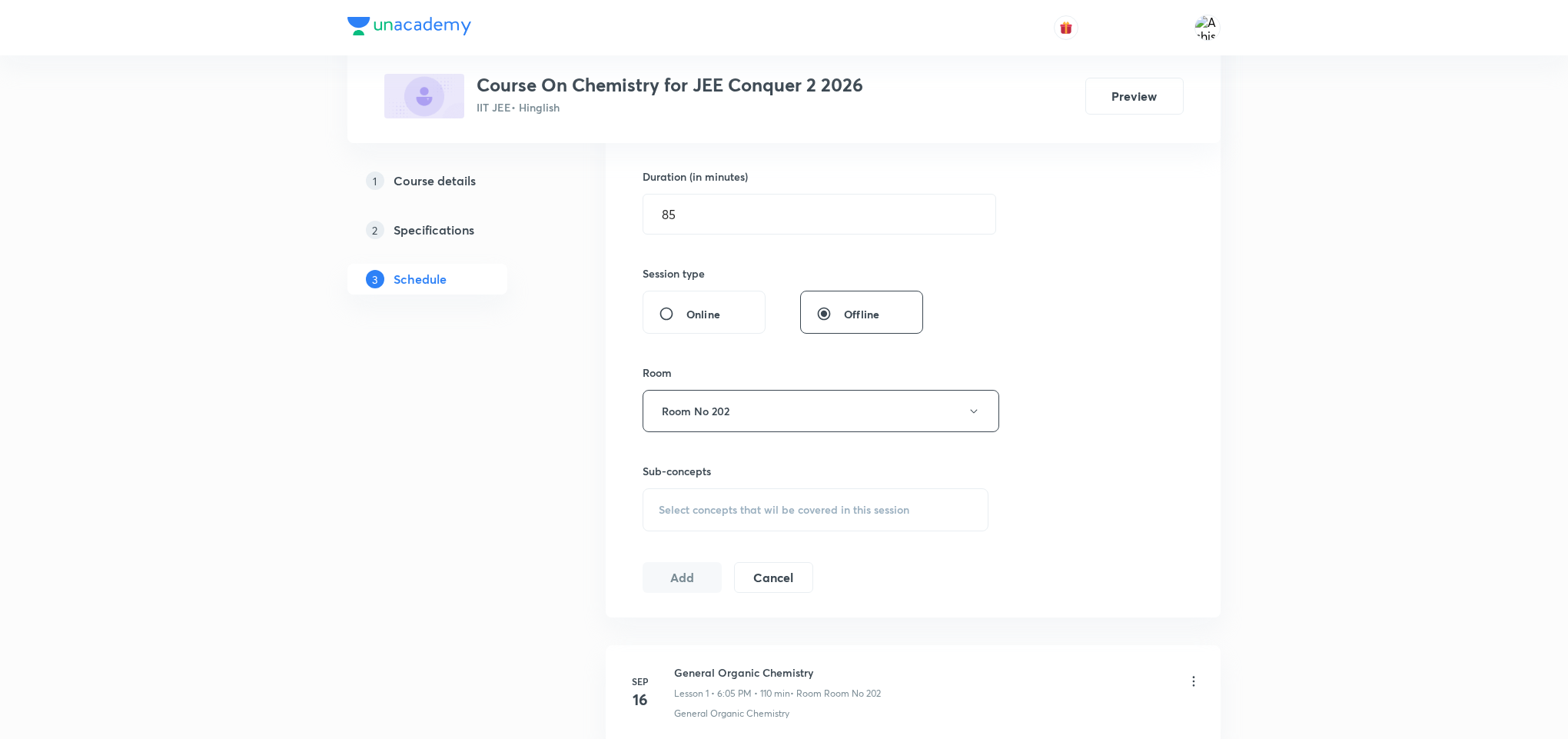
click at [724, 505] on span "Select concepts that wil be covered in this session" at bounding box center [784, 509] width 250 height 12
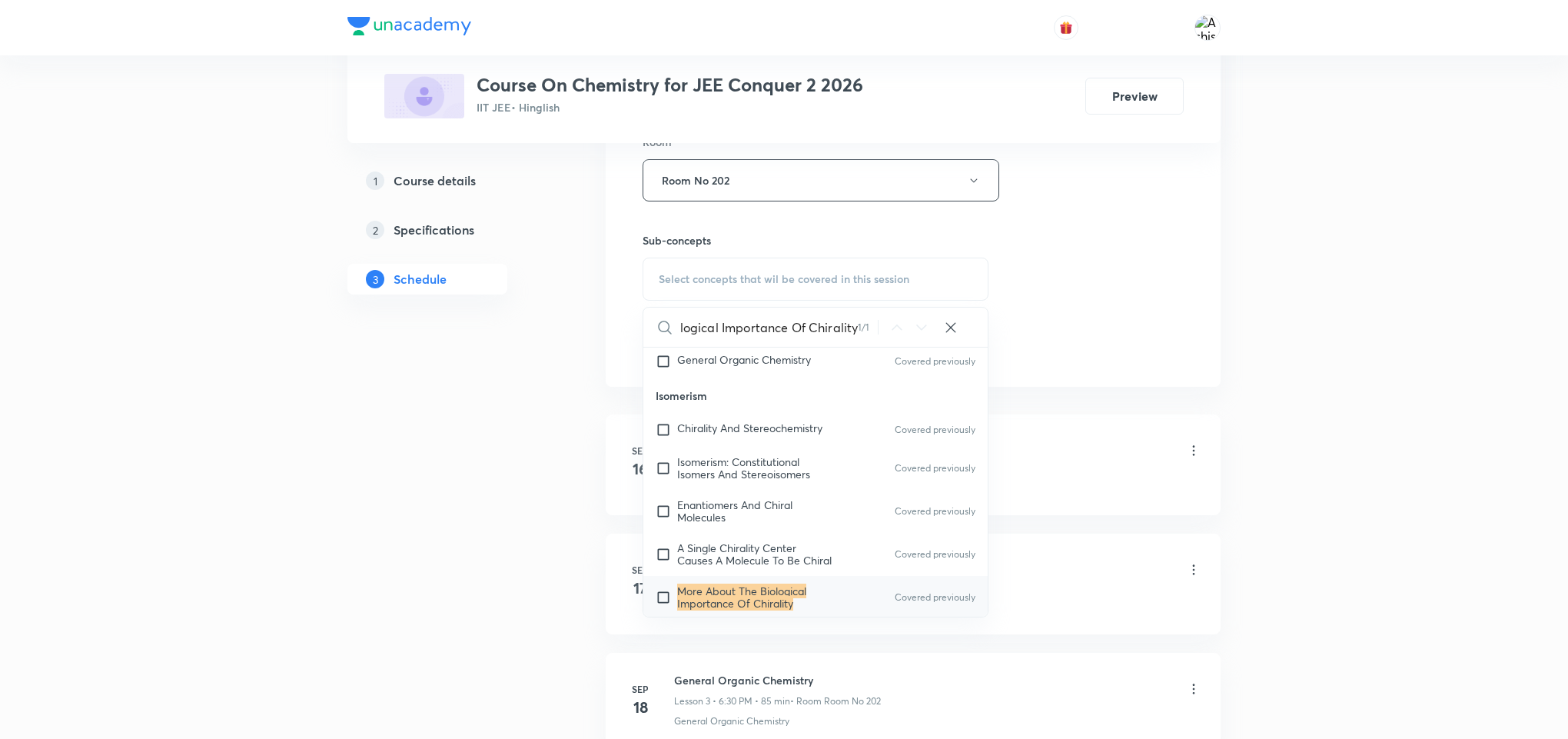
scroll to position [27832, 0]
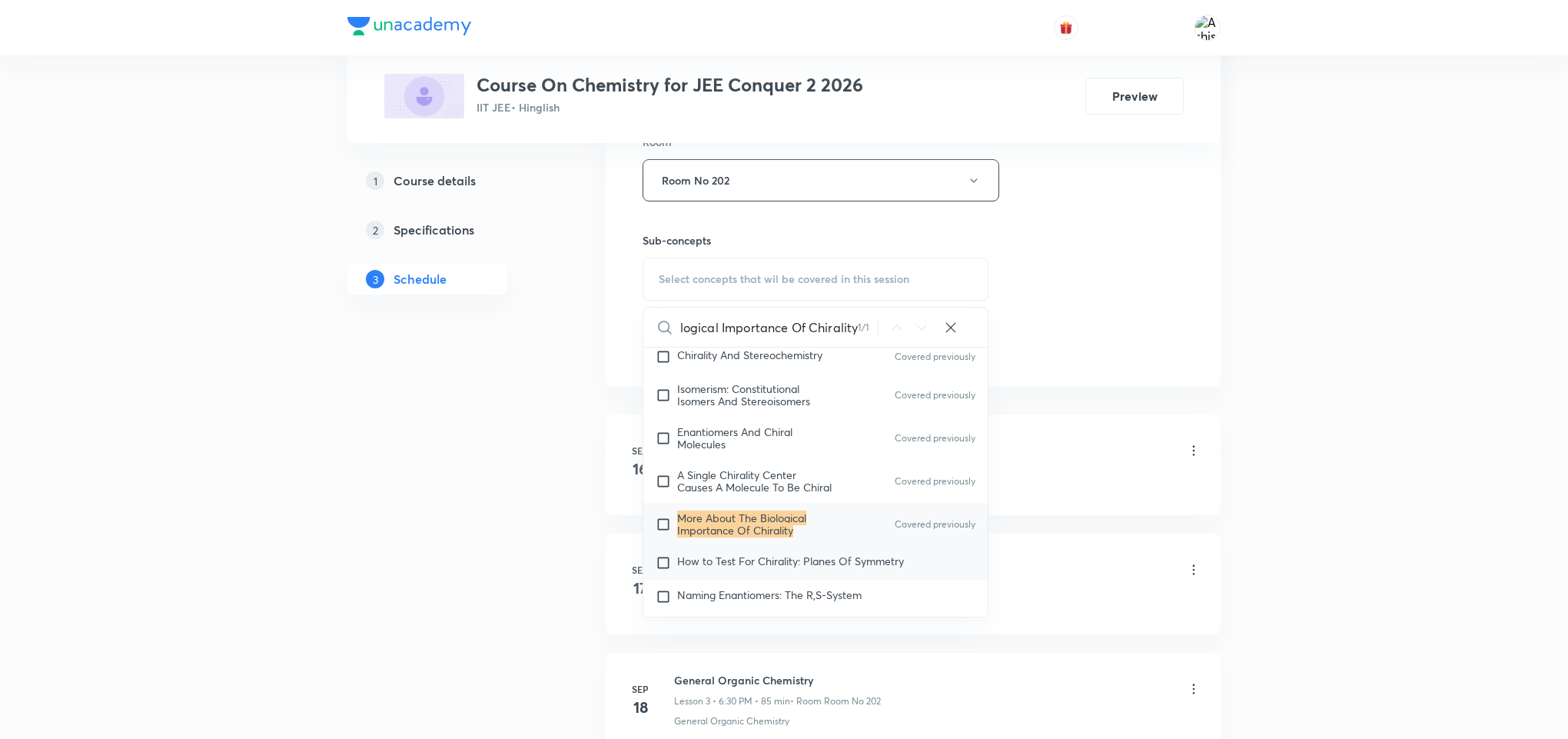
type input "More About The Biological Importance Of Chirality"
click at [728, 568] on span "How to Test For Chirality: Planes Of Symmetry" at bounding box center [791, 561] width 227 height 15
checkbox input "true"
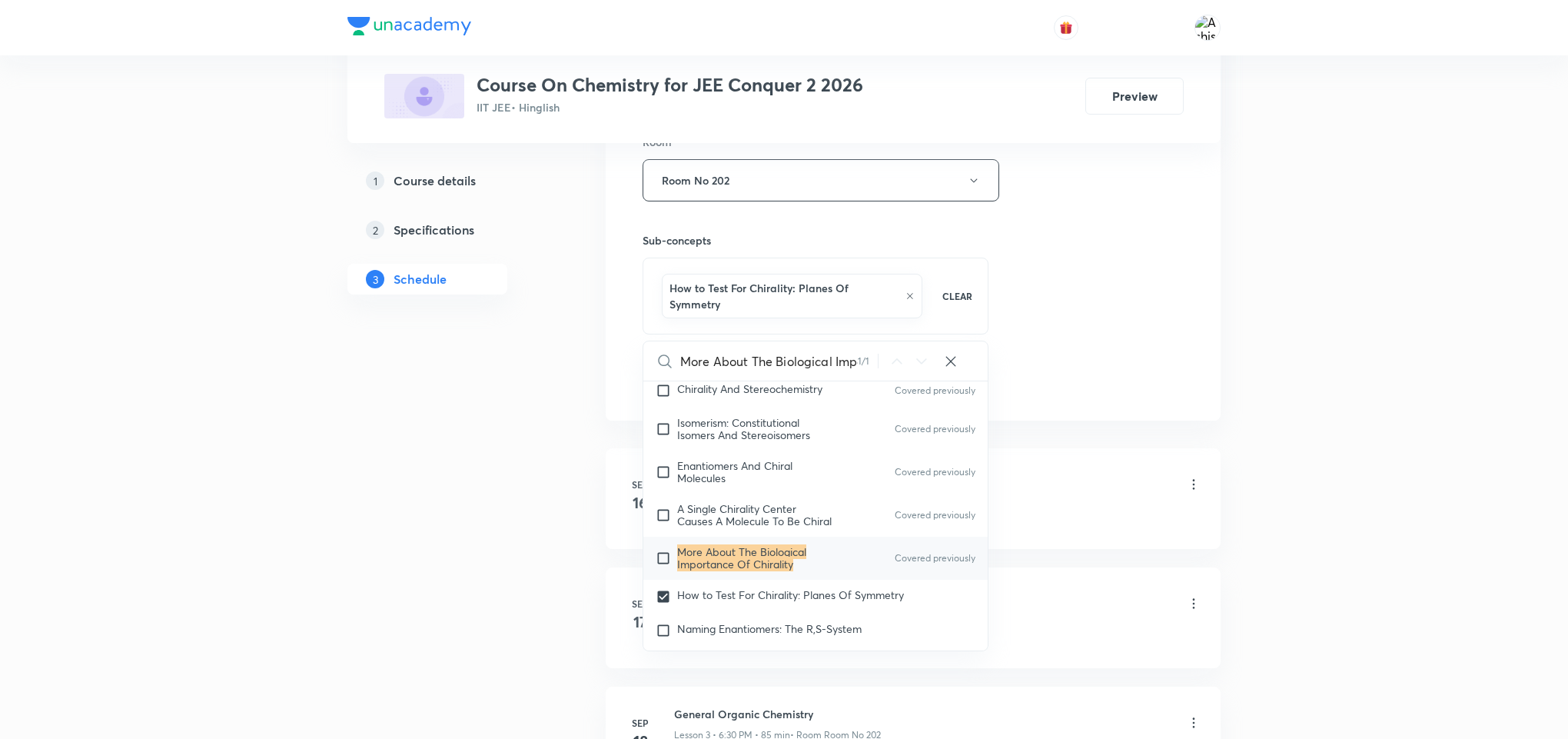
click at [1160, 293] on div "Session 13 Live class Session title 9/99 Isomerism ​ Schedule for Oct 7, 2025, …" at bounding box center [913, 18] width 541 height 755
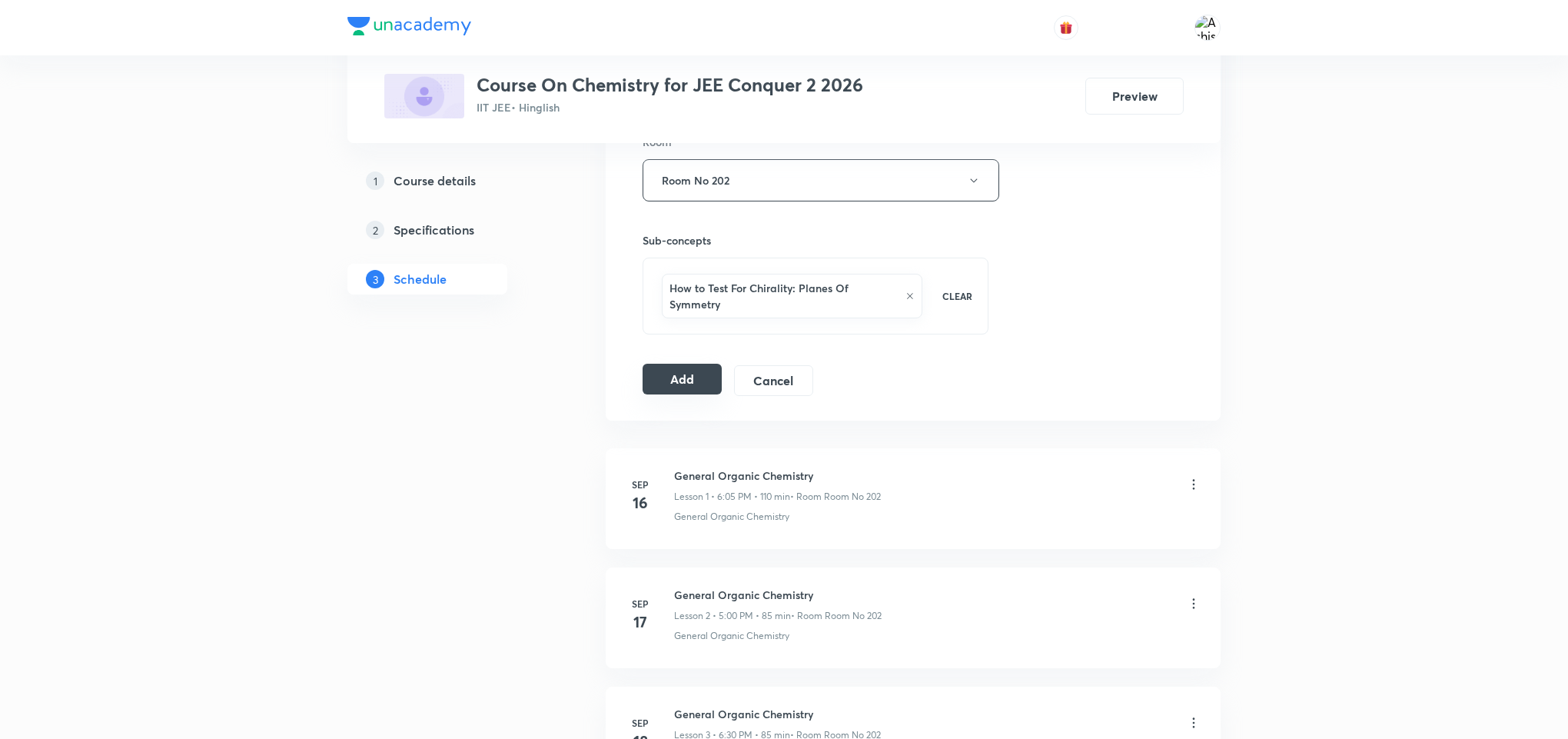
click at [701, 374] on button "Add" at bounding box center [682, 379] width 79 height 31
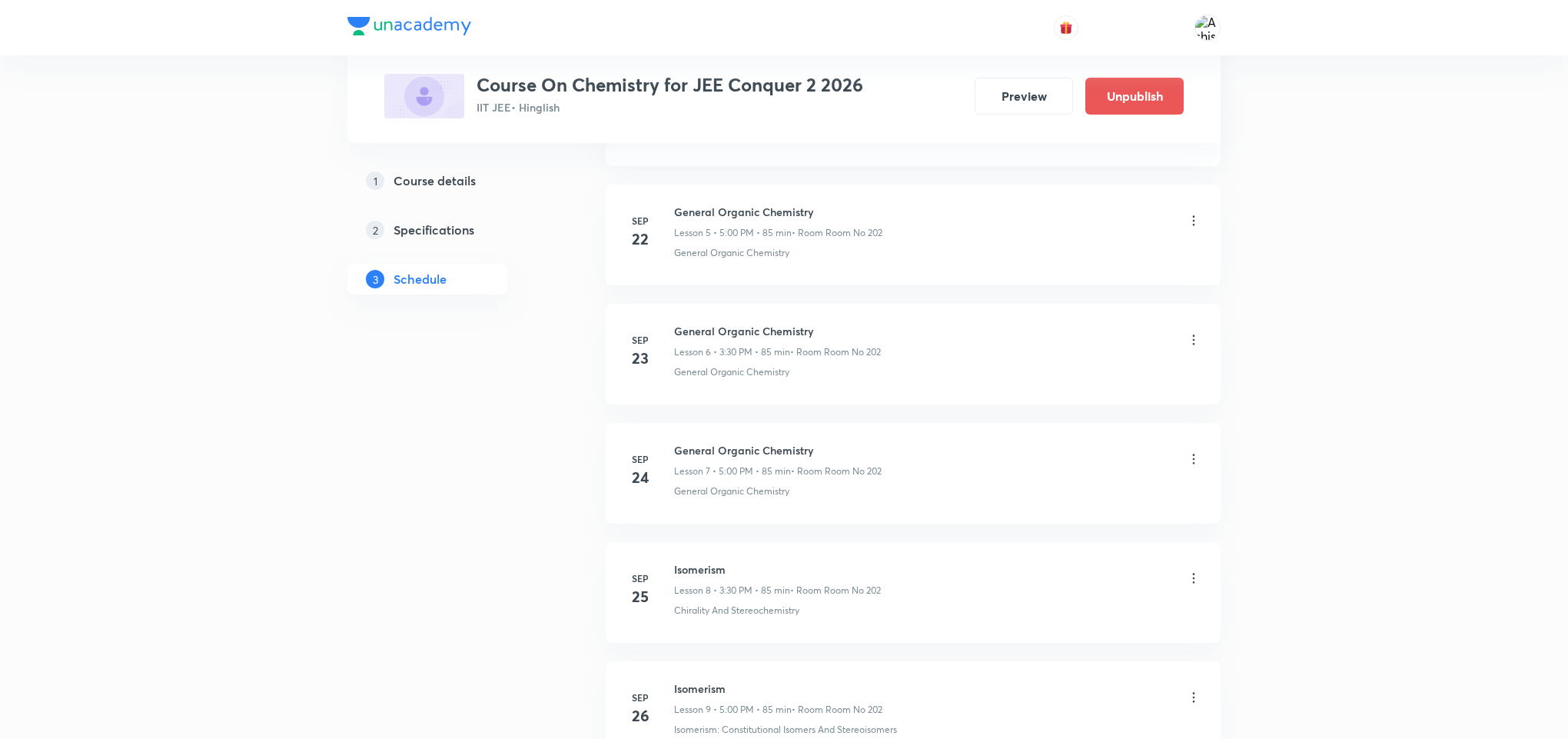
drag, startPoint x: 899, startPoint y: 180, endPoint x: 899, endPoint y: 307, distance: 127.0
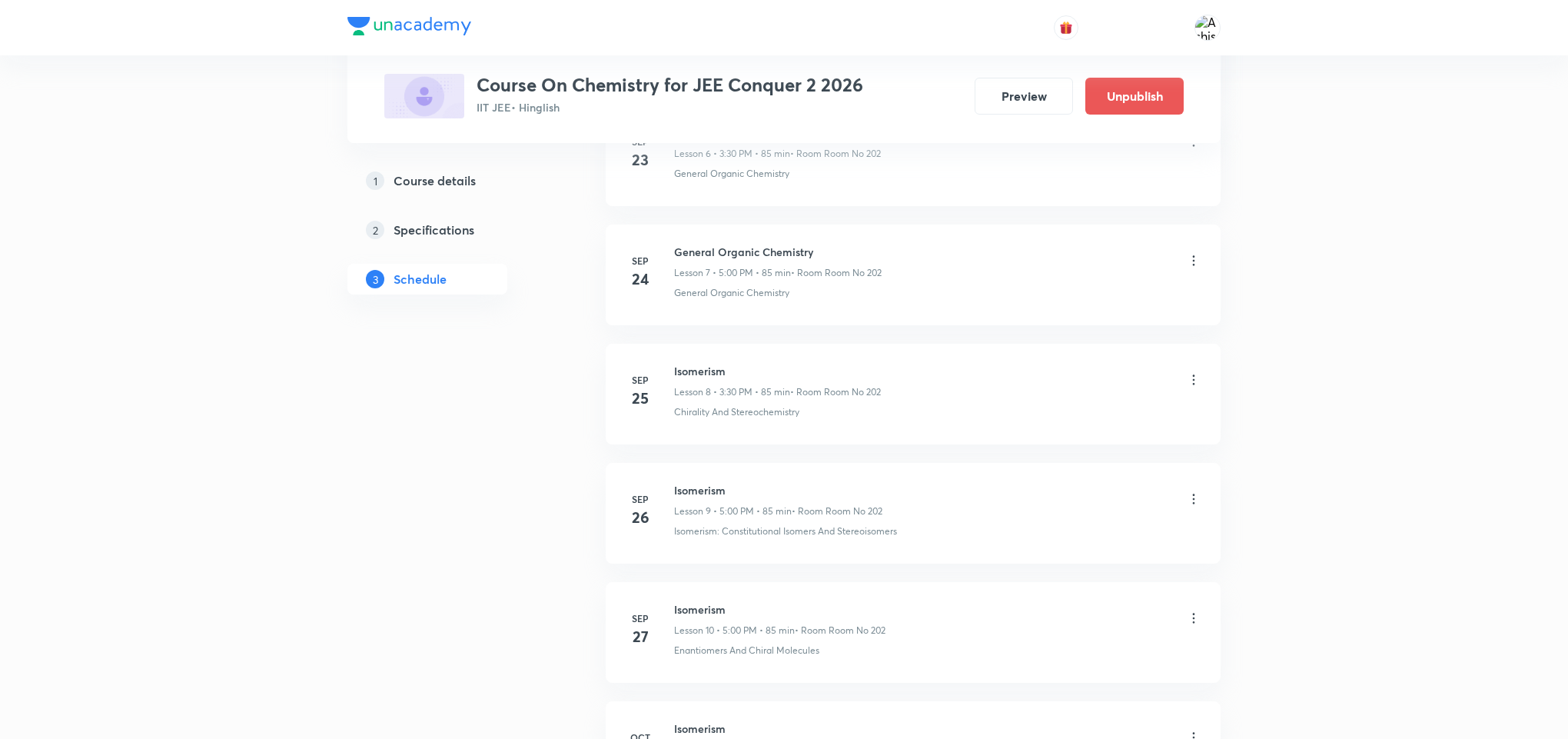
scroll to position [1345, 0]
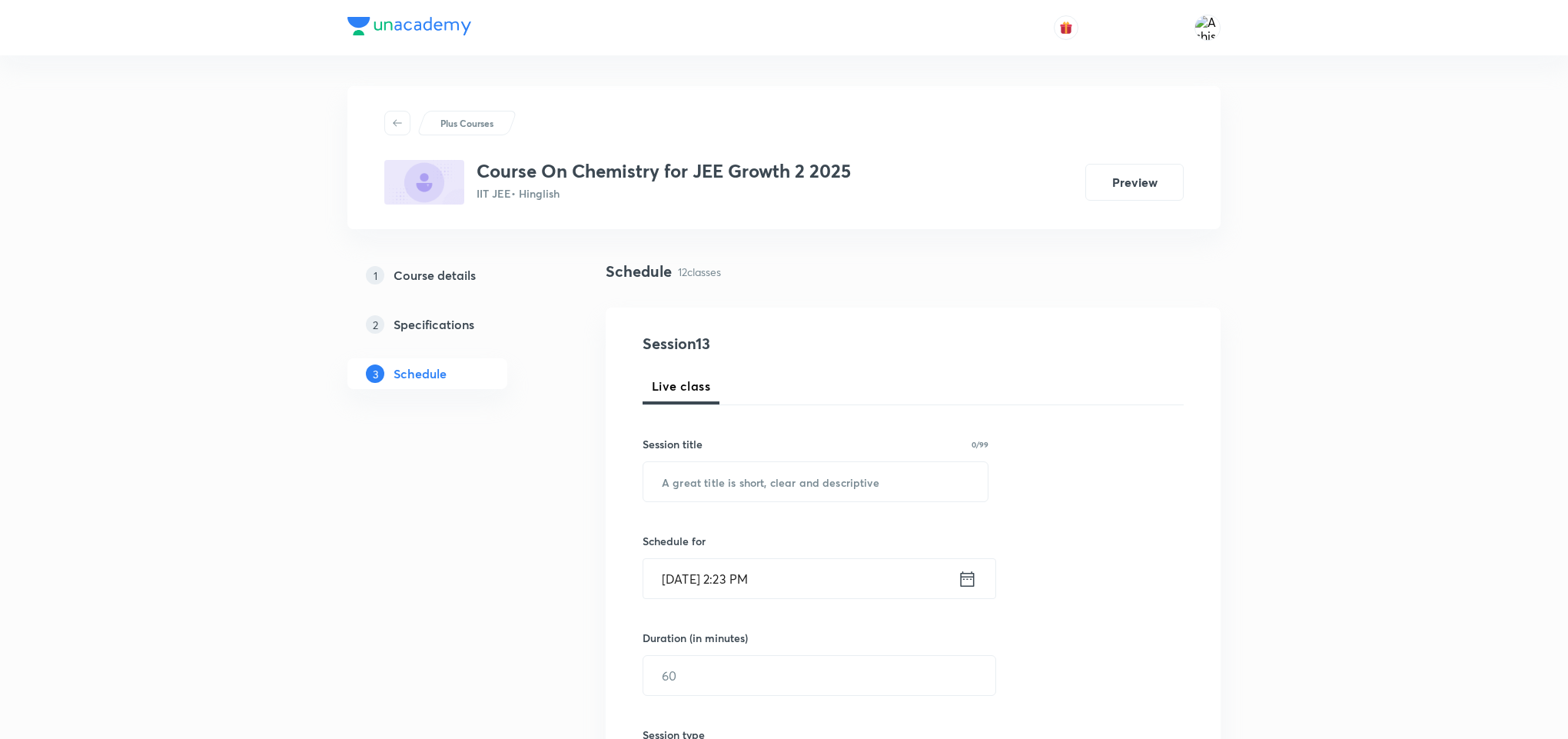
drag, startPoint x: 715, startPoint y: 109, endPoint x: 740, endPoint y: 347, distance: 239.3
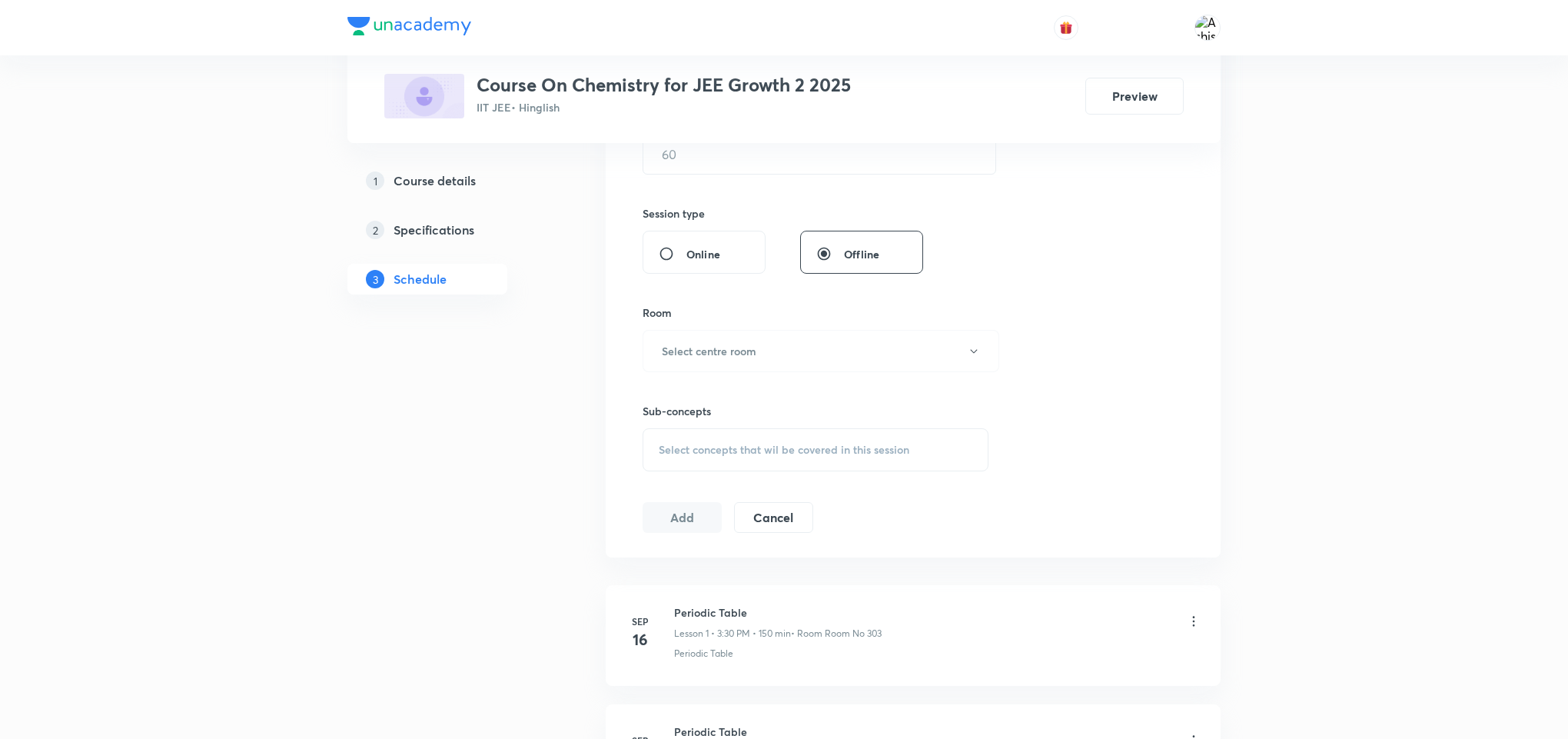
scroll to position [1935, 0]
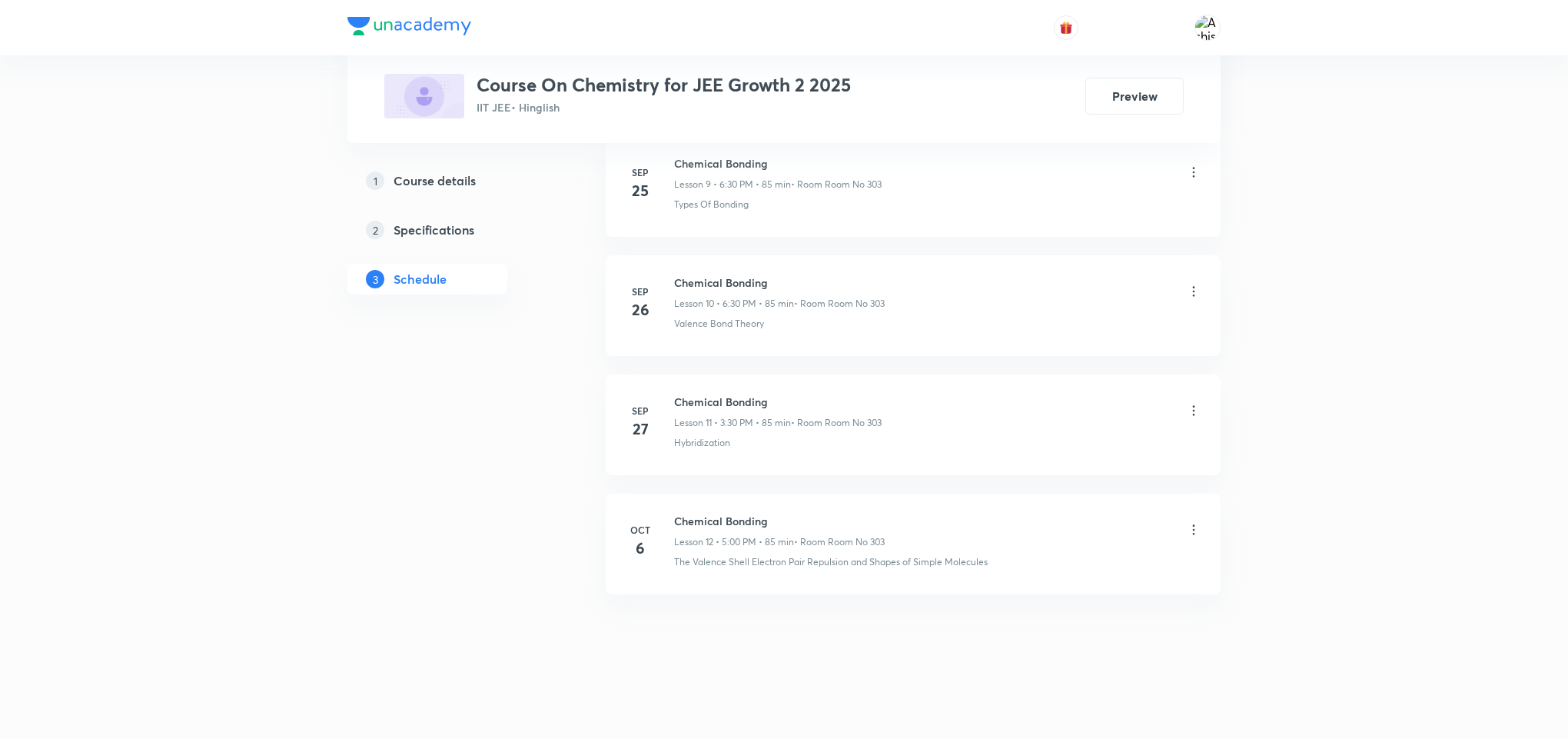
drag, startPoint x: 672, startPoint y: 575, endPoint x: 1002, endPoint y: 606, distance: 331.5
copy p "The Valence Shell Electron Pair Repulsion and Shapes of Simple Molecules"
drag, startPoint x: 786, startPoint y: 503, endPoint x: 667, endPoint y: 512, distance: 119.3
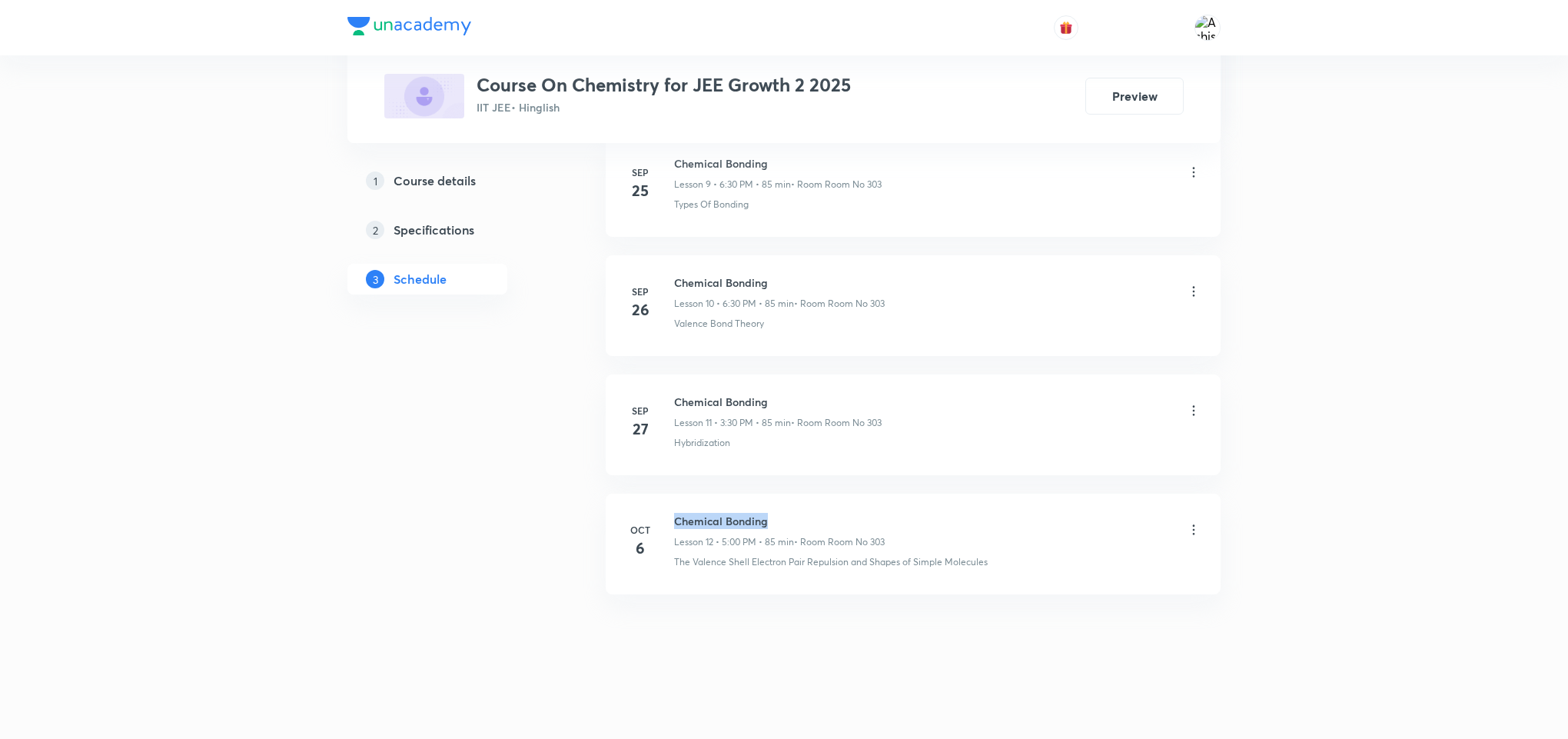
click at [667, 512] on li "Oct 6 Chemical Bonding Lesson 12 • 5:00 PM • 85 min • Room Room No 303 The Vale…" at bounding box center [912, 544] width 615 height 100
copy h6 "Chemical Bonding"
drag, startPoint x: 713, startPoint y: 642, endPoint x: 736, endPoint y: 374, distance: 269.0
drag, startPoint x: 756, startPoint y: 628, endPoint x: 828, endPoint y: 363, distance: 274.6
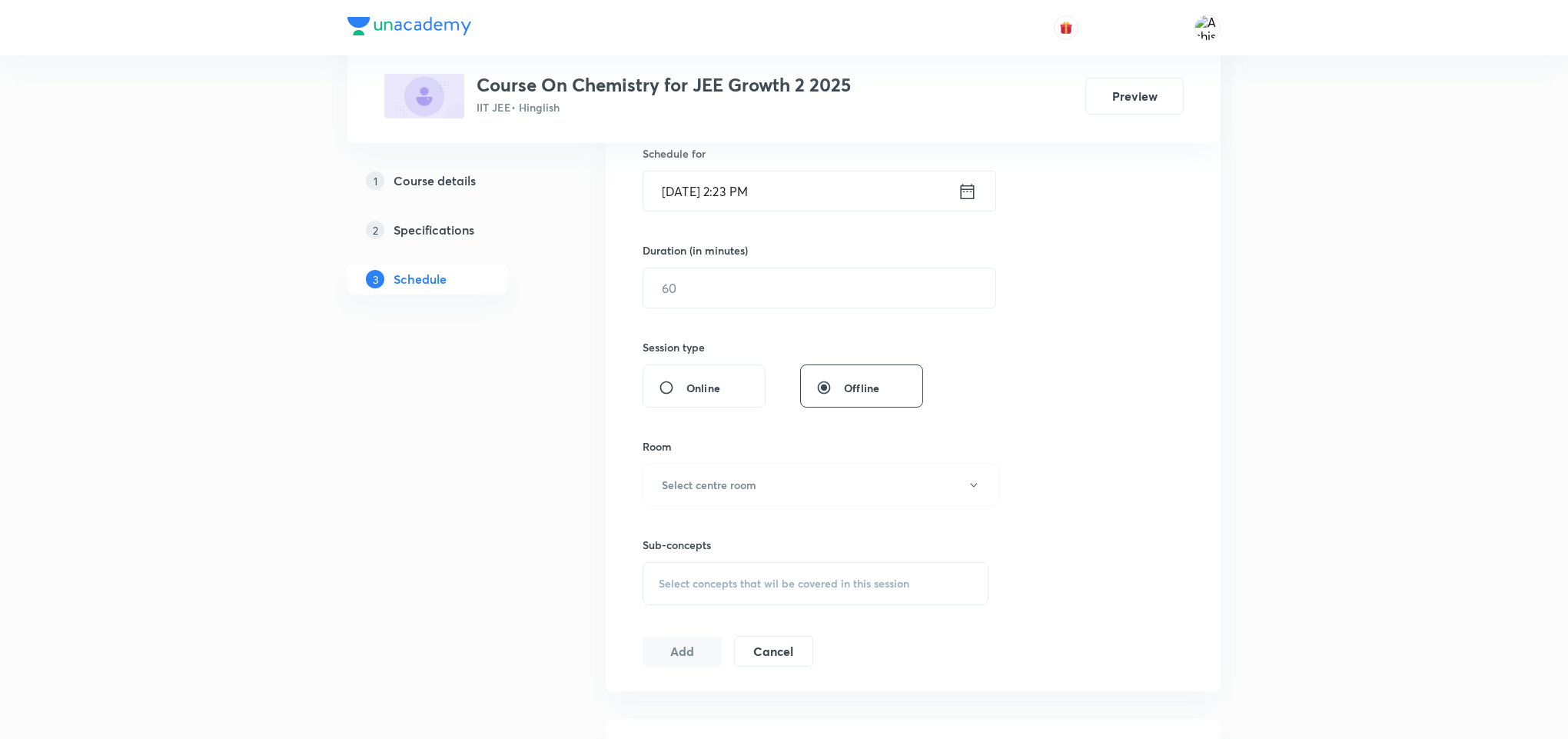
scroll to position [0, 0]
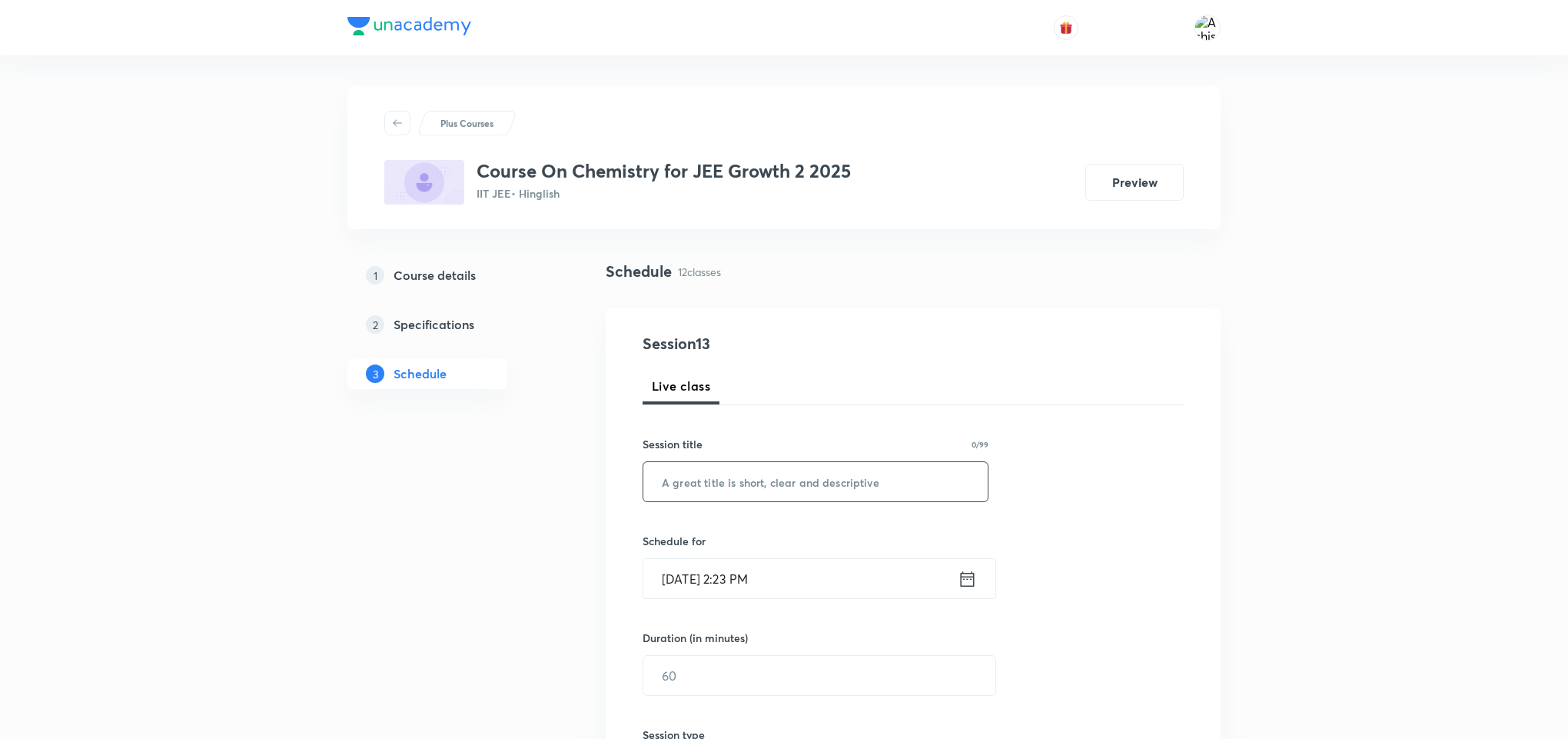
click at [771, 493] on input "text" at bounding box center [815, 481] width 344 height 39
paste input "Chemical Bonding"
type input "Chemical Bonding"
click at [690, 584] on input "[DATE] 2:23 PM" at bounding box center [801, 579] width 314 height 39
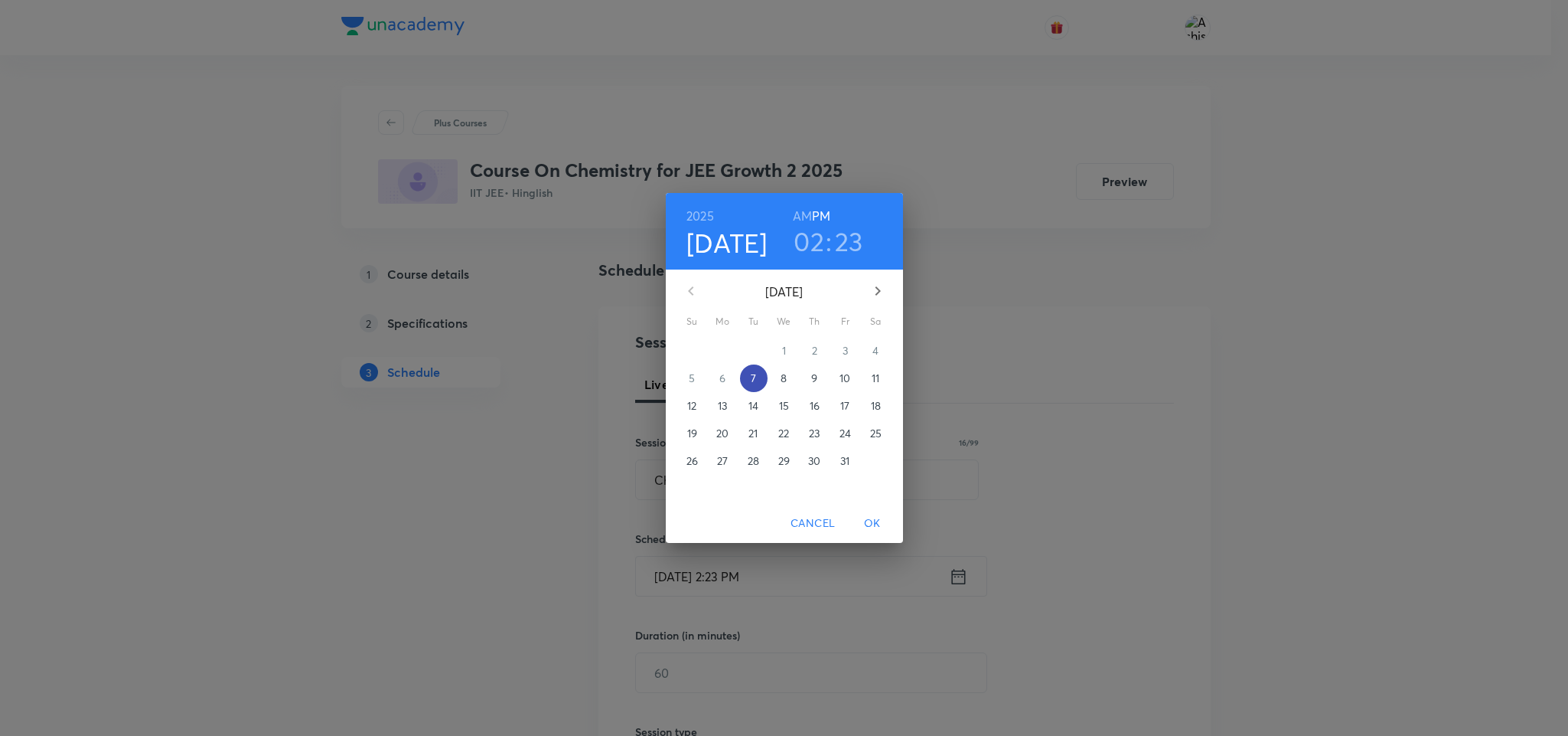
click at [758, 378] on span "7" at bounding box center [753, 378] width 27 height 15
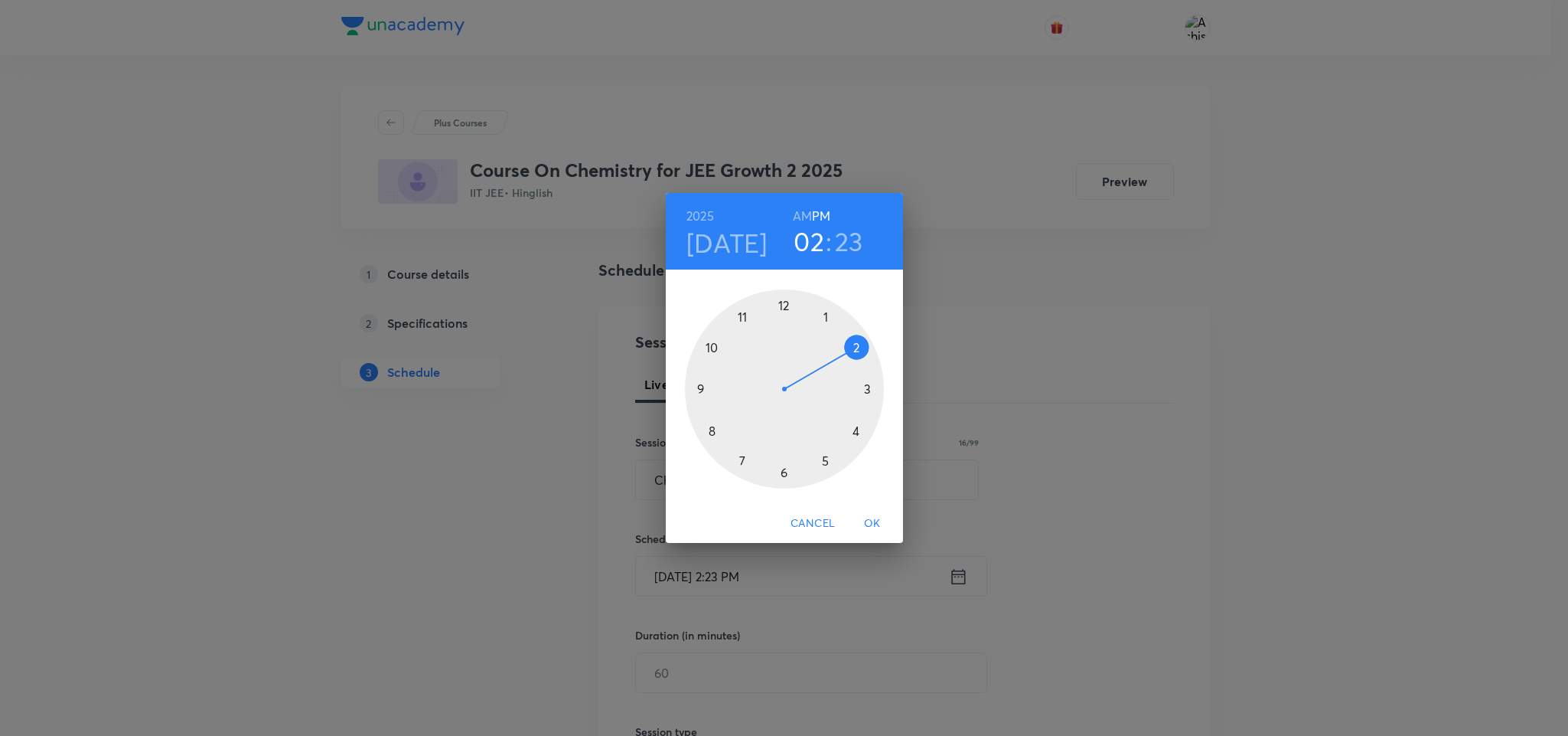
click at [869, 389] on div at bounding box center [784, 389] width 199 height 199
click at [781, 474] on div at bounding box center [784, 389] width 199 height 199
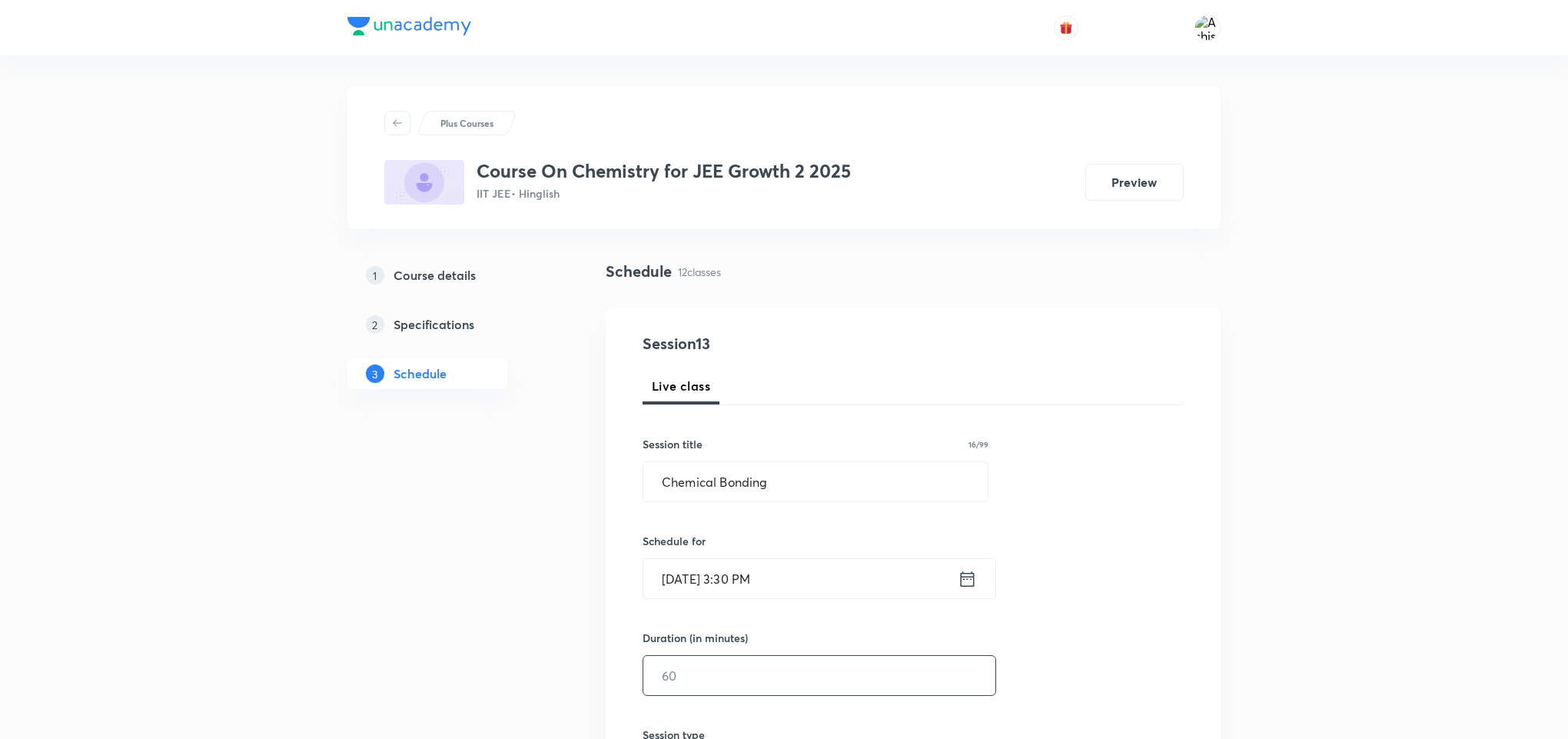
click at [727, 674] on input "text" at bounding box center [819, 675] width 352 height 39
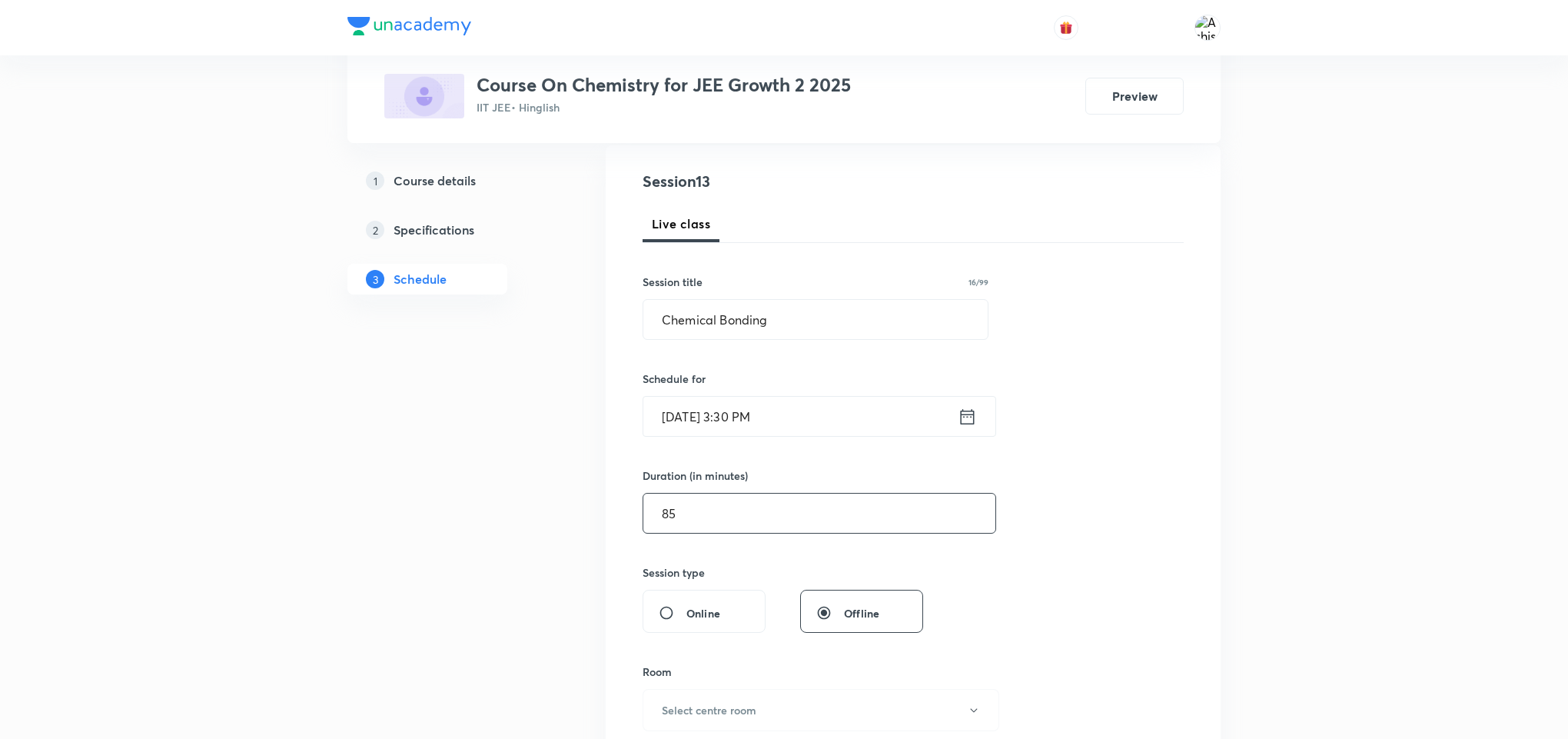
scroll to position [231, 0]
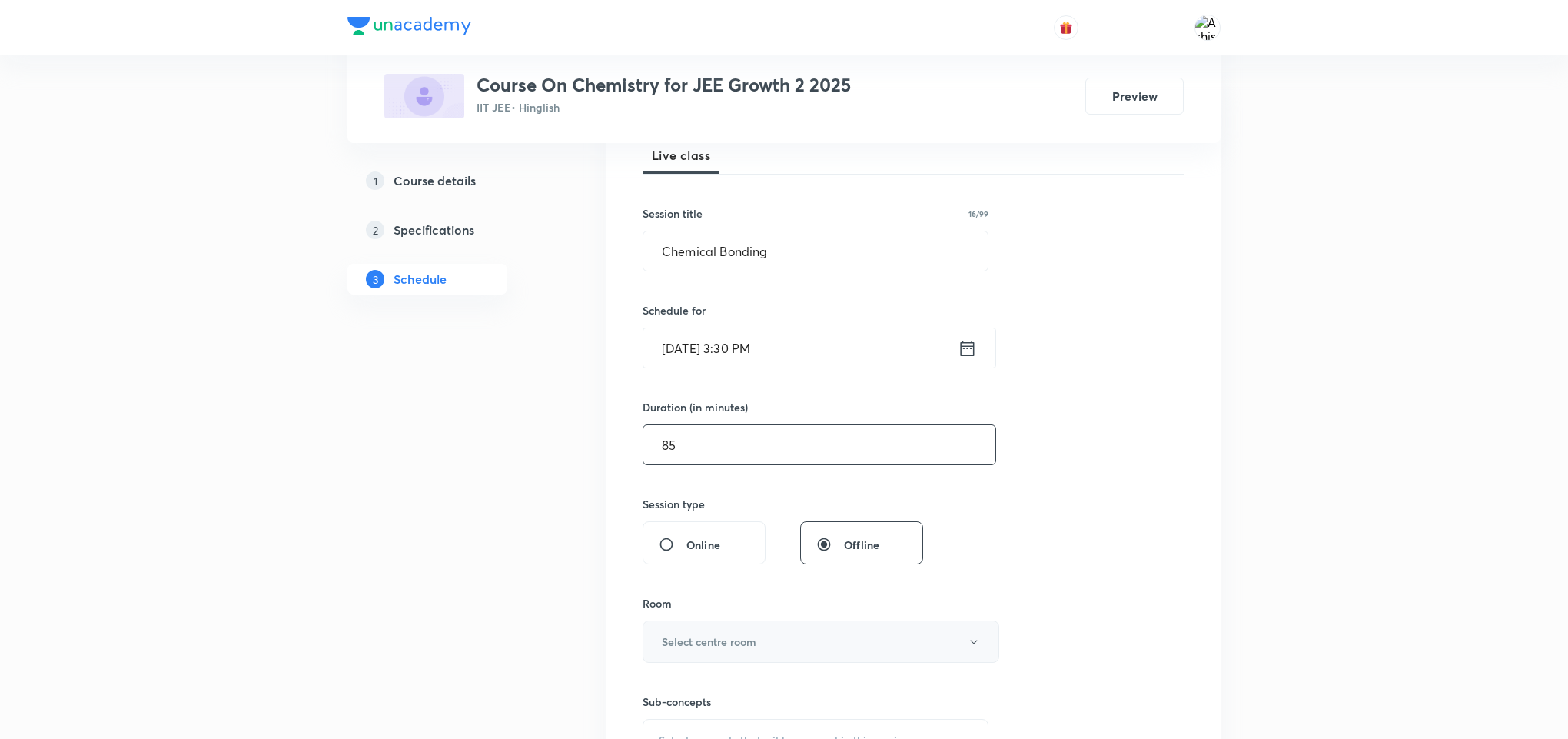
type input "85"
click at [720, 641] on h6 "Select centre room" at bounding box center [709, 642] width 95 height 16
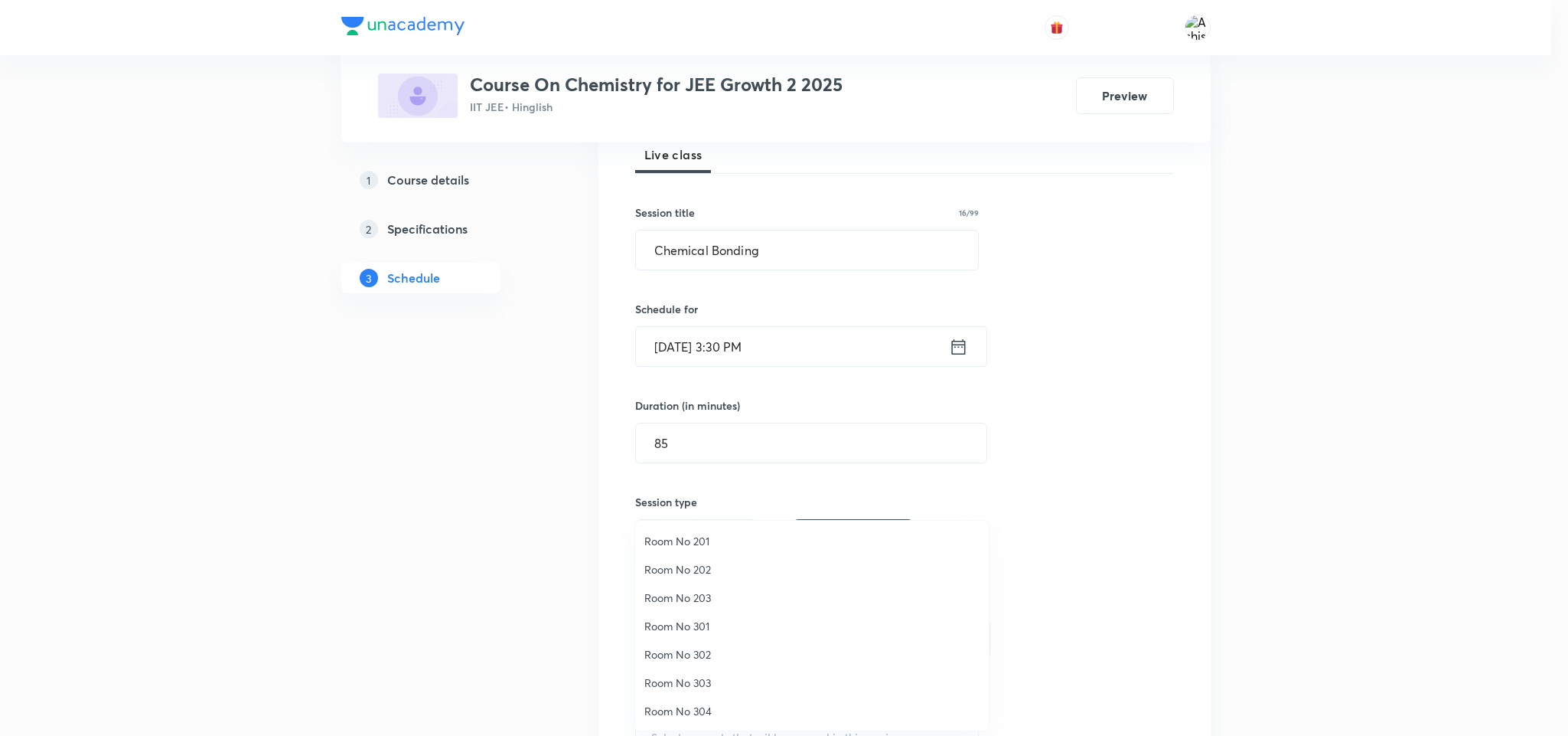
drag, startPoint x: 703, startPoint y: 678, endPoint x: 756, endPoint y: 584, distance: 107.9
click at [703, 678] on span "Room No 303" at bounding box center [811, 683] width 335 height 16
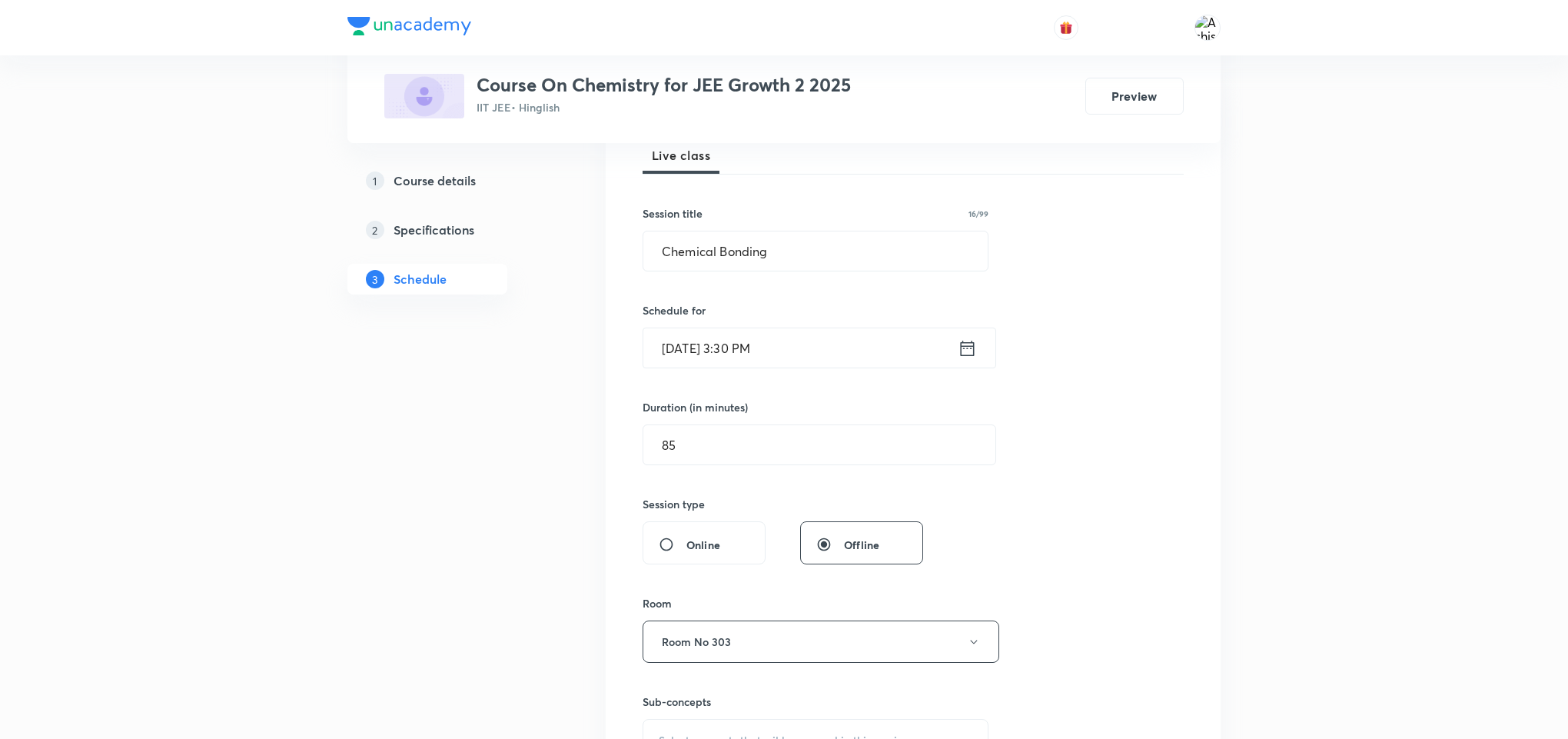
scroll to position [346, 0]
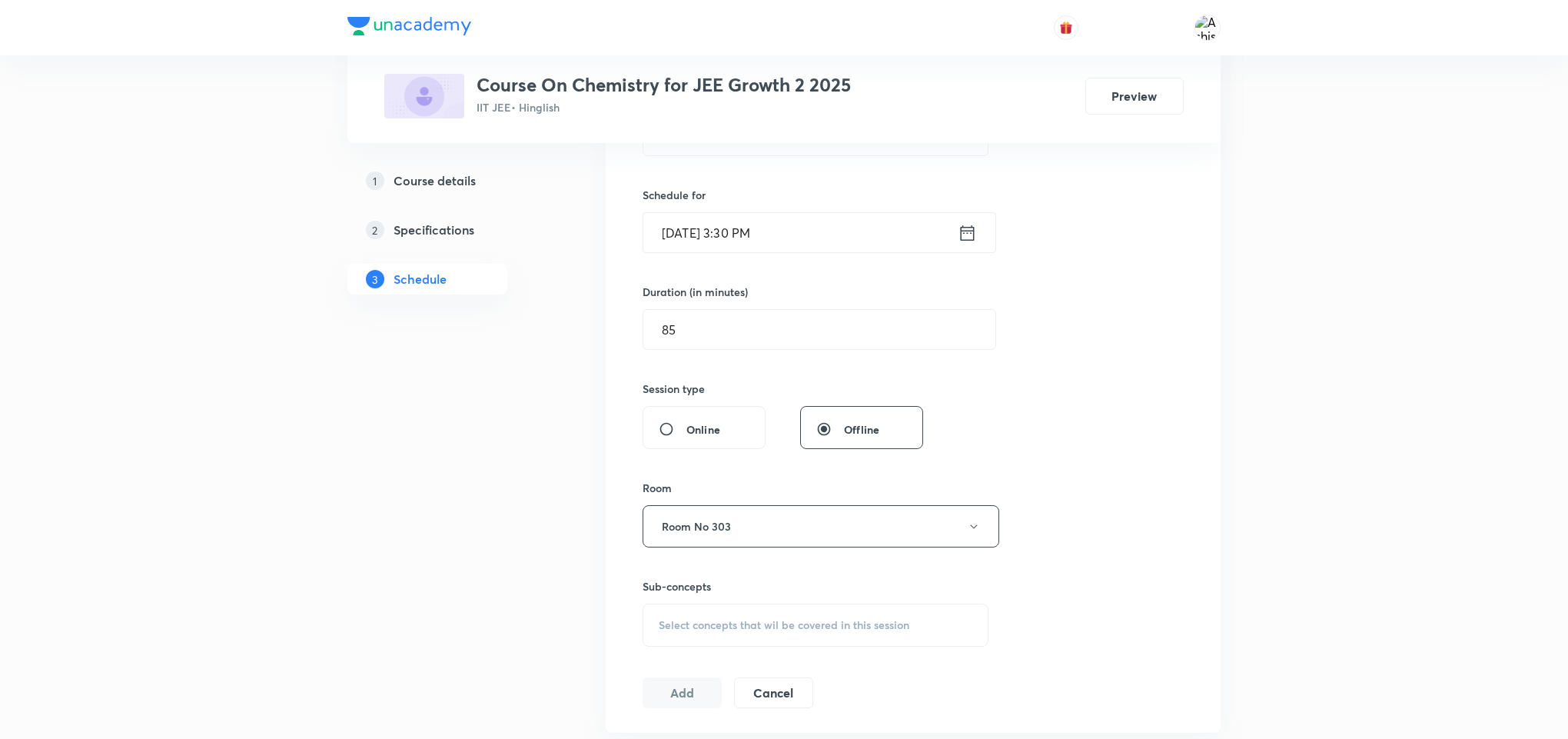
click at [746, 628] on span "Select concepts that wil be covered in this session" at bounding box center [784, 625] width 250 height 12
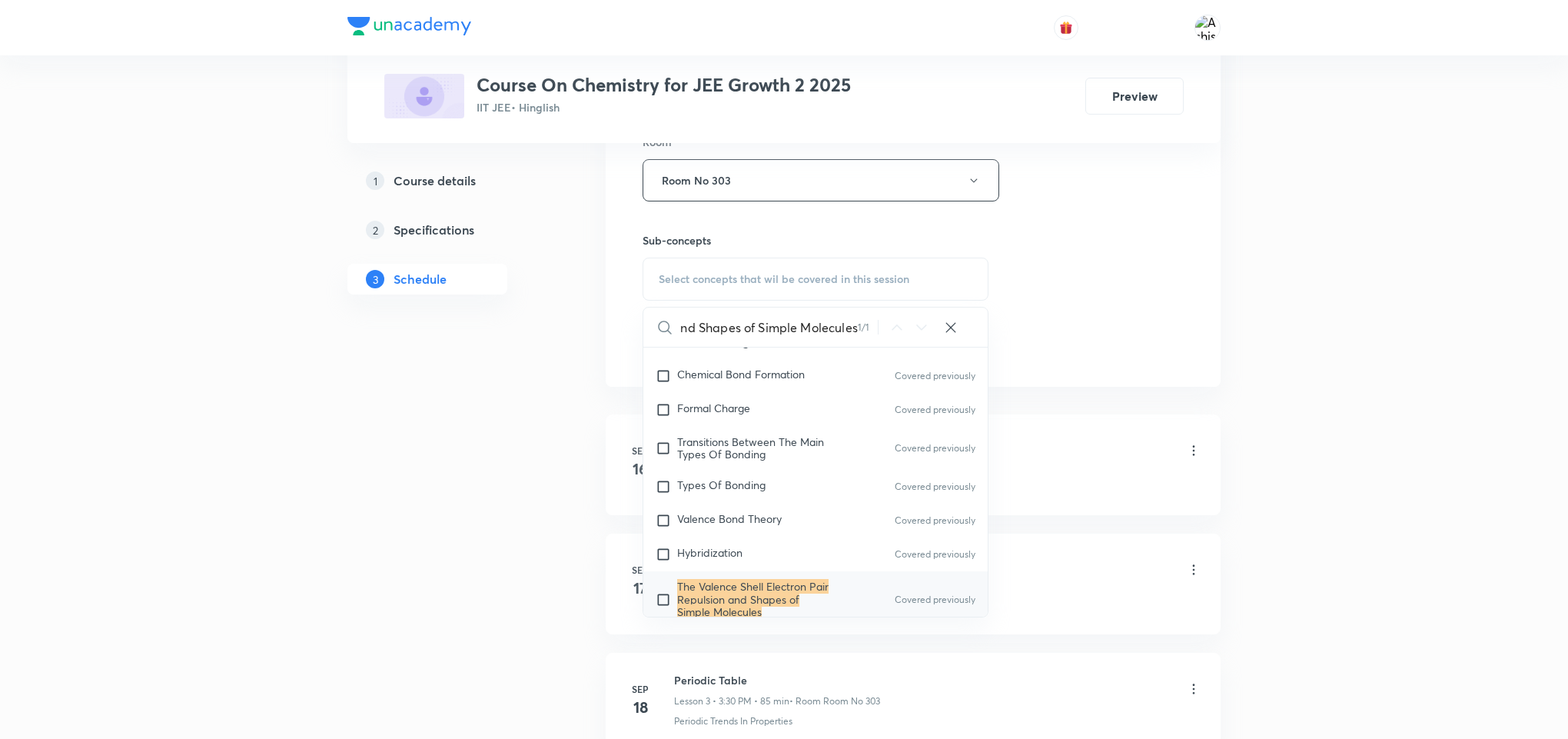
scroll to position [21799, 0]
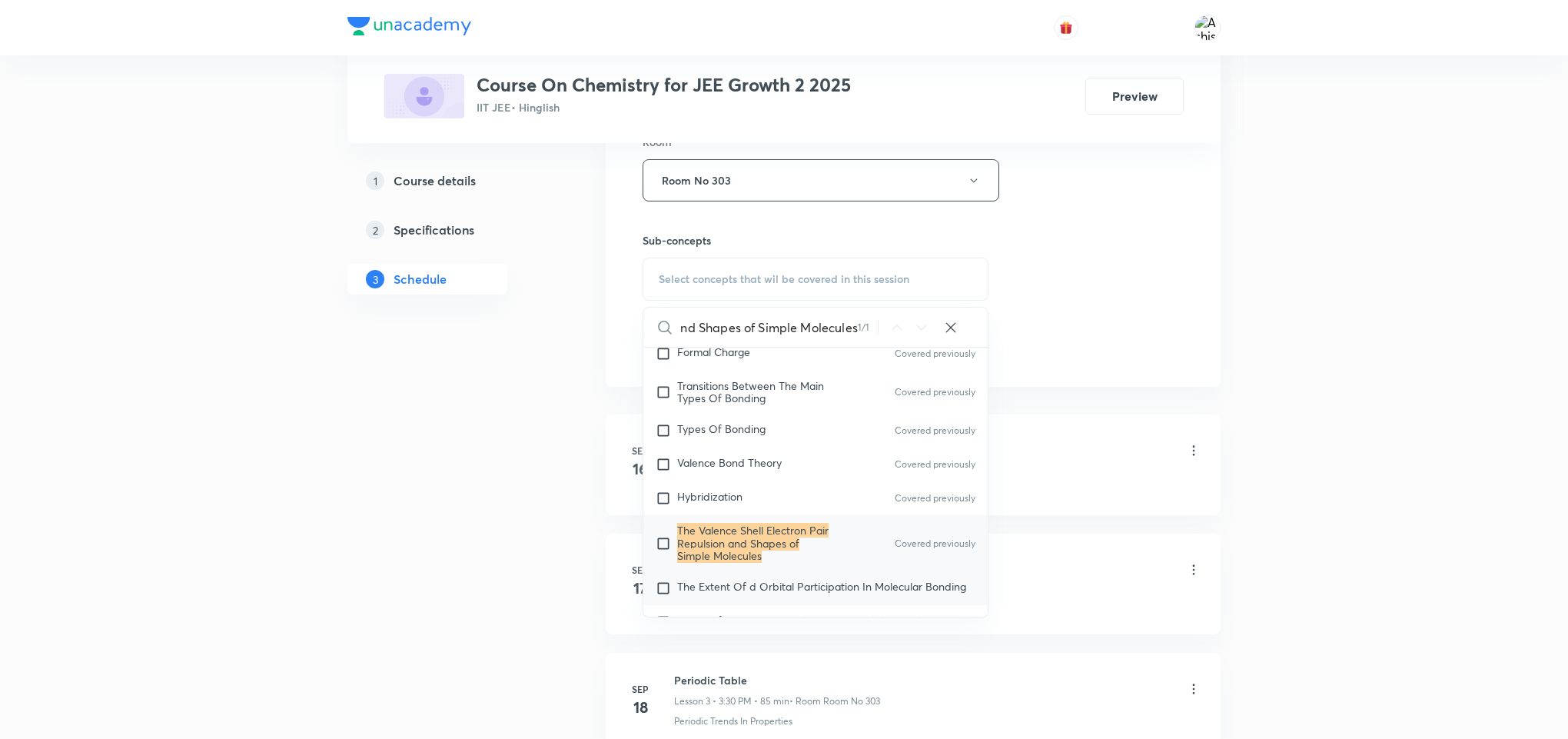
type input "The Valence Shell Electron Pair Repulsion and Shapes of Simple Molecules"
click at [784, 593] on span "The Extent Of d Orbital Participation In Molecular Bonding" at bounding box center [822, 586] width 289 height 15
checkbox input "true"
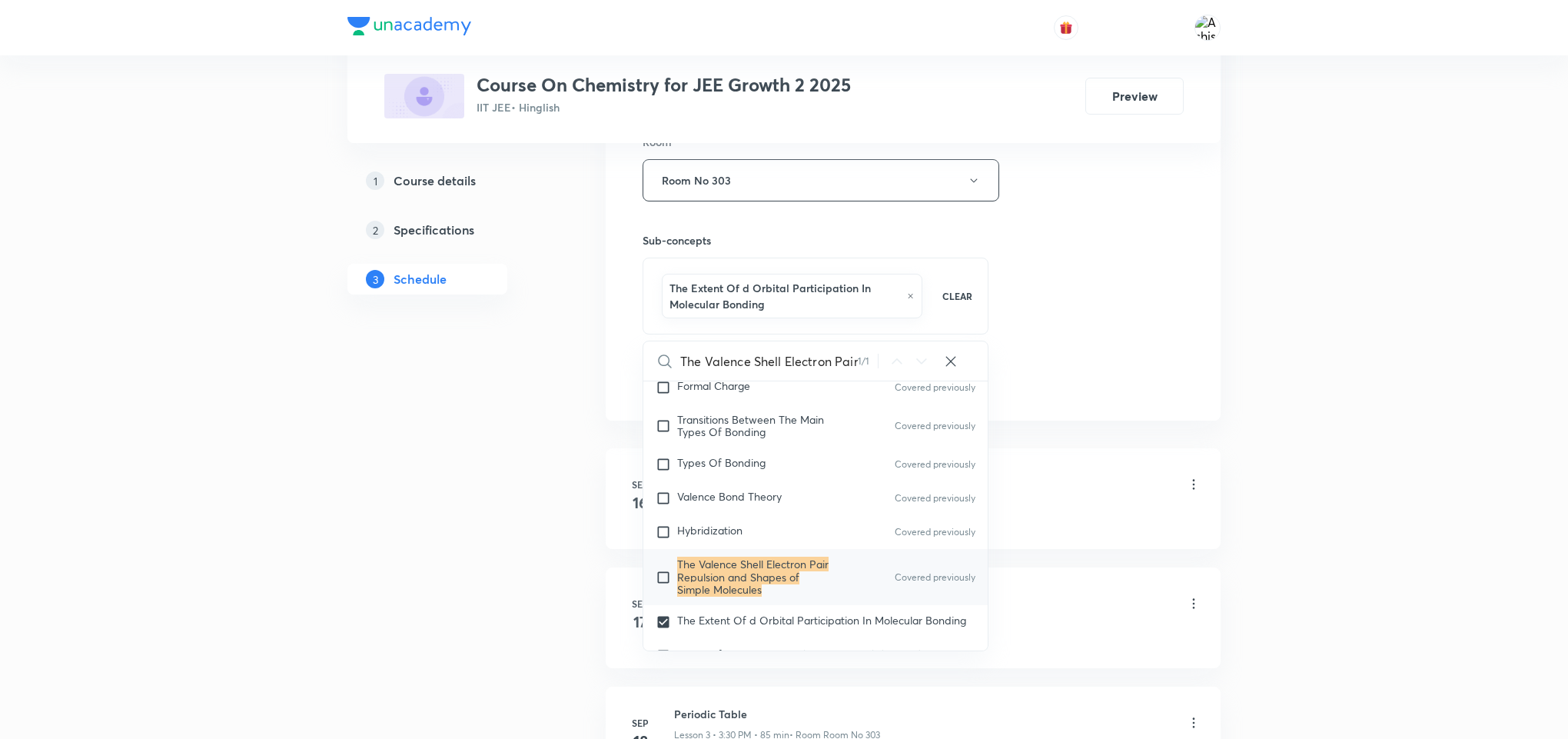
click at [1092, 339] on div "Session 13 Live class Session title 16/99 Chemical Bonding ​ Schedule for Oct 7…" at bounding box center [913, 18] width 541 height 755
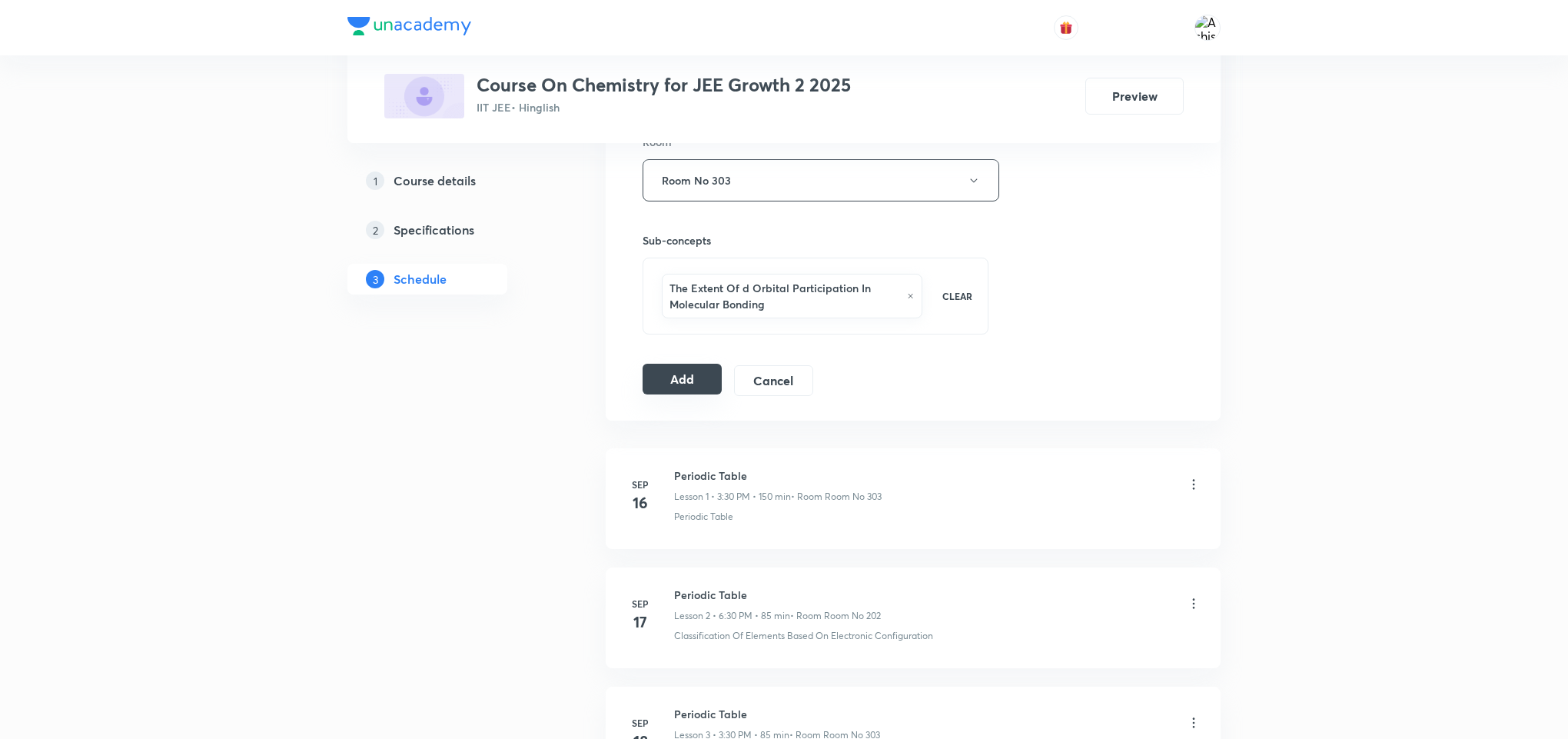
click at [671, 376] on button "Add" at bounding box center [682, 379] width 79 height 31
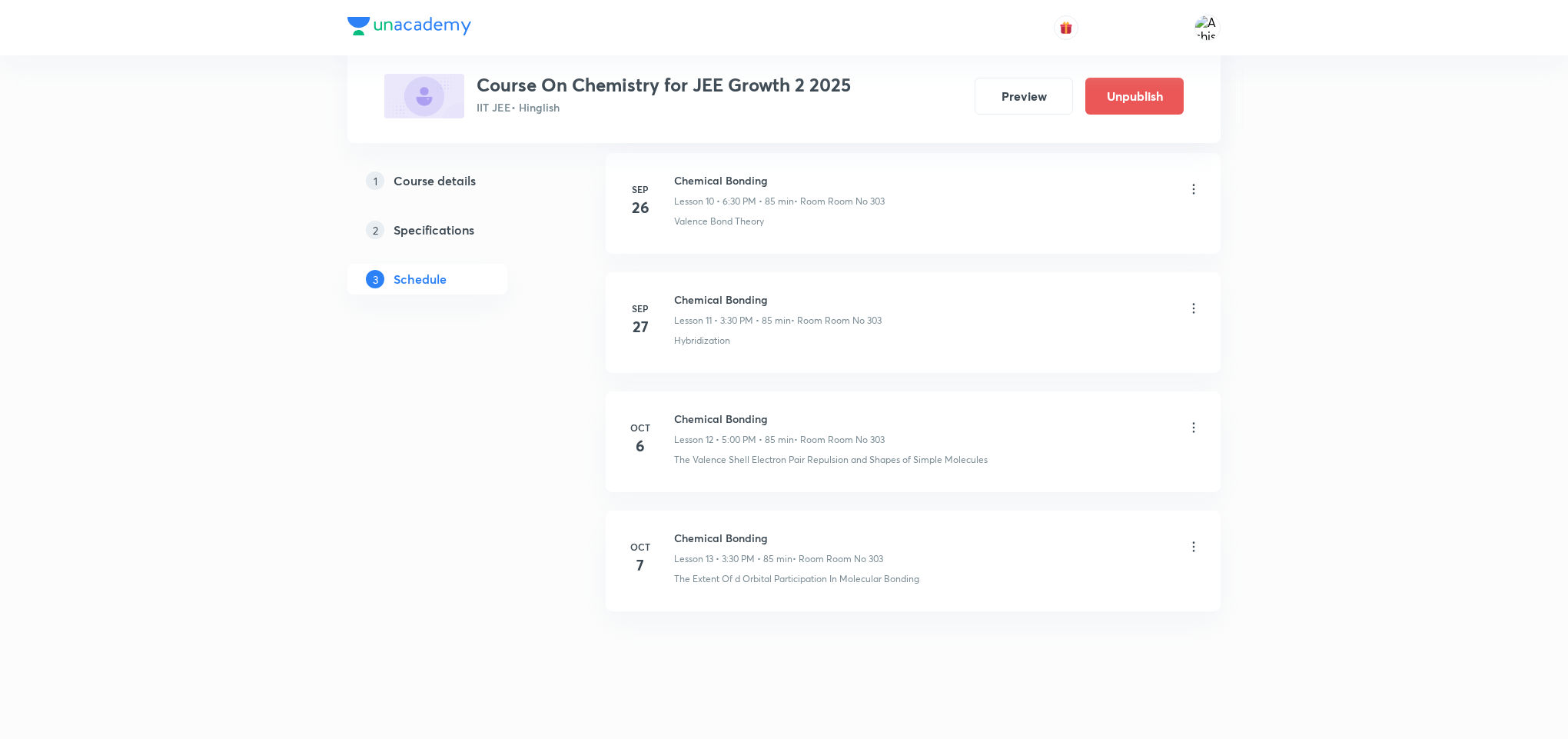
scroll to position [1345, 0]
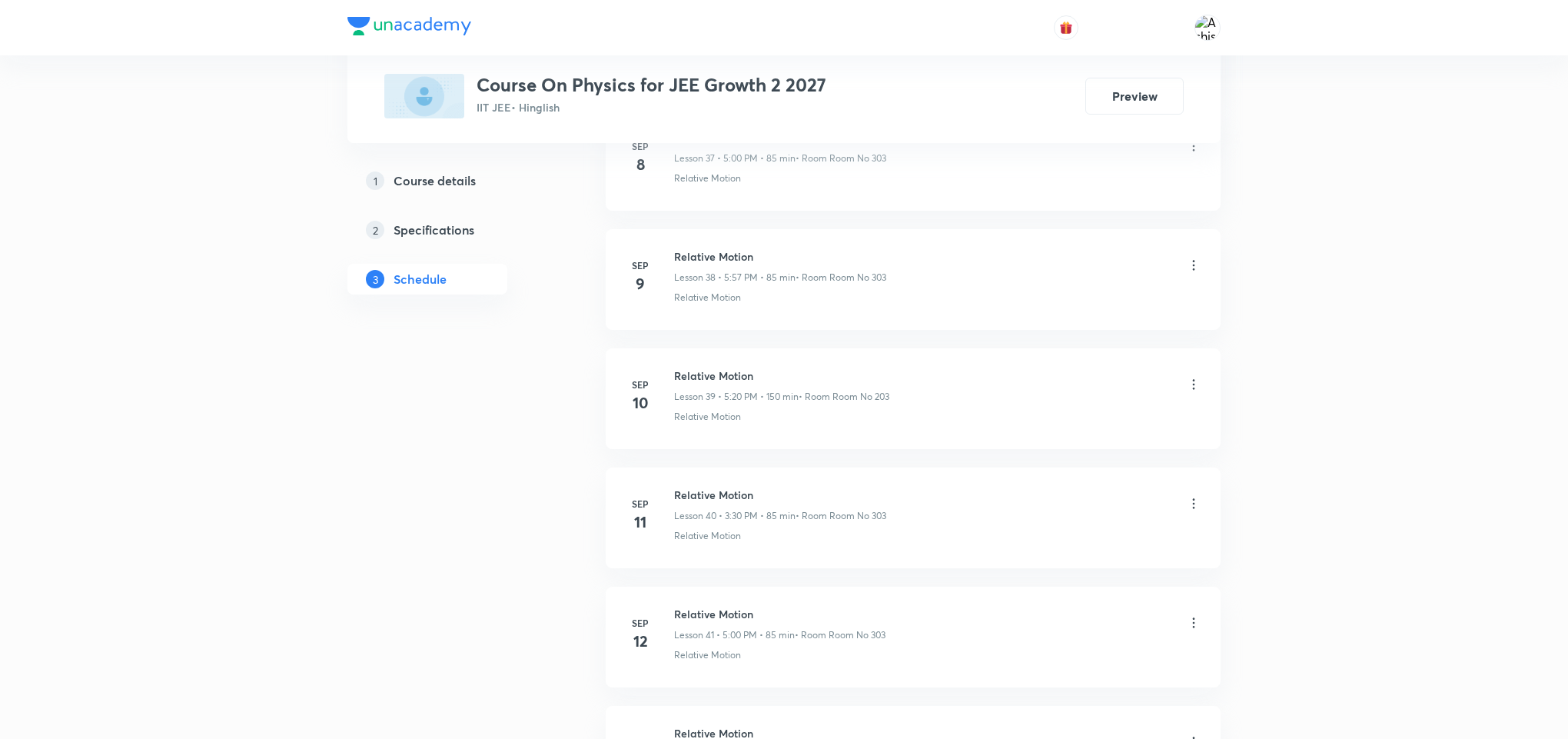
scroll to position [6731, 0]
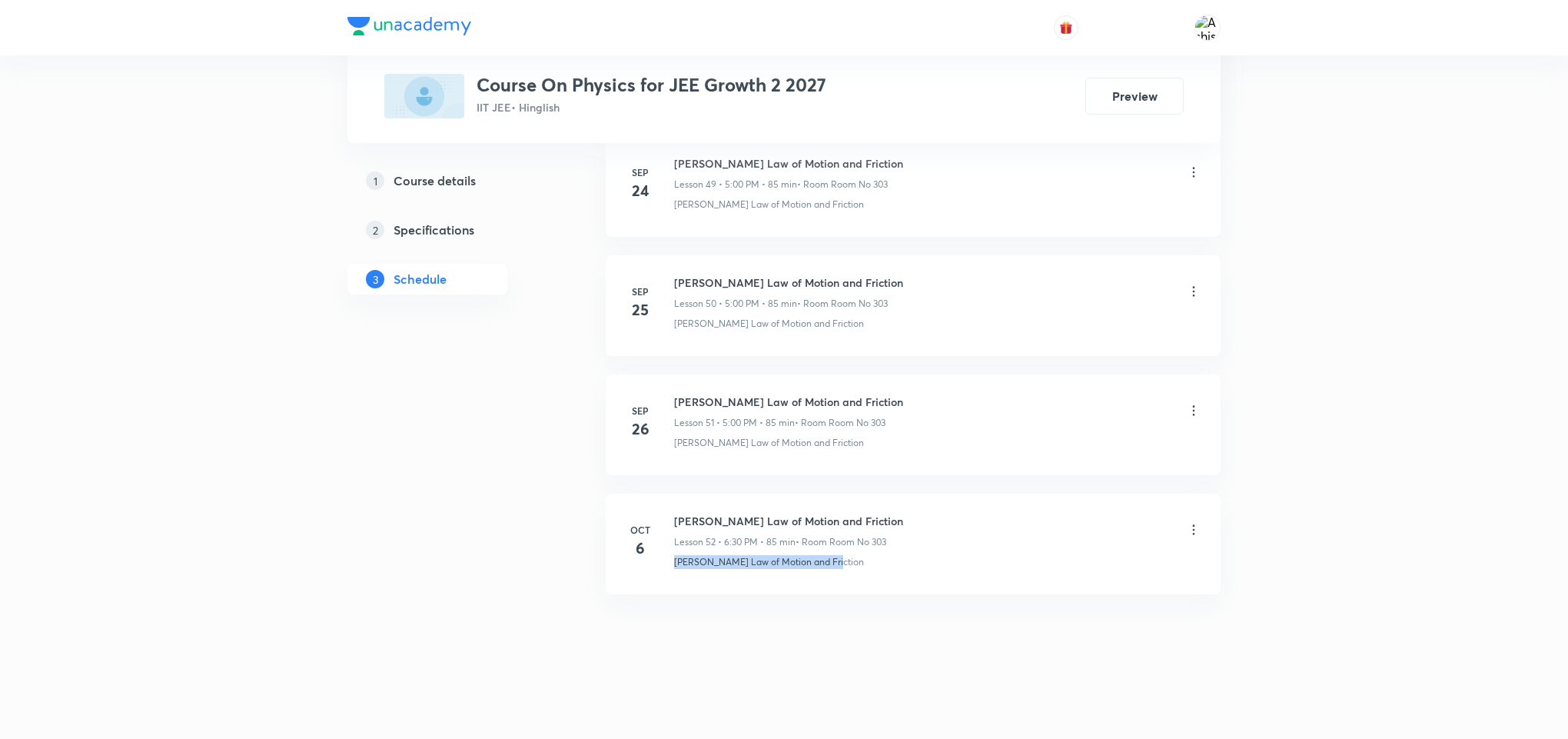
drag, startPoint x: 837, startPoint y: 572, endPoint x: 656, endPoint y: 632, distance: 190.7
copy p "[PERSON_NAME] Law of Motion and Friction"
drag, startPoint x: 788, startPoint y: 679, endPoint x: 784, endPoint y: 635, distance: 44.2
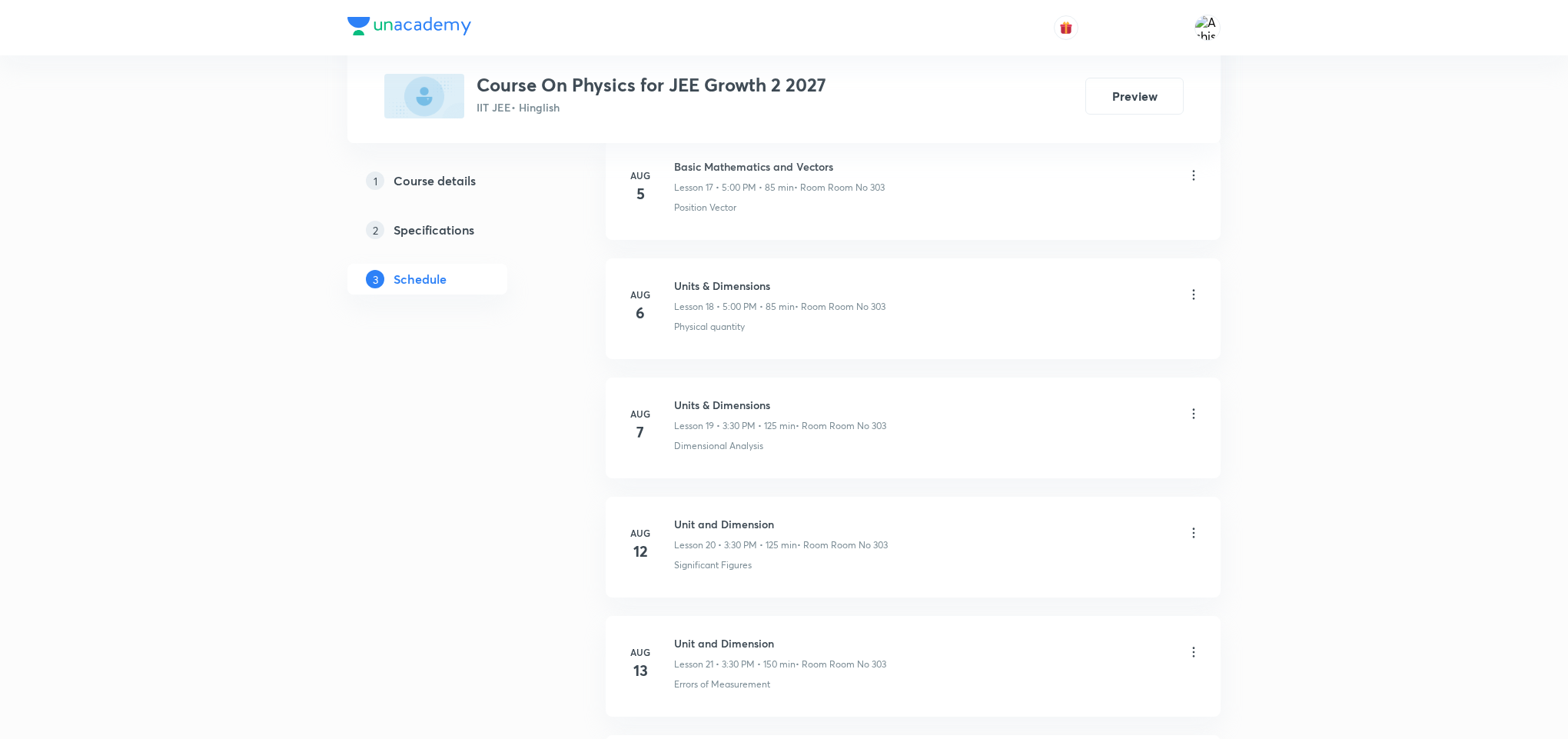
scroll to position [0, 0]
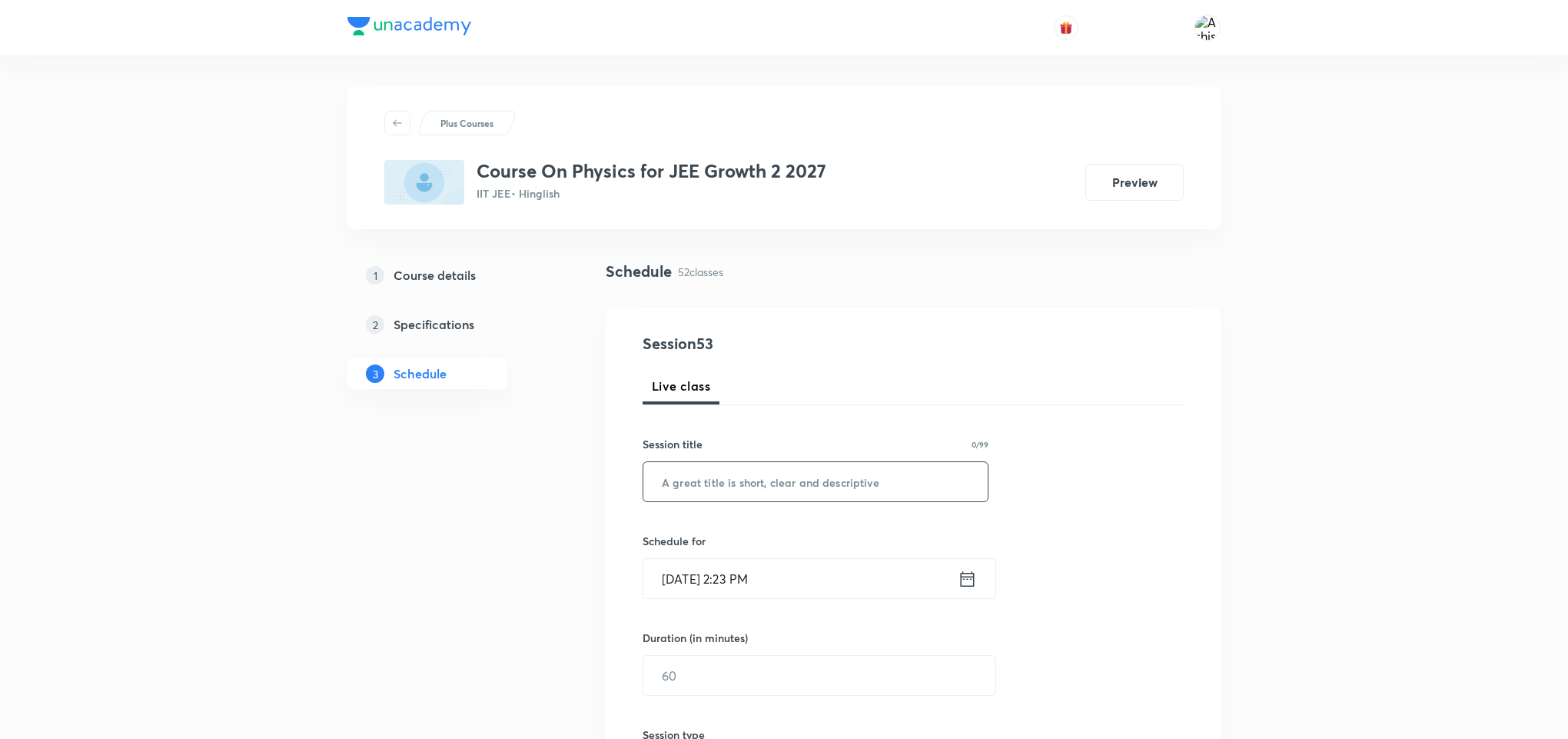
click at [750, 466] on input "text" at bounding box center [815, 481] width 344 height 39
paste input "[PERSON_NAME] Law of Motion and Friction"
type input "[PERSON_NAME] Law of Motion and Friction"
click at [690, 591] on input "[DATE] 2:23 PM" at bounding box center [801, 579] width 314 height 39
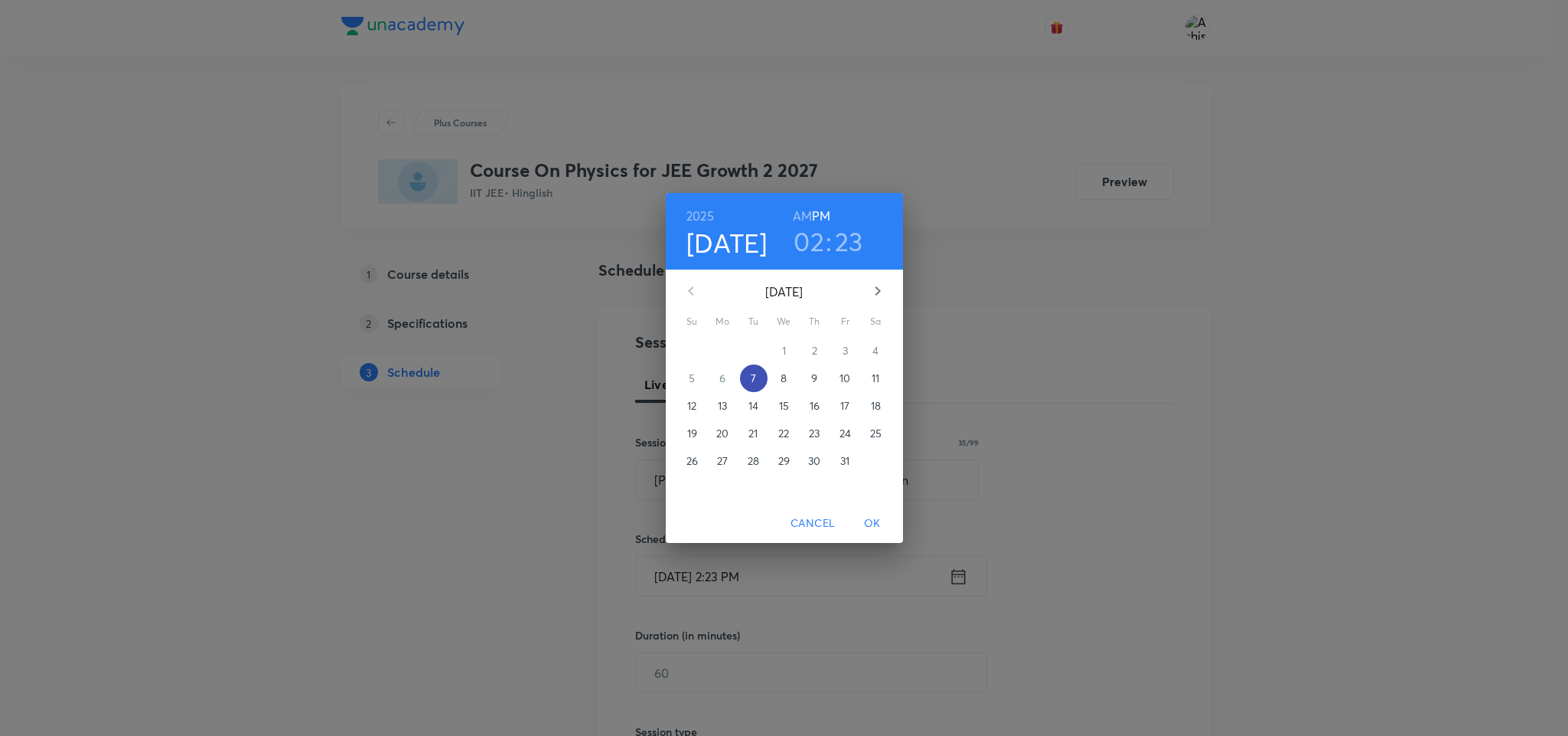
click at [755, 377] on p "7" at bounding box center [753, 378] width 6 height 15
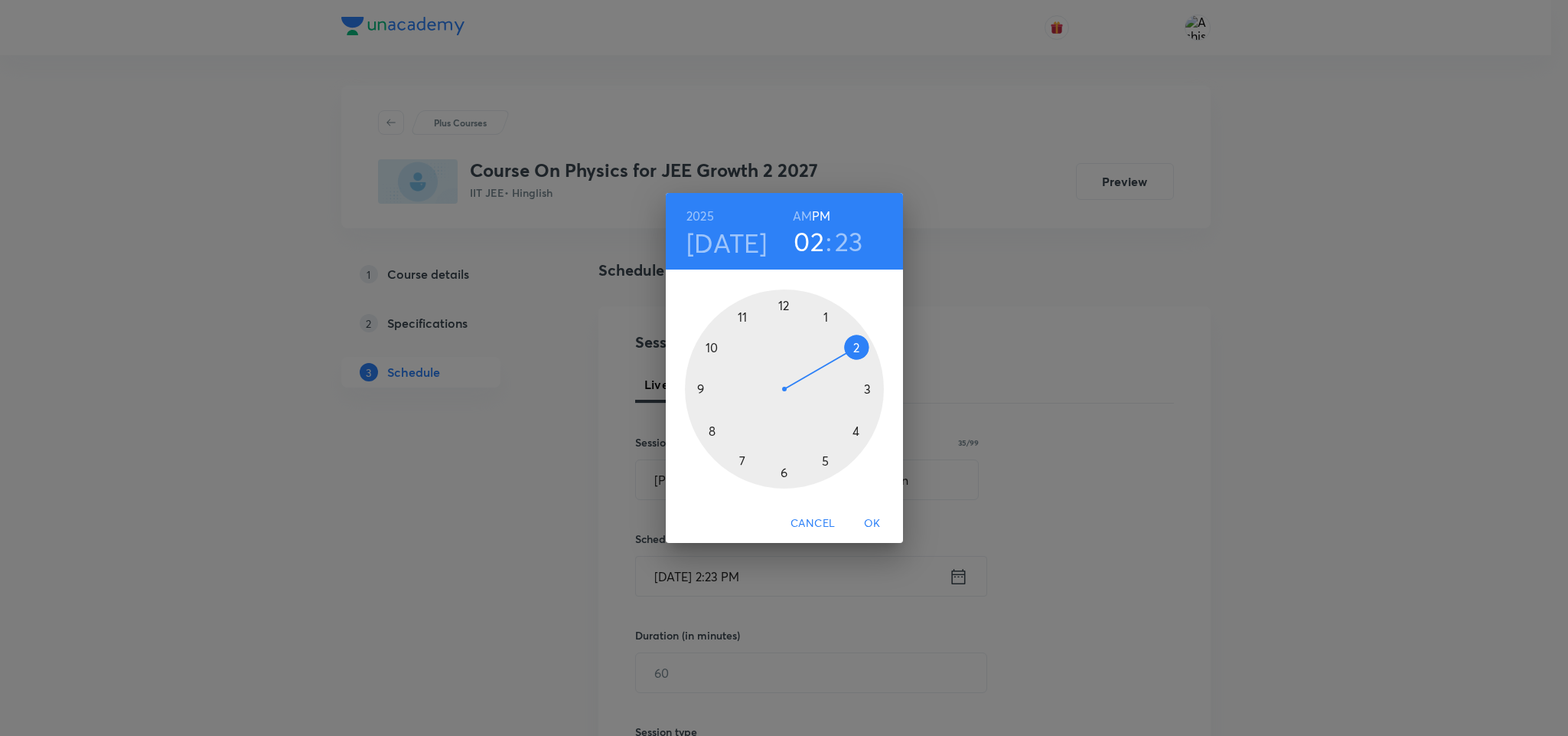
click at [829, 465] on div at bounding box center [784, 389] width 199 height 199
click at [785, 304] on div at bounding box center [784, 389] width 199 height 199
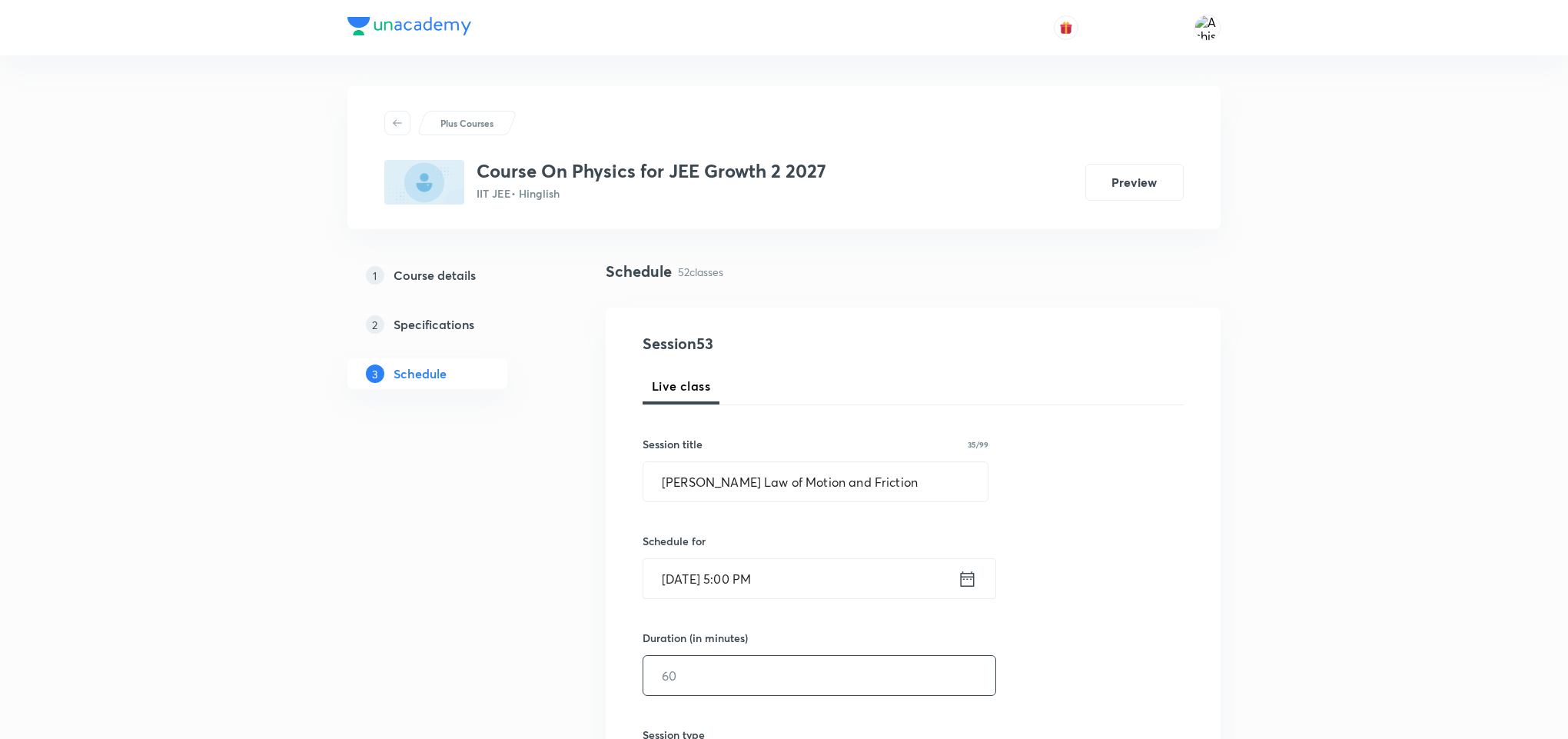
click at [740, 660] on input "text" at bounding box center [819, 675] width 352 height 39
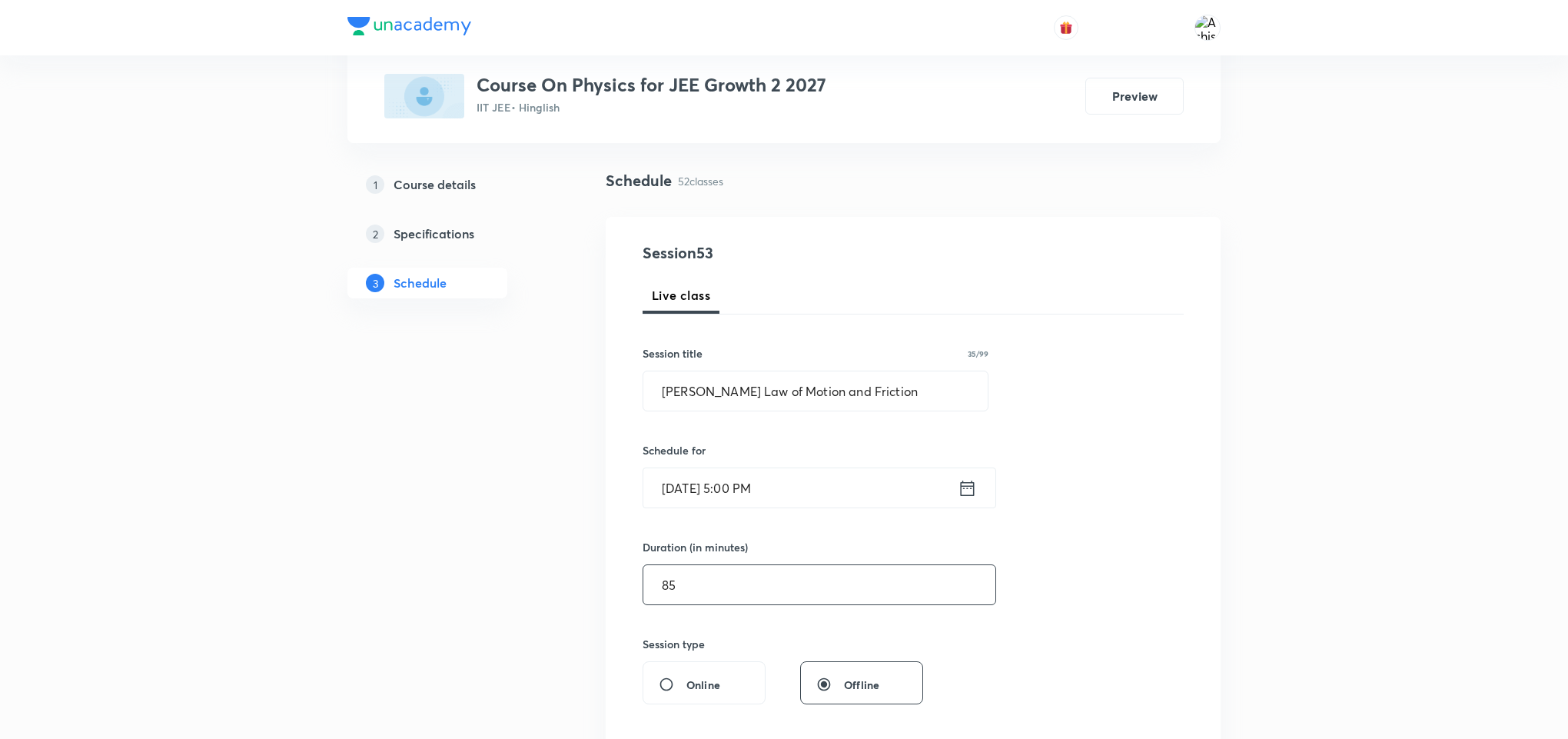
scroll to position [231, 0]
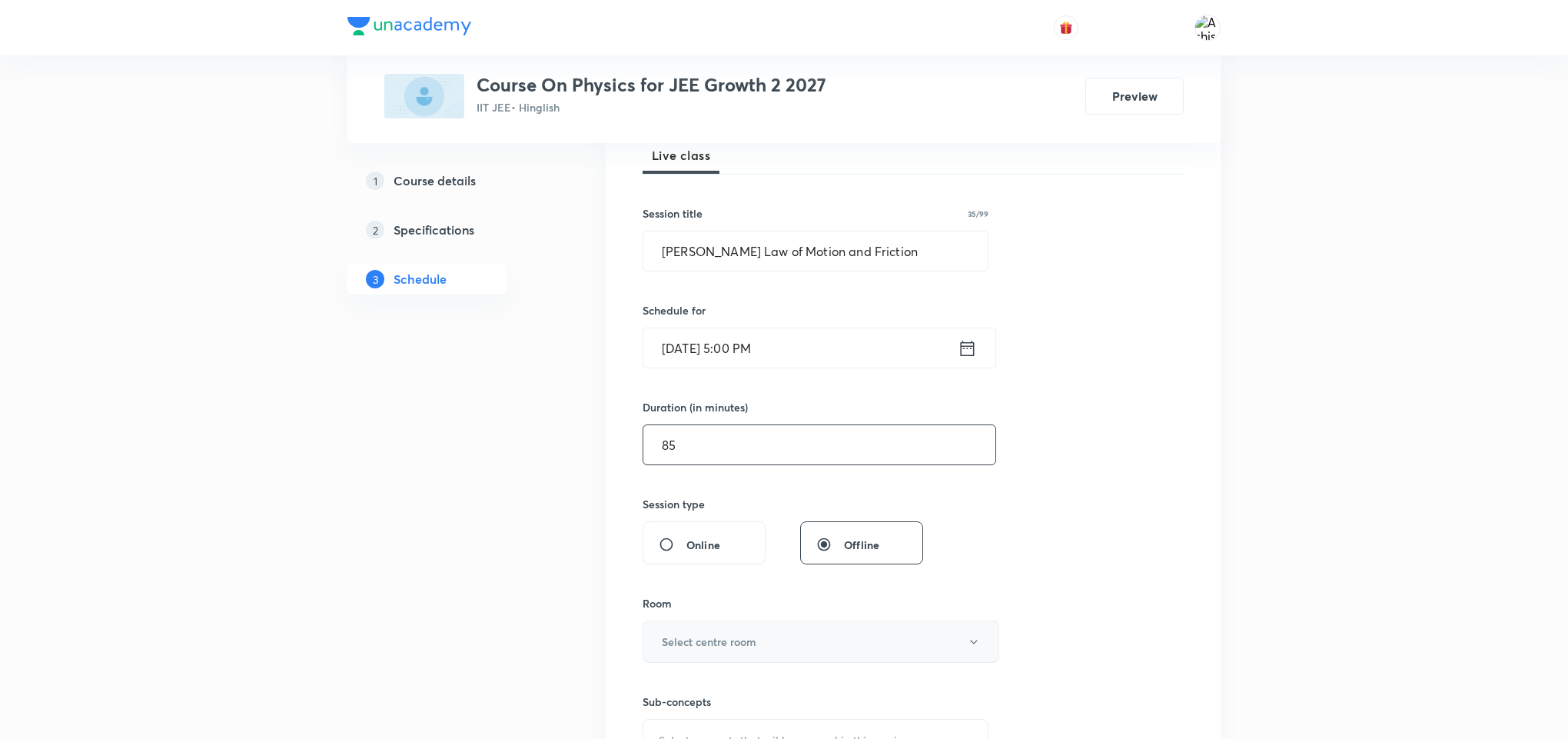
type input "85"
click at [745, 639] on h6 "Select centre room" at bounding box center [709, 642] width 95 height 16
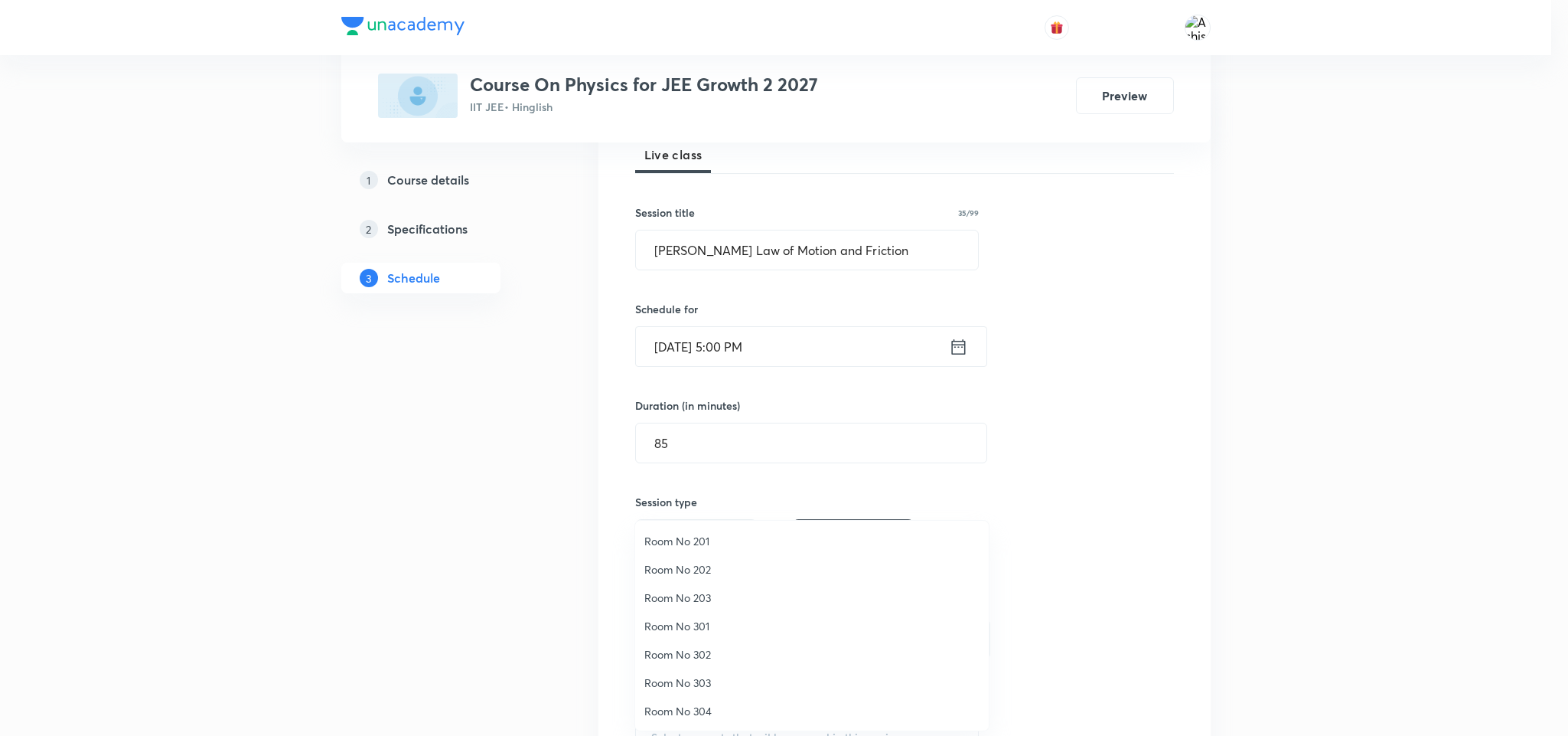
click at [707, 687] on span "Room No 303" at bounding box center [811, 683] width 335 height 16
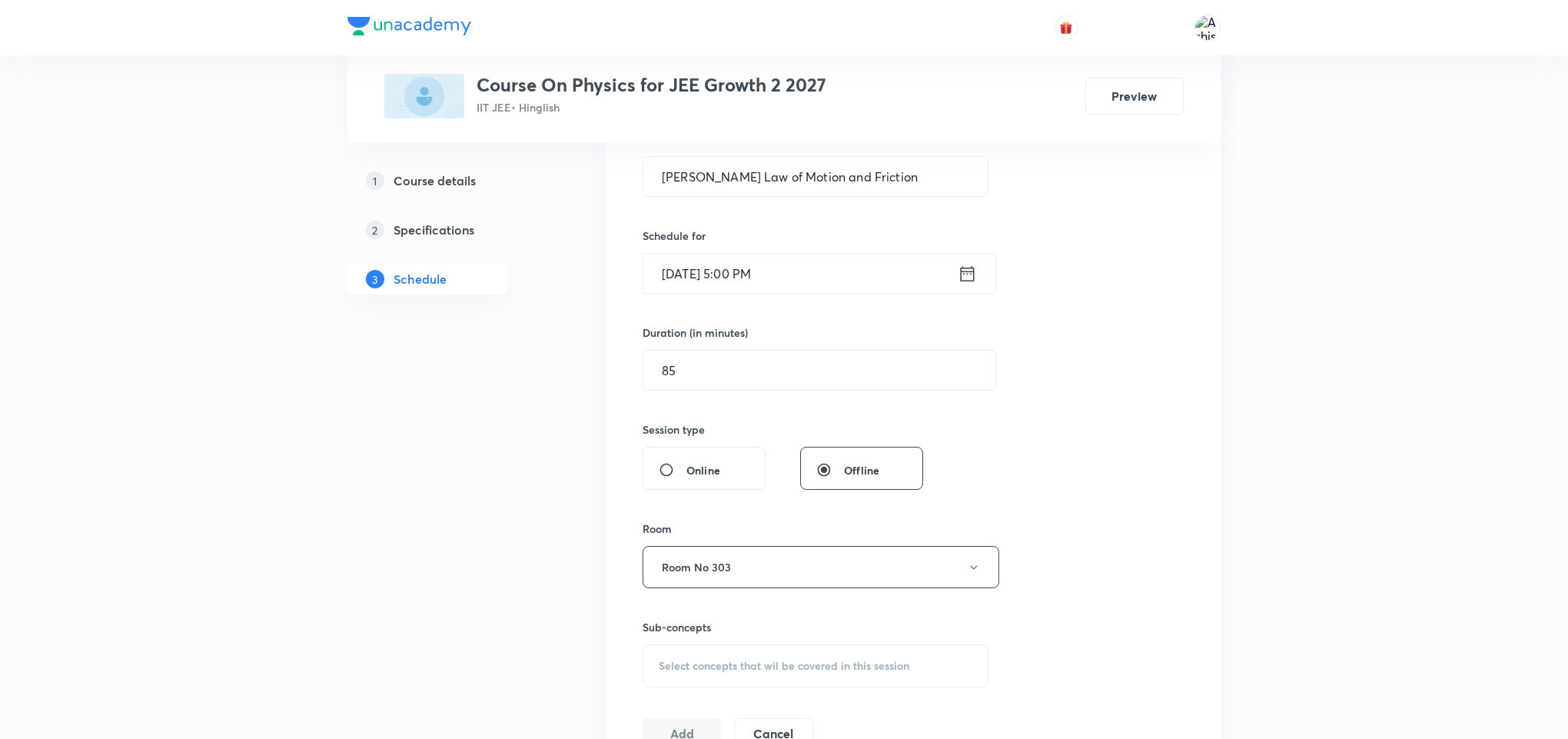
scroll to position [346, 0]
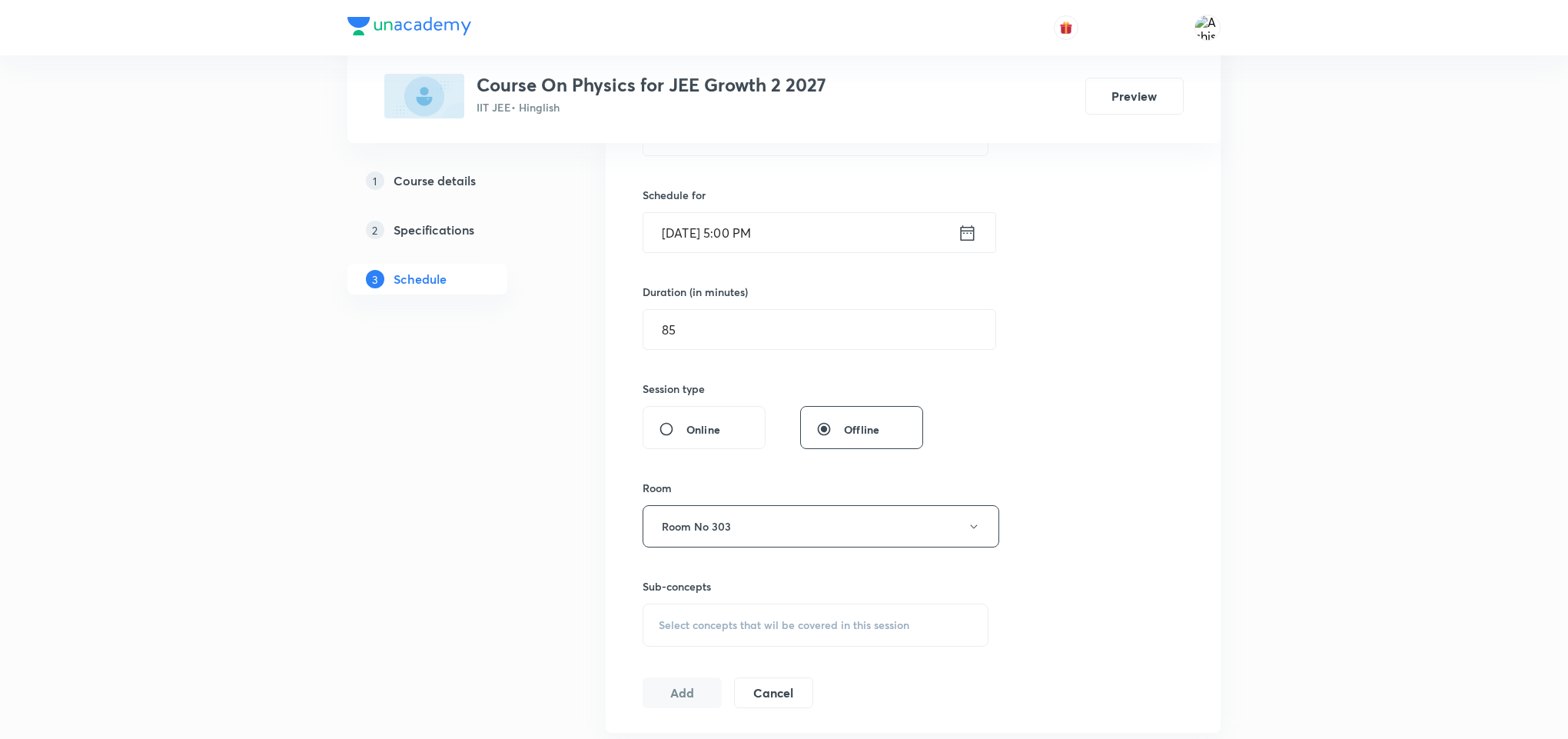
click at [745, 627] on span "Select concepts that wil be covered in this session" at bounding box center [784, 625] width 250 height 12
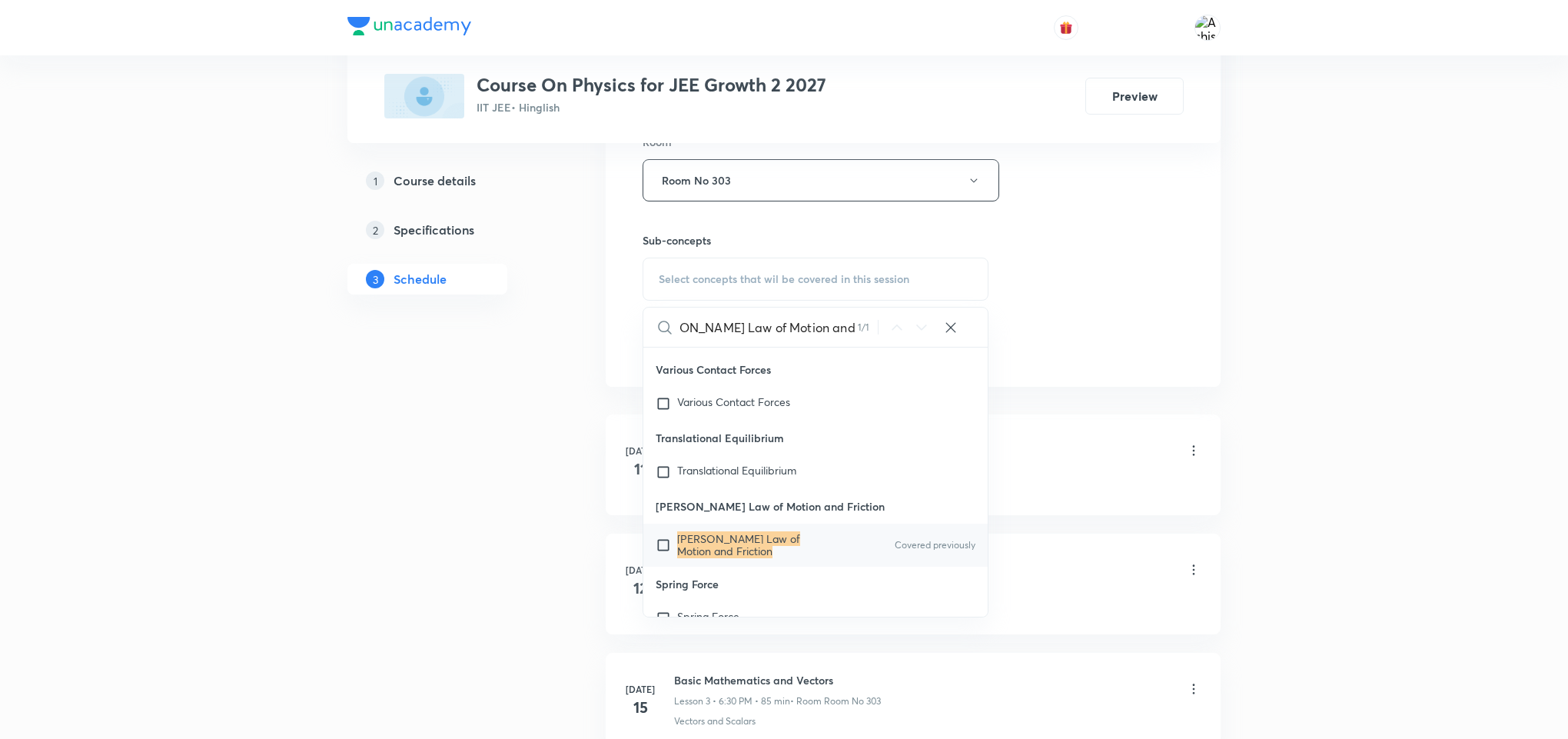
scroll to position [28321, 0]
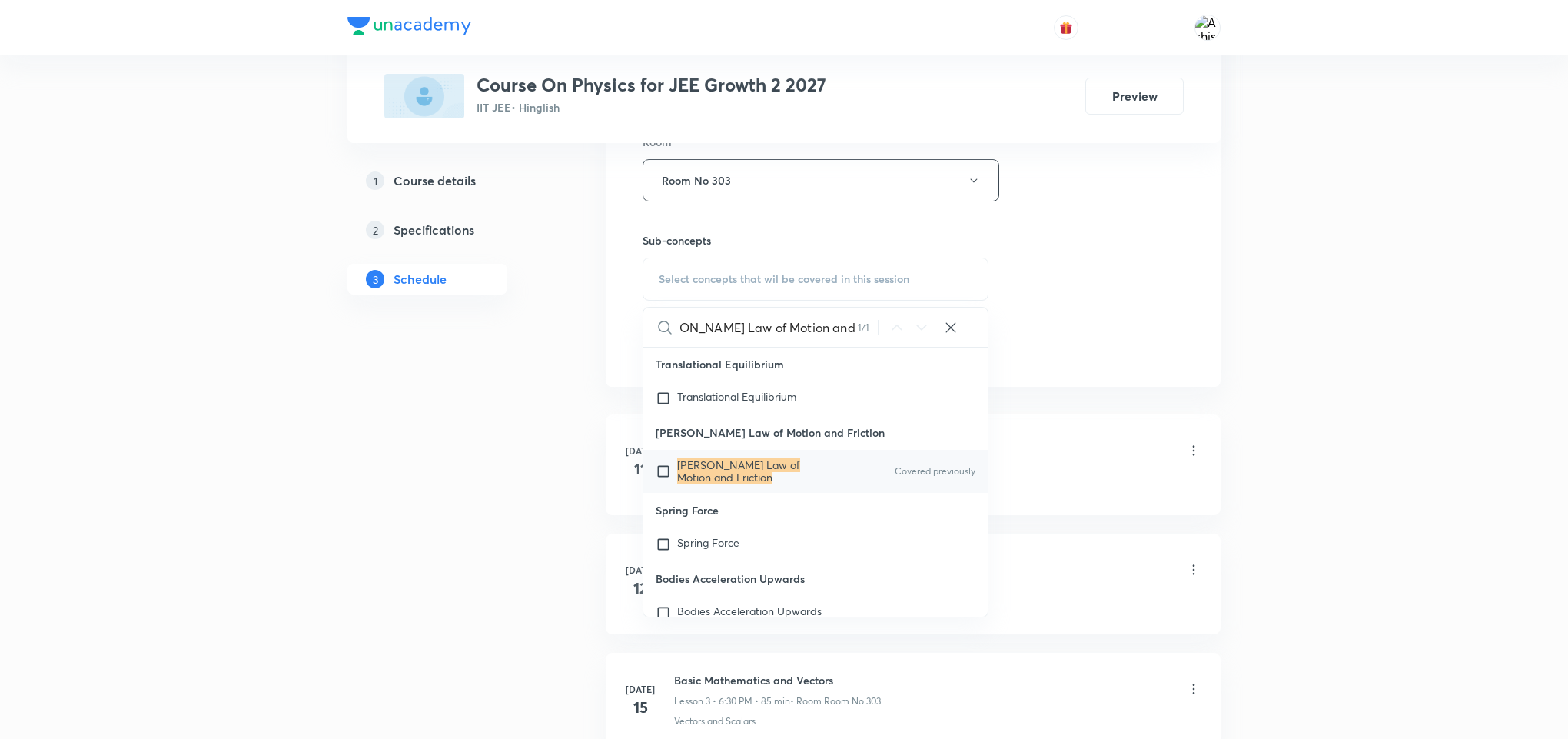
type input "[PERSON_NAME] Law of Motion and Friction"
click at [669, 484] on input "checkbox" at bounding box center [666, 471] width 22 height 24
checkbox input "true"
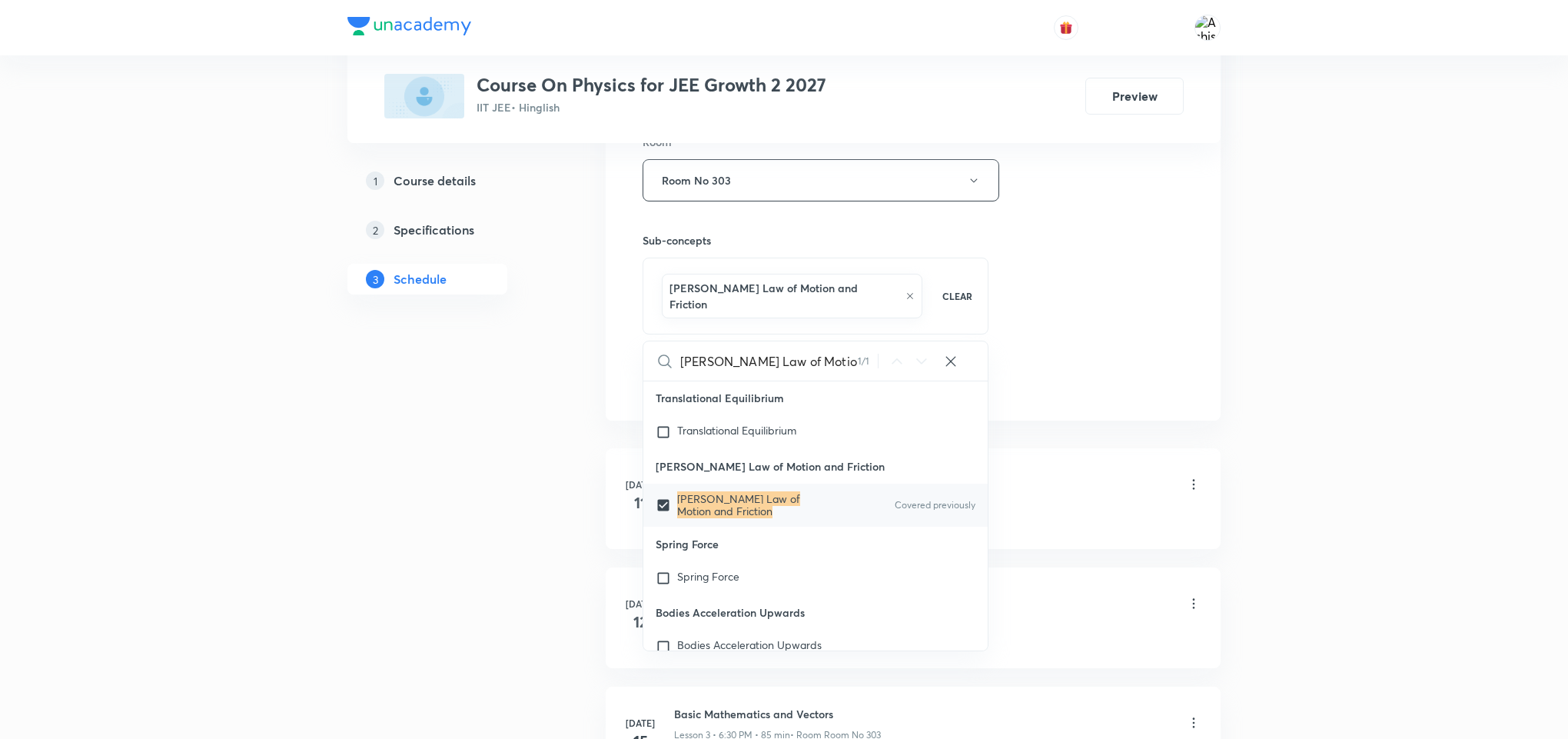
click at [1045, 372] on div "Session 53 Live class Session title 35/99 [PERSON_NAME] Law of Motion and Frict…" at bounding box center [913, 18] width 541 height 755
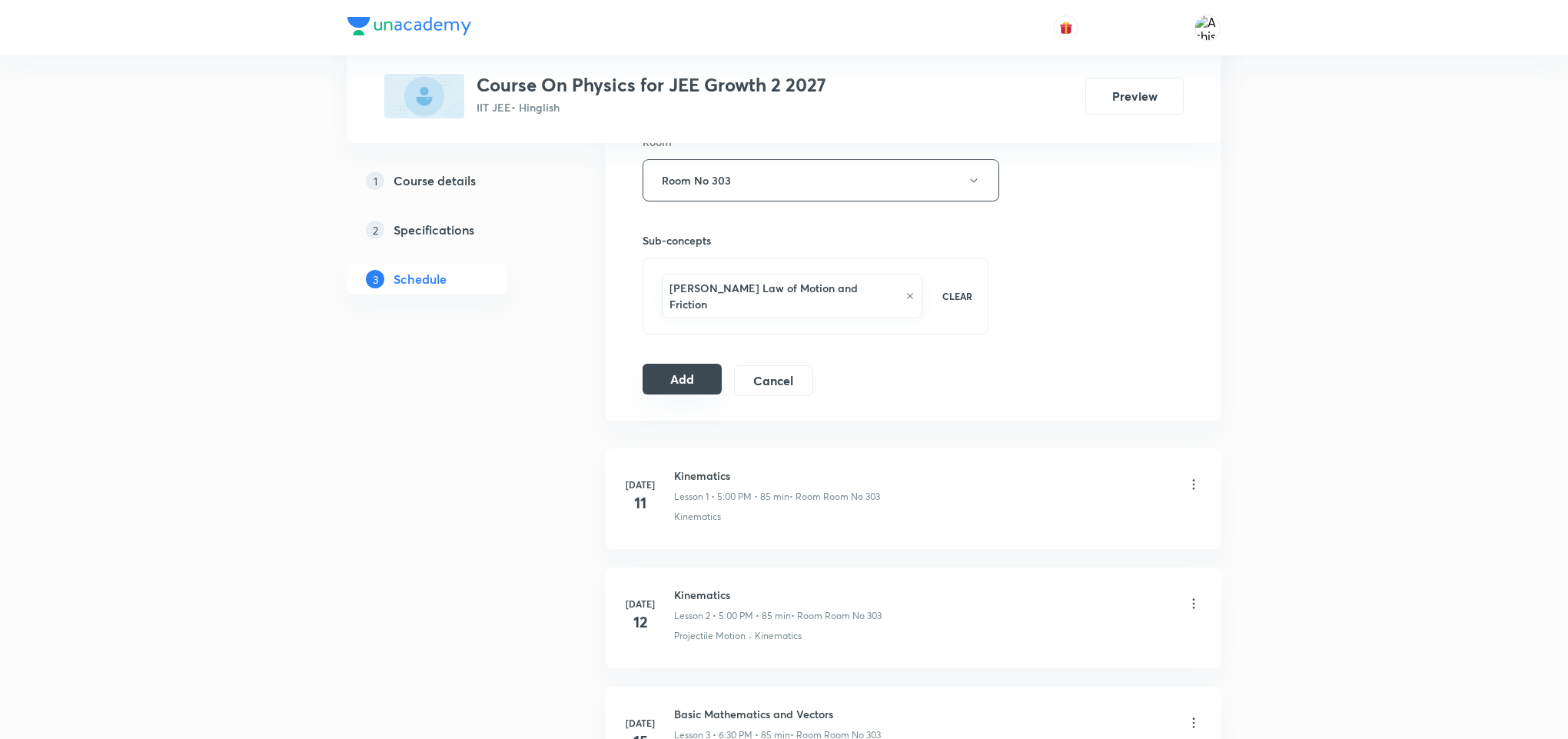
click at [699, 372] on button "Add" at bounding box center [682, 379] width 79 height 31
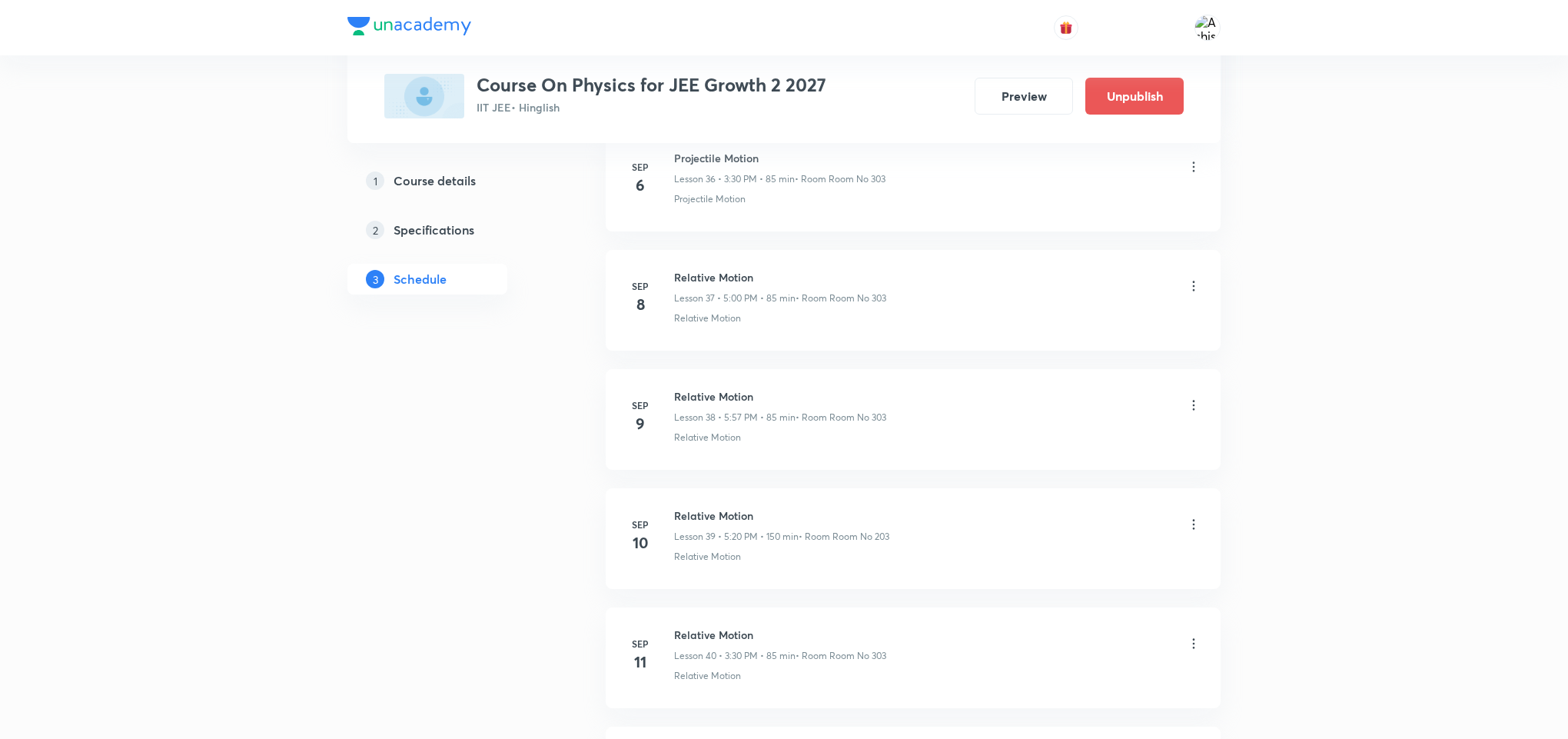
scroll to position [6141, 0]
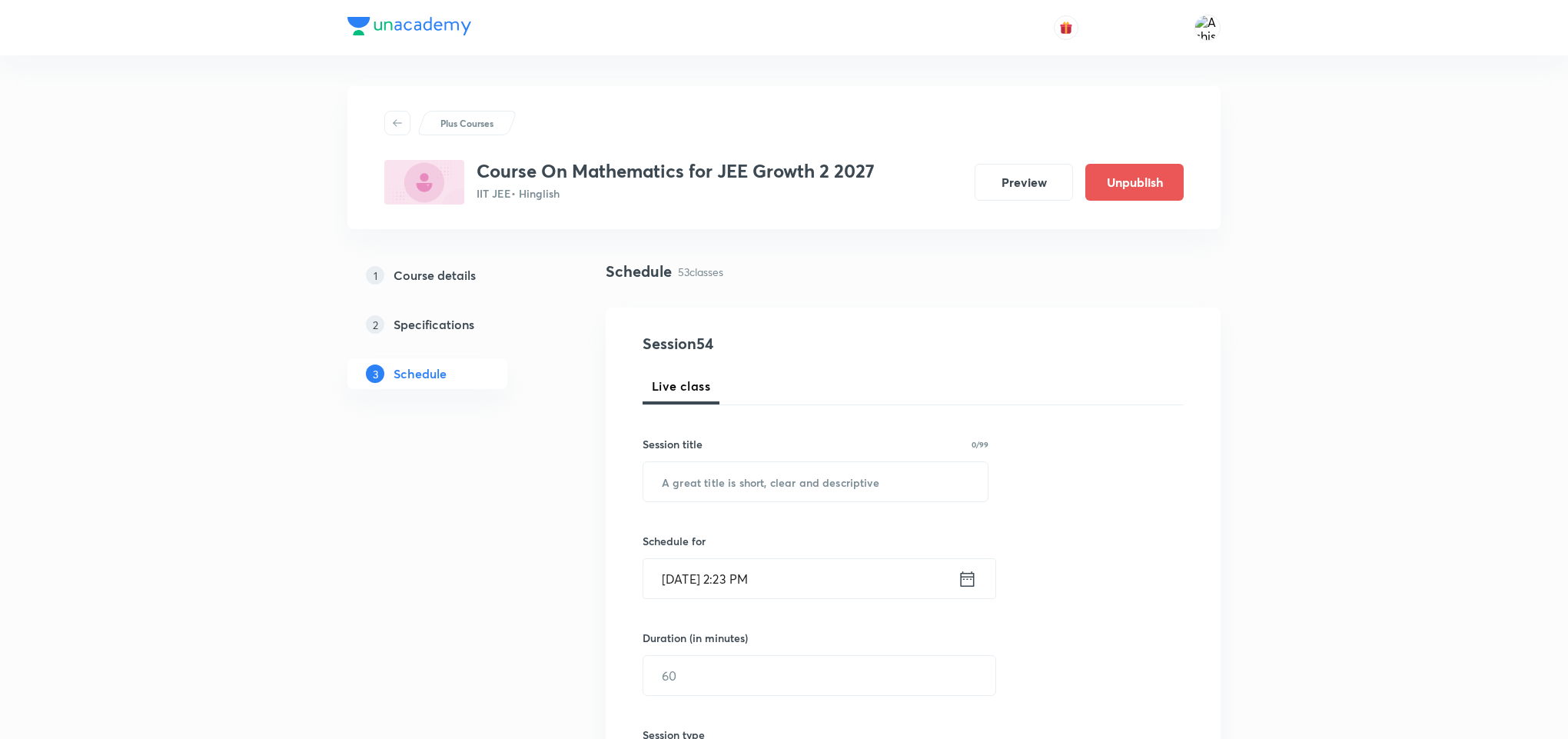
drag, startPoint x: 748, startPoint y: 39, endPoint x: 747, endPoint y: 53, distance: 14.0
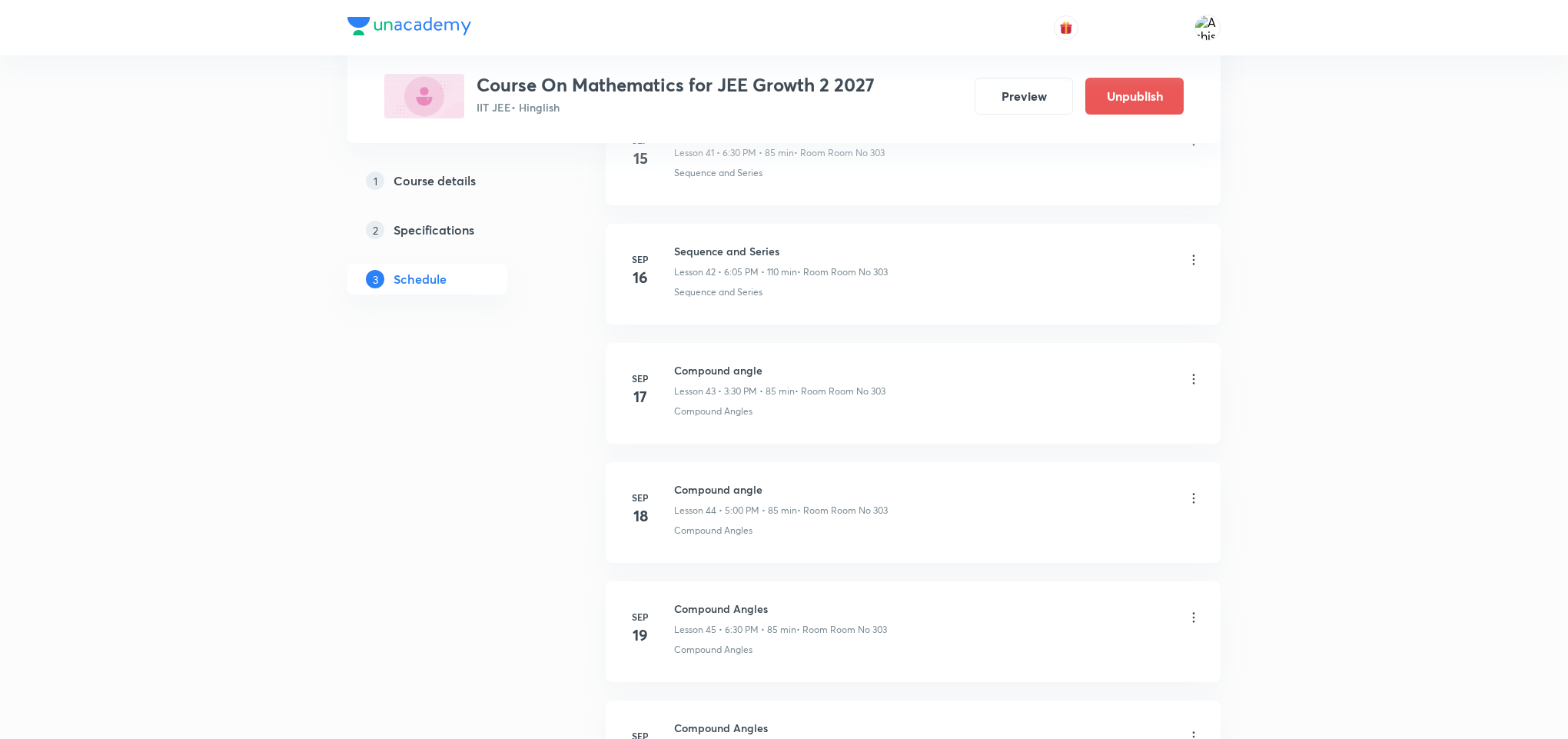
scroll to position [6853, 0]
